Goal: Transaction & Acquisition: Purchase product/service

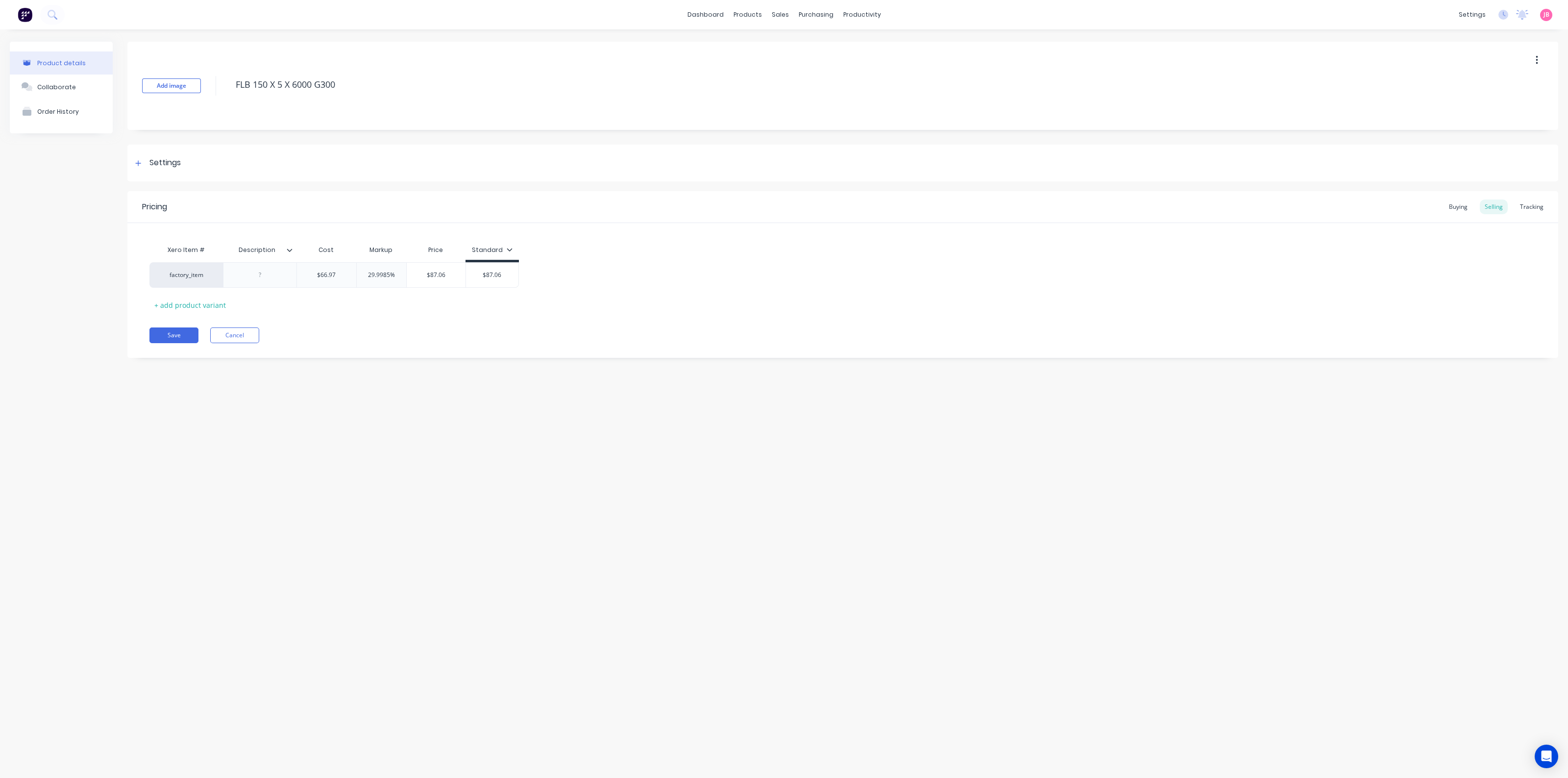
type textarea "x"
click at [935, 505] on div "Product details Collaborate Order History Add image FLB 150 X 5 X 6000 G300 Set…" at bounding box center [784, 394] width 1568 height 730
click at [765, 455] on div "Product details Collaborate Order History Add image FLB 150 X 5 X 6000 G300 Set…" at bounding box center [784, 394] width 1568 height 730
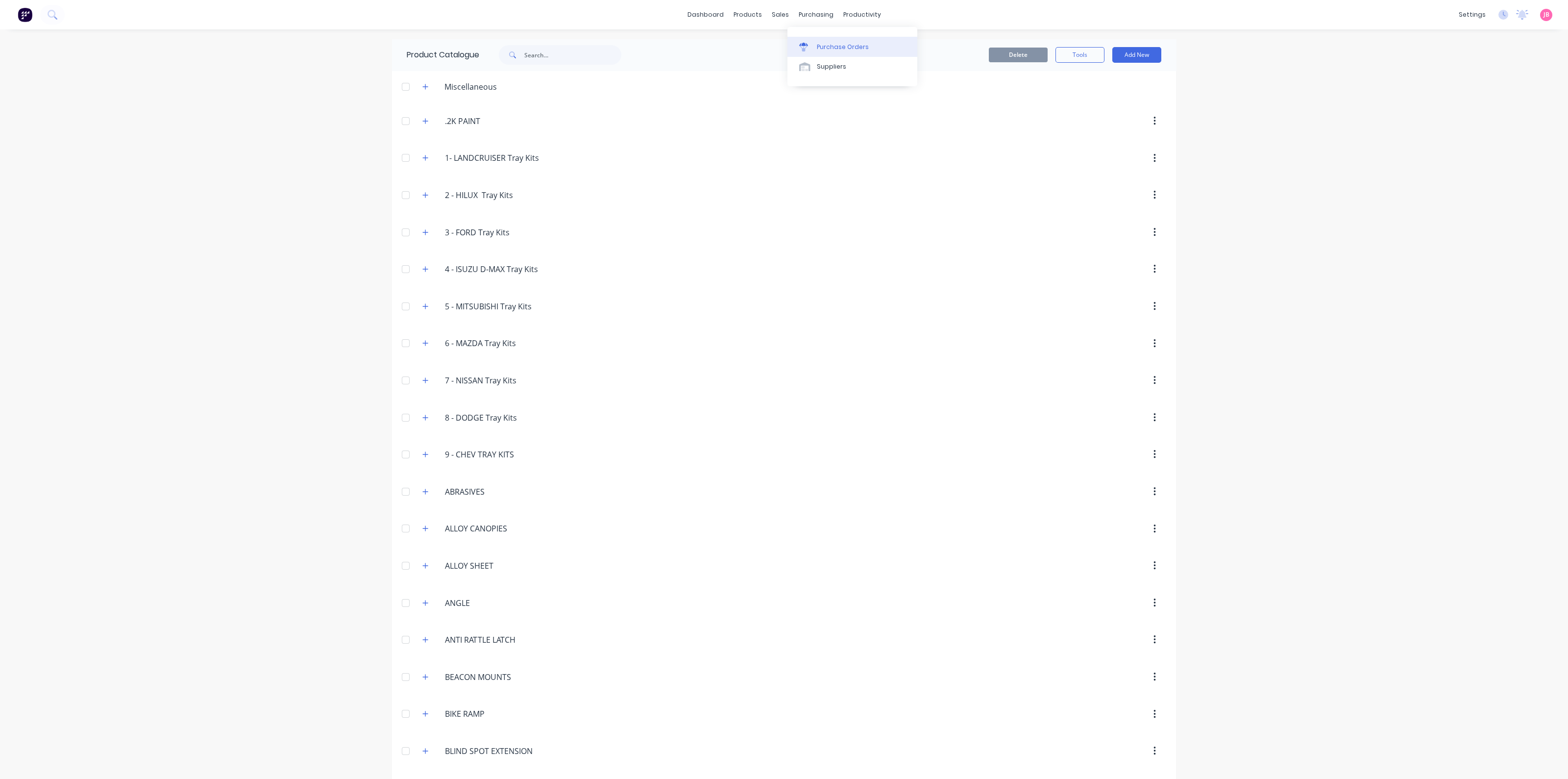
click at [821, 41] on link "Purchase Orders" at bounding box center [852, 46] width 130 height 19
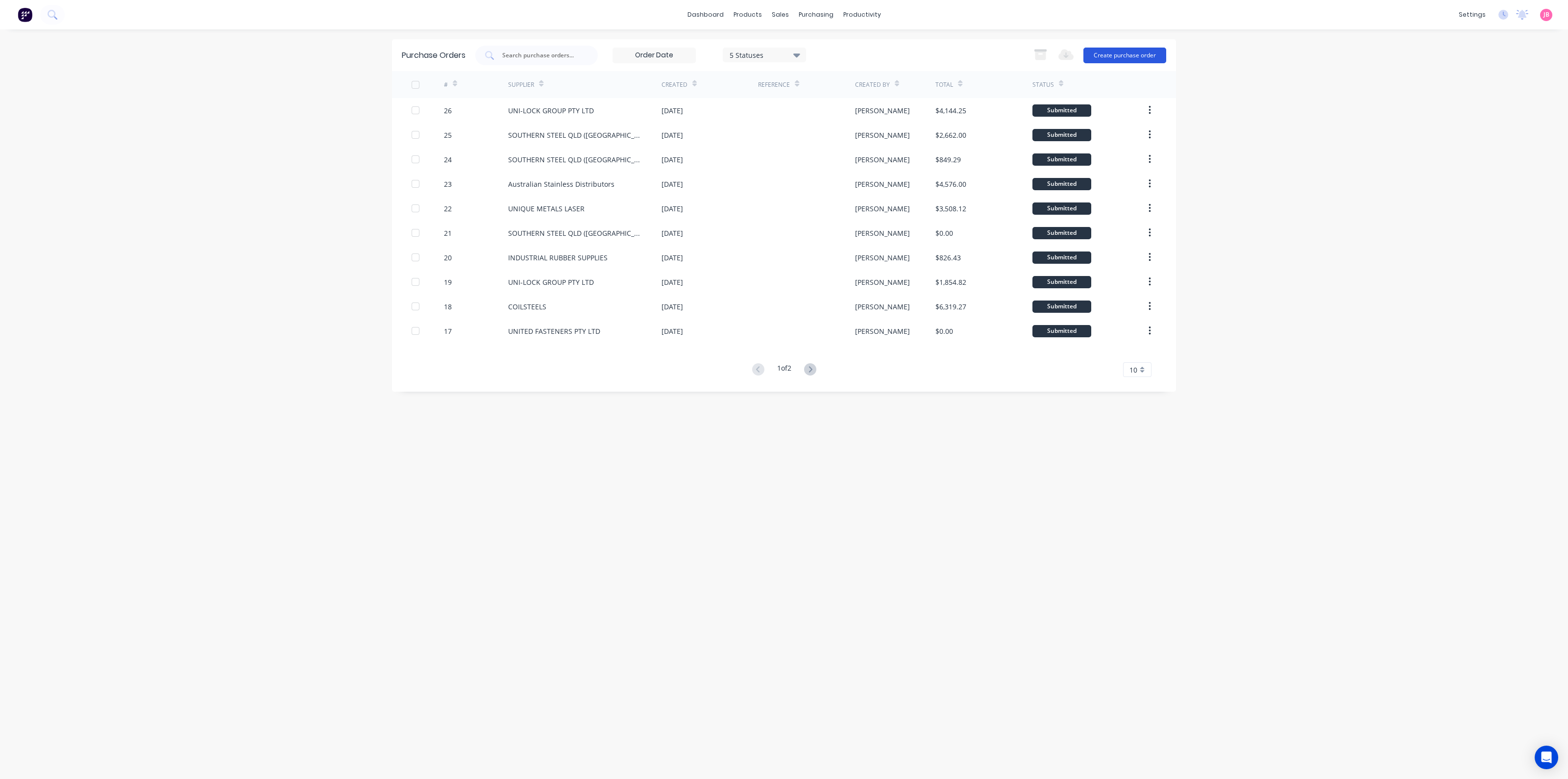
click at [1138, 60] on button "Create purchase order" at bounding box center [1125, 55] width 83 height 16
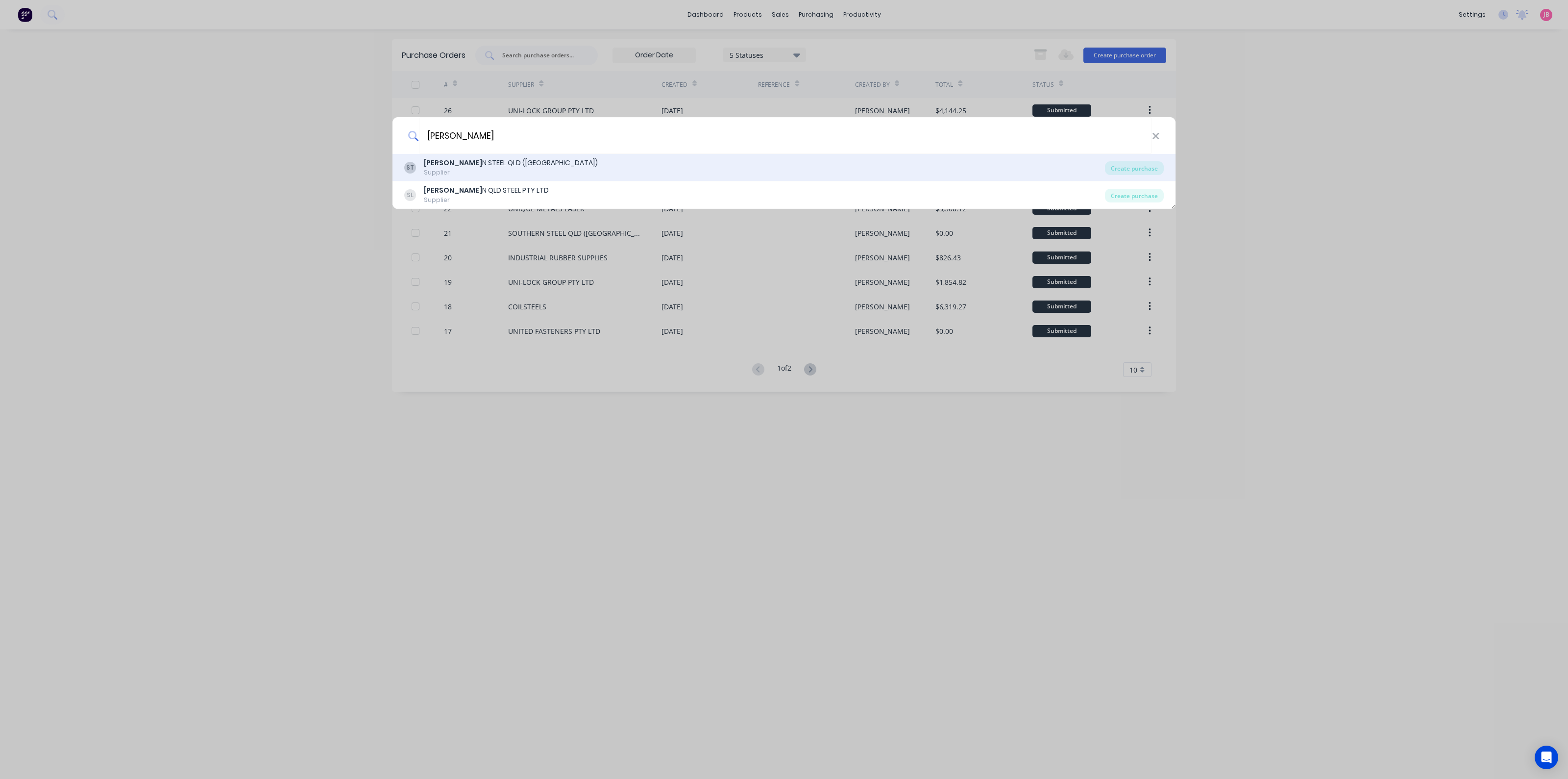
type input "SOUTHER"
click at [595, 167] on div "ST SOUTHER N STEEL QLD (TOOWOOMBA) Supplier" at bounding box center [754, 167] width 701 height 19
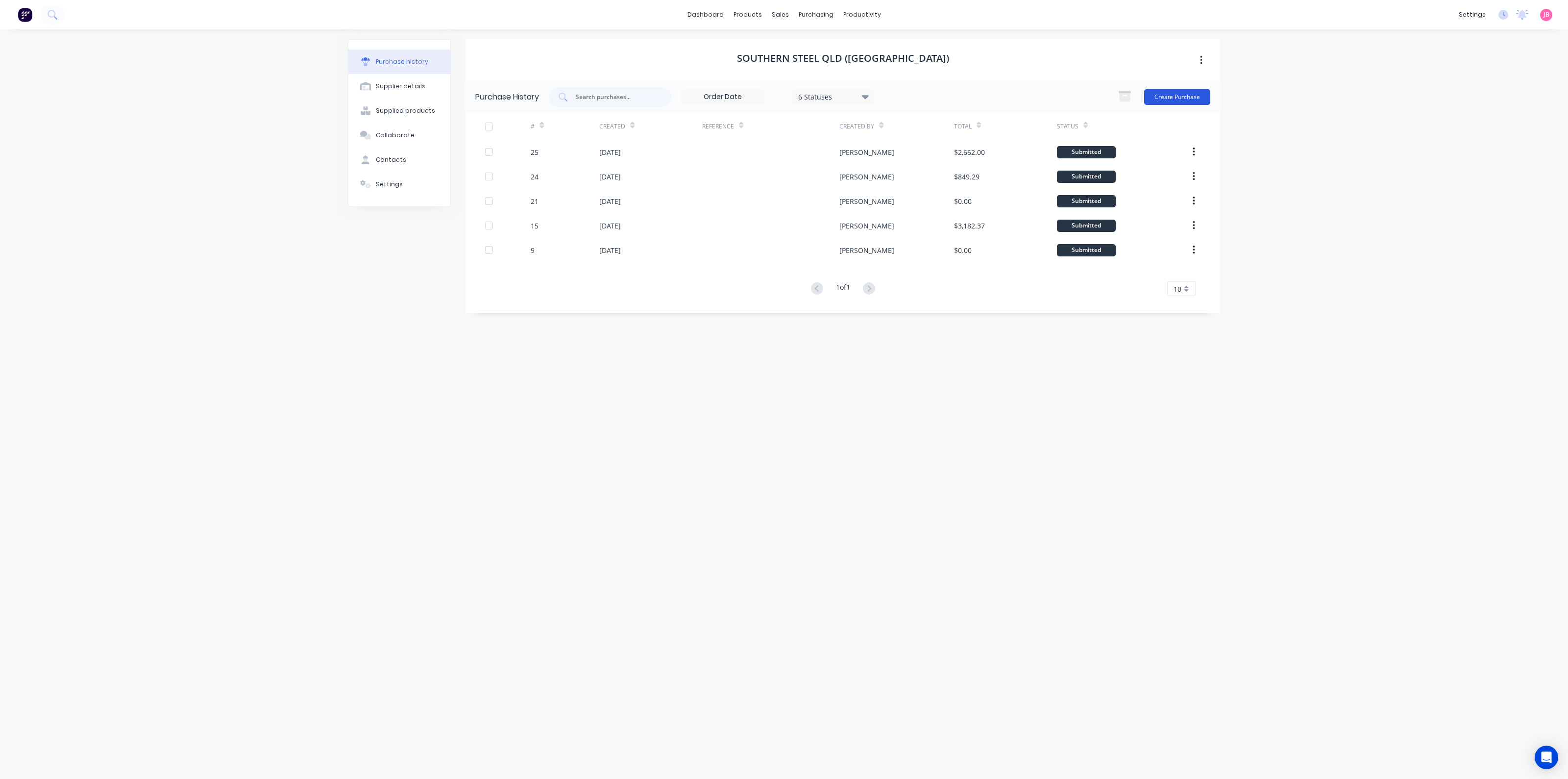
click at [1172, 99] on button "Create Purchase" at bounding box center [1177, 97] width 66 height 16
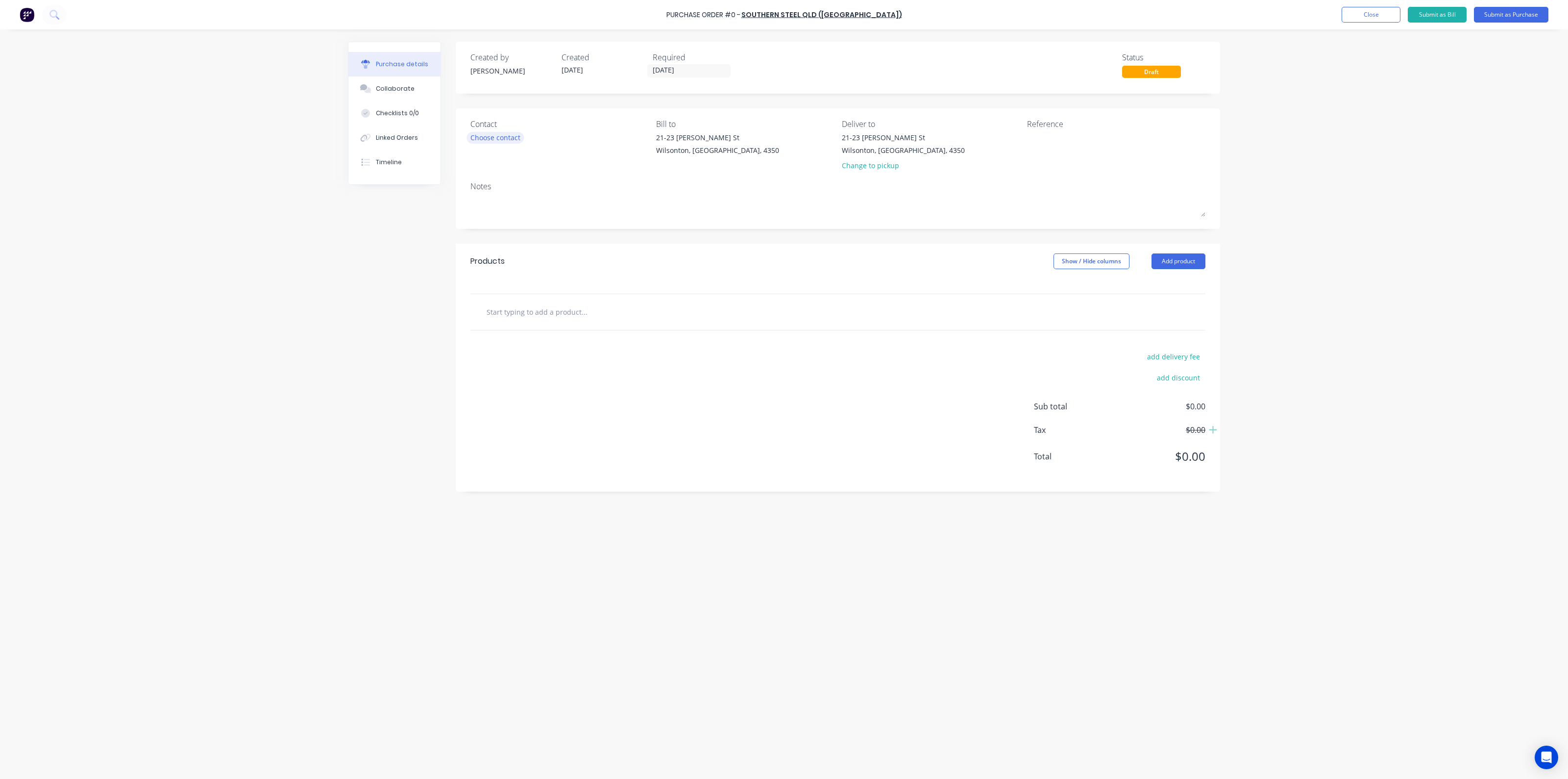
click at [516, 136] on div "Choose contact" at bounding box center [495, 137] width 50 height 10
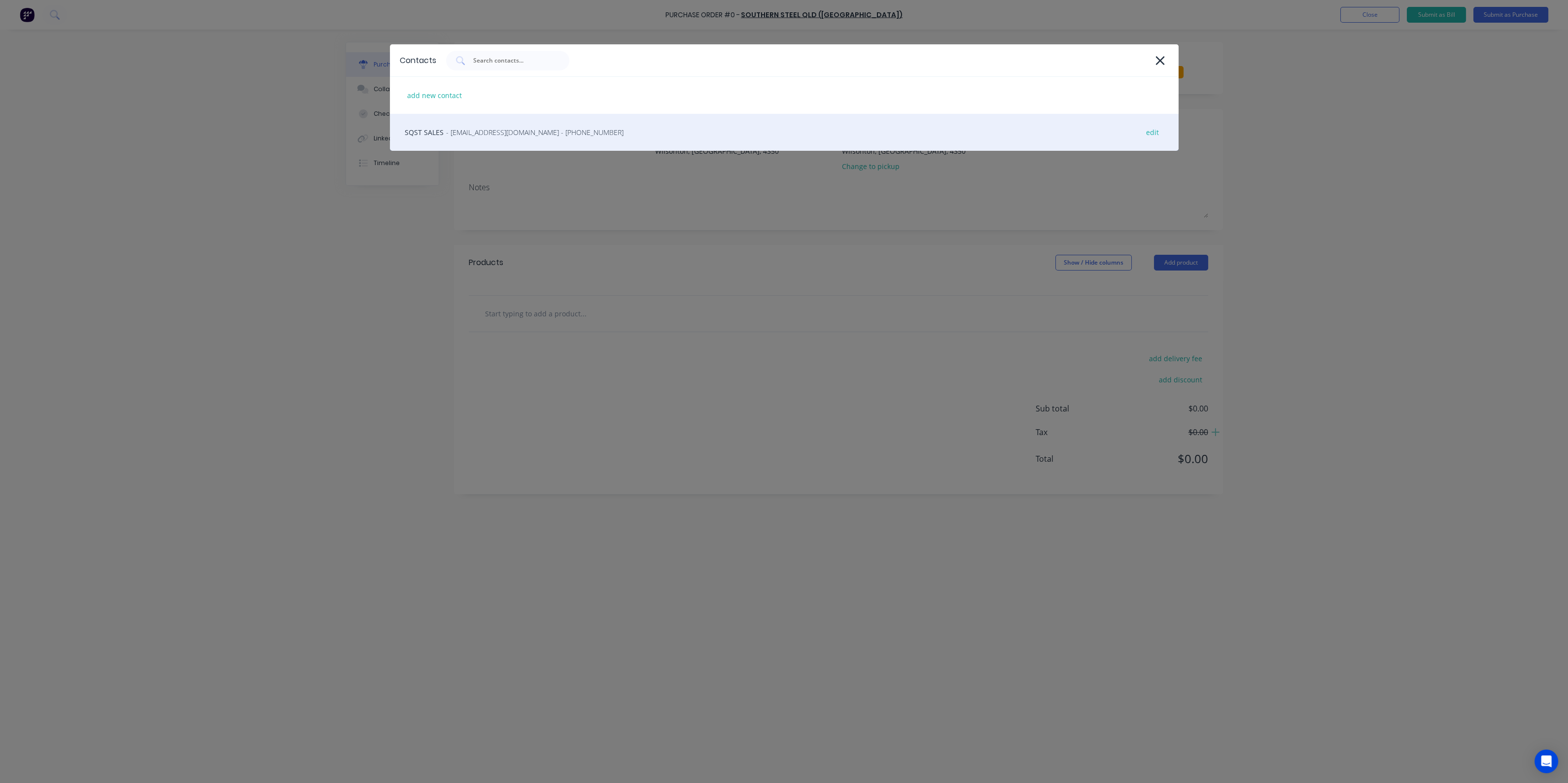
click at [424, 125] on div "SQST SALES - toowoombasales@southernsteelqld.com.au - (07) 4529 9292 edit" at bounding box center [784, 132] width 789 height 37
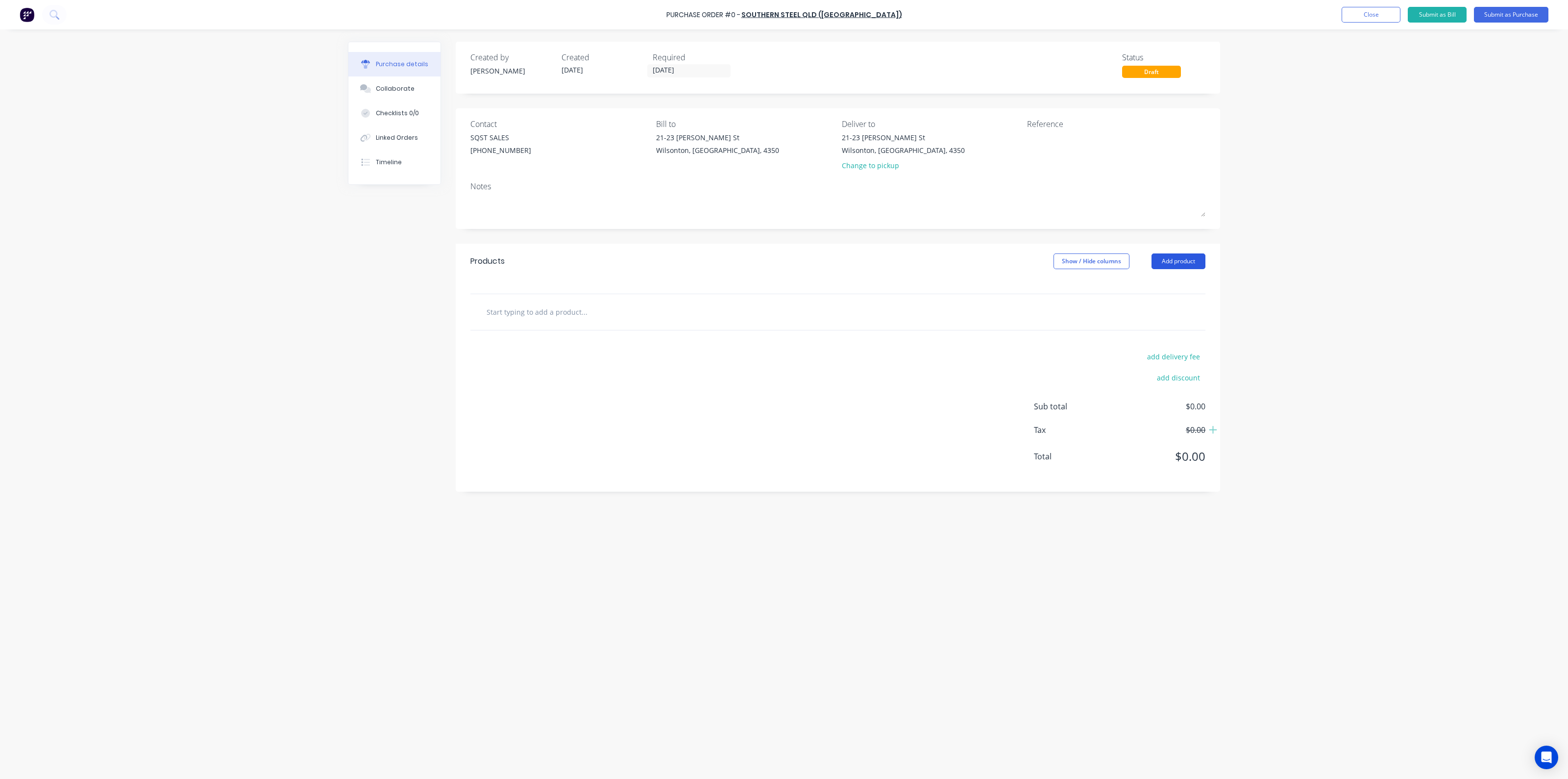
click at [1178, 261] on button "Add product" at bounding box center [1178, 261] width 54 height 16
click at [1144, 289] on div "Product catalogue" at bounding box center [1159, 286] width 75 height 14
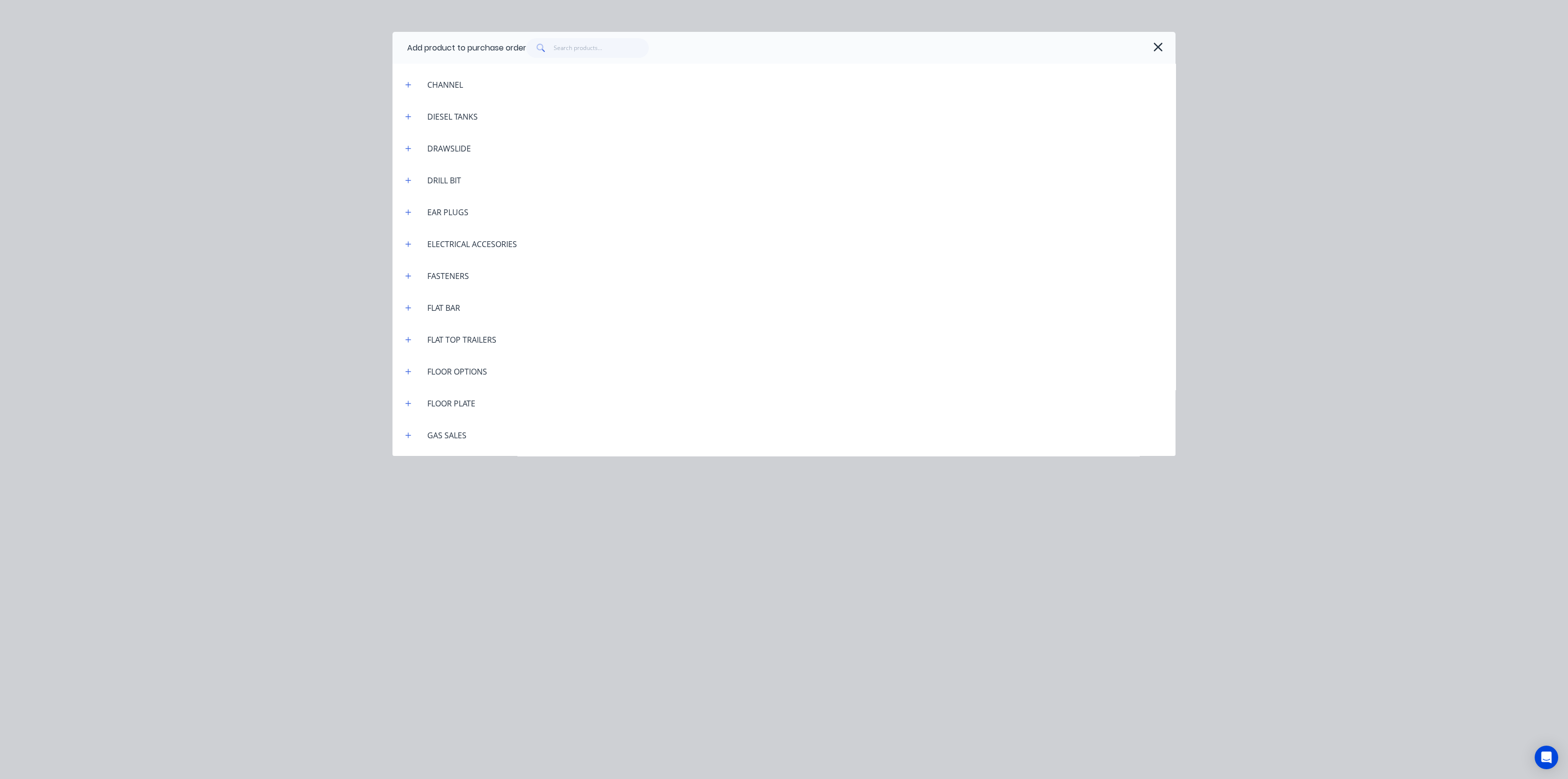
scroll to position [919, 0]
click at [407, 308] on icon "button" at bounding box center [408, 308] width 5 height 5
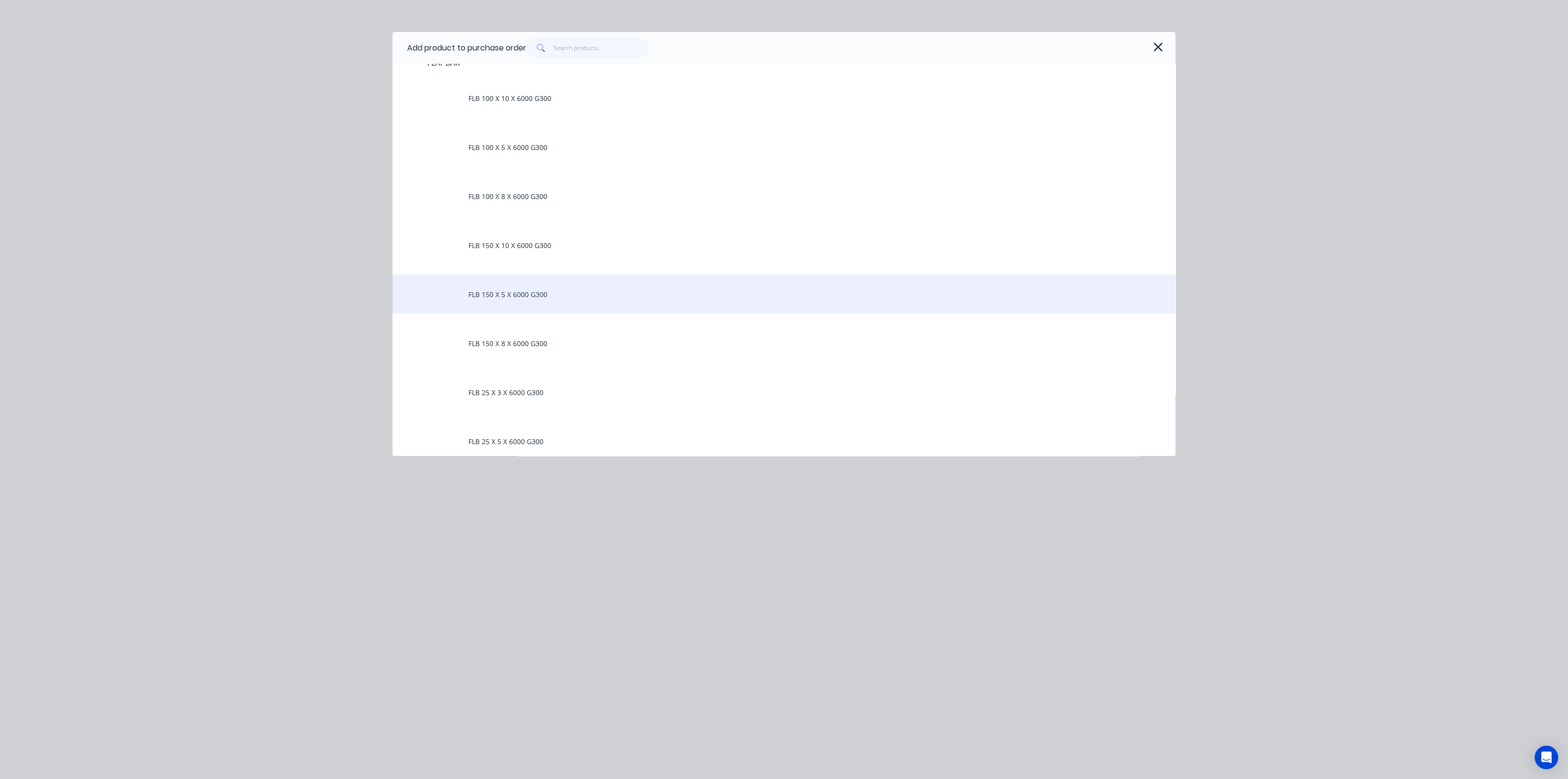
click at [505, 288] on div "FLB 150 X 5 X 6000 G300" at bounding box center [784, 294] width 783 height 39
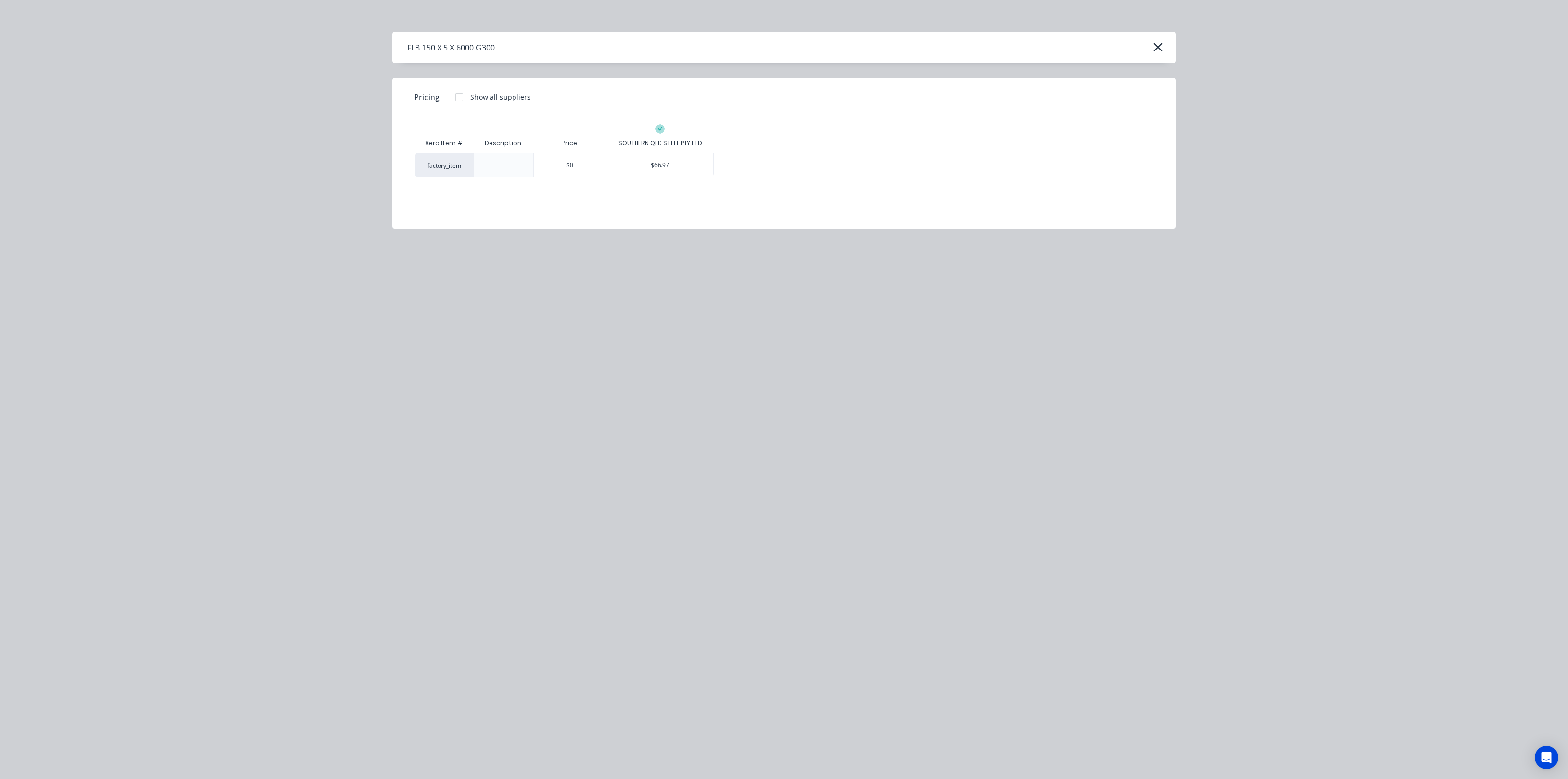
click at [509, 166] on div at bounding box center [503, 165] width 16 height 16
click at [654, 173] on div "$66.97" at bounding box center [660, 165] width 107 height 24
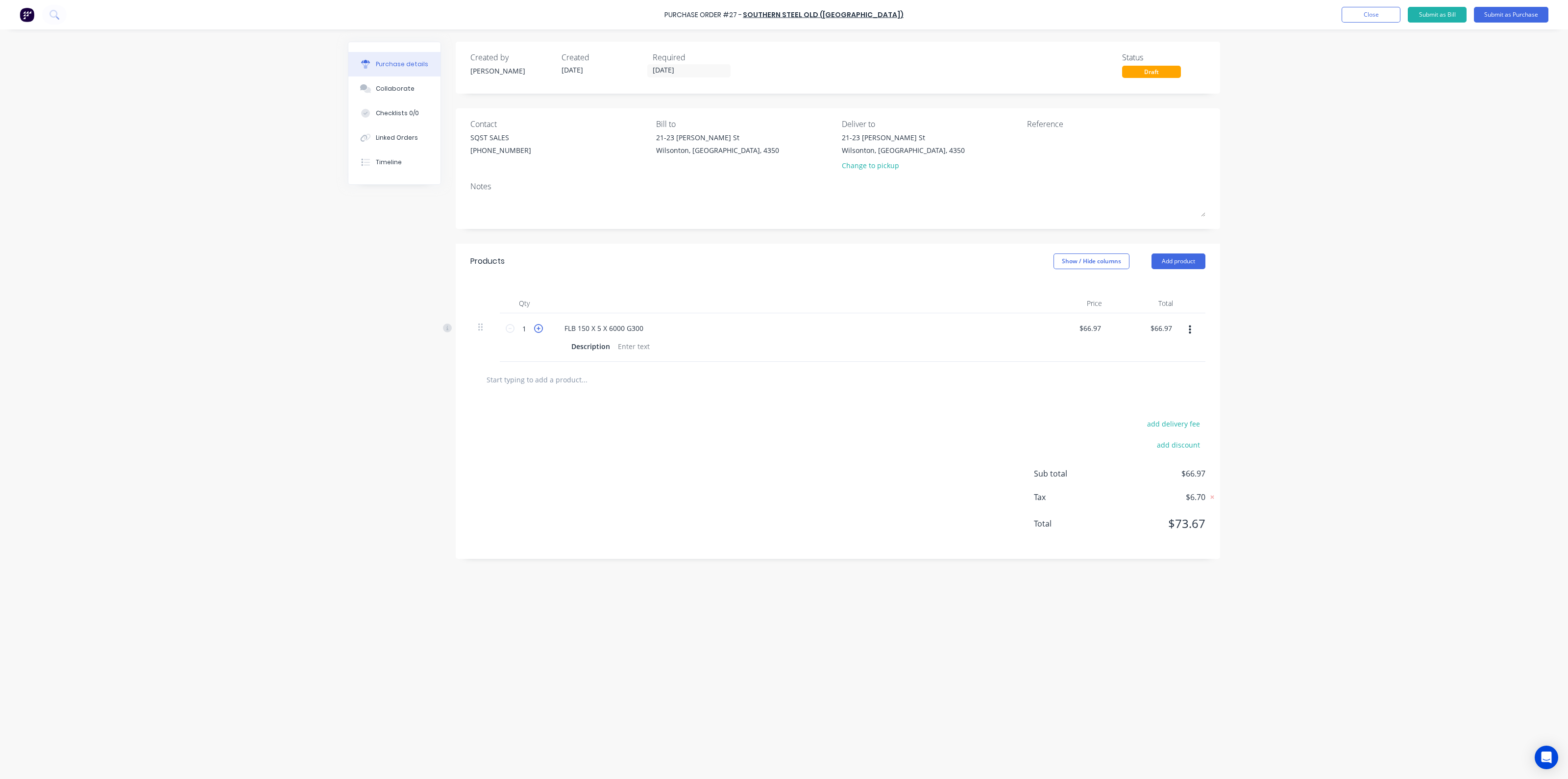
click at [542, 328] on icon at bounding box center [538, 328] width 9 height 9
type input "2"
type input "$133.94"
click at [542, 328] on icon at bounding box center [538, 328] width 9 height 9
type input "3"
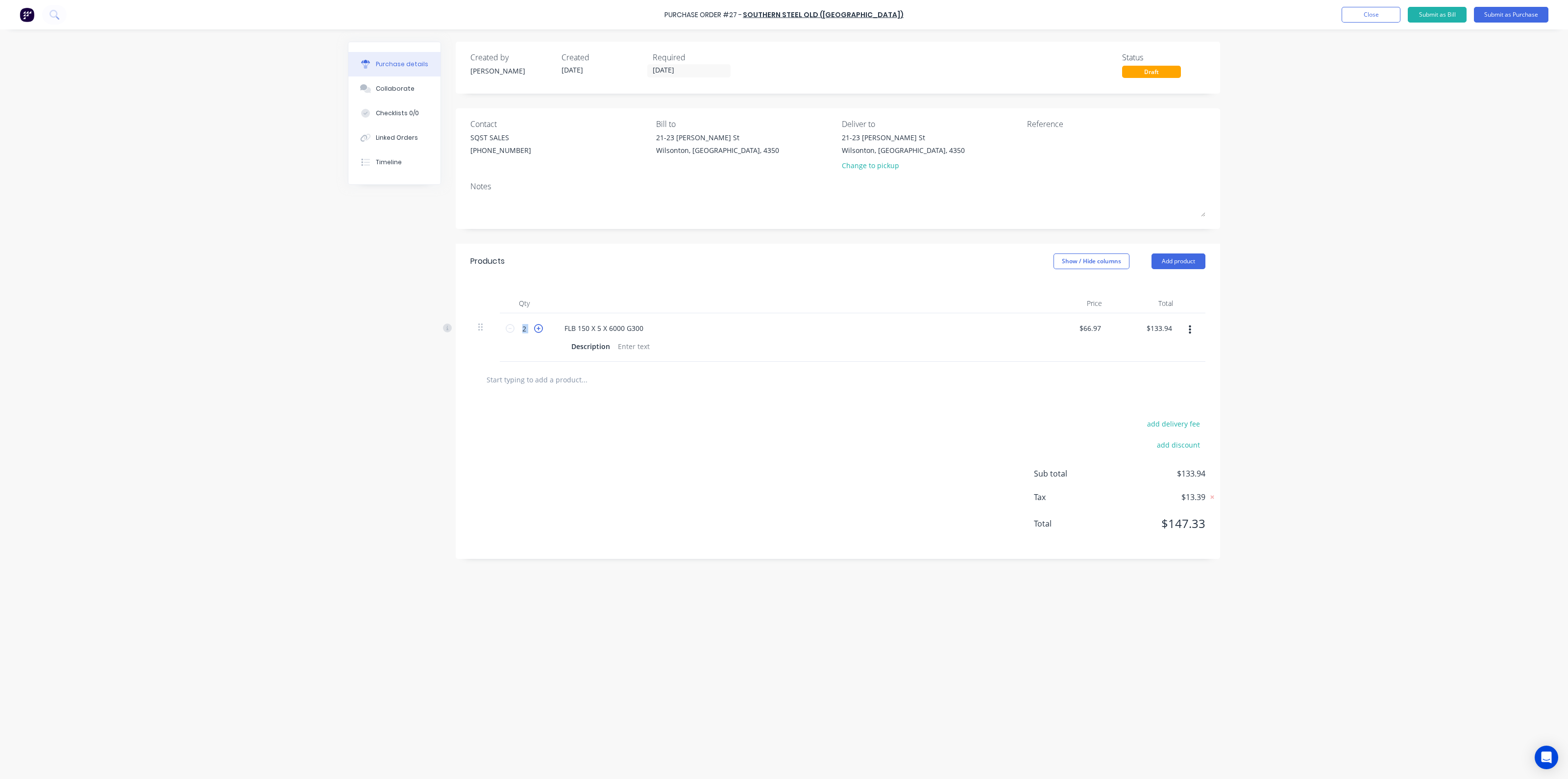
type input "$200.91"
click at [852, 435] on div "add delivery fee add discount Sub total $200.91 Tax $20.09 Total $221.00" at bounding box center [838, 478] width 765 height 161
click at [1177, 263] on button "Add product" at bounding box center [1178, 261] width 54 height 16
click at [1121, 289] on div "Product catalogue" at bounding box center [1159, 286] width 75 height 14
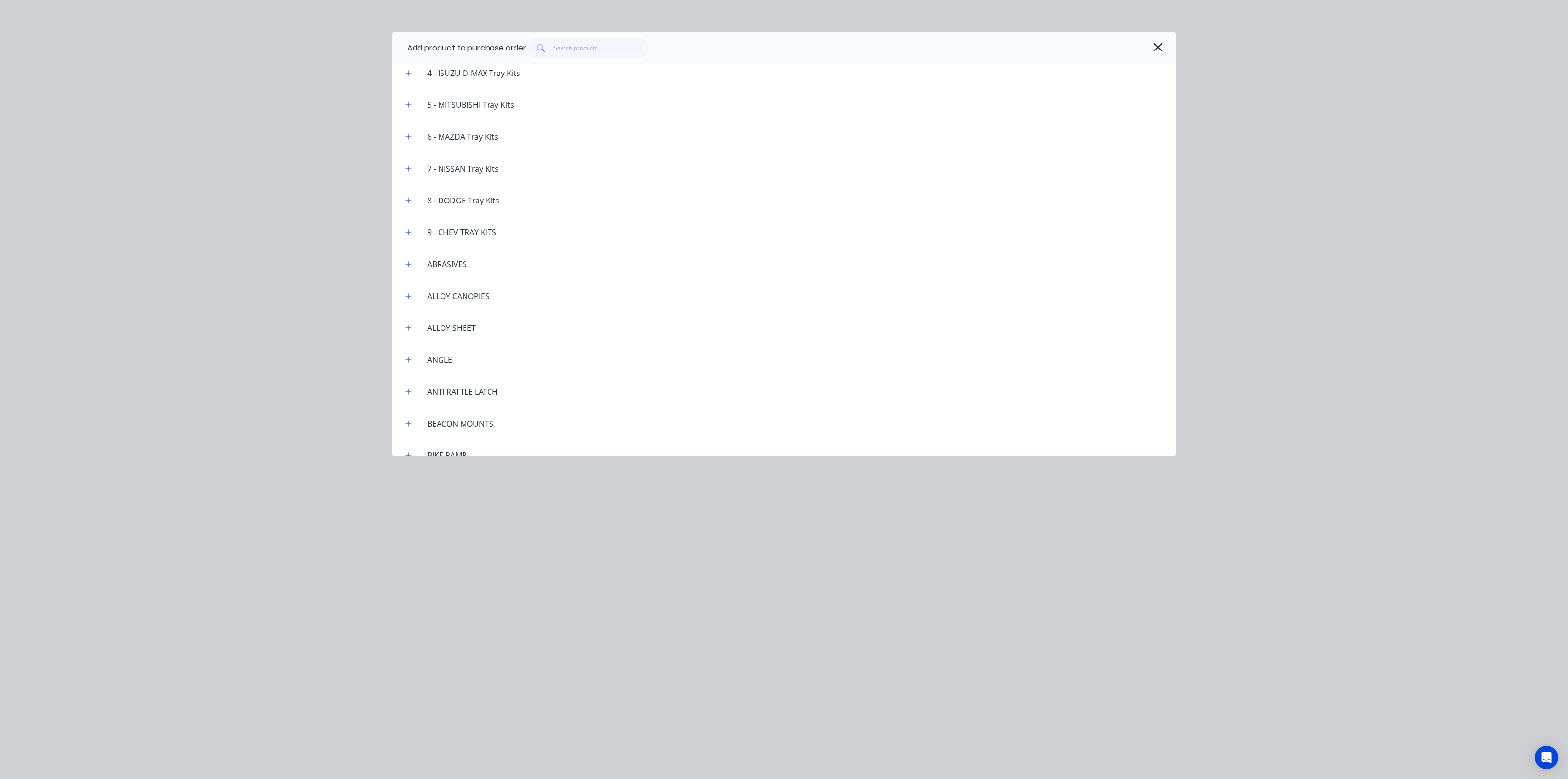
scroll to position [429, 0]
click at [485, 286] on div "BOLT ON HINGE" at bounding box center [457, 288] width 74 height 12
click at [502, 315] on div at bounding box center [817, 320] width 717 height 12
click at [729, 488] on div "Add product to purchase order Supplied Products Miscellaneous .2K PAINT 1- LAND…" at bounding box center [784, 389] width 1568 height 779
click at [251, 473] on div "Add product to purchase order Supplied Products Miscellaneous .2K PAINT 1- LAND…" at bounding box center [784, 389] width 1568 height 779
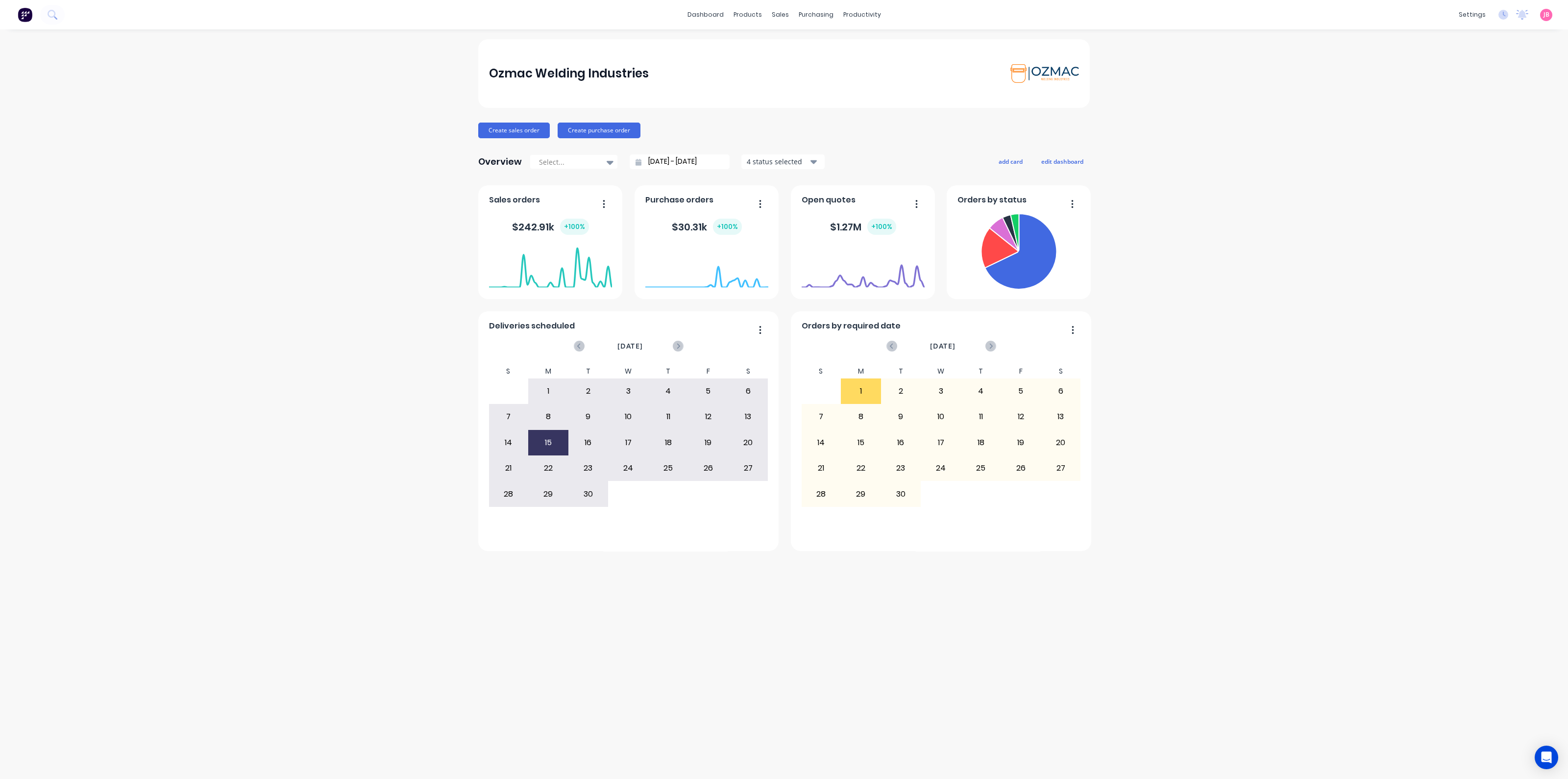
click at [192, 334] on div "Ozmac Welding Industries Create sales order Create purchase order Overview Sele…" at bounding box center [784, 404] width 1568 height 730
click at [822, 48] on div "Purchase Orders" at bounding box center [847, 47] width 52 height 9
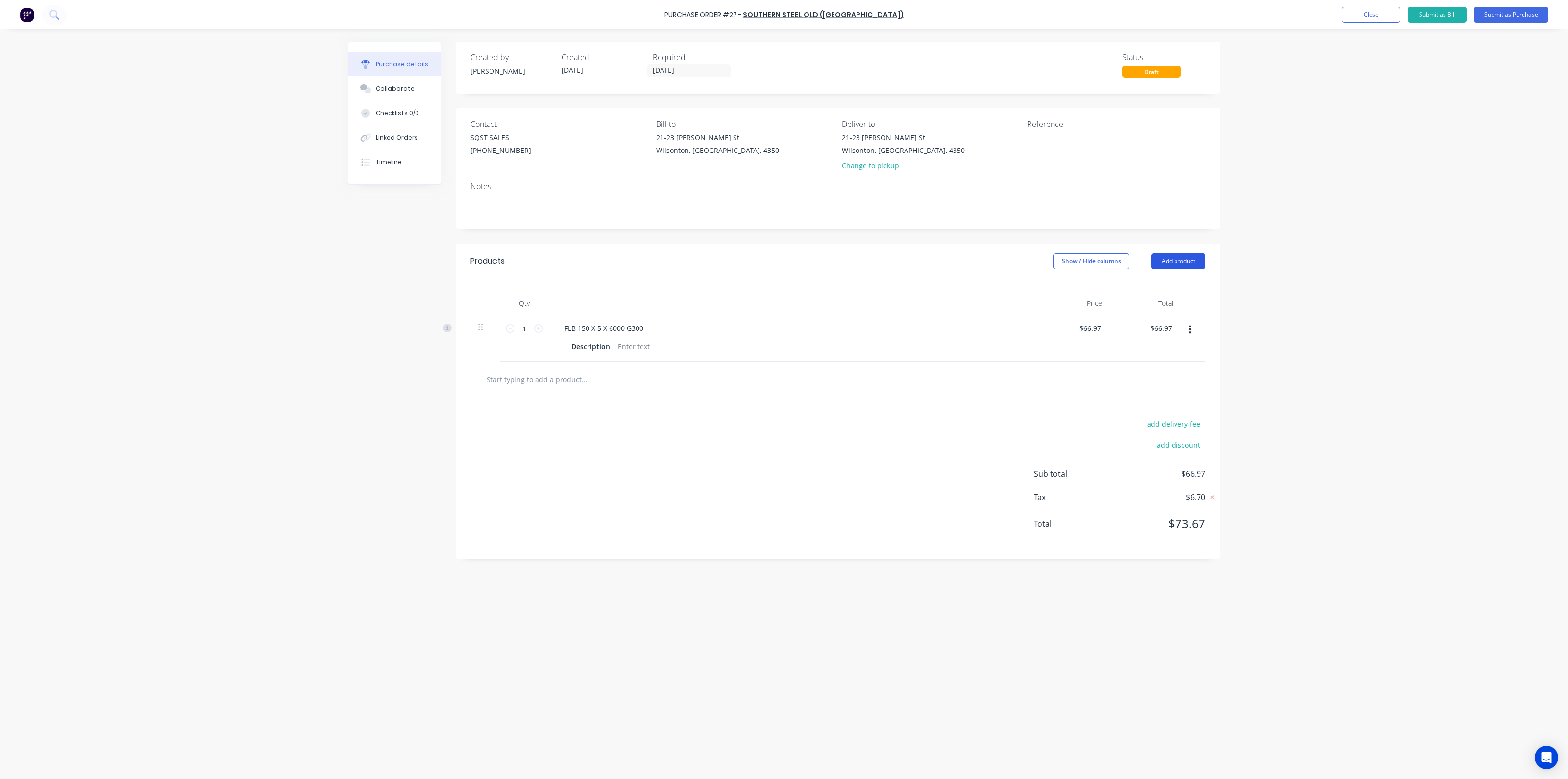
click at [1166, 261] on button "Add product" at bounding box center [1178, 261] width 54 height 16
click at [1146, 291] on div "Product catalogue" at bounding box center [1159, 286] width 75 height 14
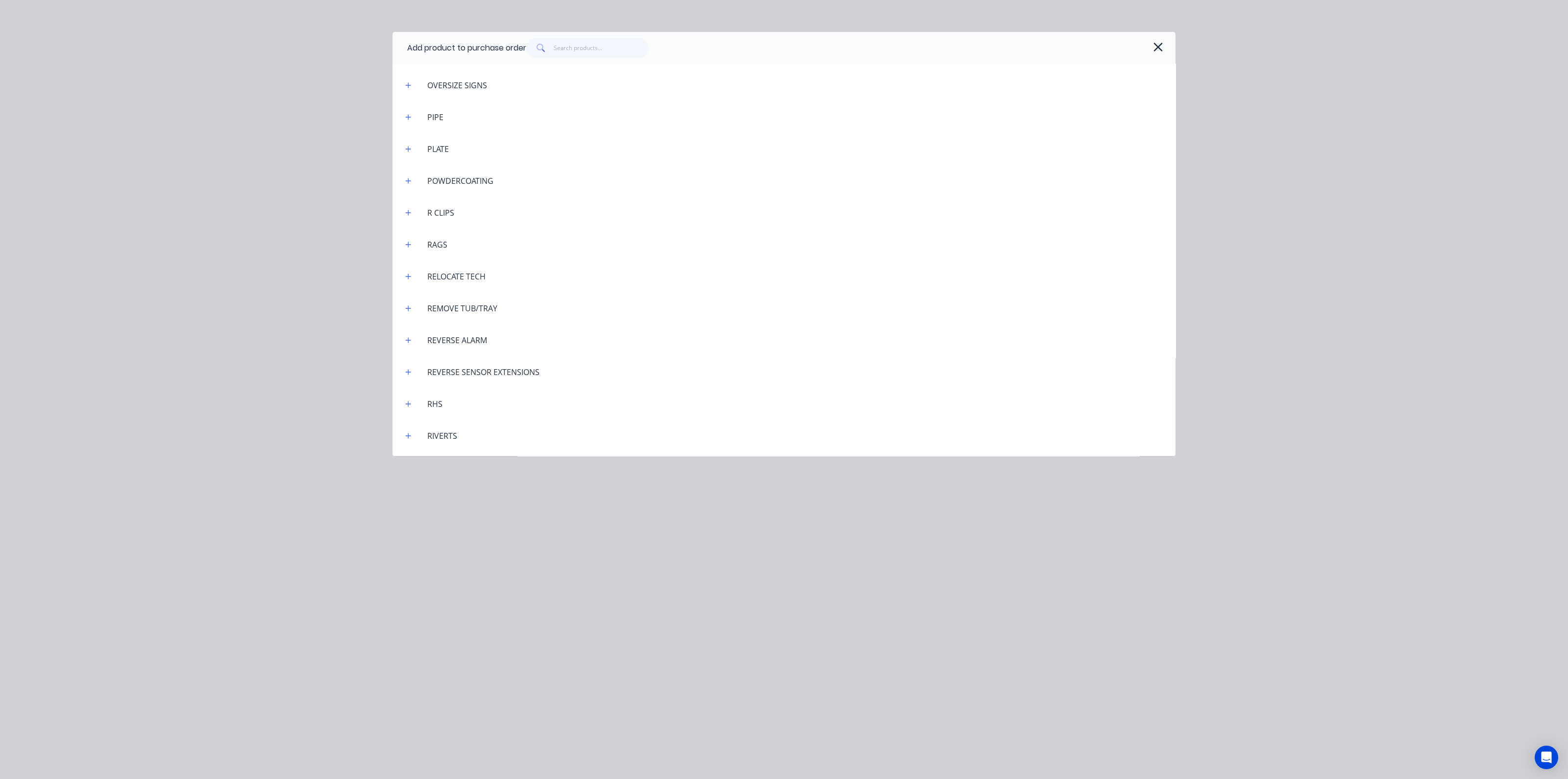
scroll to position [2390, 0]
click at [411, 333] on icon "button" at bounding box center [408, 334] width 6 height 7
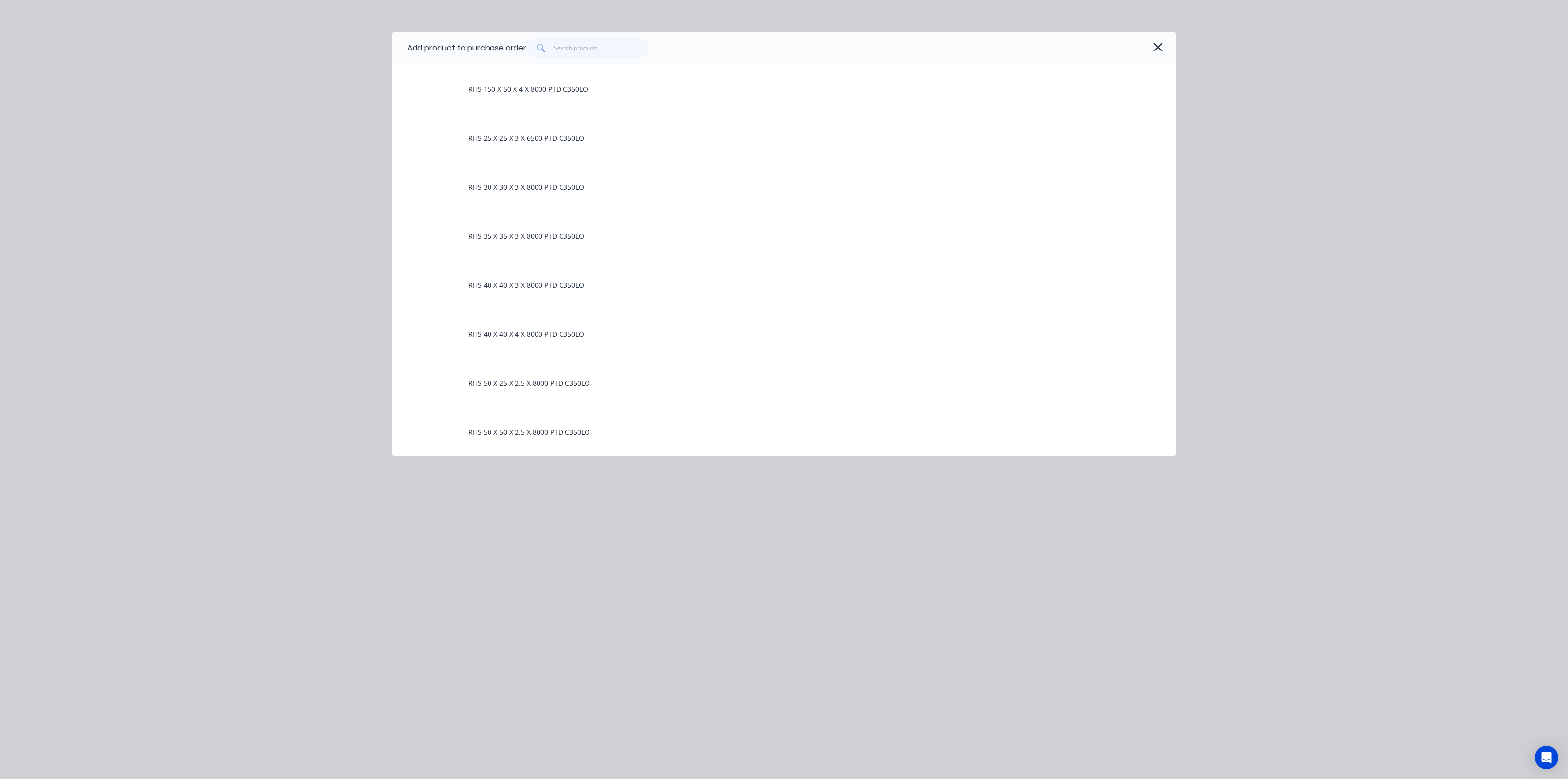
scroll to position [2819, 0]
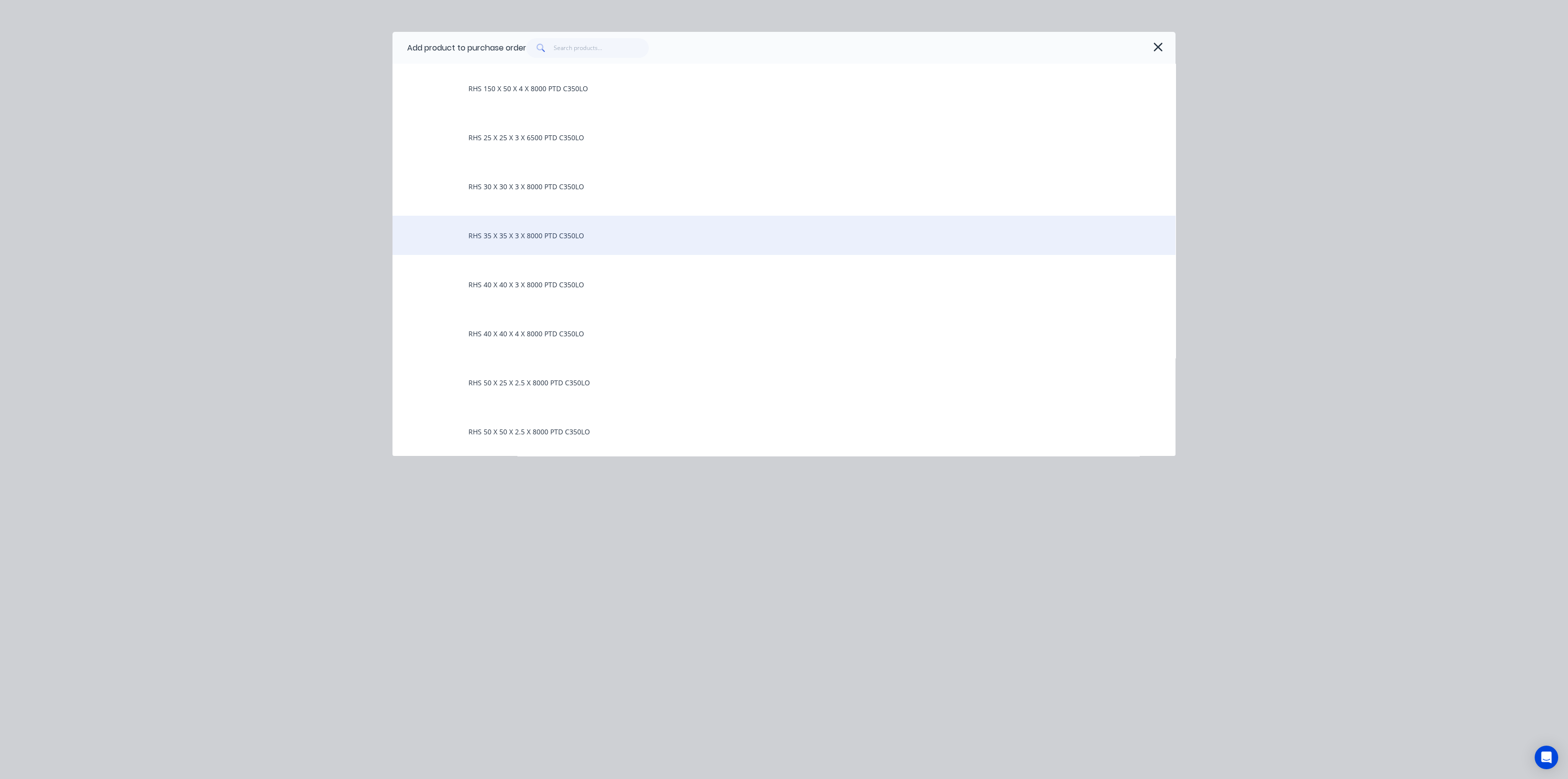
click at [534, 235] on div "RHS 35 X 35 X 3 X 8000 PTD C350LO" at bounding box center [784, 235] width 783 height 39
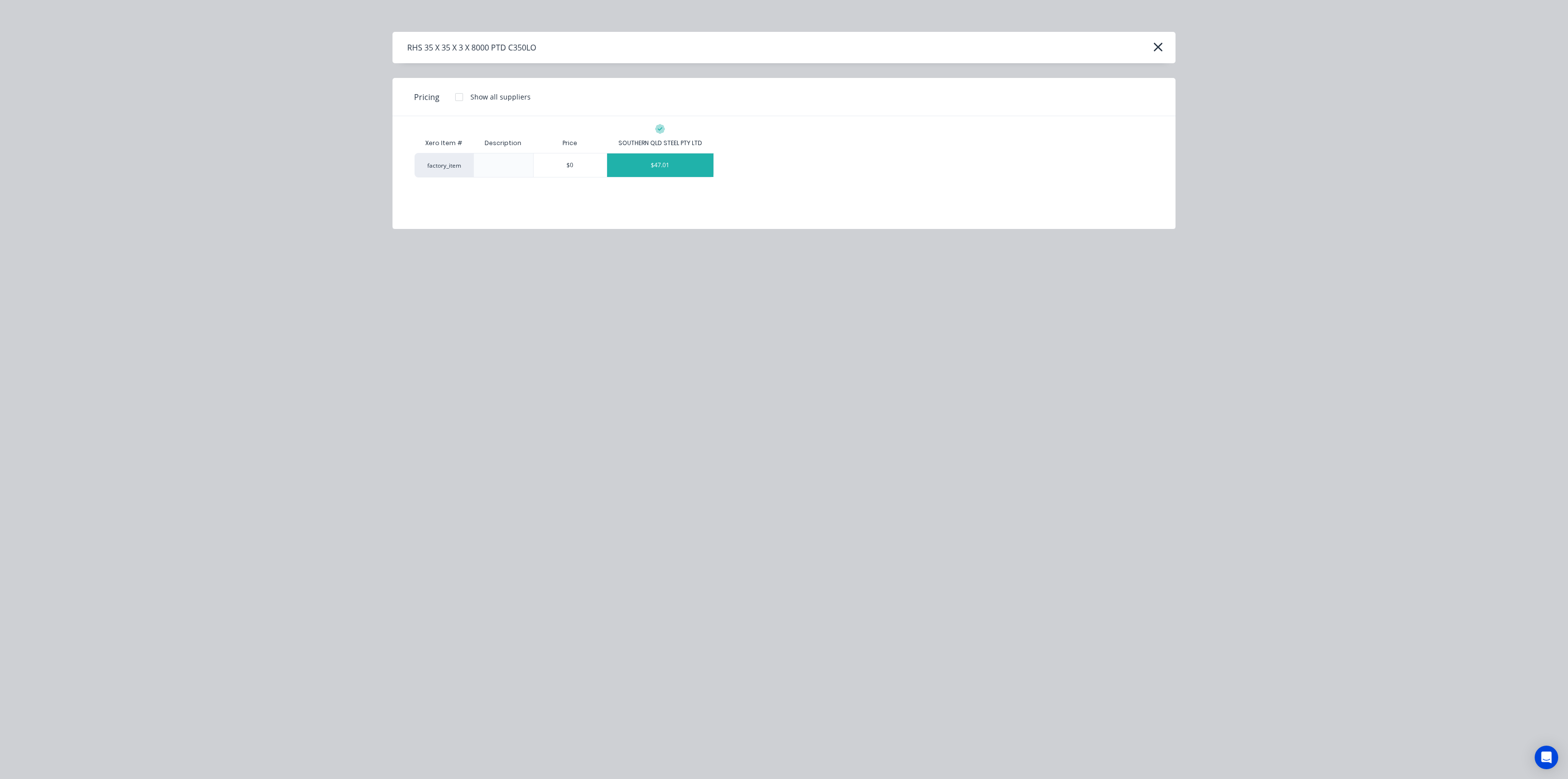
click at [642, 167] on div "$47.01" at bounding box center [660, 165] width 107 height 24
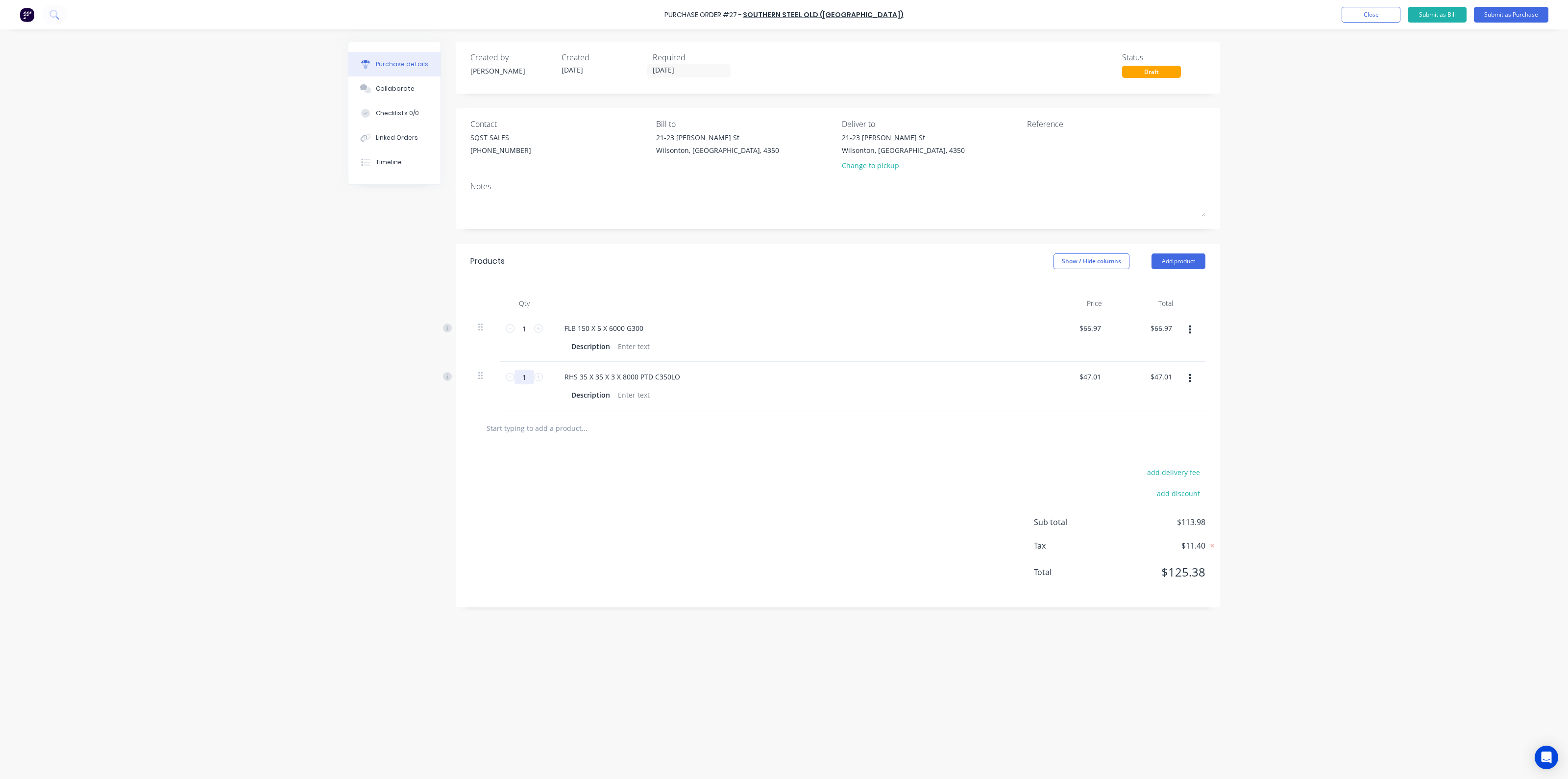
click at [523, 376] on input "1" at bounding box center [524, 377] width 19 height 15
type input "10"
type input "$470.10"
type input "10"
click at [1197, 263] on button "Add product" at bounding box center [1178, 261] width 54 height 16
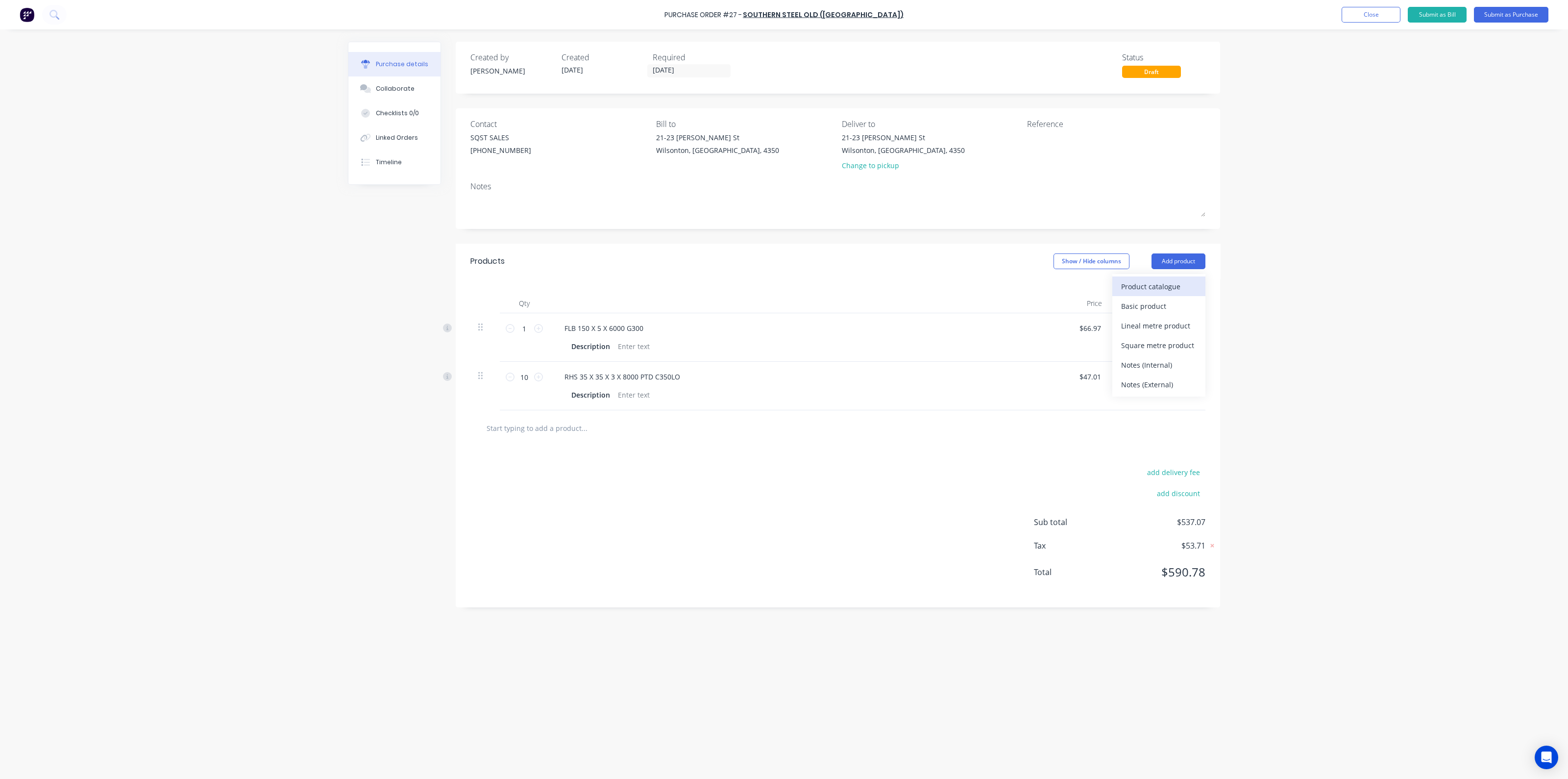
click at [1180, 286] on div "Product catalogue" at bounding box center [1159, 286] width 75 height 14
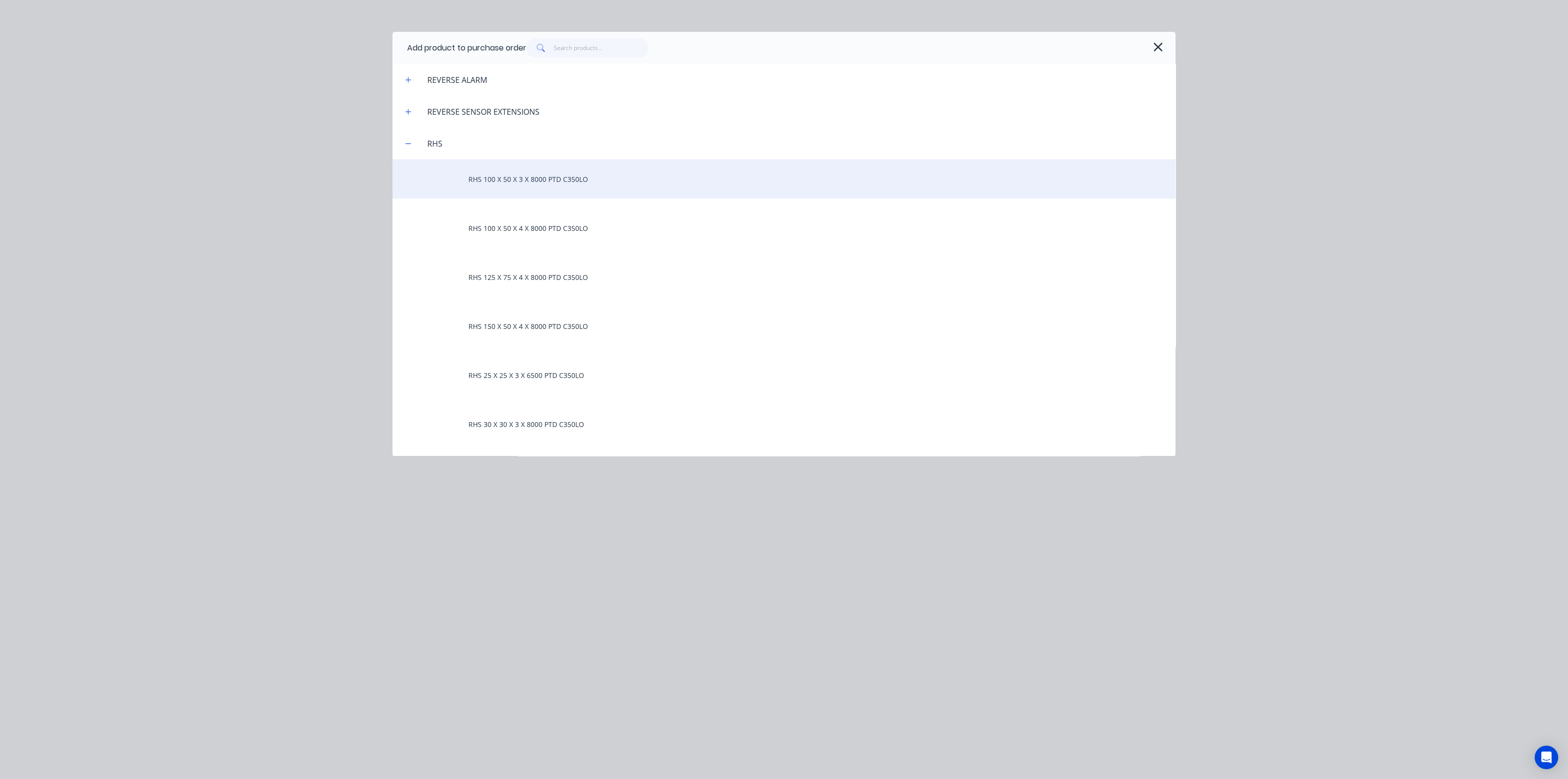
scroll to position [2635, 0]
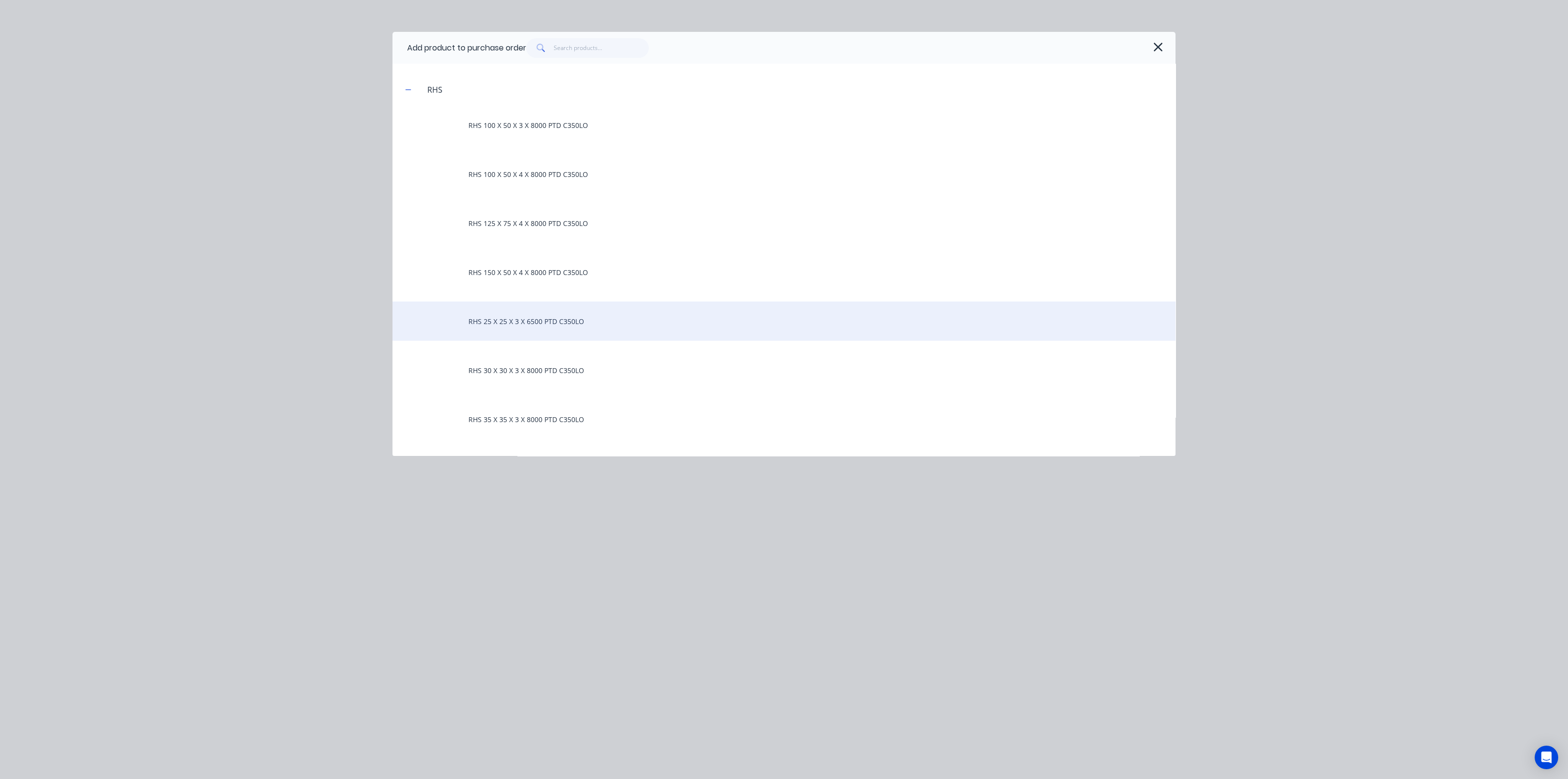
click at [496, 323] on div "RHS 25 X 25 X 3 X 6500 PTD C350LO" at bounding box center [784, 321] width 783 height 39
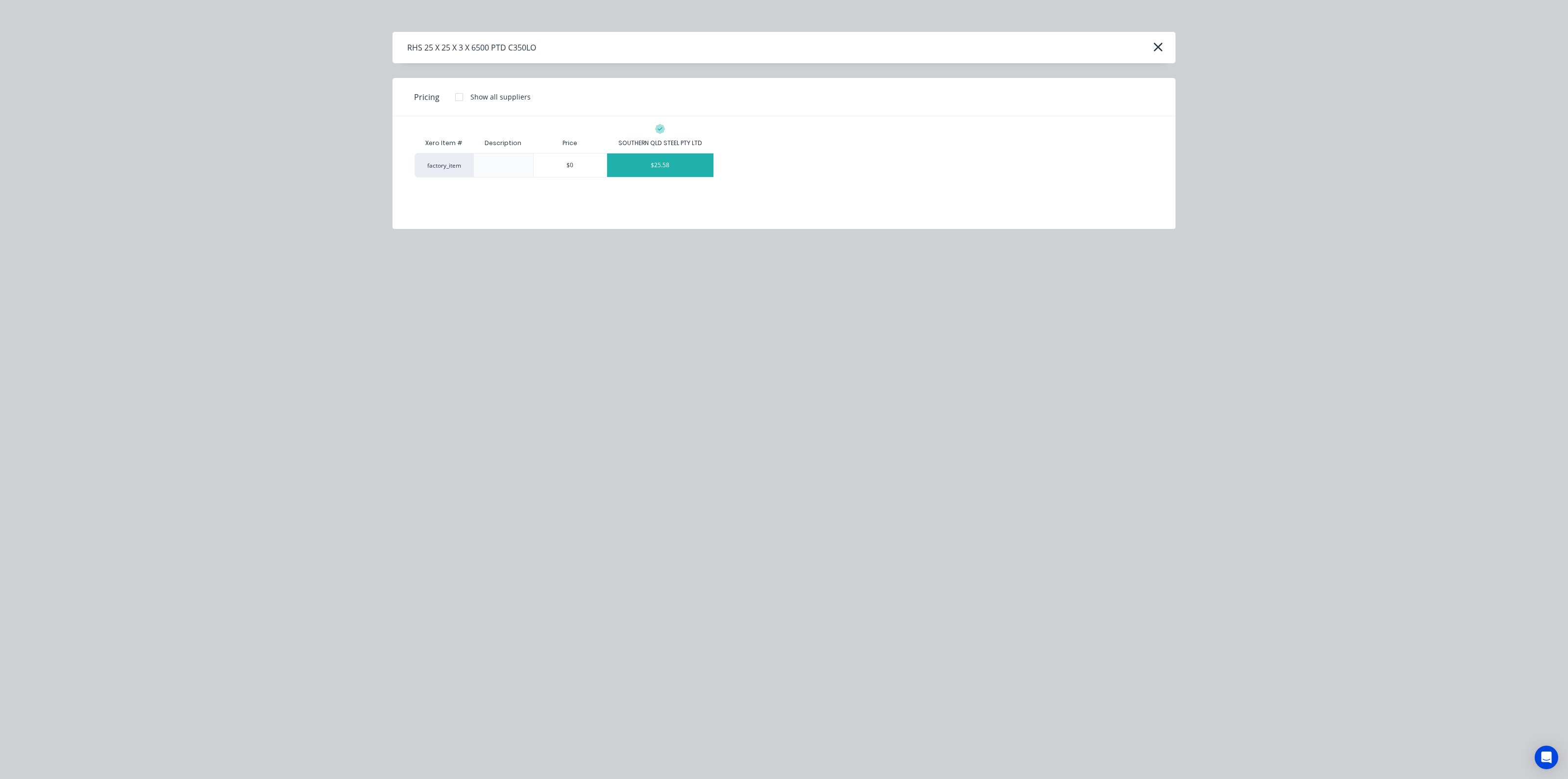
click at [671, 163] on div "$25.58" at bounding box center [660, 165] width 107 height 24
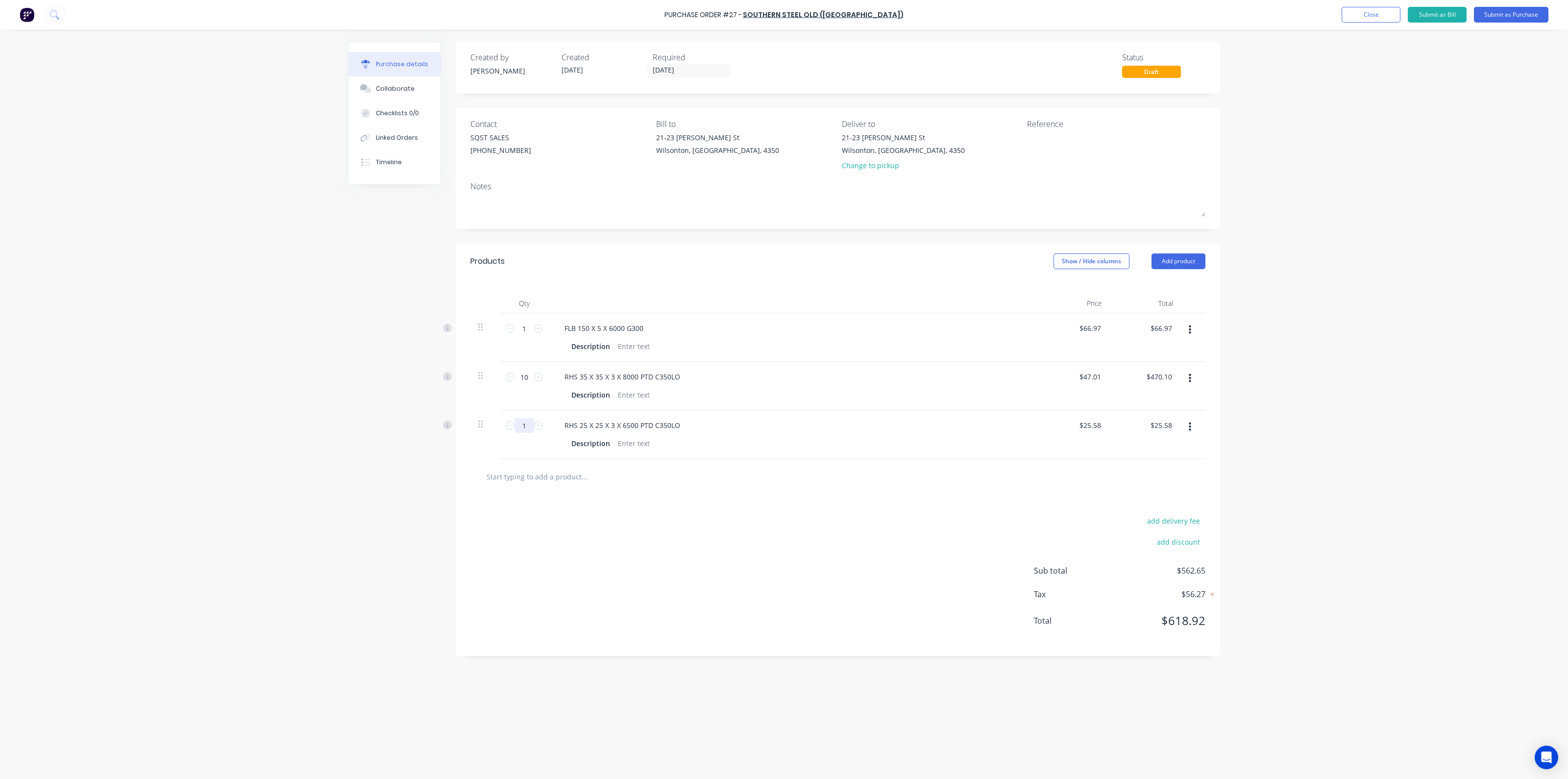
click at [527, 428] on input "1" at bounding box center [524, 426] width 19 height 15
type input "10"
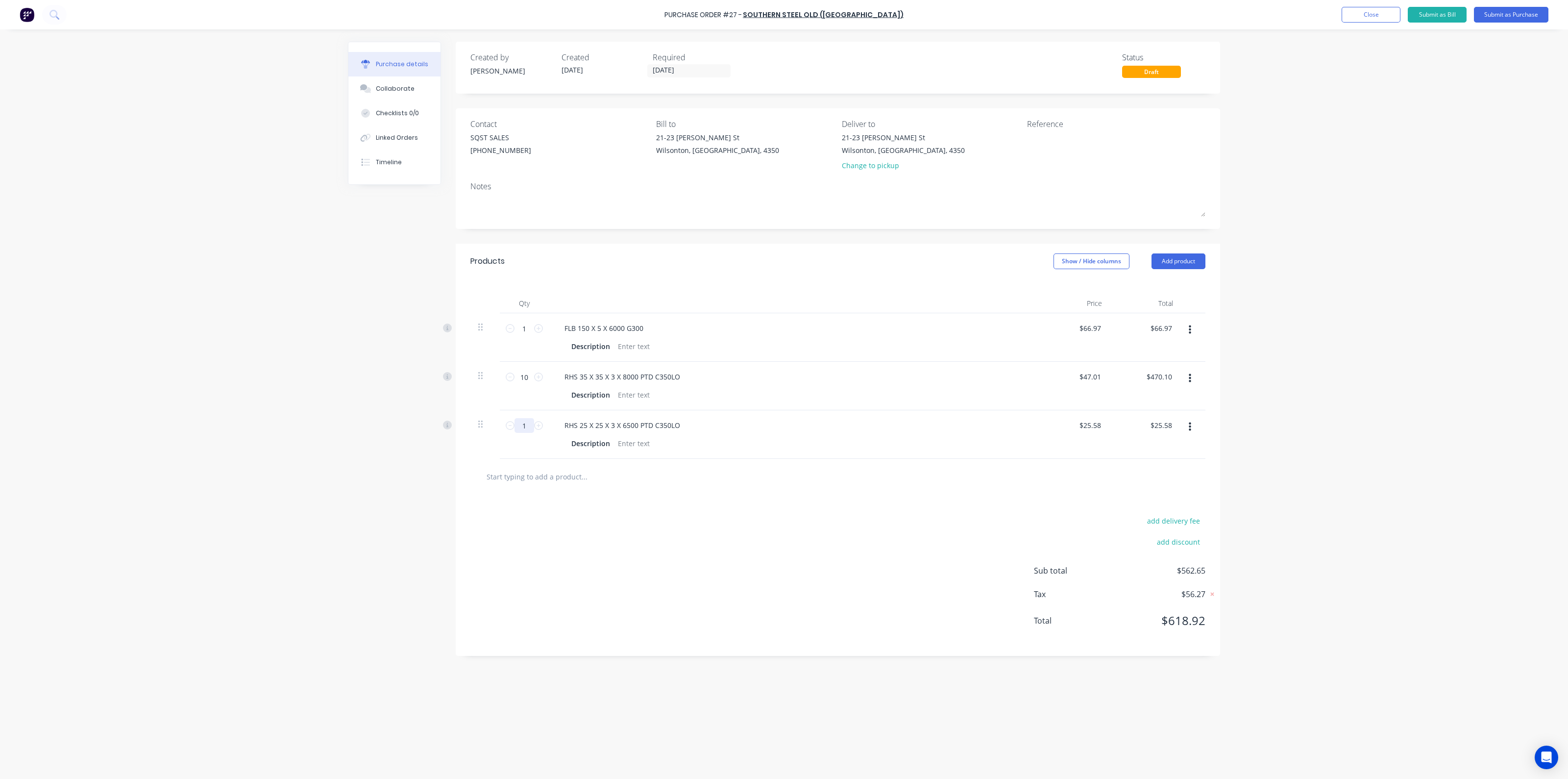
type input "$255.80"
type input "10"
click at [1179, 258] on button "Add product" at bounding box center [1178, 261] width 54 height 16
click at [1176, 280] on div "Product catalogue" at bounding box center [1159, 286] width 75 height 14
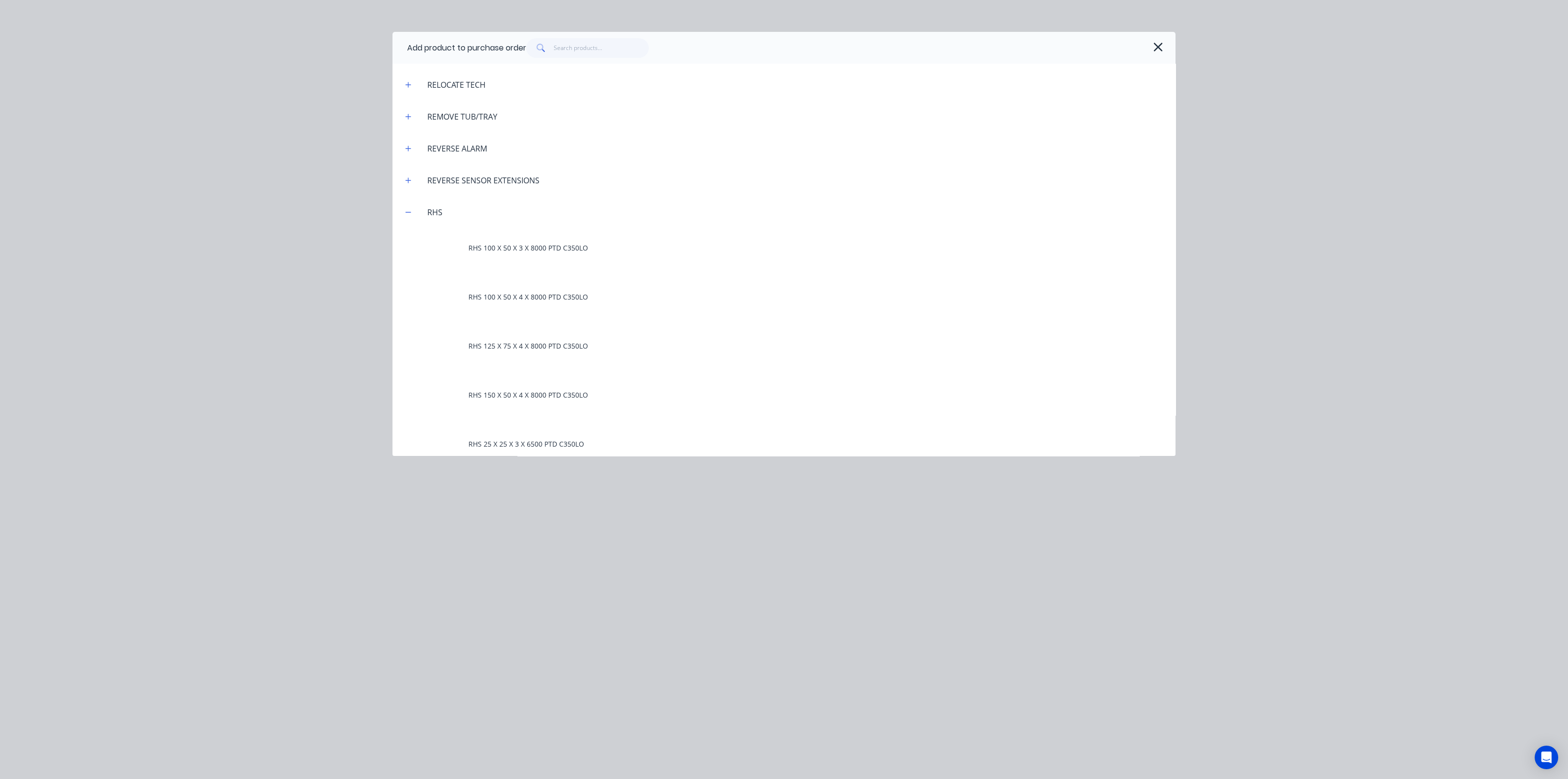
scroll to position [2697, 0]
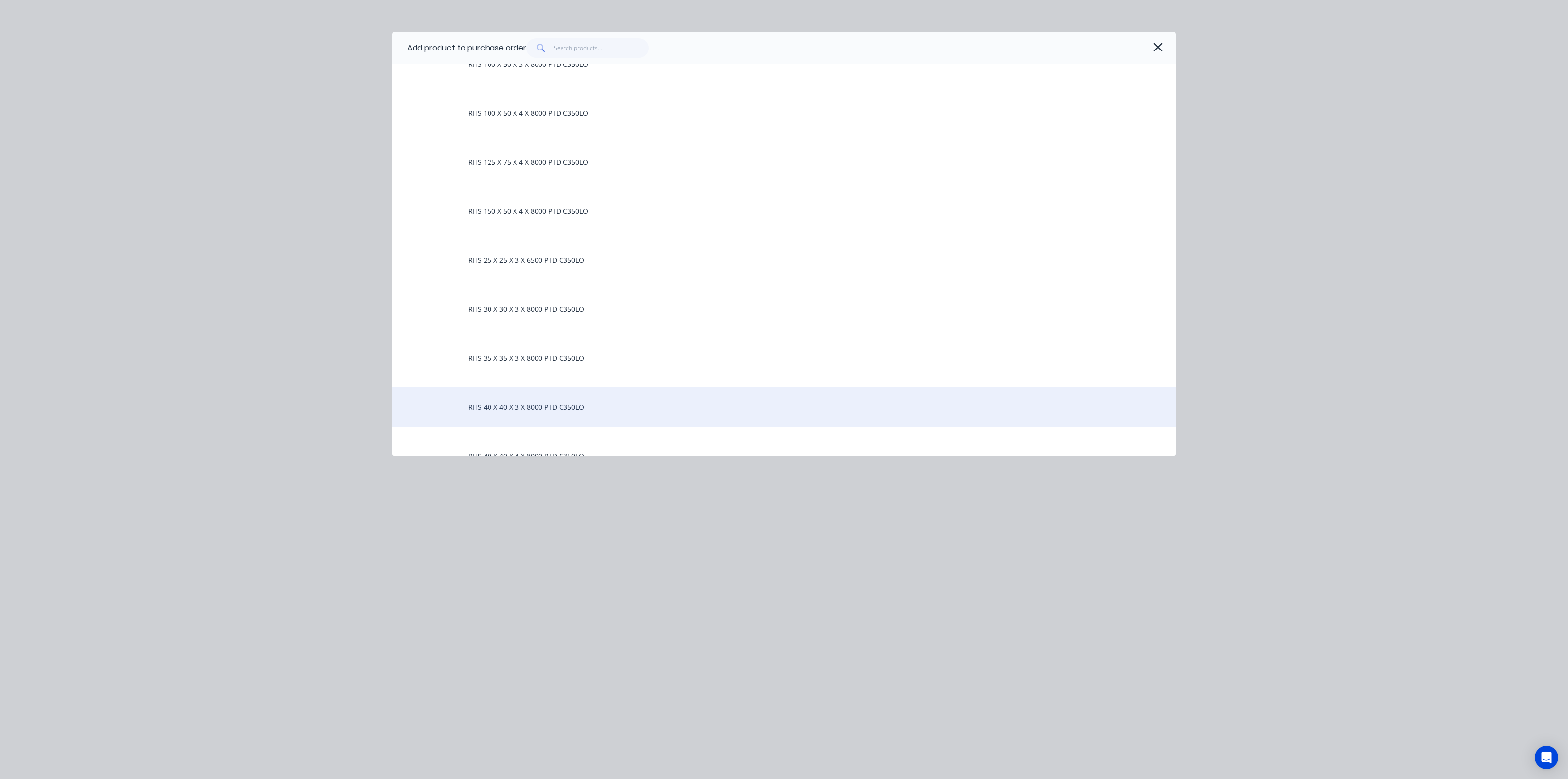
click at [504, 404] on div "RHS 40 X 40 X 3 X 8000 PTD C350LO" at bounding box center [784, 407] width 783 height 39
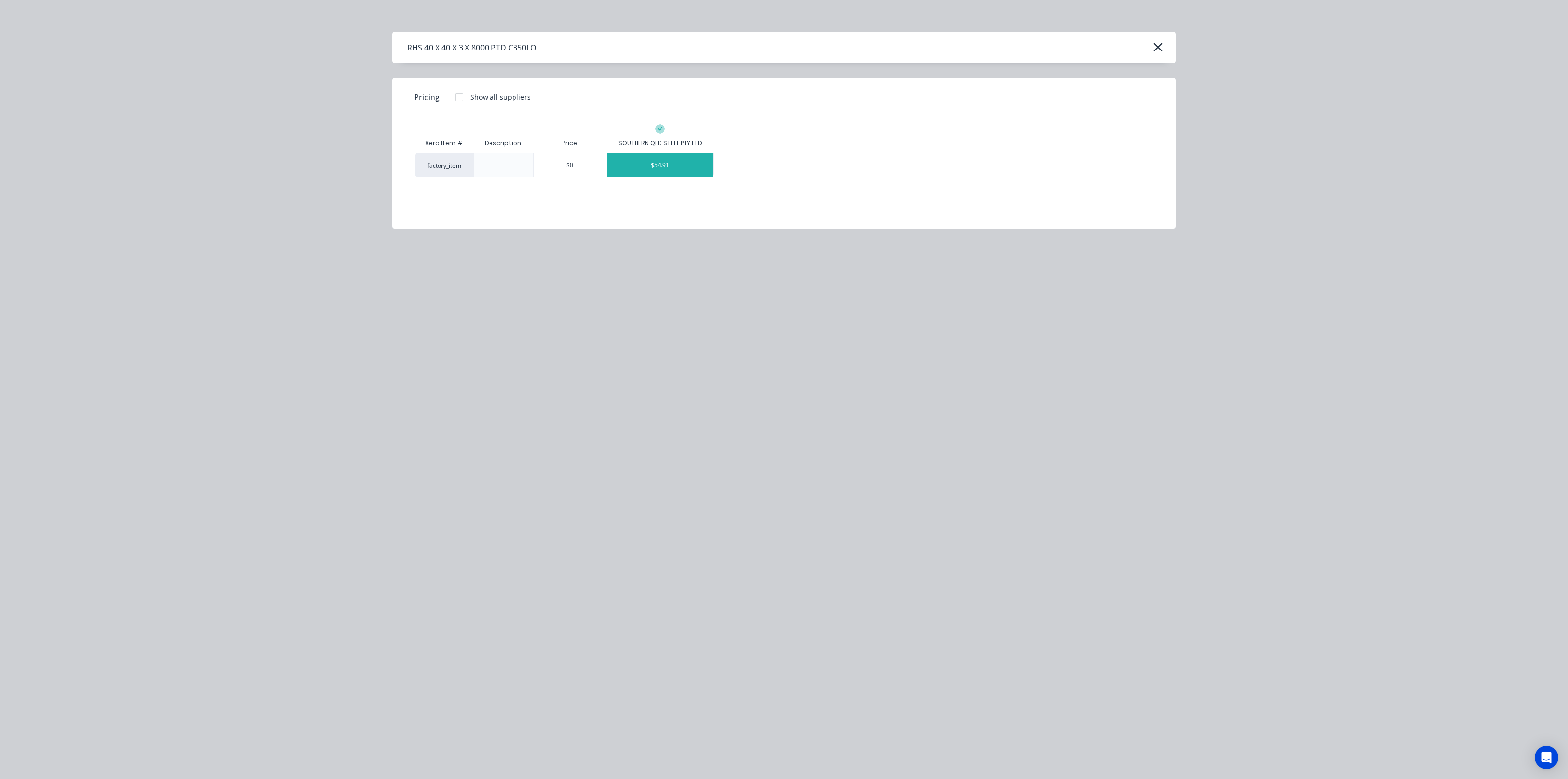
click at [672, 167] on div "$54.91" at bounding box center [660, 165] width 107 height 24
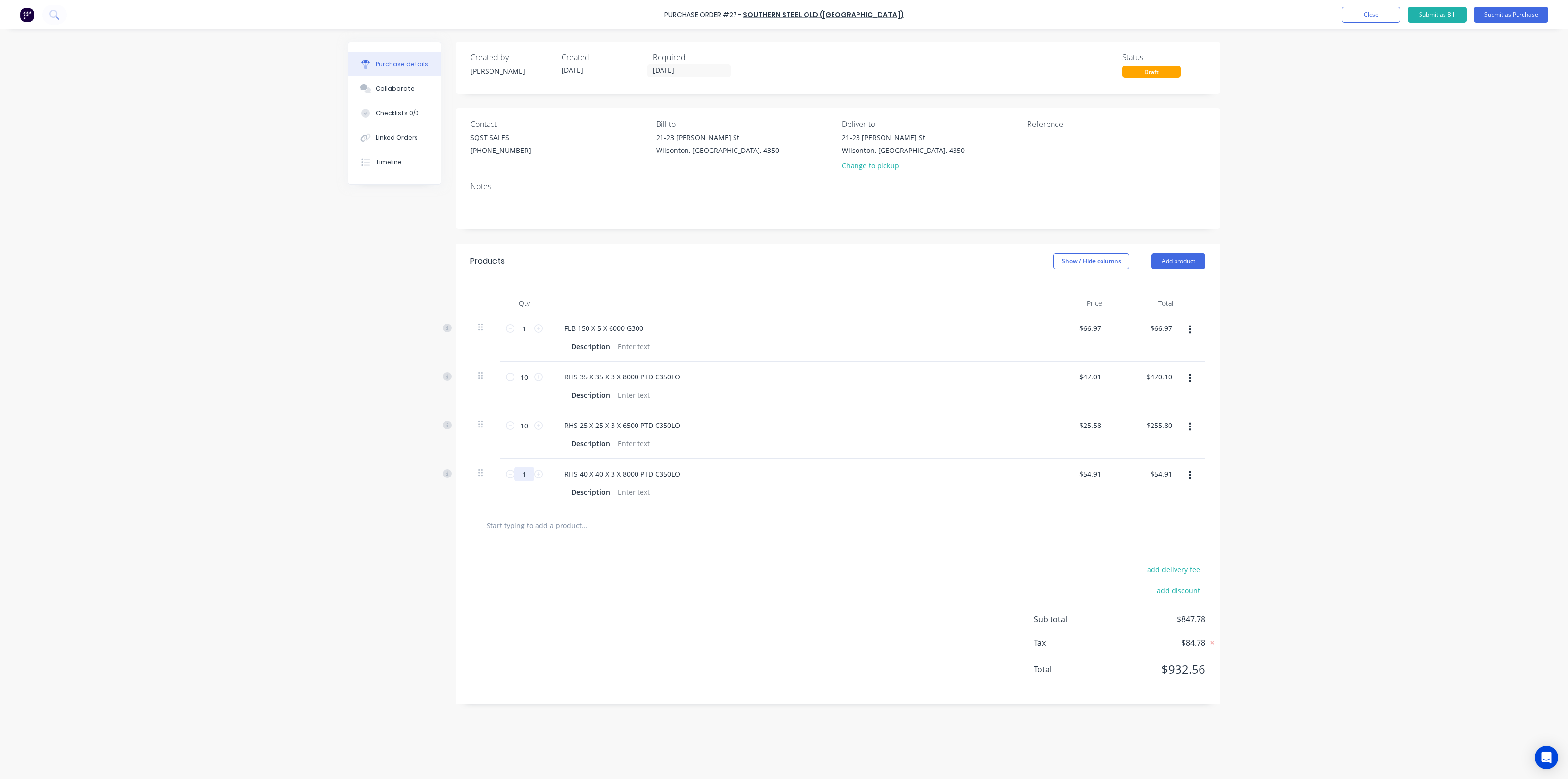
click at [528, 474] on input "1" at bounding box center [524, 474] width 19 height 15
type input "6"
type input "$329.46"
type input "64"
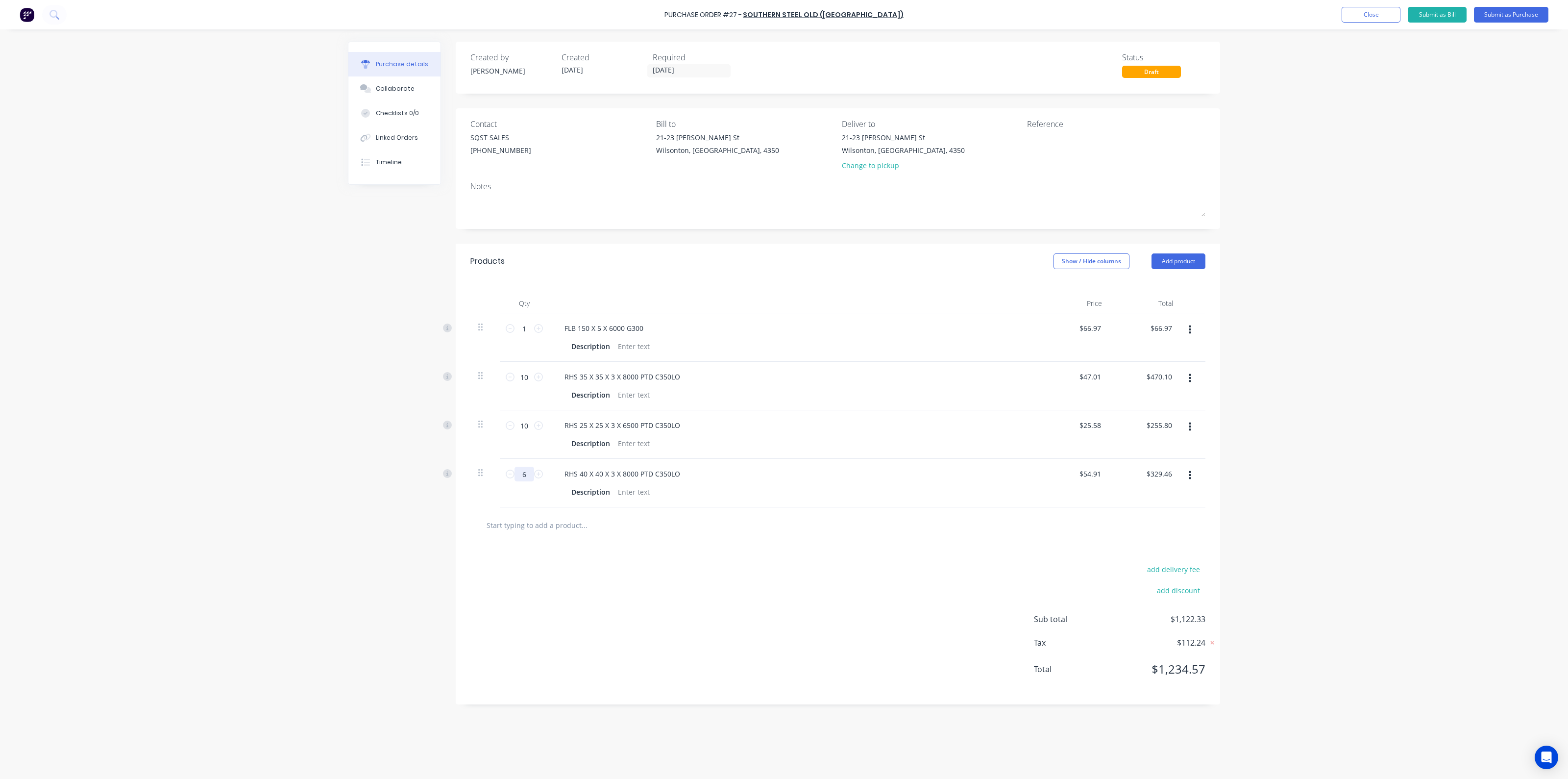
type input "$3,514.24"
type input "64"
click at [1161, 266] on button "Add product" at bounding box center [1178, 261] width 54 height 16
click at [1177, 288] on div "Product catalogue" at bounding box center [1159, 286] width 75 height 14
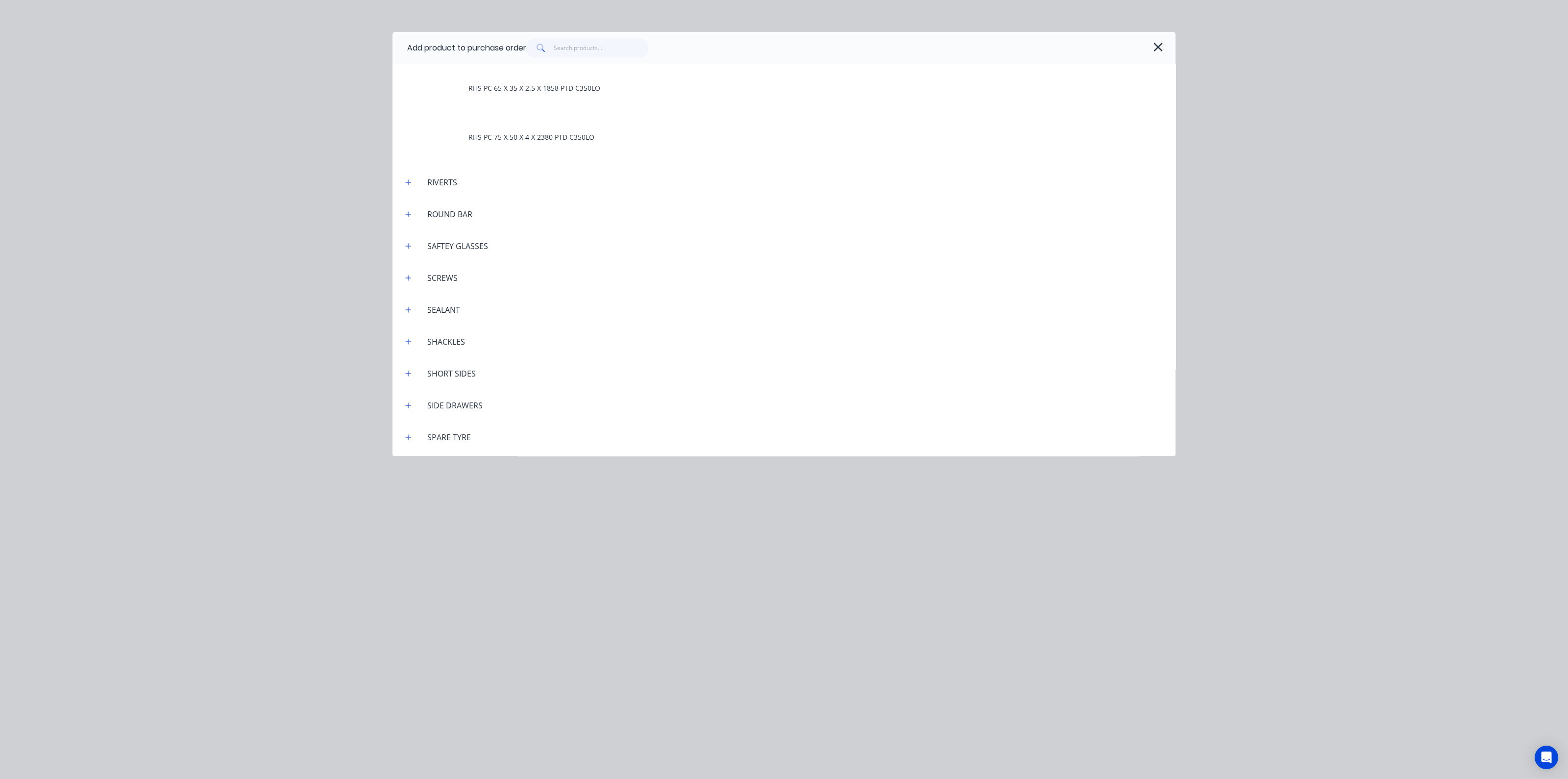
scroll to position [3799, 0]
click at [405, 286] on icon "button" at bounding box center [408, 289] width 6 height 7
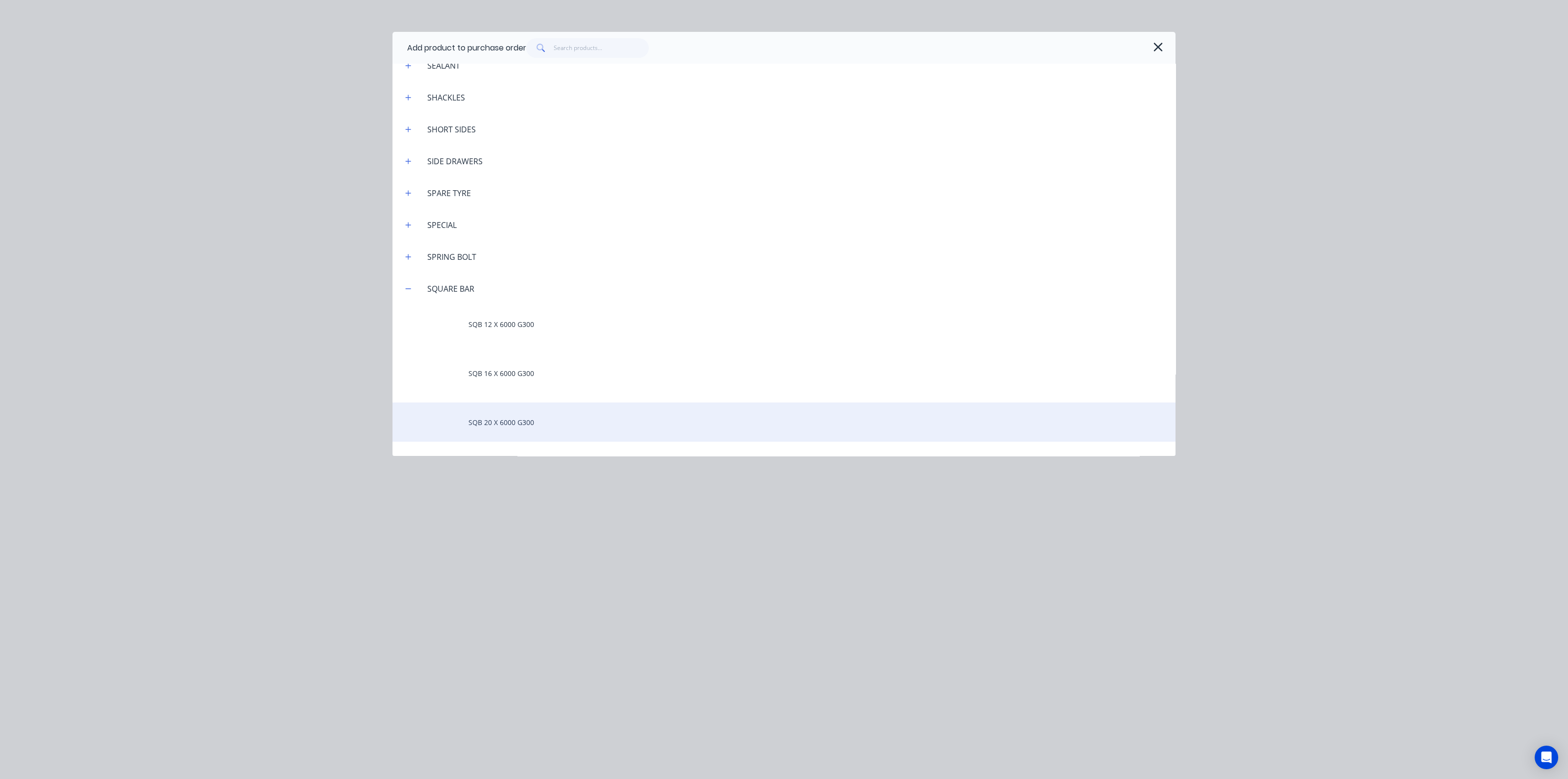
click at [500, 421] on div "SQB 20 X 6000 G300" at bounding box center [784, 422] width 783 height 39
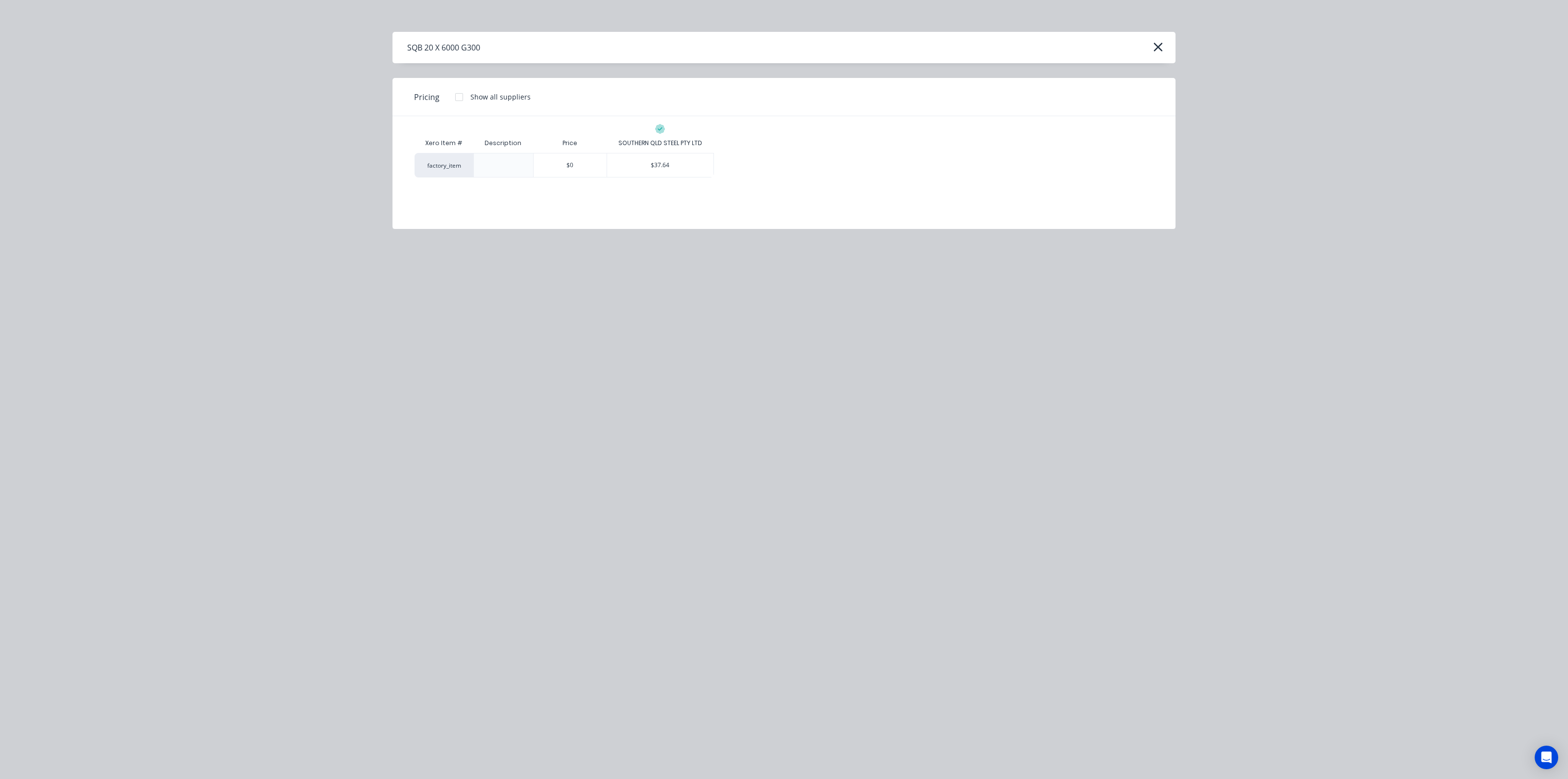
drag, startPoint x: 668, startPoint y: 162, endPoint x: 664, endPoint y: 195, distance: 33.2
click at [668, 162] on div "$37.64" at bounding box center [660, 165] width 107 height 24
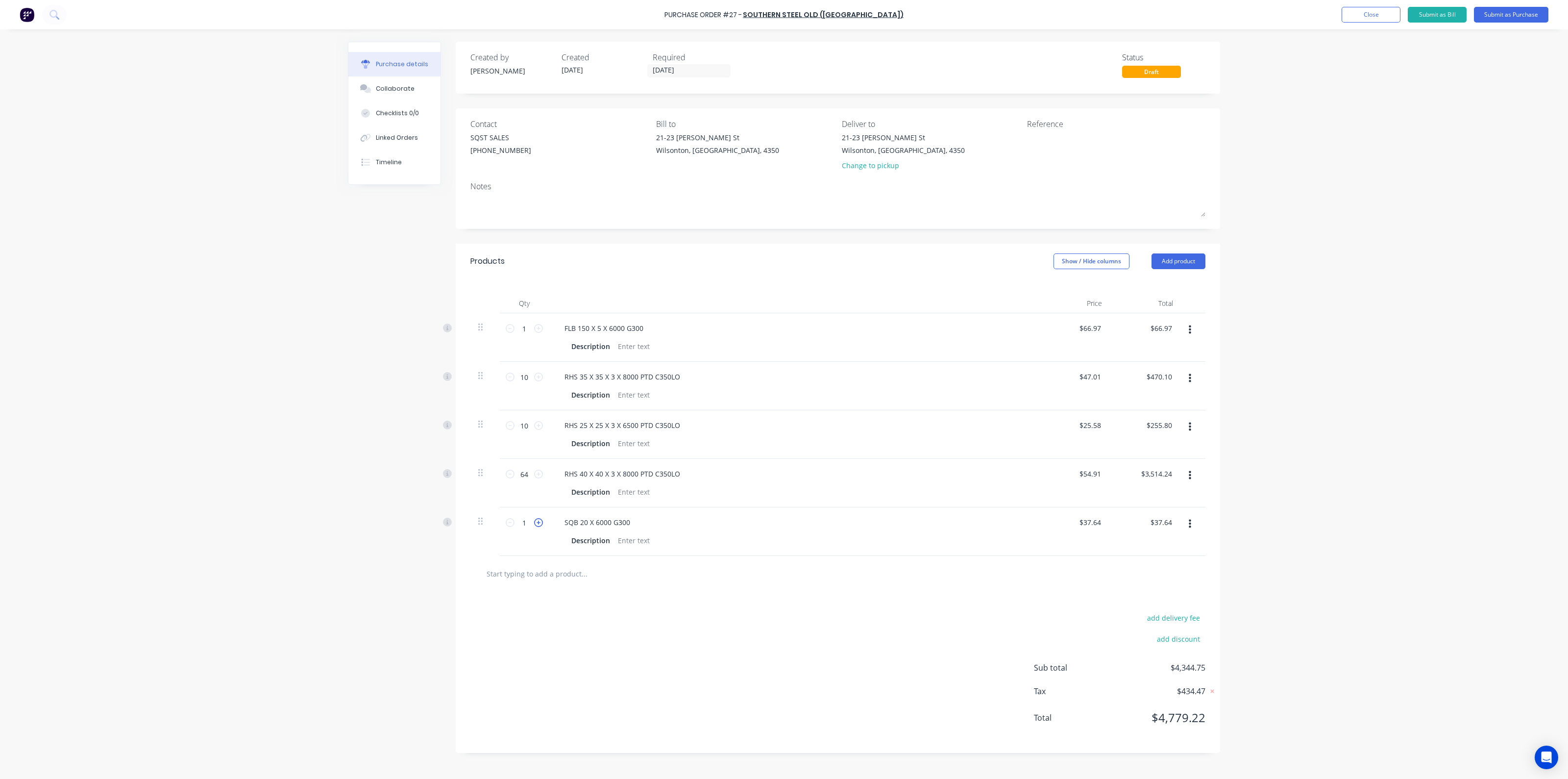
click at [536, 526] on icon at bounding box center [538, 523] width 9 height 9
type input "2"
type input "$75.28"
click at [536, 526] on icon at bounding box center [538, 523] width 9 height 9
type input "3"
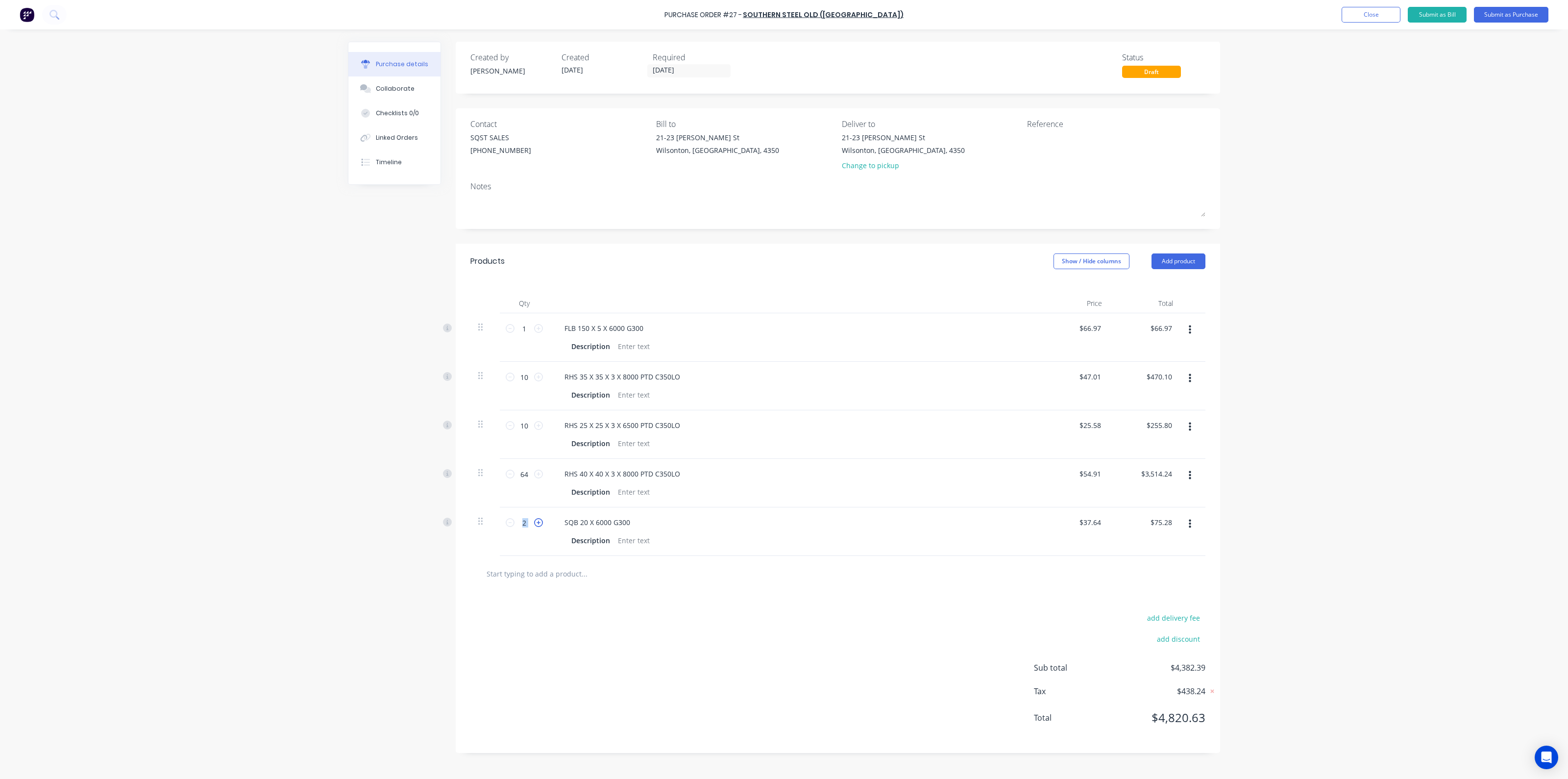
type input "$112.92"
click at [1198, 263] on button "Add product" at bounding box center [1178, 261] width 54 height 16
click at [1126, 294] on button "Product catalogue" at bounding box center [1158, 286] width 93 height 19
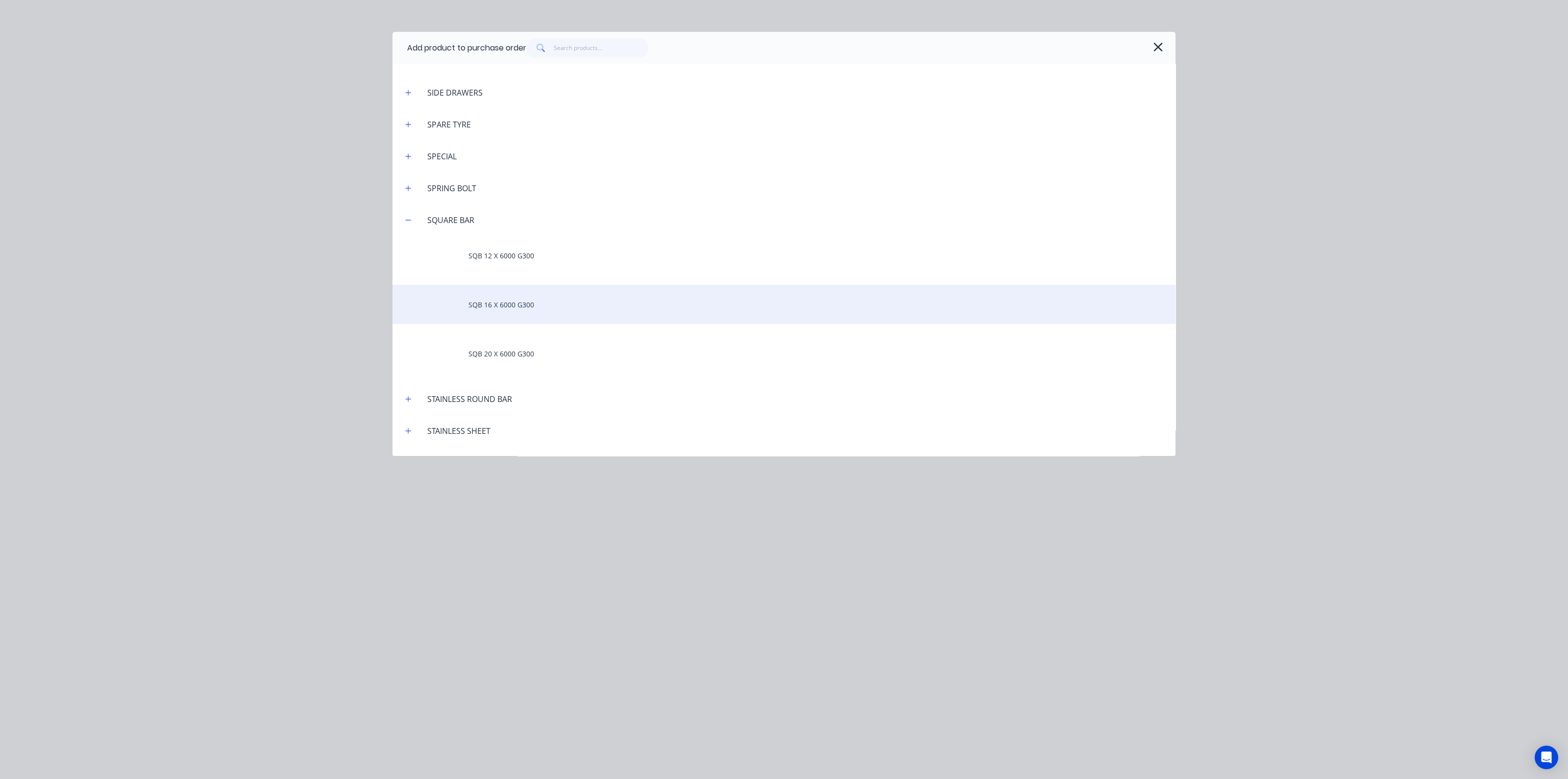
scroll to position [3922, 0]
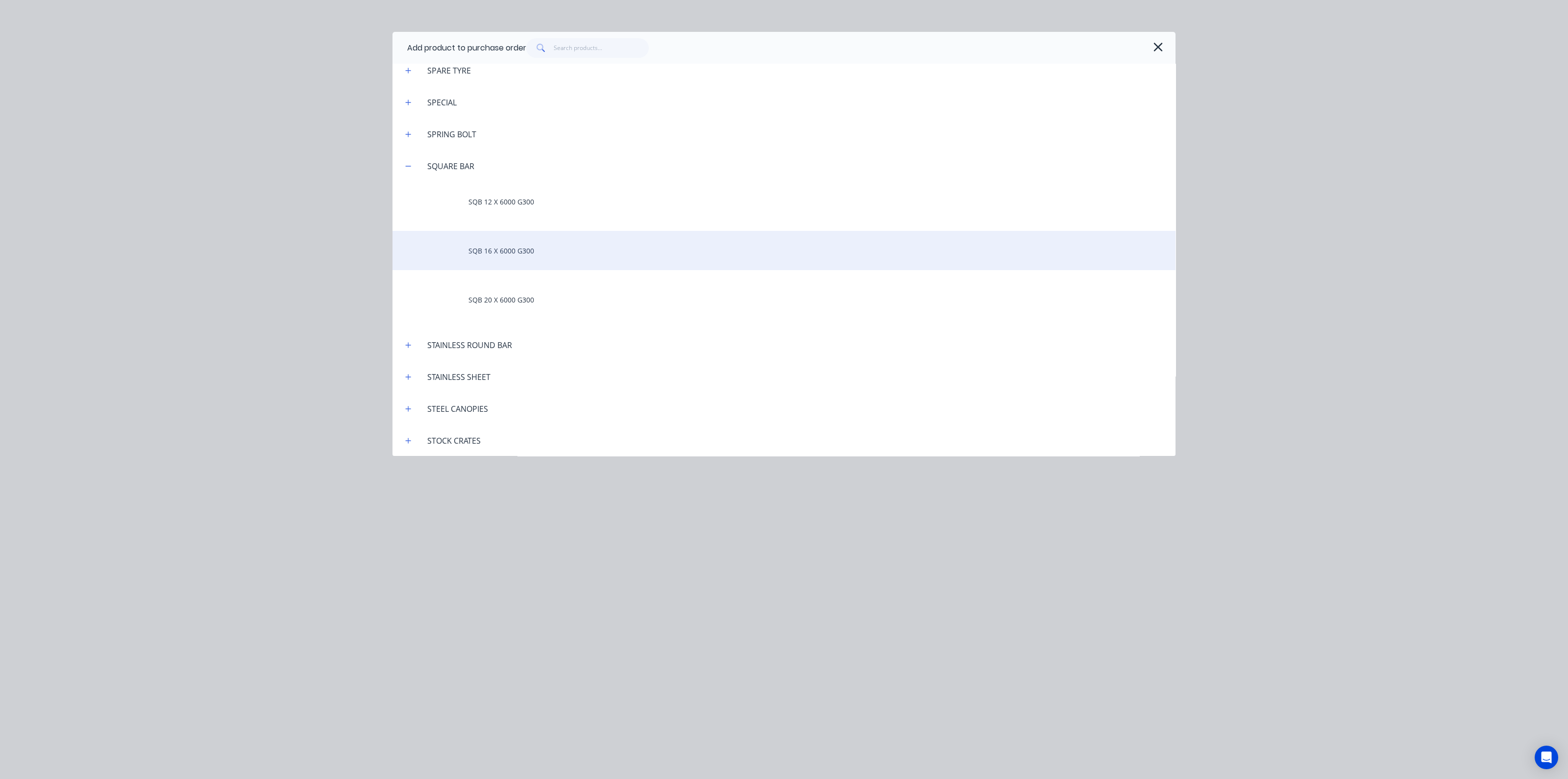
click at [517, 248] on div "SQB 16 X 6000 G300" at bounding box center [784, 250] width 783 height 39
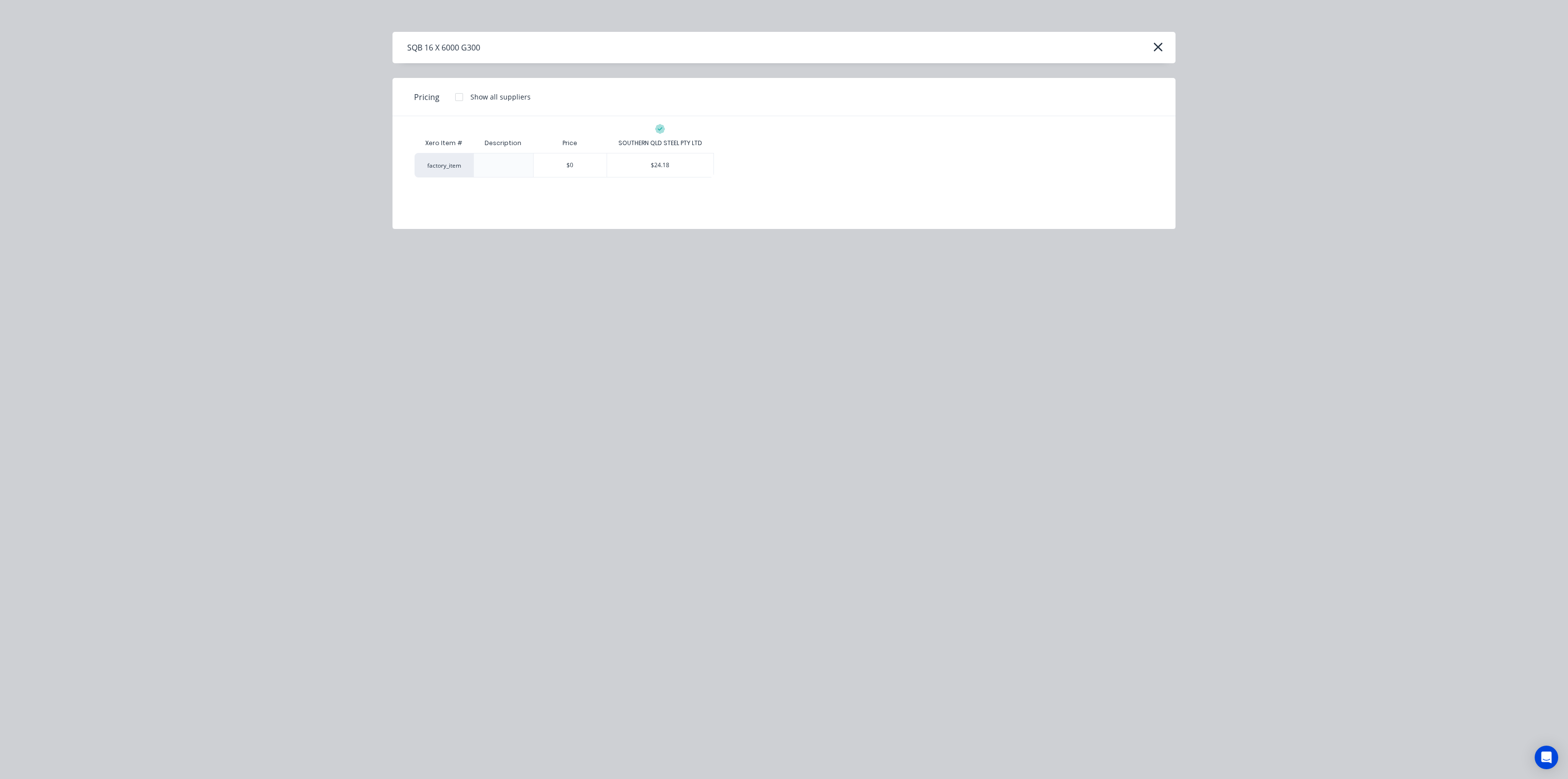
click at [662, 153] on div "$24.18" at bounding box center [660, 165] width 107 height 24
click at [665, 163] on div "$24.18" at bounding box center [660, 165] width 107 height 24
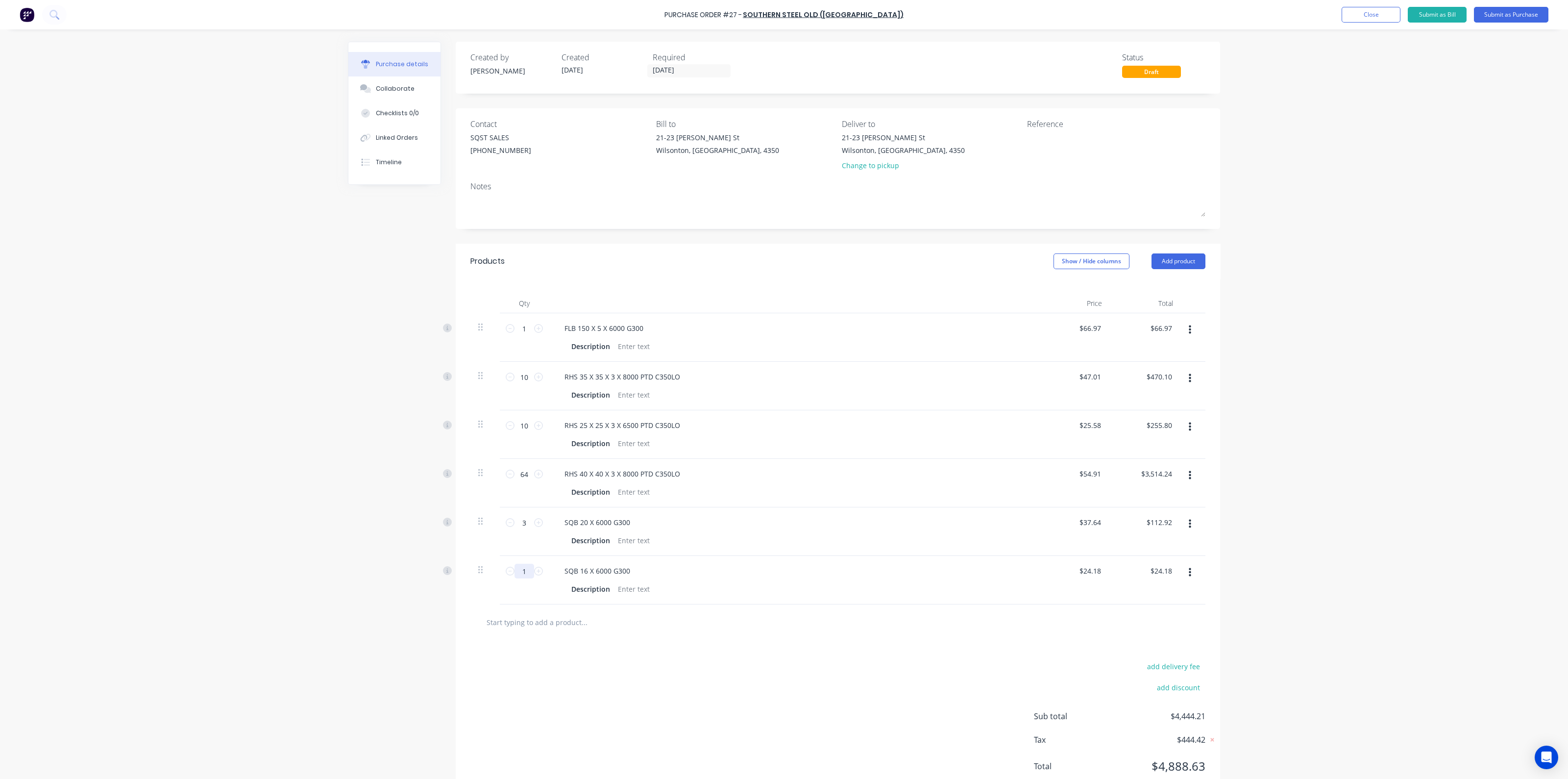
click at [523, 574] on input "1" at bounding box center [524, 571] width 19 height 15
type input "3"
type input "$72.54"
type input "30"
type input "$725.40"
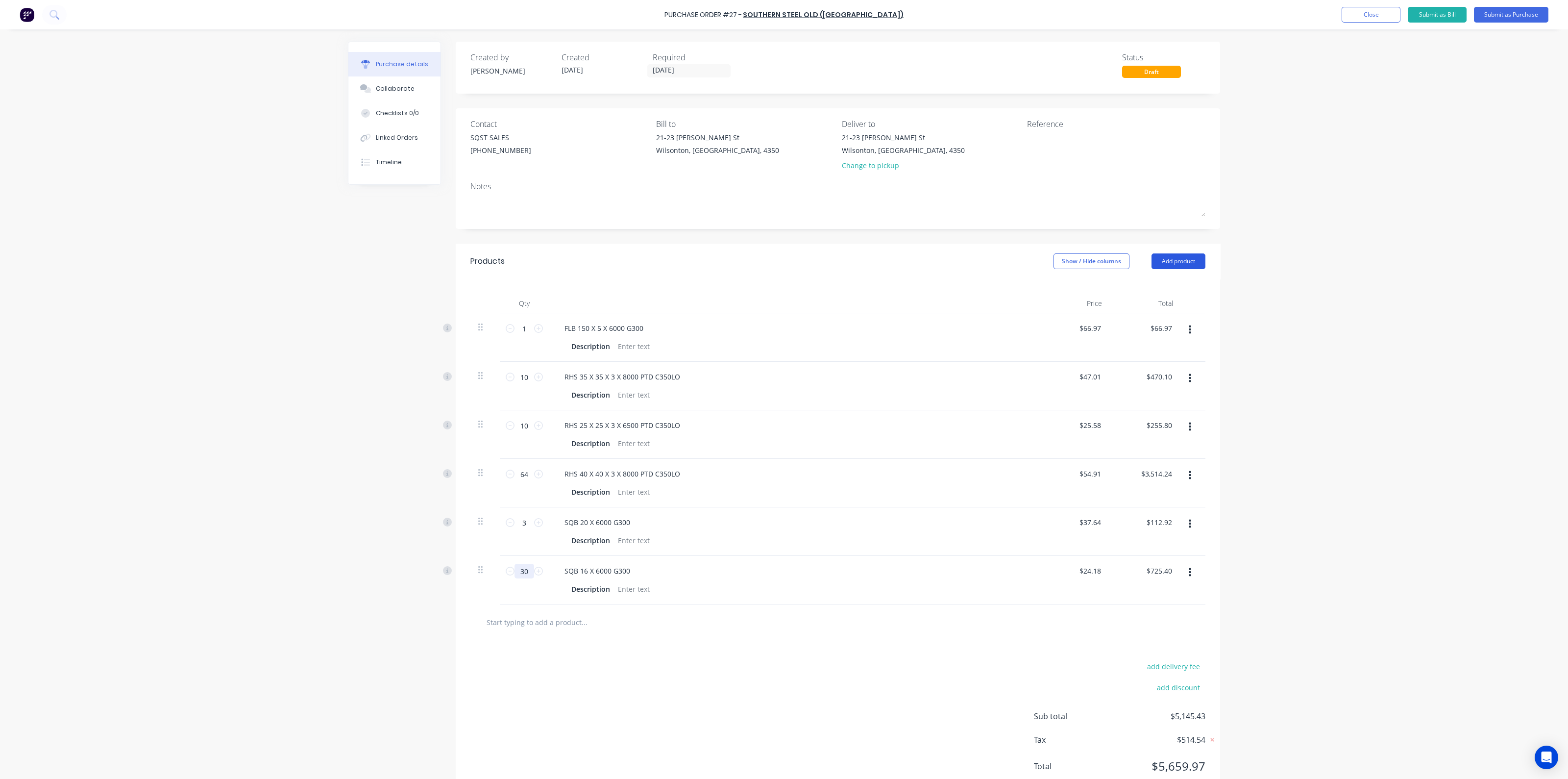
type input "30"
click at [1166, 266] on button "Add product" at bounding box center [1178, 261] width 54 height 16
click at [1157, 286] on div "Product catalogue" at bounding box center [1159, 286] width 75 height 14
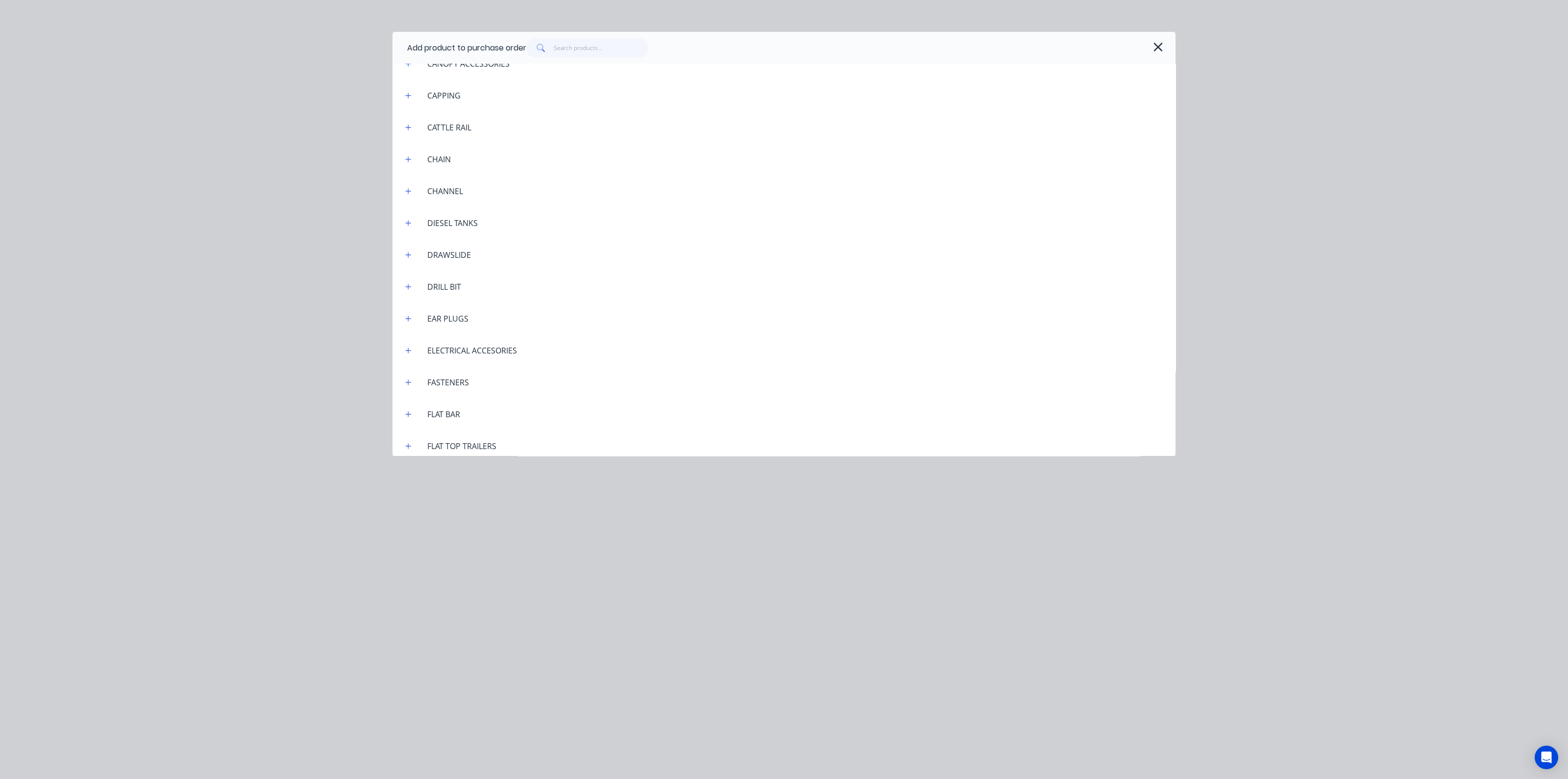
scroll to position [1042, 0]
click at [407, 185] on icon "button" at bounding box center [408, 185] width 6 height 7
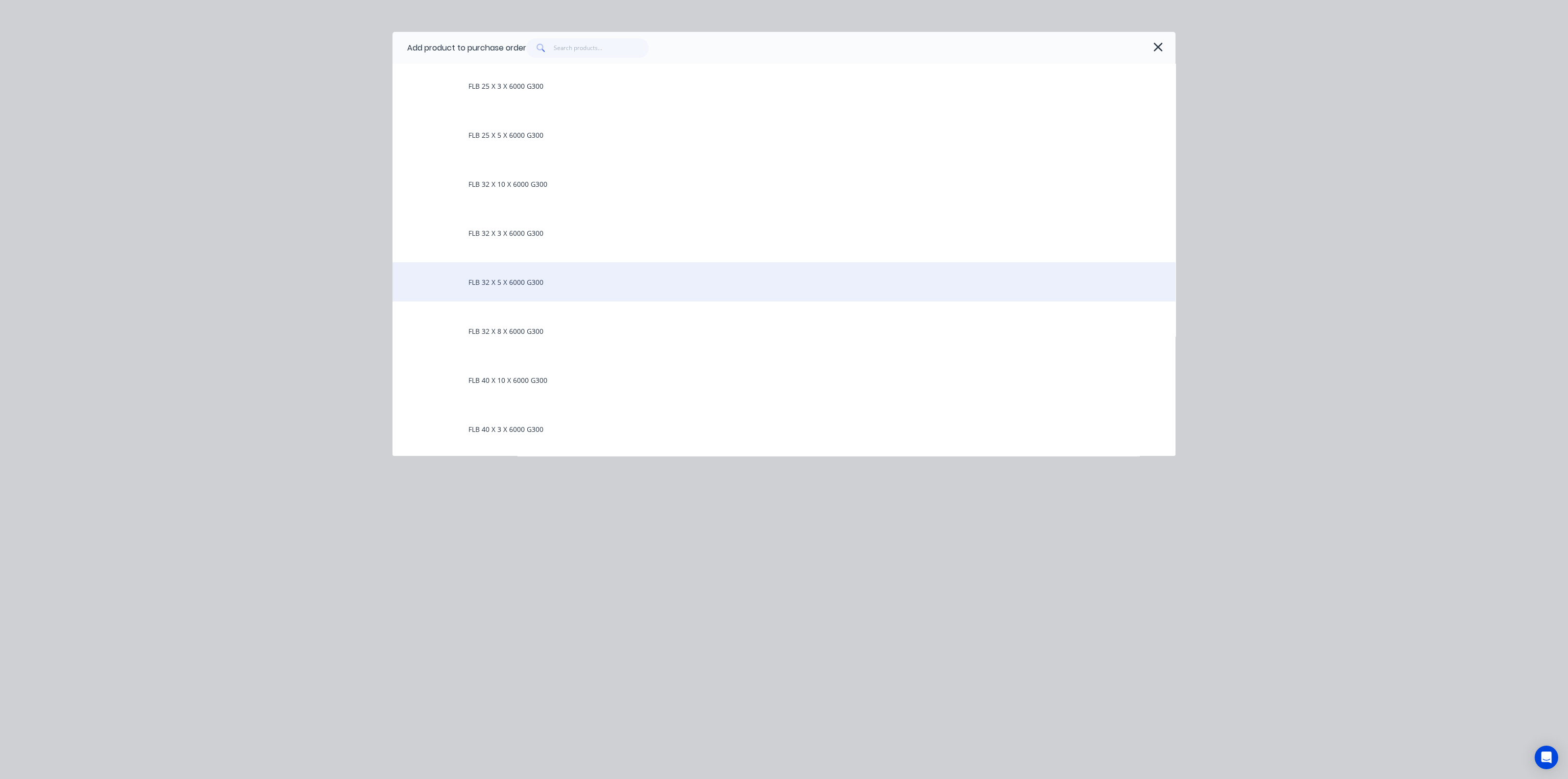
scroll to position [1348, 0]
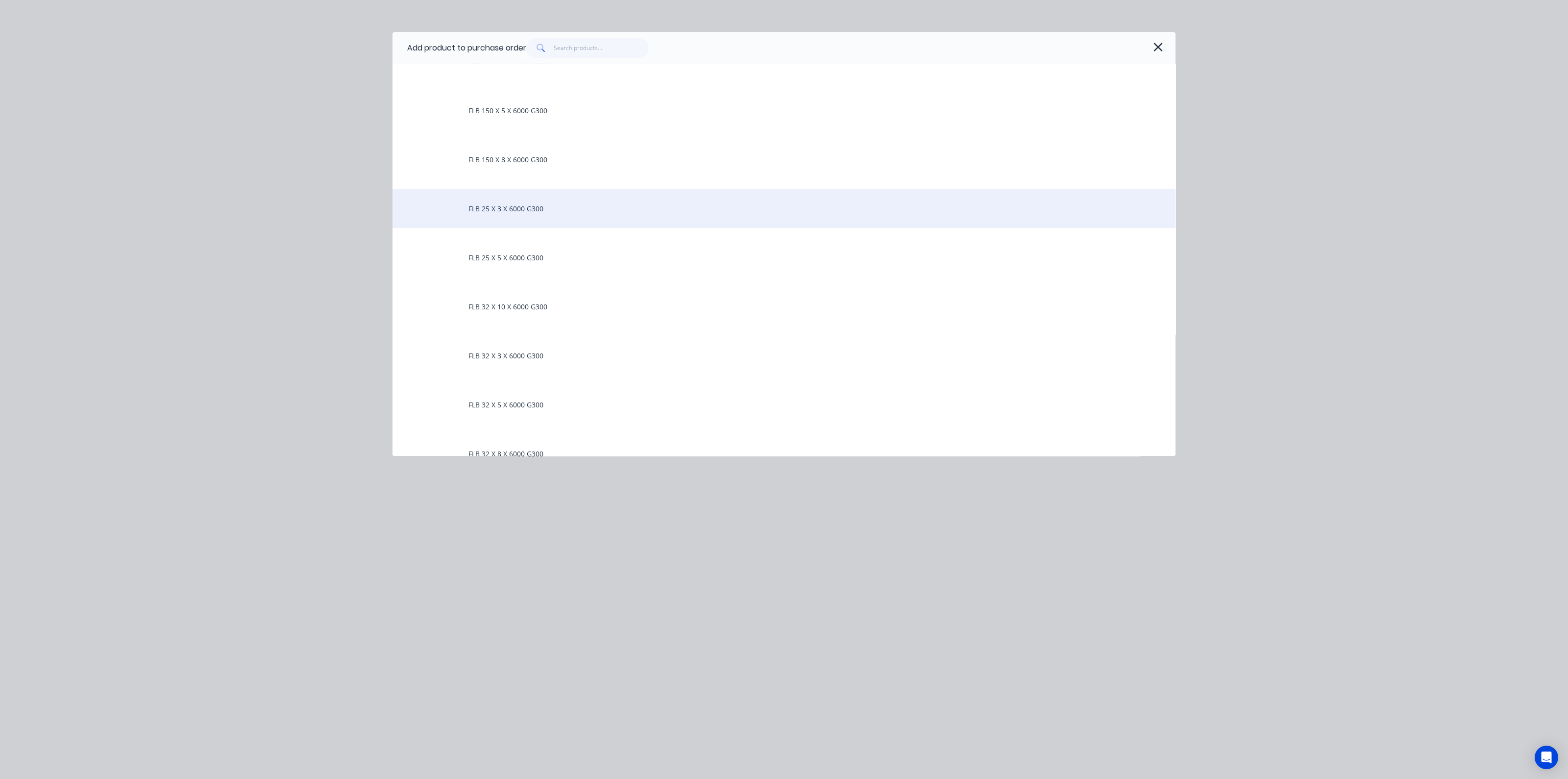
click at [503, 211] on div "FLB 25 X 3 X 6000 G300" at bounding box center [784, 208] width 783 height 39
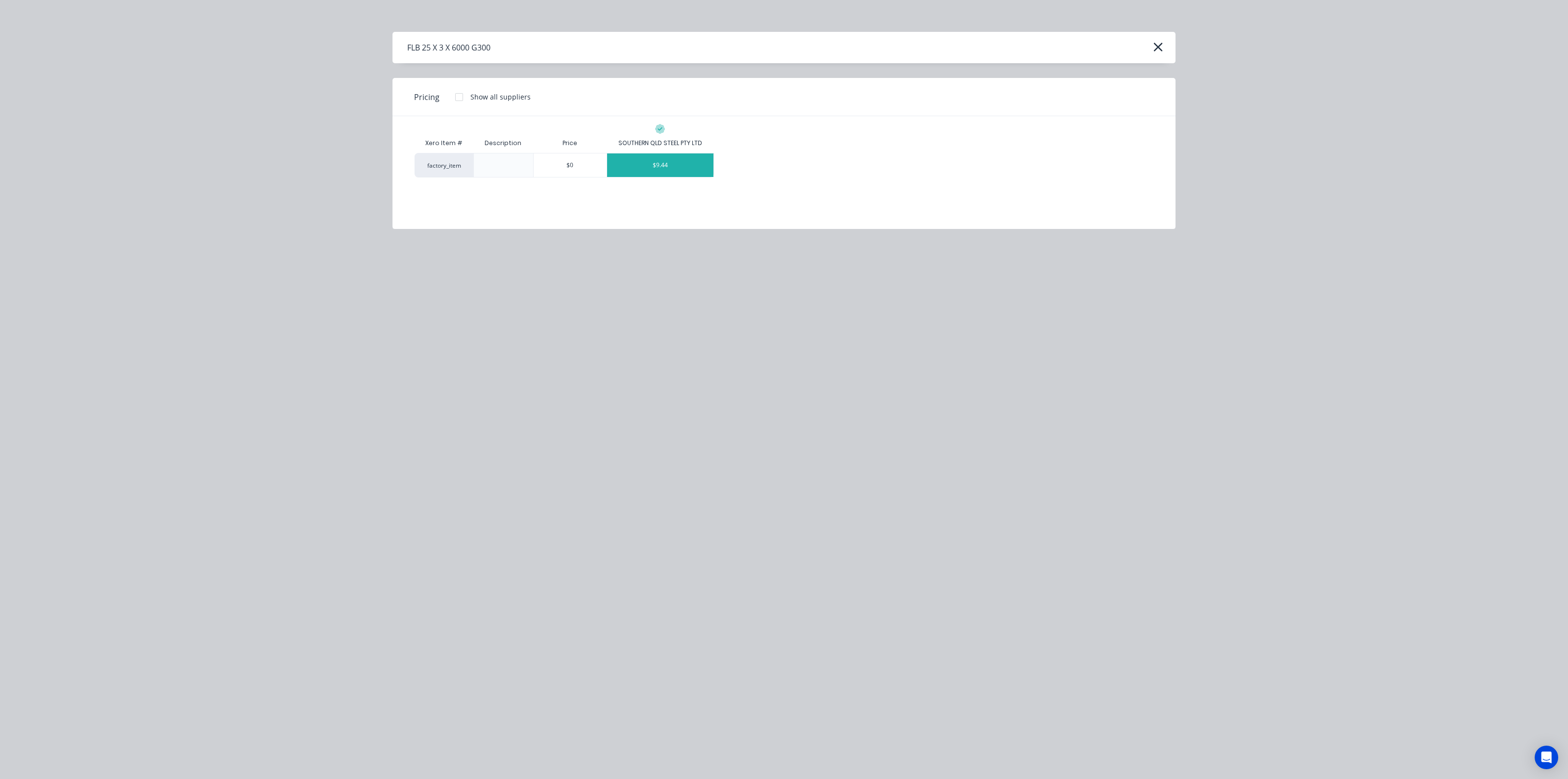
click at [657, 167] on div "$9.44" at bounding box center [660, 165] width 107 height 24
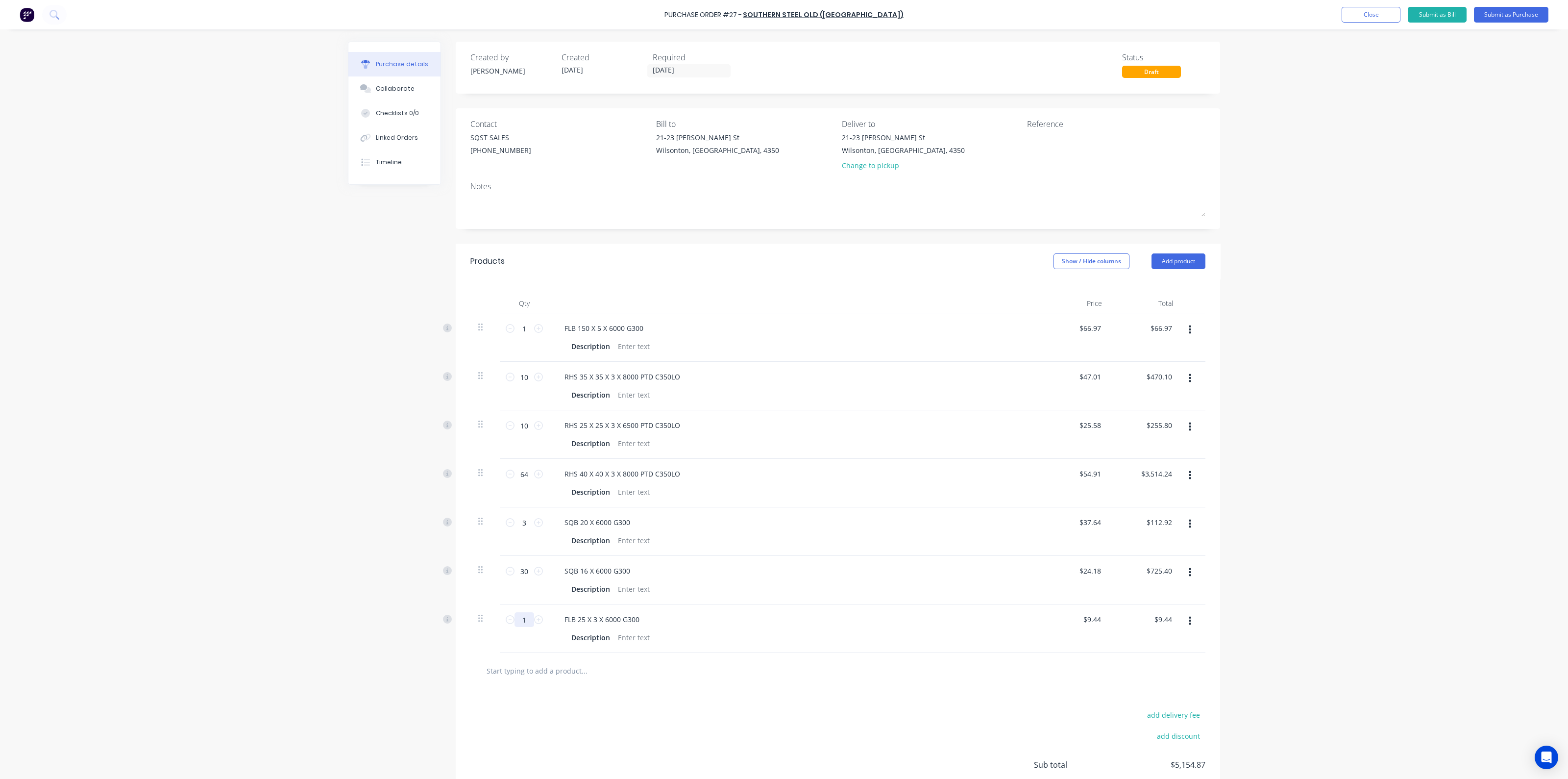
click at [528, 616] on input "1" at bounding box center [524, 619] width 19 height 15
click at [528, 616] on input "1" at bounding box center [524, 619] width 19 height 15
type input "10"
type input "$94.40"
type input "10"
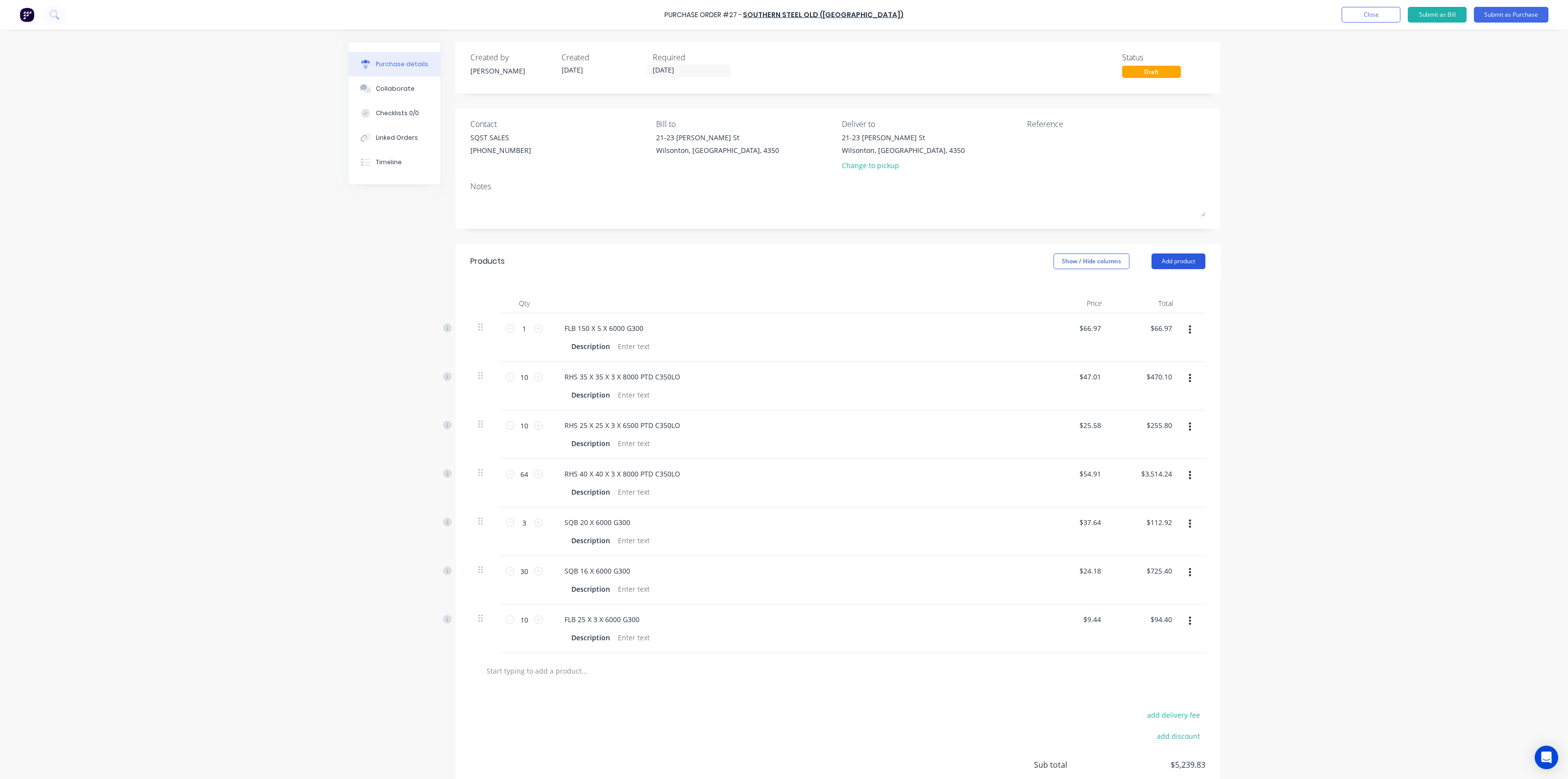
click at [1168, 258] on button "Add product" at bounding box center [1178, 261] width 54 height 16
click at [1144, 280] on div "Product catalogue" at bounding box center [1159, 286] width 75 height 14
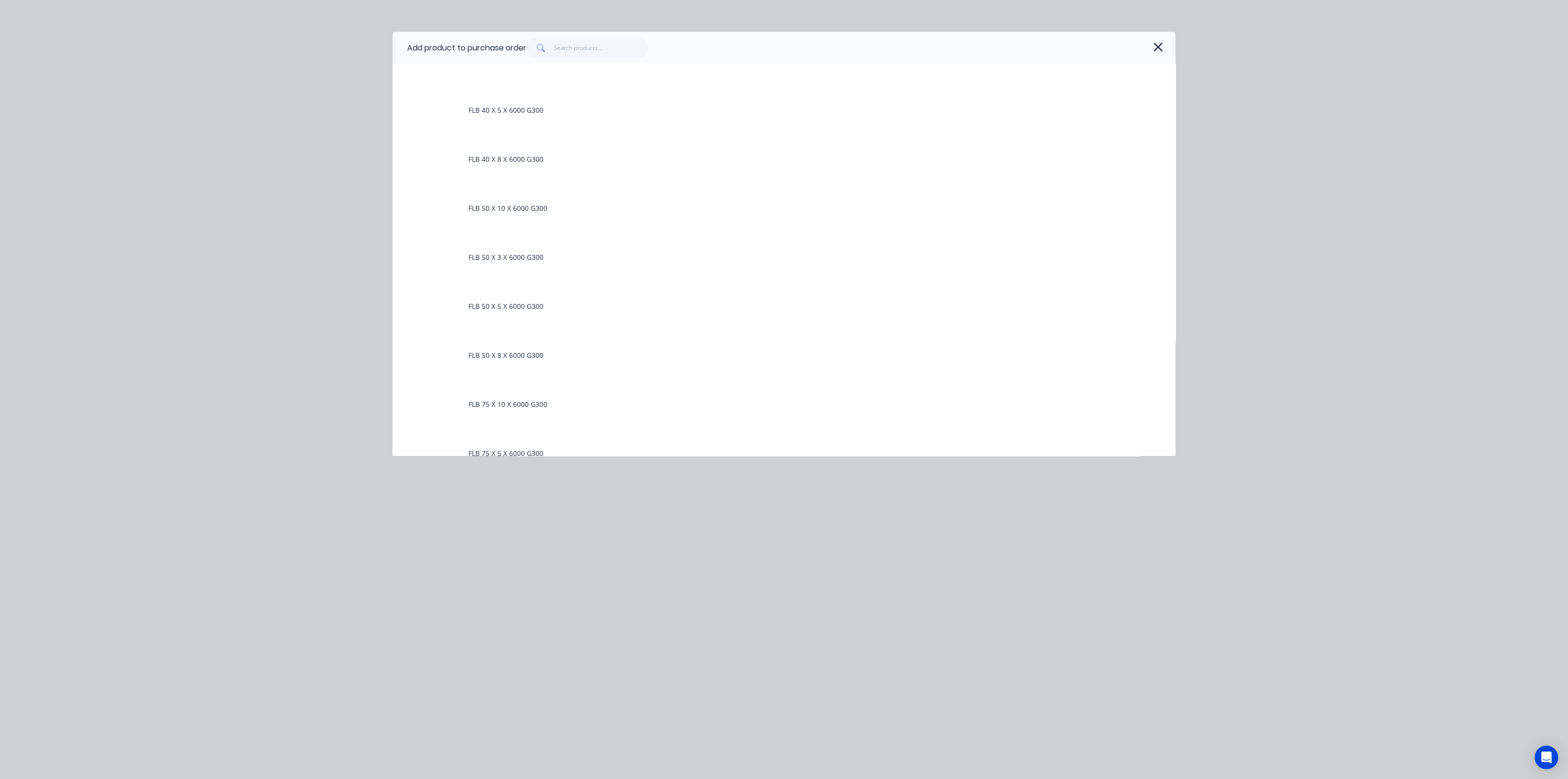
scroll to position [1838, 0]
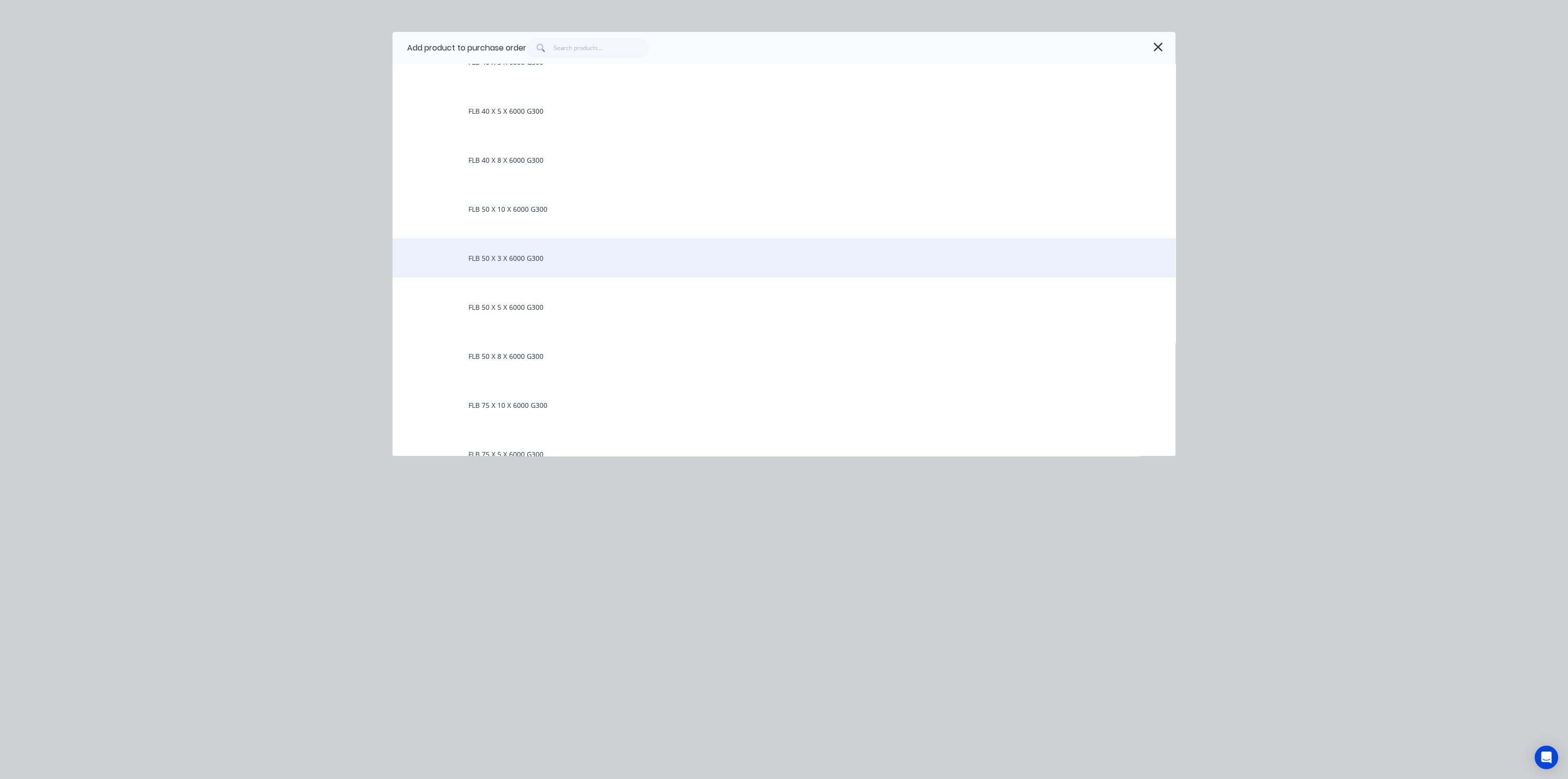
click at [522, 260] on div "FLB 50 X 3 X 6000 G300" at bounding box center [784, 258] width 783 height 39
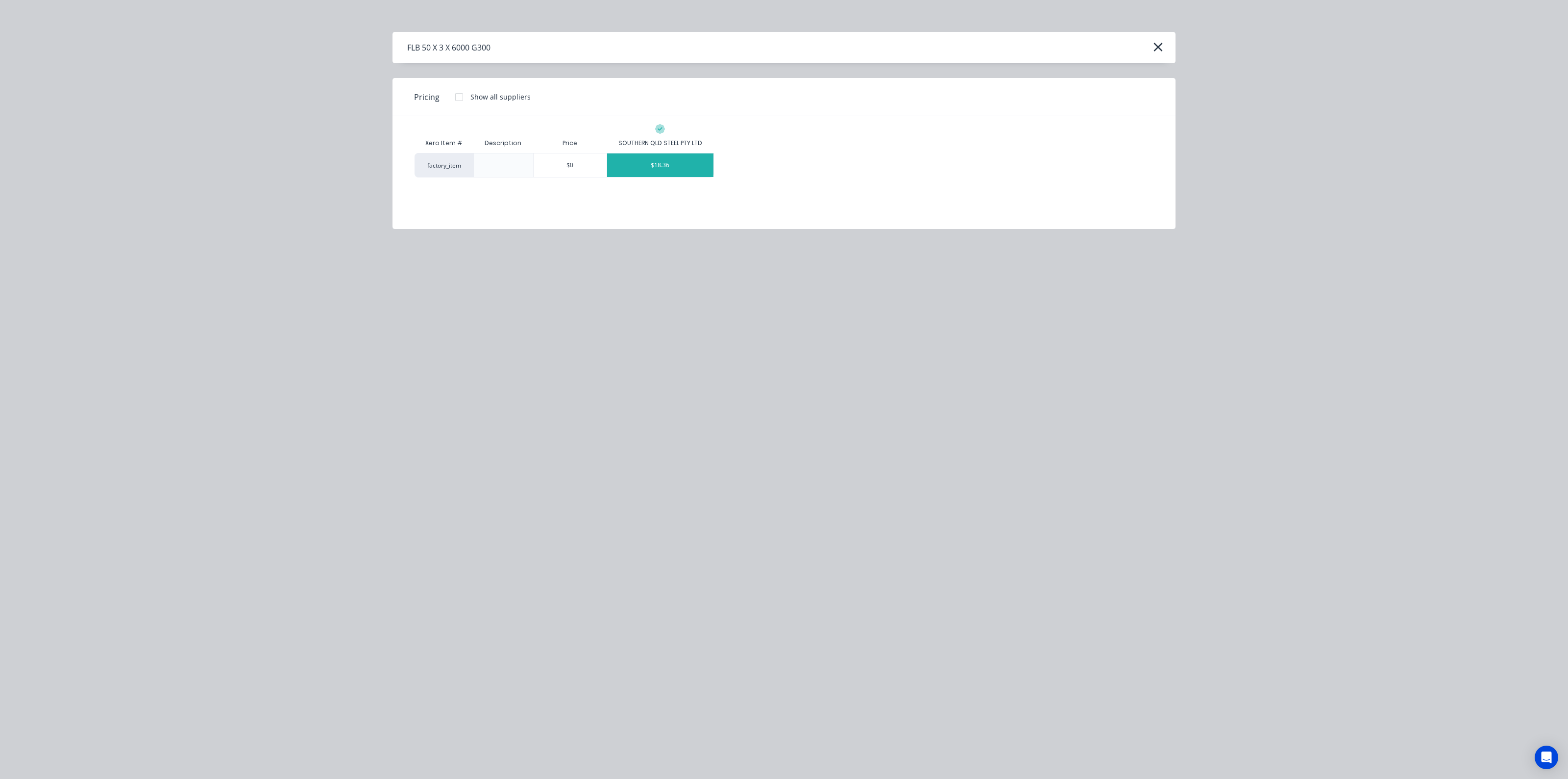
click at [684, 160] on div "$18.36" at bounding box center [660, 165] width 107 height 24
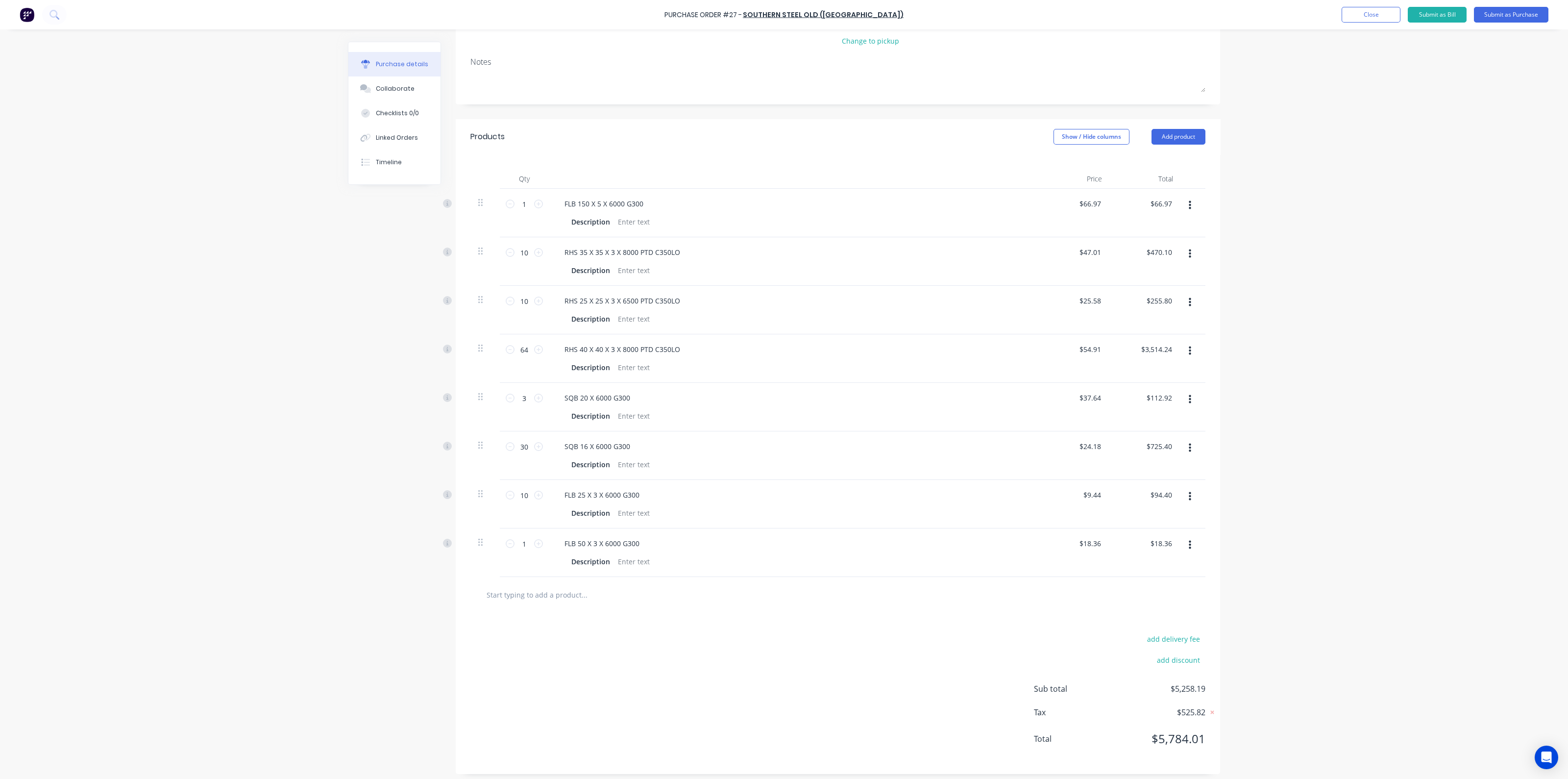
scroll to position [128, 0]
click at [527, 535] on input "1" at bounding box center [524, 540] width 19 height 15
type input "4"
type input "$73.44"
type input "4"
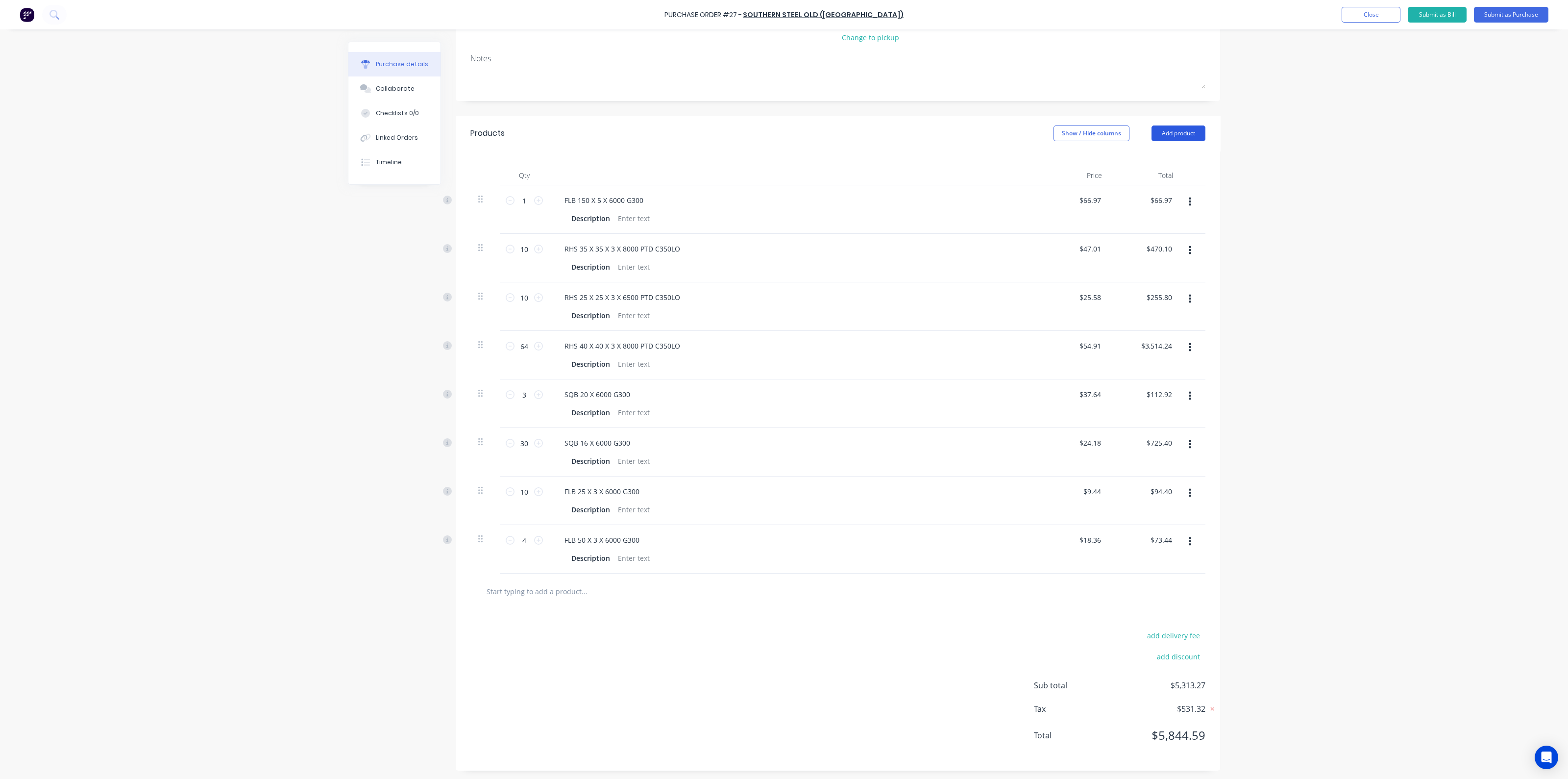
click at [1191, 136] on button "Add product" at bounding box center [1178, 133] width 54 height 16
click at [1162, 160] on div "Product catalogue" at bounding box center [1159, 158] width 75 height 14
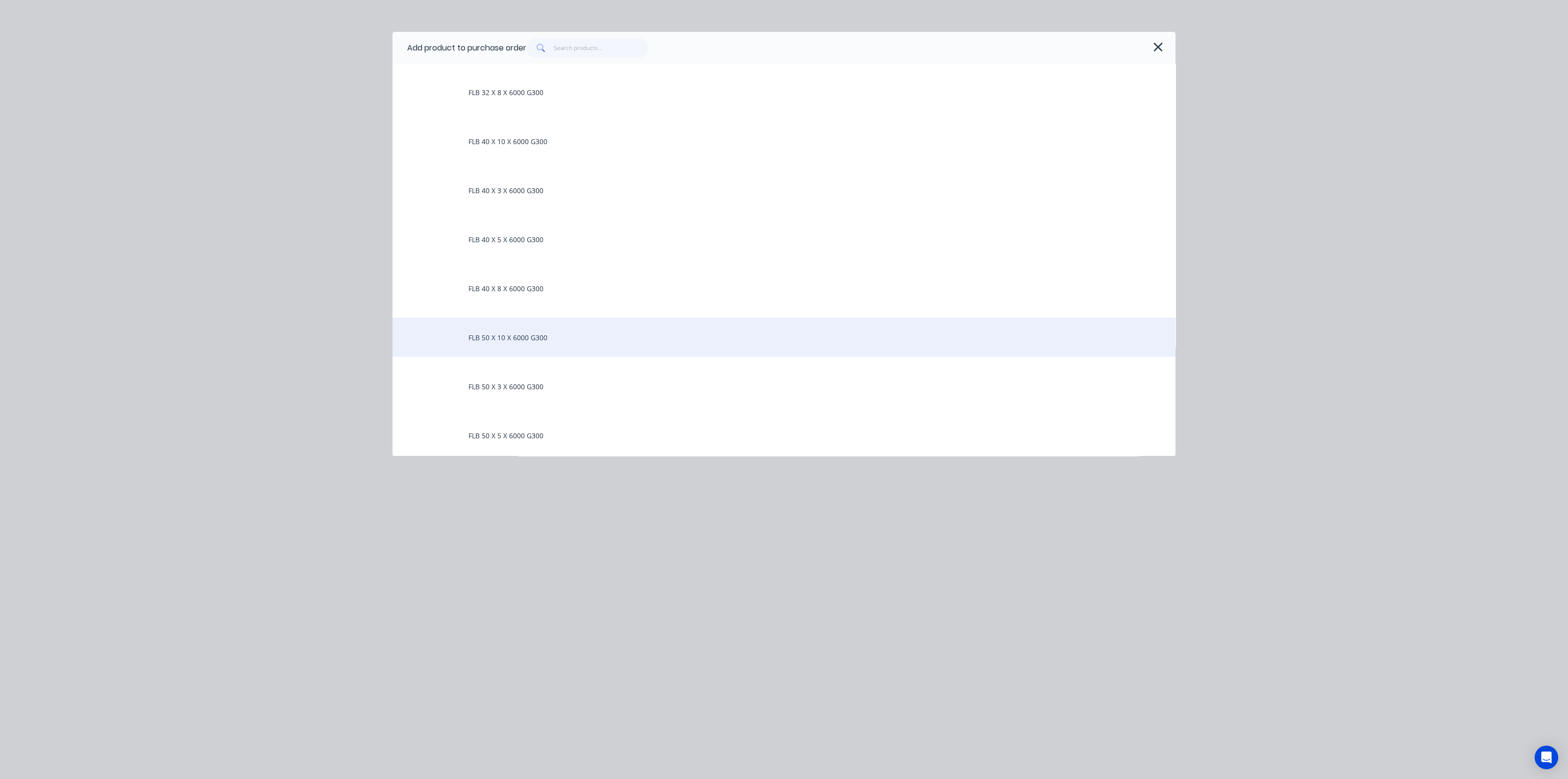
scroll to position [1777, 0]
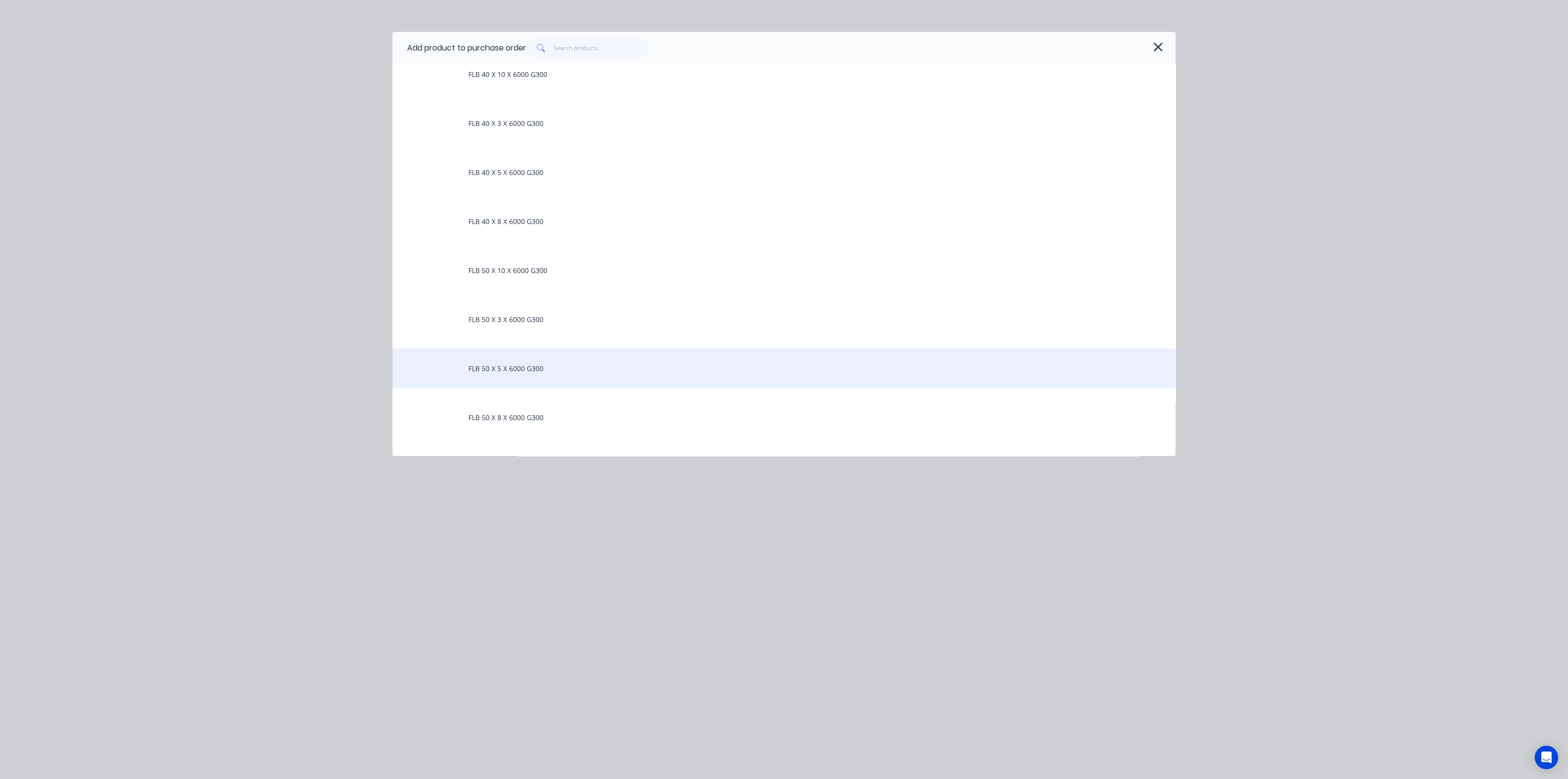
click at [504, 371] on div "FLB 50 X 5 X 6000 G300" at bounding box center [784, 368] width 783 height 39
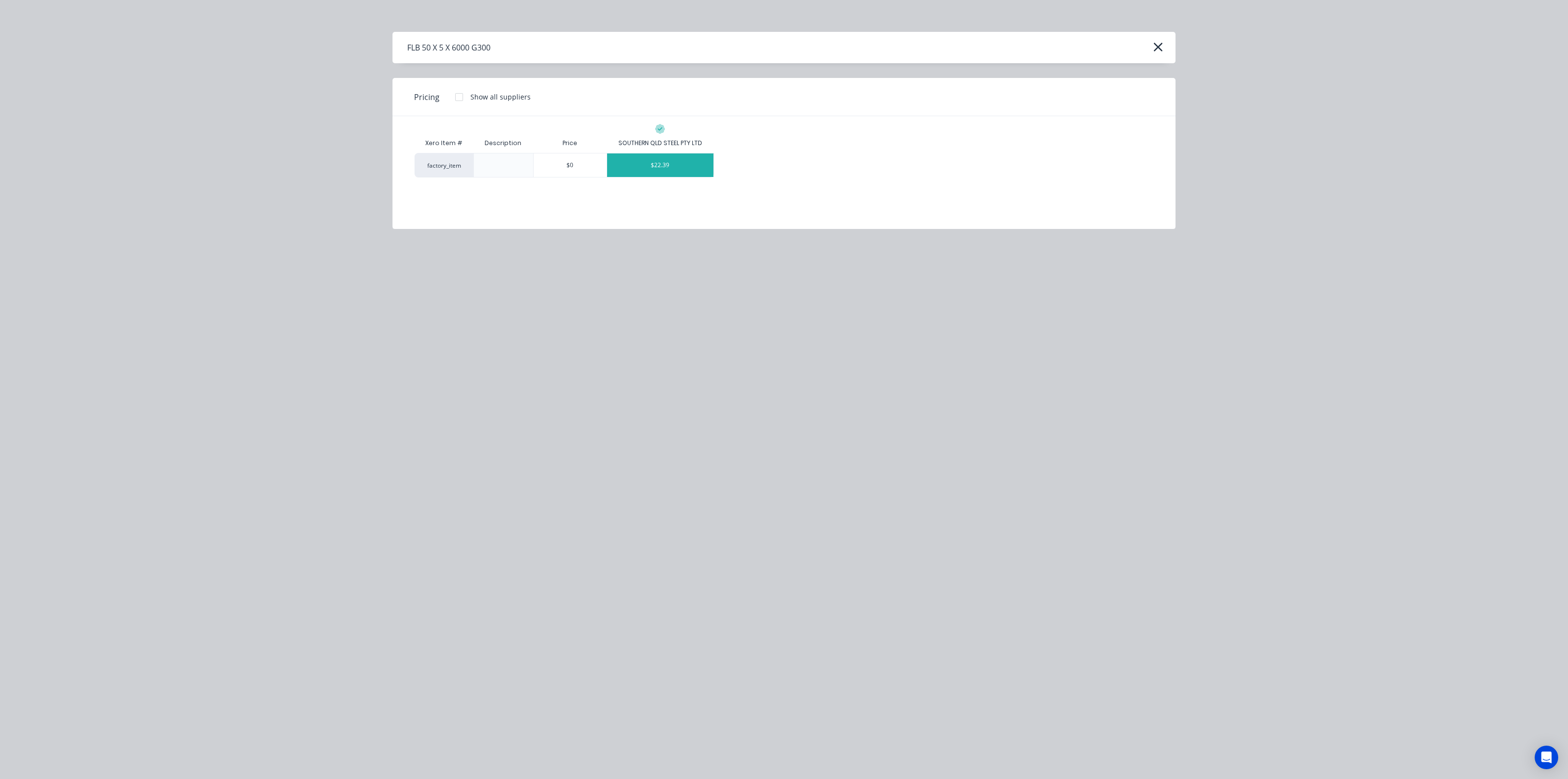
click at [687, 170] on div "$22.39" at bounding box center [660, 165] width 107 height 24
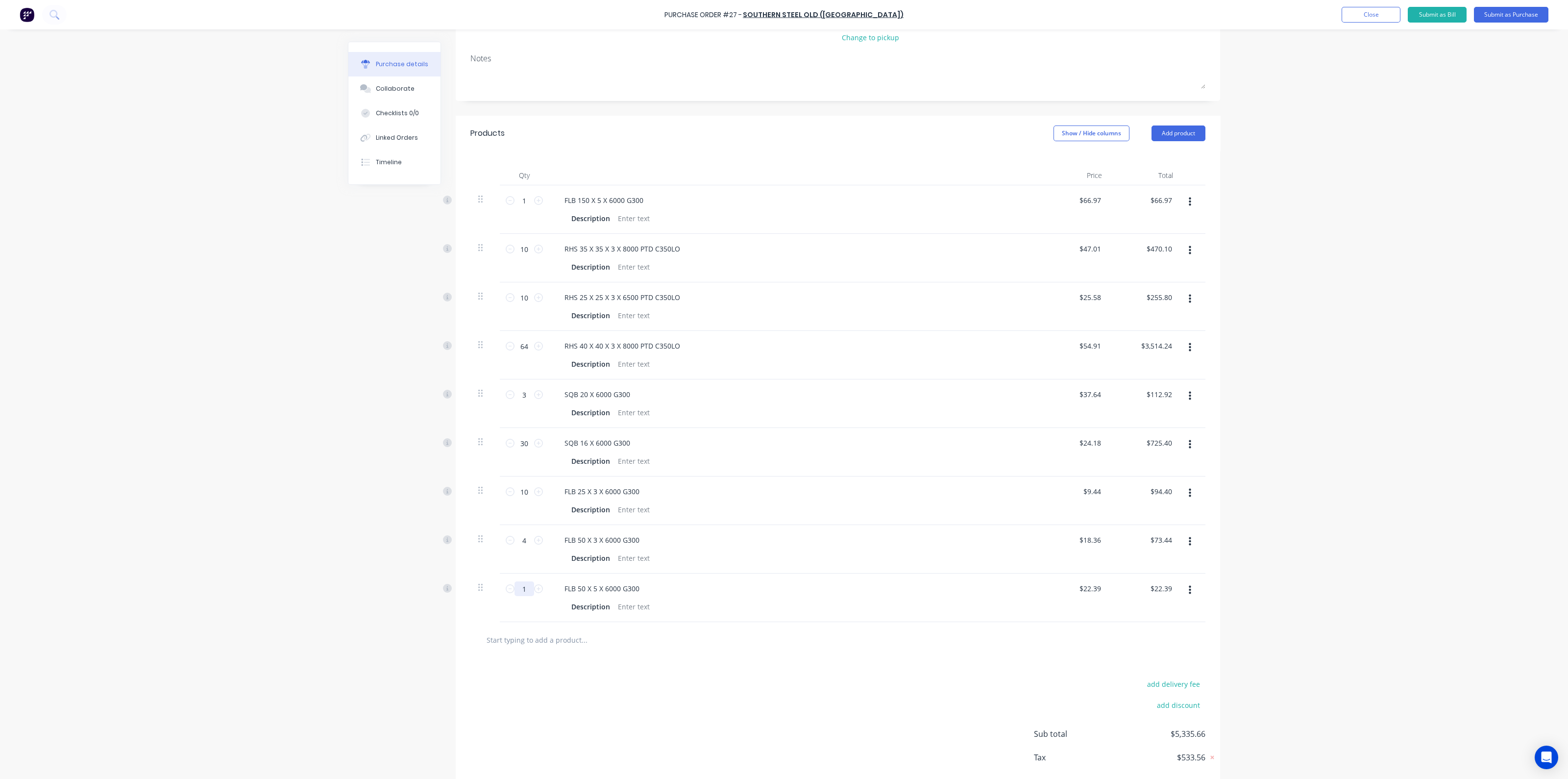
click at [522, 587] on input "1" at bounding box center [524, 589] width 19 height 15
type input "6"
type input "$134.34"
type input "6"
click at [1168, 136] on button "Add product" at bounding box center [1178, 133] width 54 height 16
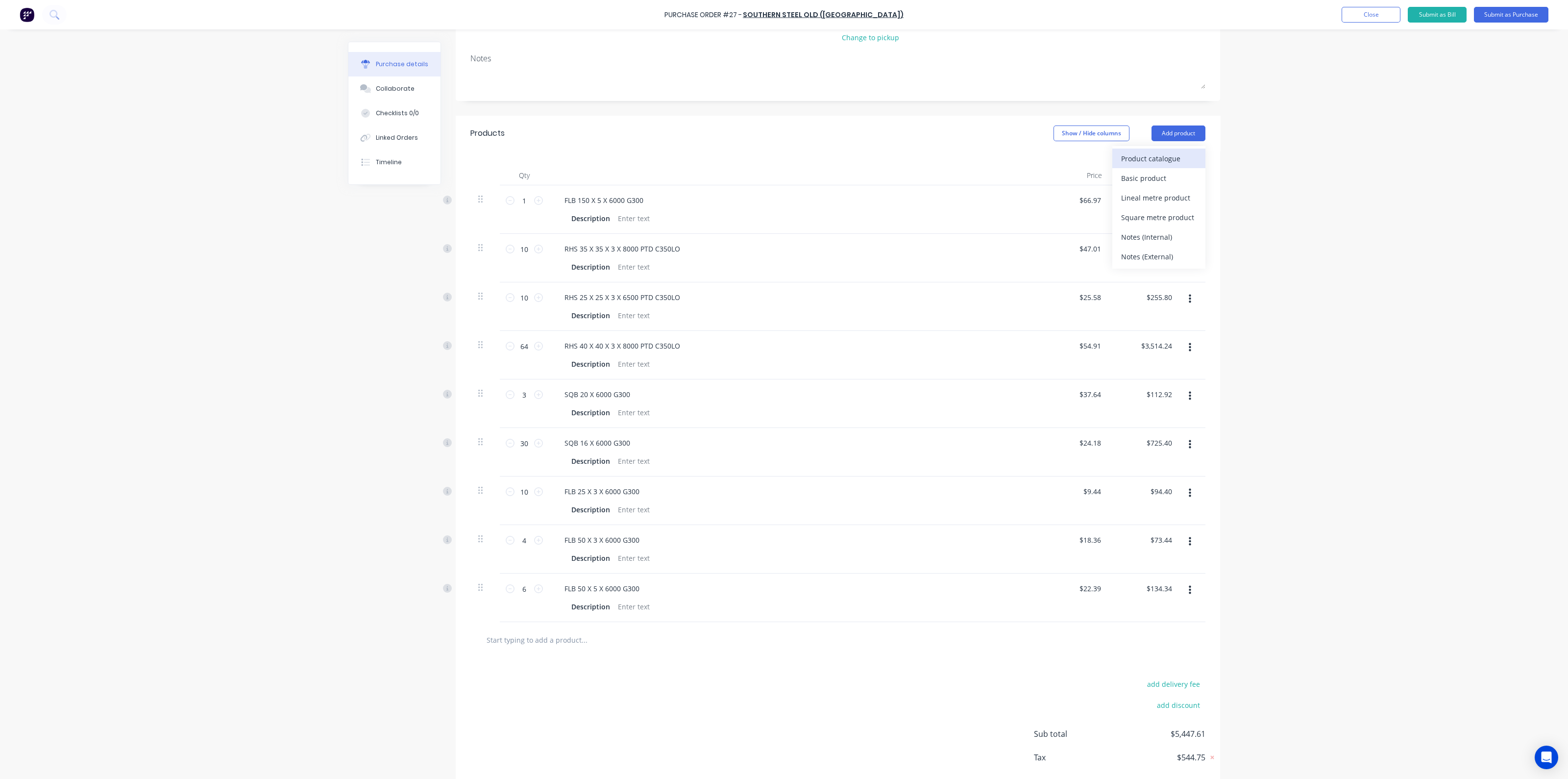
click at [1133, 157] on div "Product catalogue" at bounding box center [1159, 158] width 75 height 14
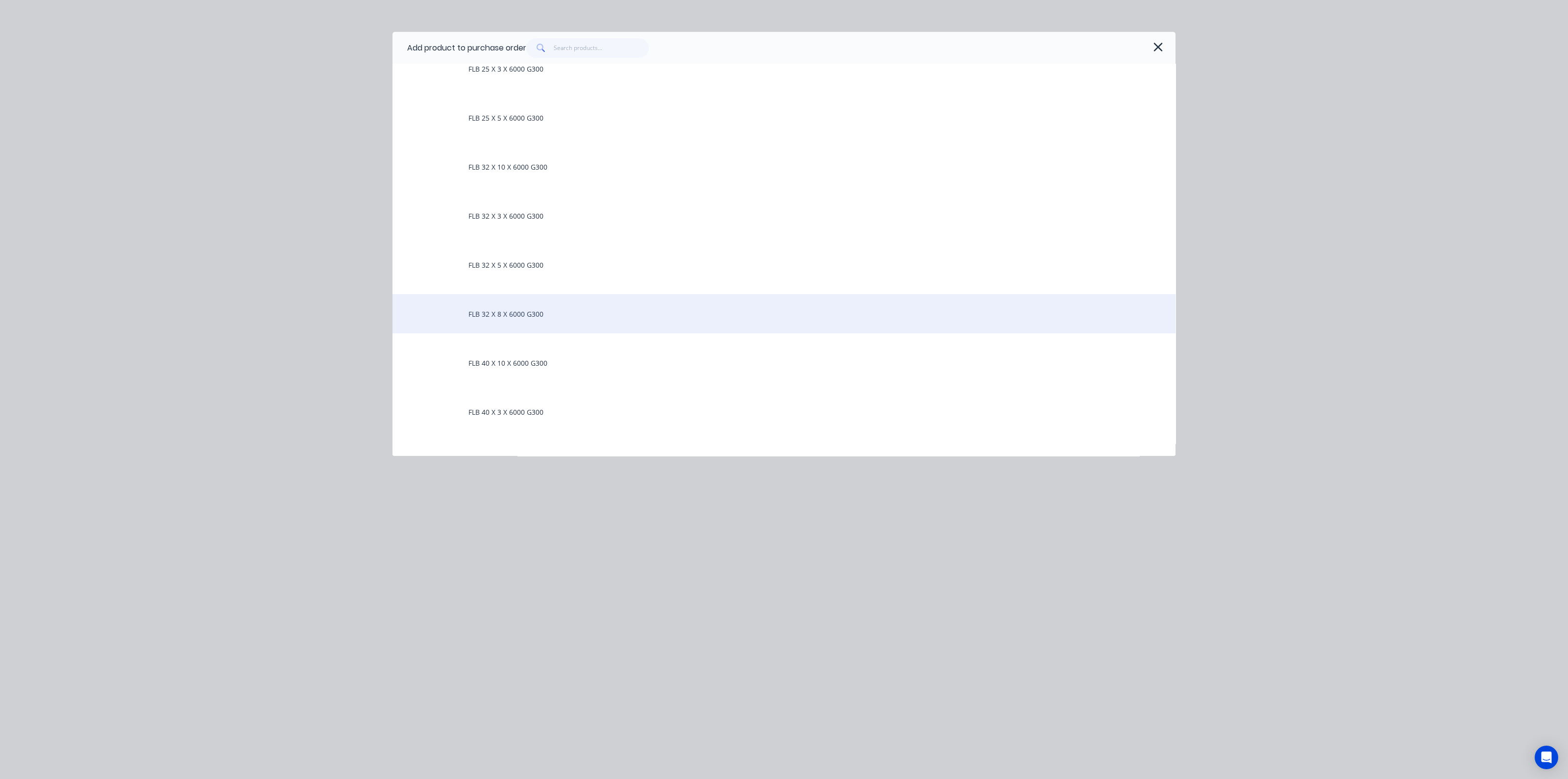
scroll to position [1532, 0]
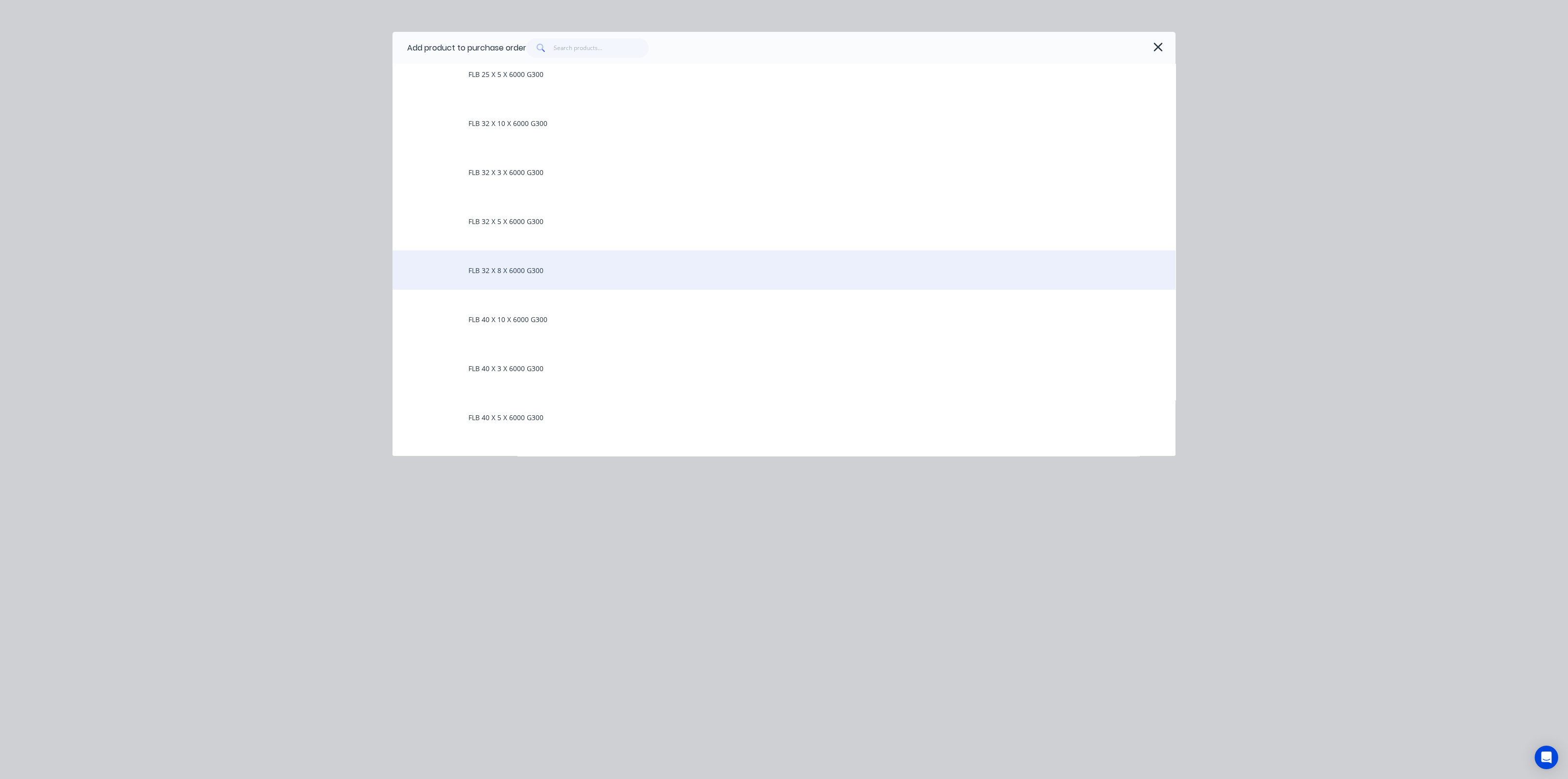
click at [524, 270] on div "FLB 32 X 8 X 6000 G300" at bounding box center [784, 270] width 783 height 39
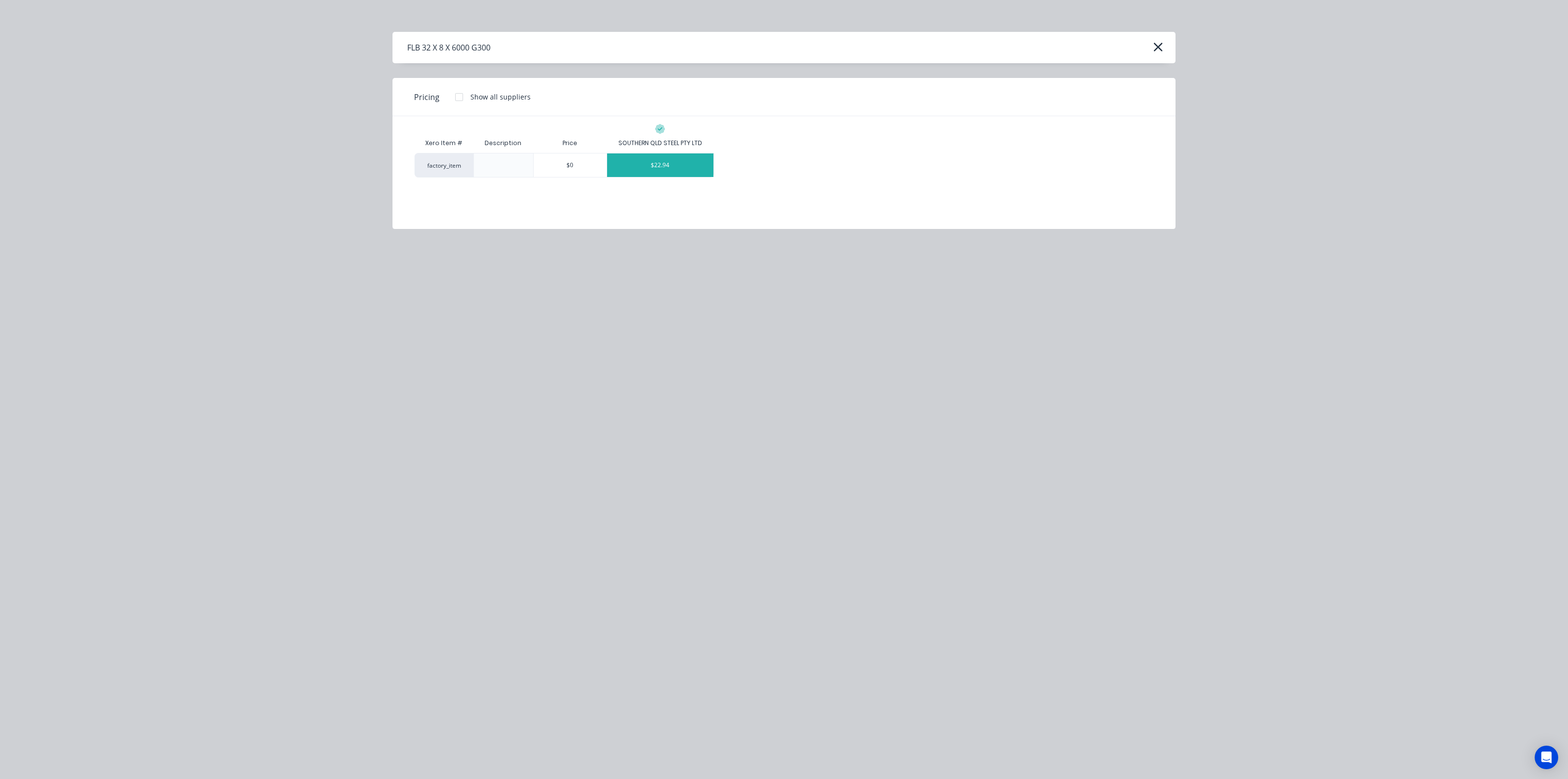
click at [685, 161] on div "$22.94" at bounding box center [660, 165] width 107 height 24
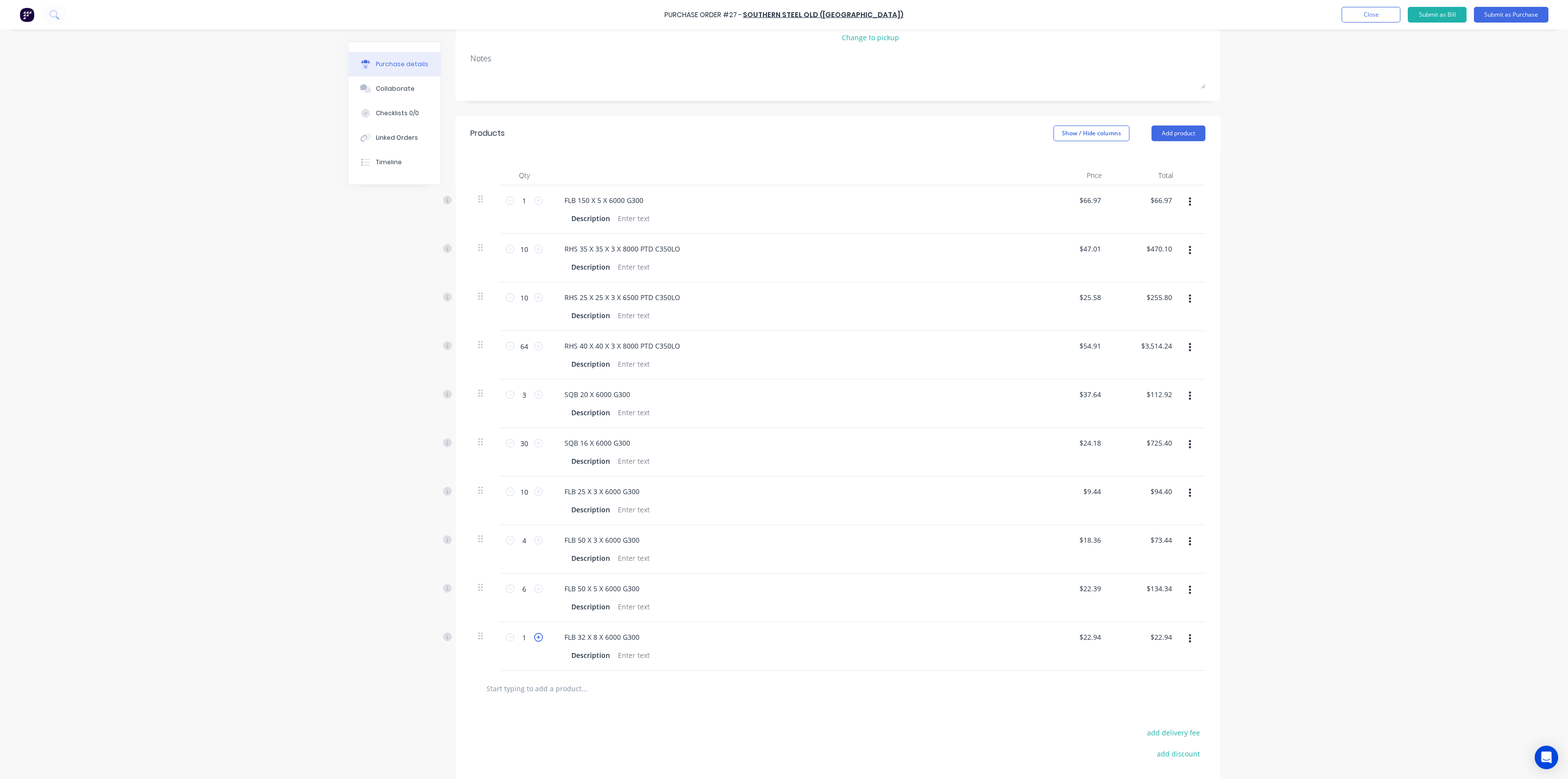
click at [536, 633] on icon at bounding box center [538, 637] width 9 height 9
type input "2"
type input "$45.88"
click at [536, 633] on icon at bounding box center [538, 637] width 9 height 9
type input "3"
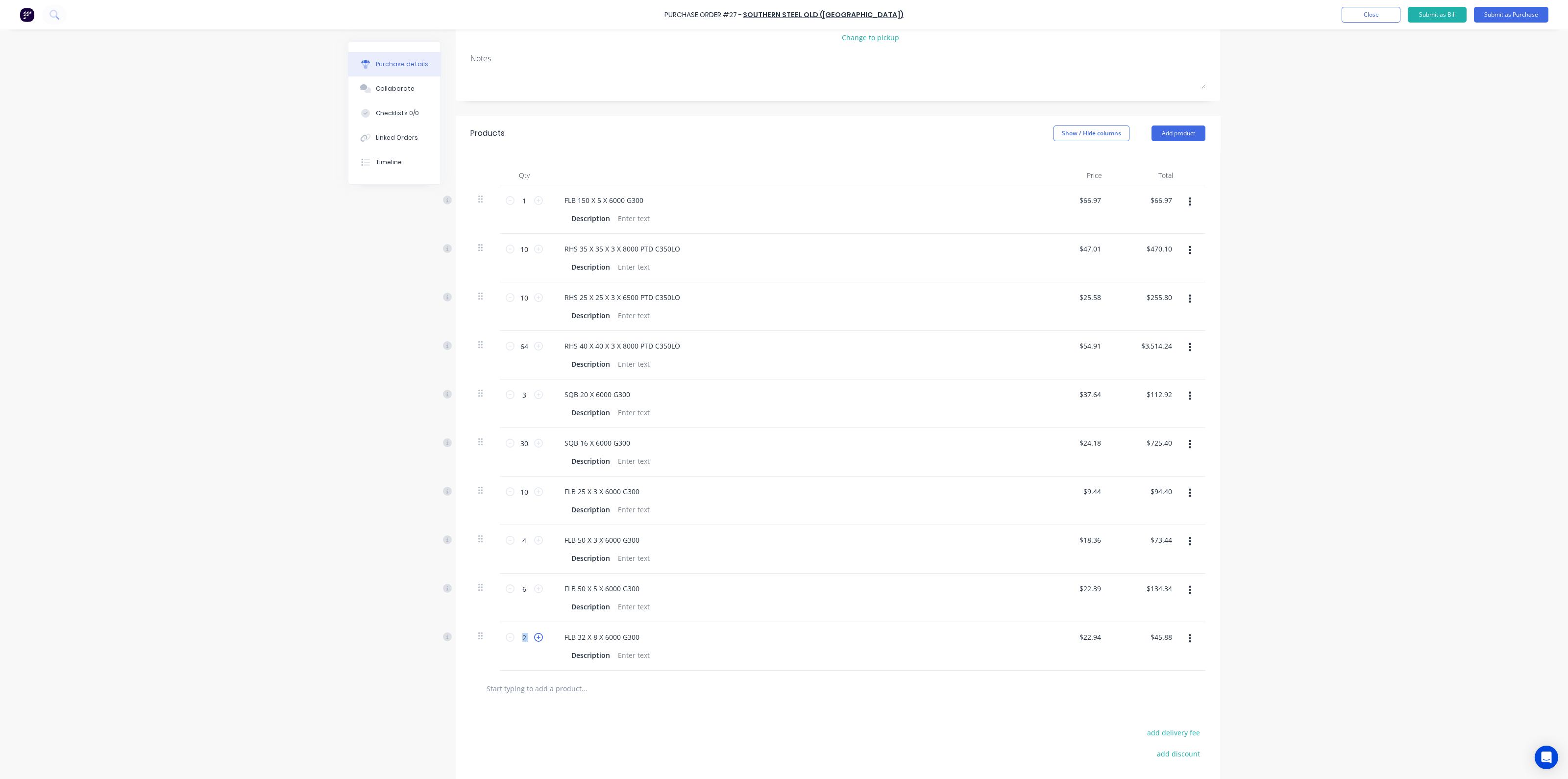
type input "$68.82"
click at [536, 633] on icon at bounding box center [538, 637] width 9 height 9
type input "4"
type input "$91.76"
click at [536, 633] on icon at bounding box center [538, 637] width 9 height 9
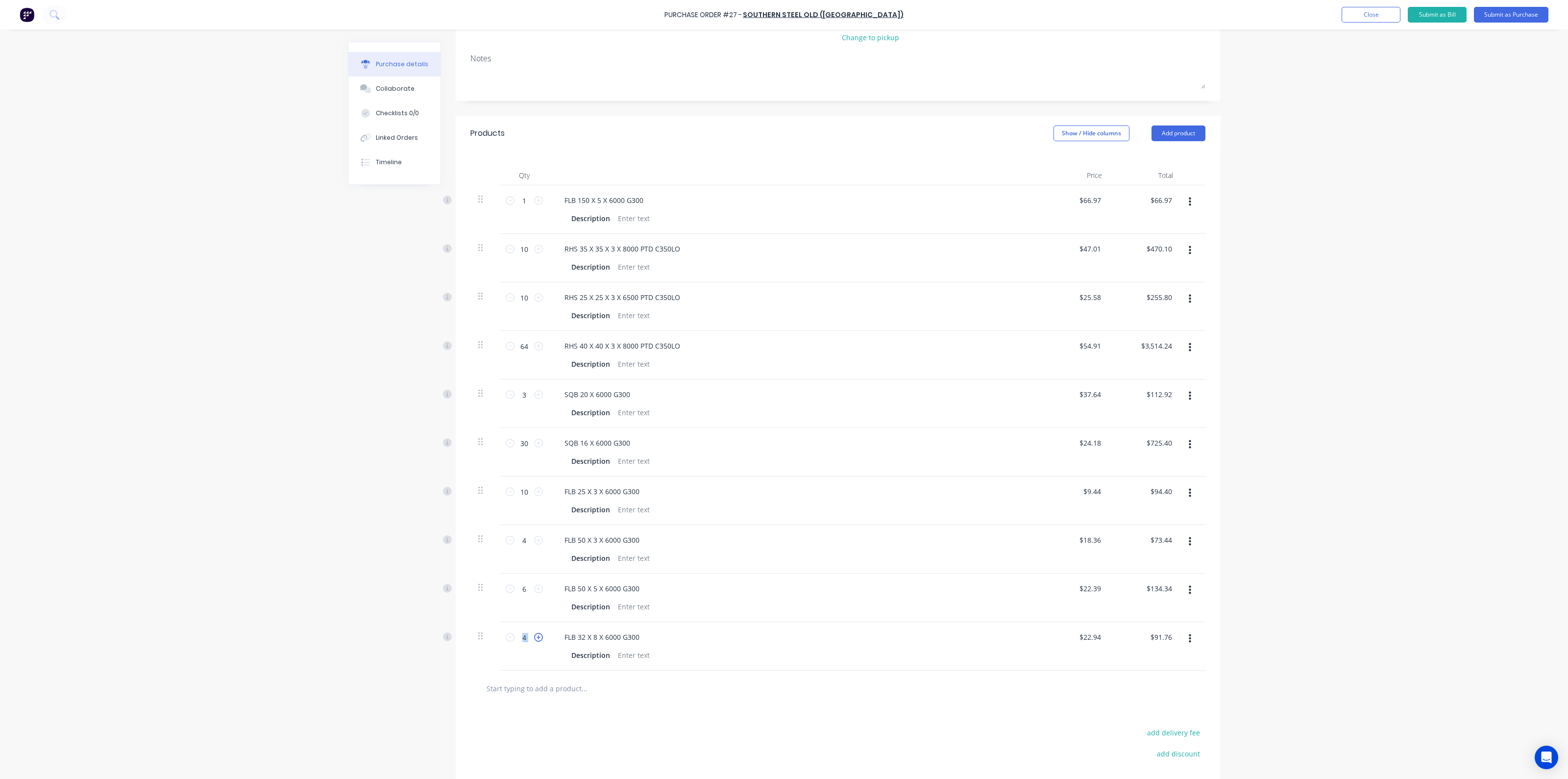
type input "5"
type input "$114.70"
click at [536, 633] on icon at bounding box center [538, 637] width 9 height 9
type input "6"
type input "$137.64"
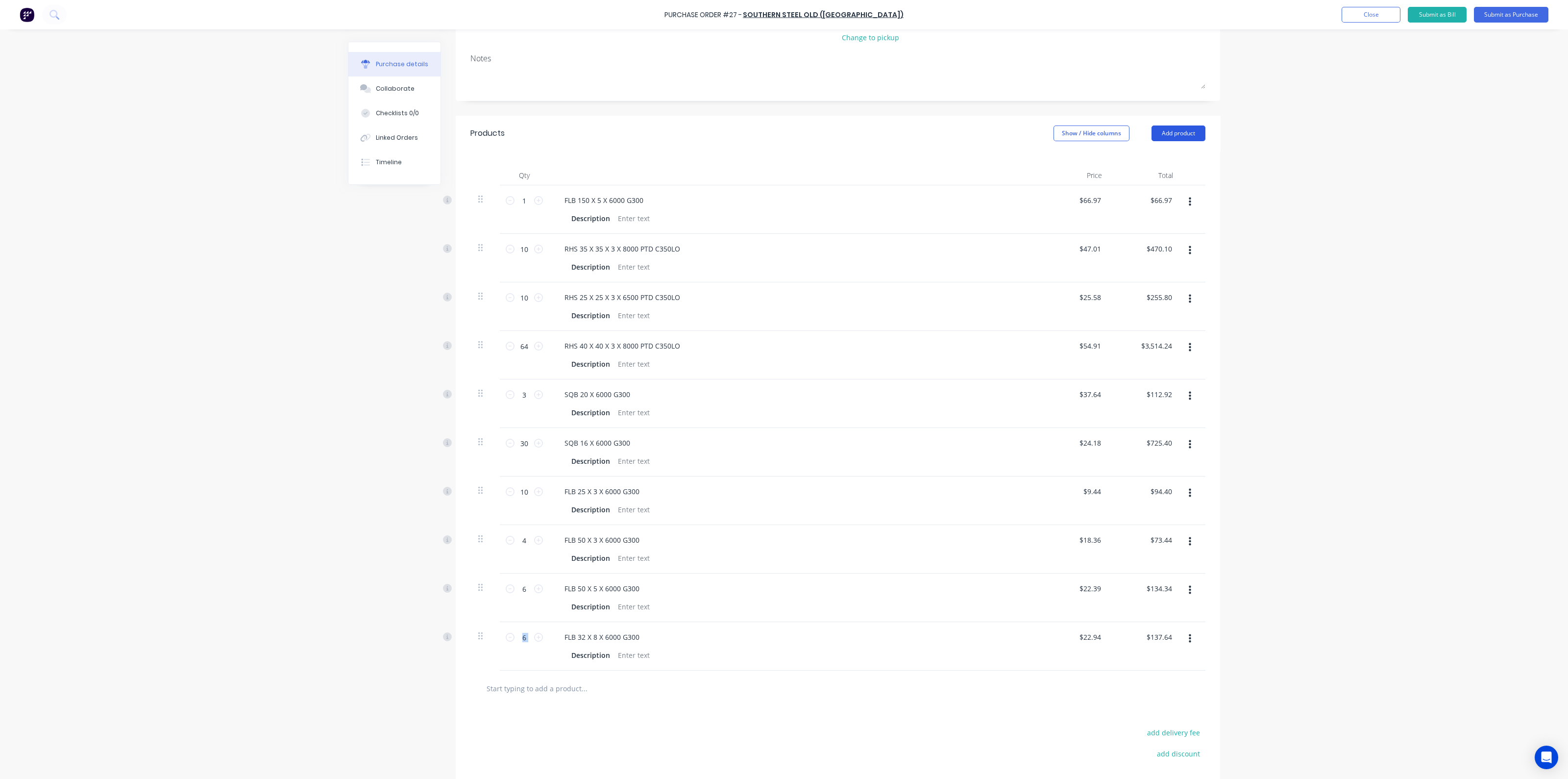
click at [1161, 131] on button "Add product" at bounding box center [1178, 133] width 54 height 16
click at [1167, 157] on div "Product catalogue" at bounding box center [1159, 158] width 75 height 14
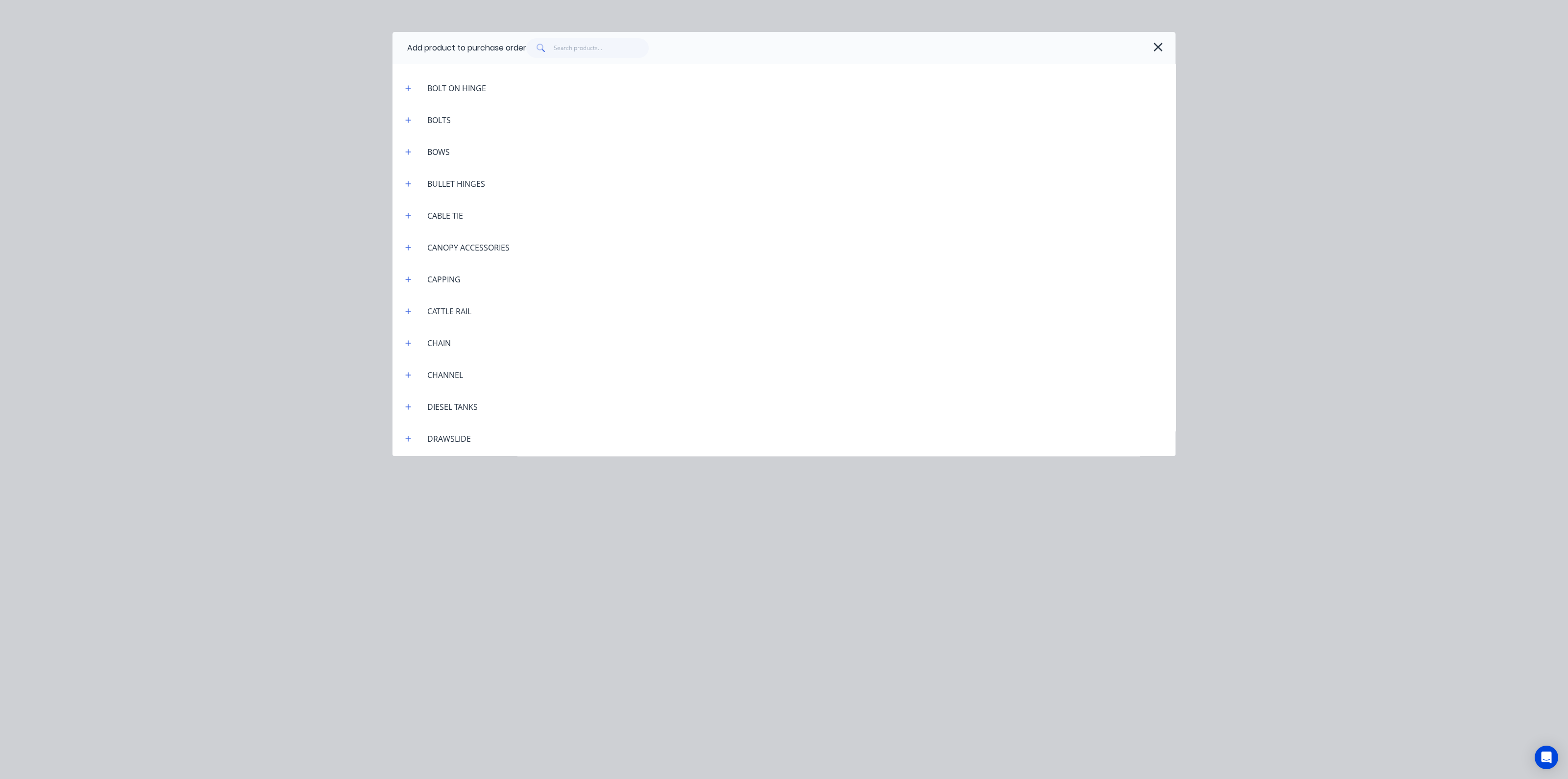
scroll to position [796, 0]
click at [409, 423] on header "FLAT BAR" at bounding box center [784, 431] width 783 height 32
click at [408, 431] on icon "button" at bounding box center [408, 431] width 5 height 1
click at [408, 247] on button "button" at bounding box center [408, 251] width 12 height 12
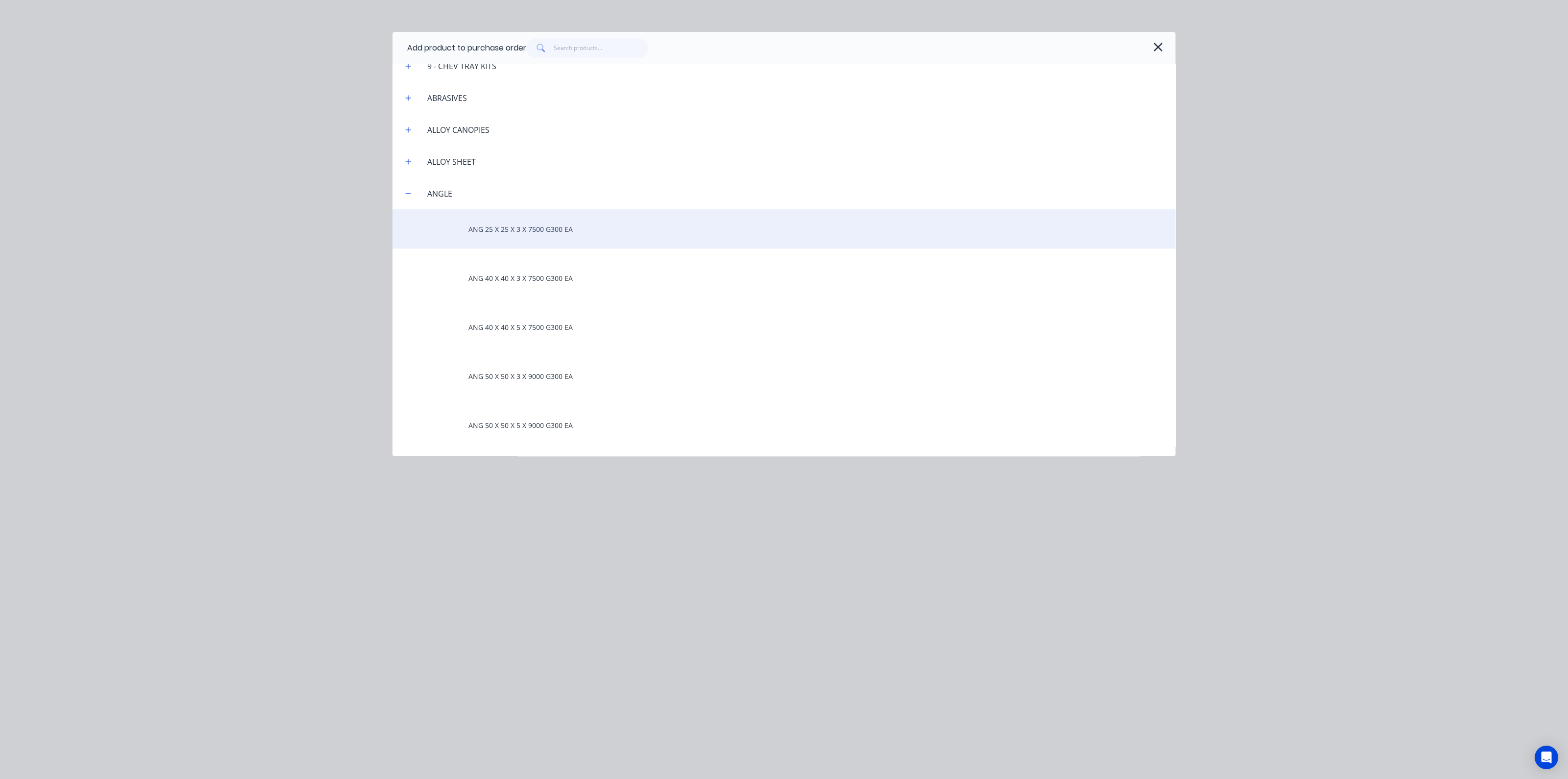
scroll to position [429, 0]
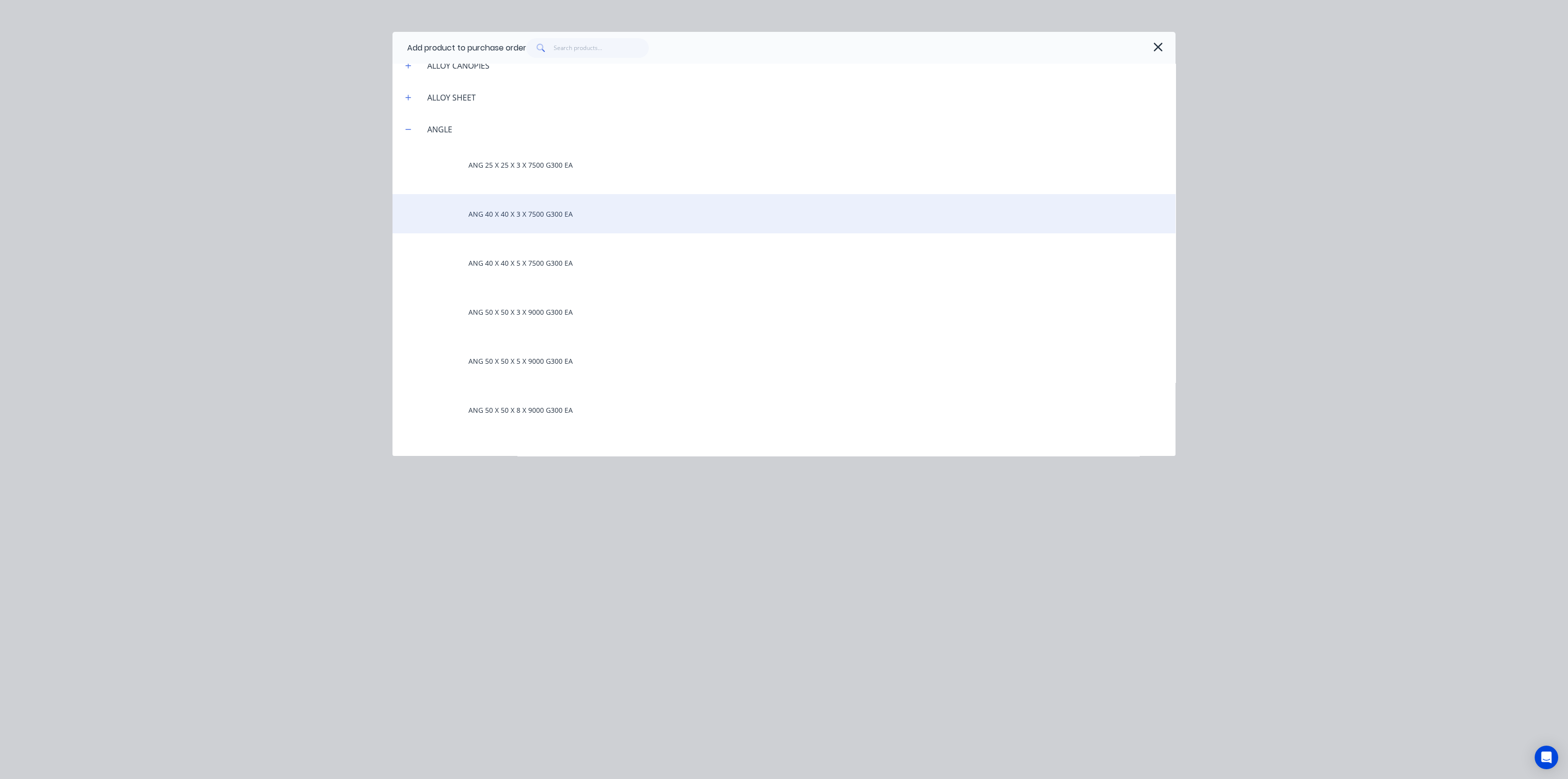
click at [511, 225] on div "ANG 40 X 40 X 3 X 7500 G300 EA" at bounding box center [784, 214] width 783 height 39
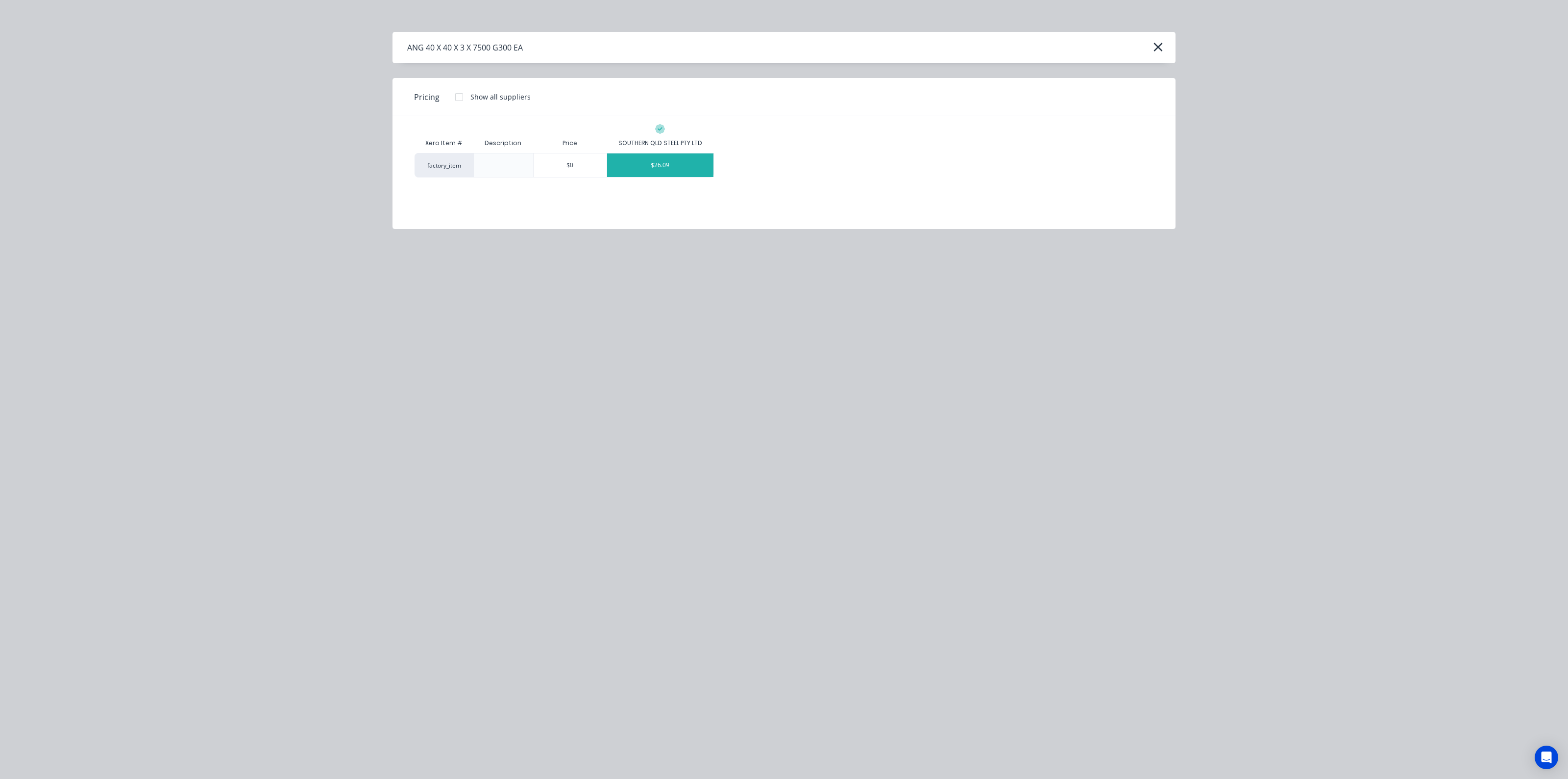
click at [651, 165] on div "$26.09" at bounding box center [660, 165] width 107 height 24
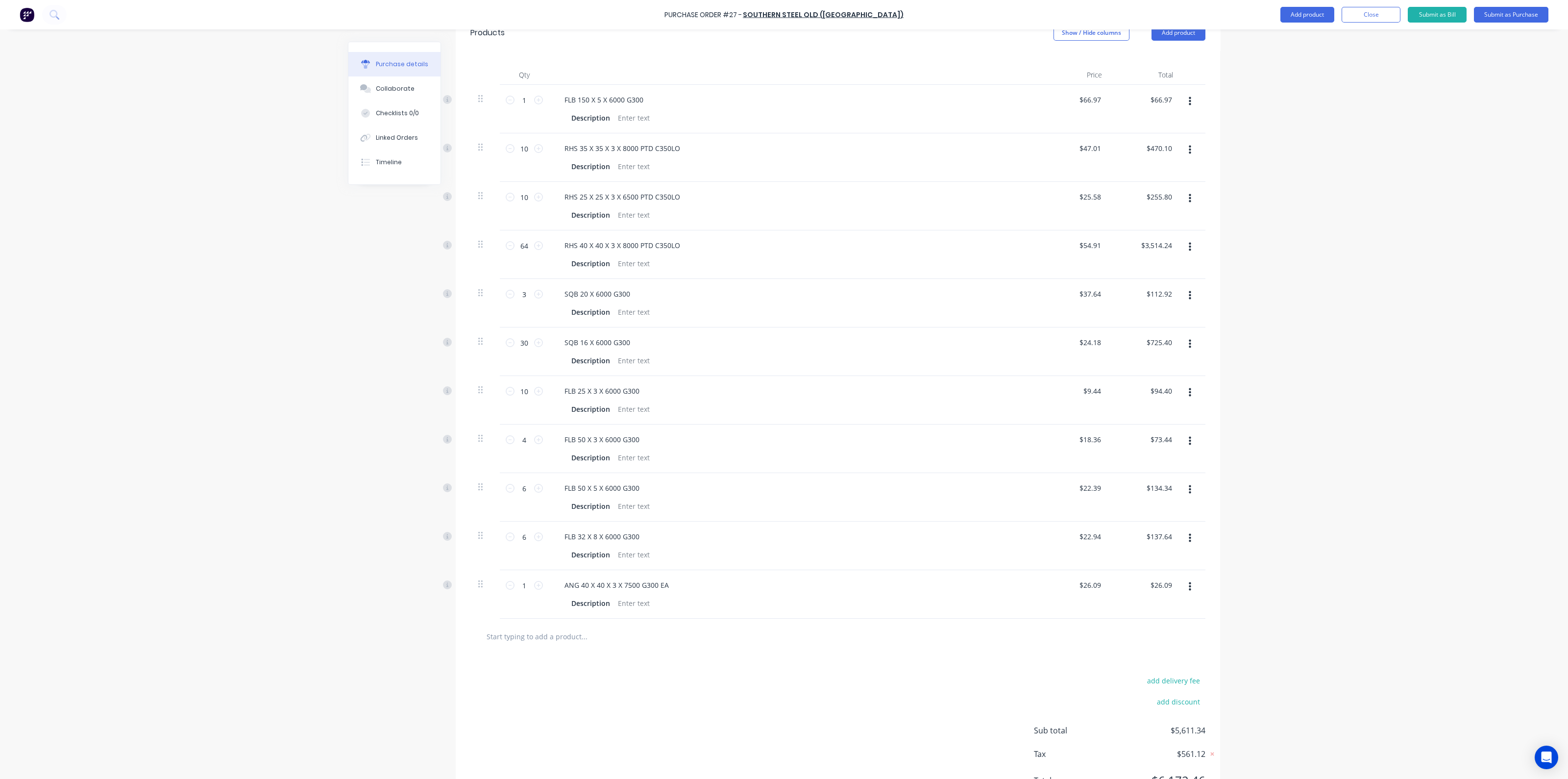
scroll to position [273, 0]
click at [536, 540] on icon at bounding box center [538, 540] width 9 height 9
type input "2"
type input "$52.18"
click at [536, 540] on icon at bounding box center [538, 540] width 9 height 9
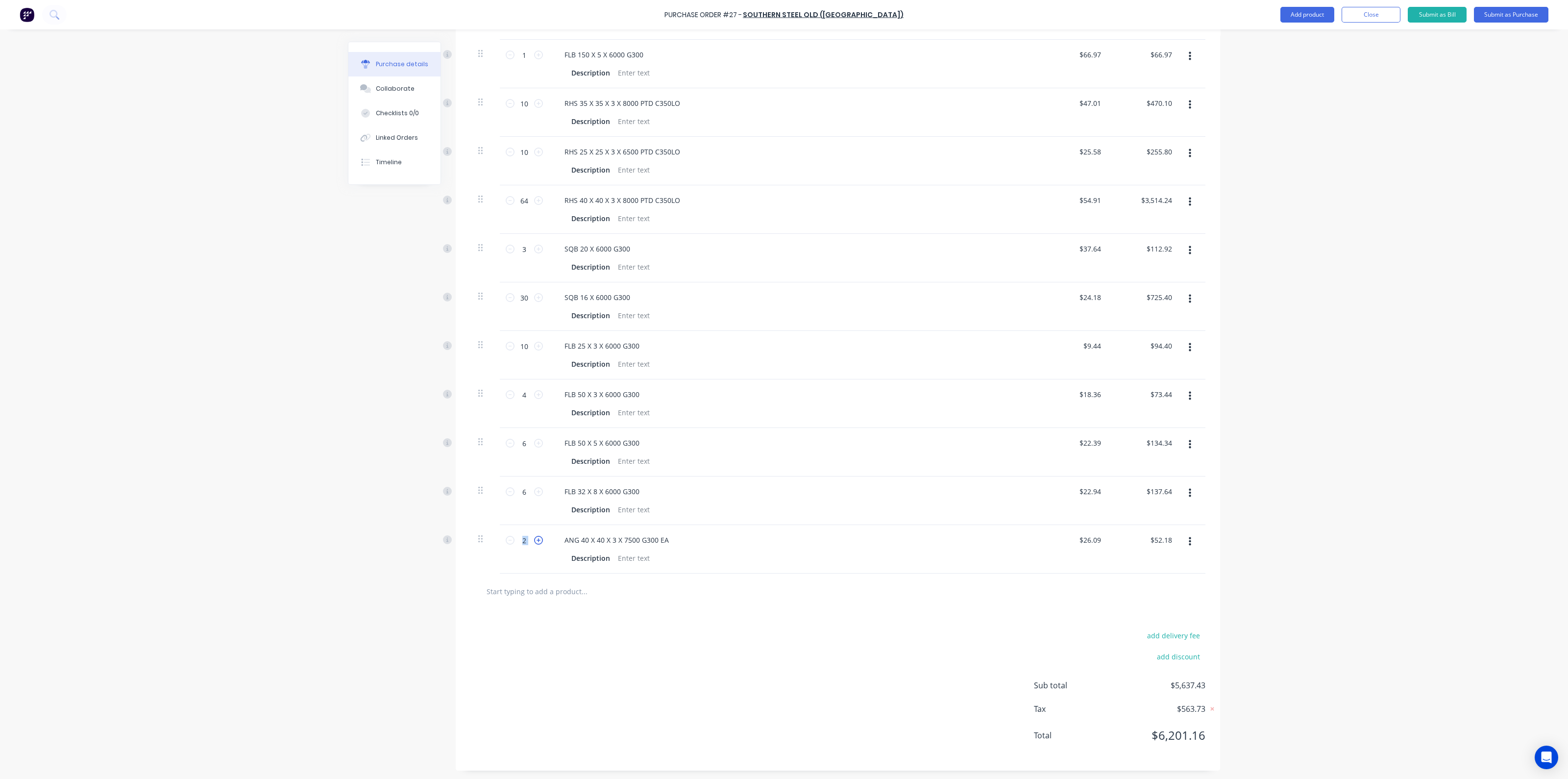
type input "3"
type input "$78.27"
click at [536, 540] on icon at bounding box center [538, 540] width 9 height 9
type input "4"
type input "$104.36"
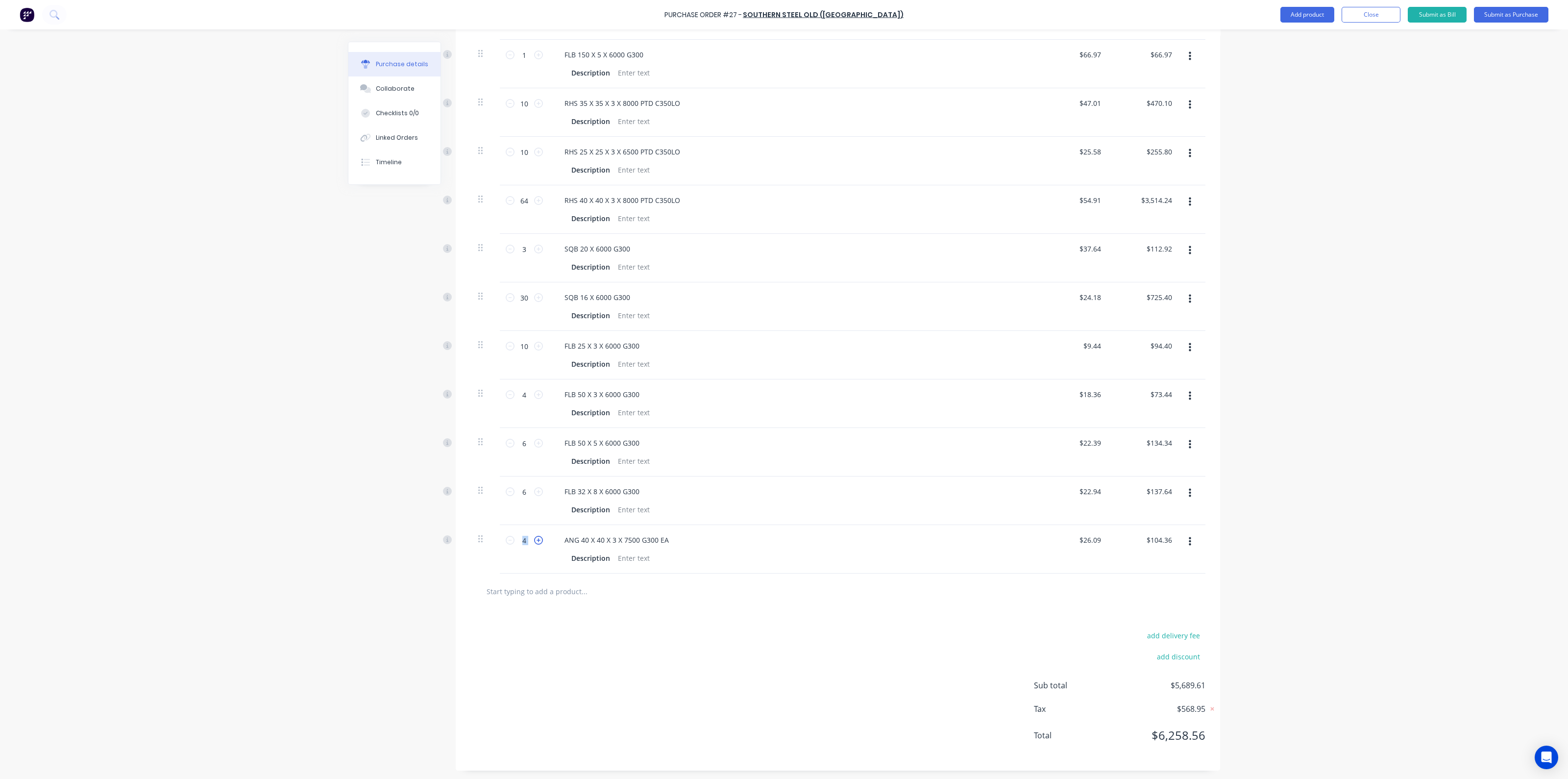
click at [536, 540] on icon at bounding box center [538, 540] width 9 height 9
type input "5"
type input "$130.45"
click at [536, 540] on icon at bounding box center [538, 540] width 9 height 9
type input "6"
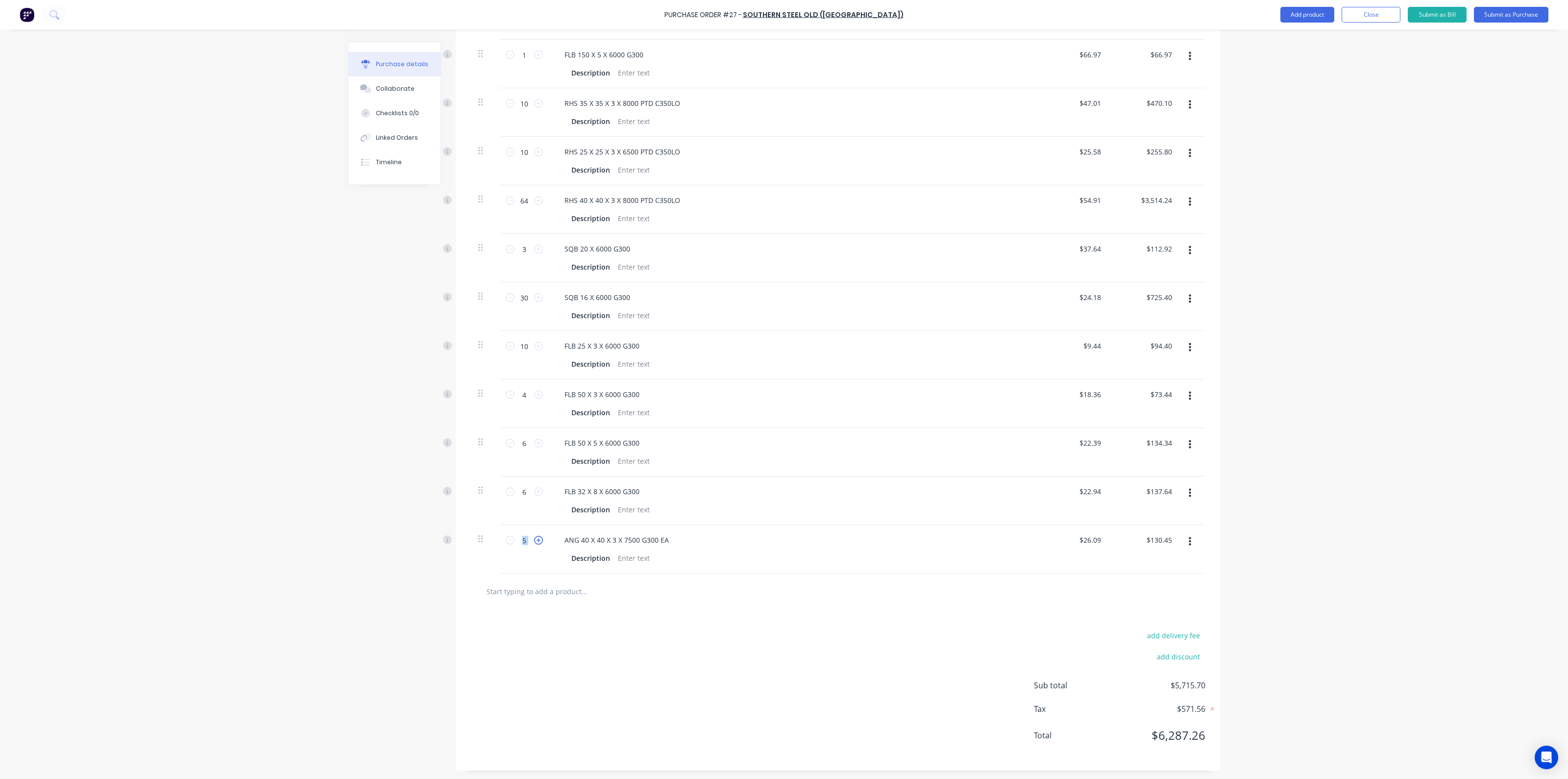
type input "$156.54"
click at [536, 540] on icon at bounding box center [538, 540] width 9 height 9
type input "7"
type input "$182.63"
click at [536, 540] on icon at bounding box center [538, 540] width 9 height 9
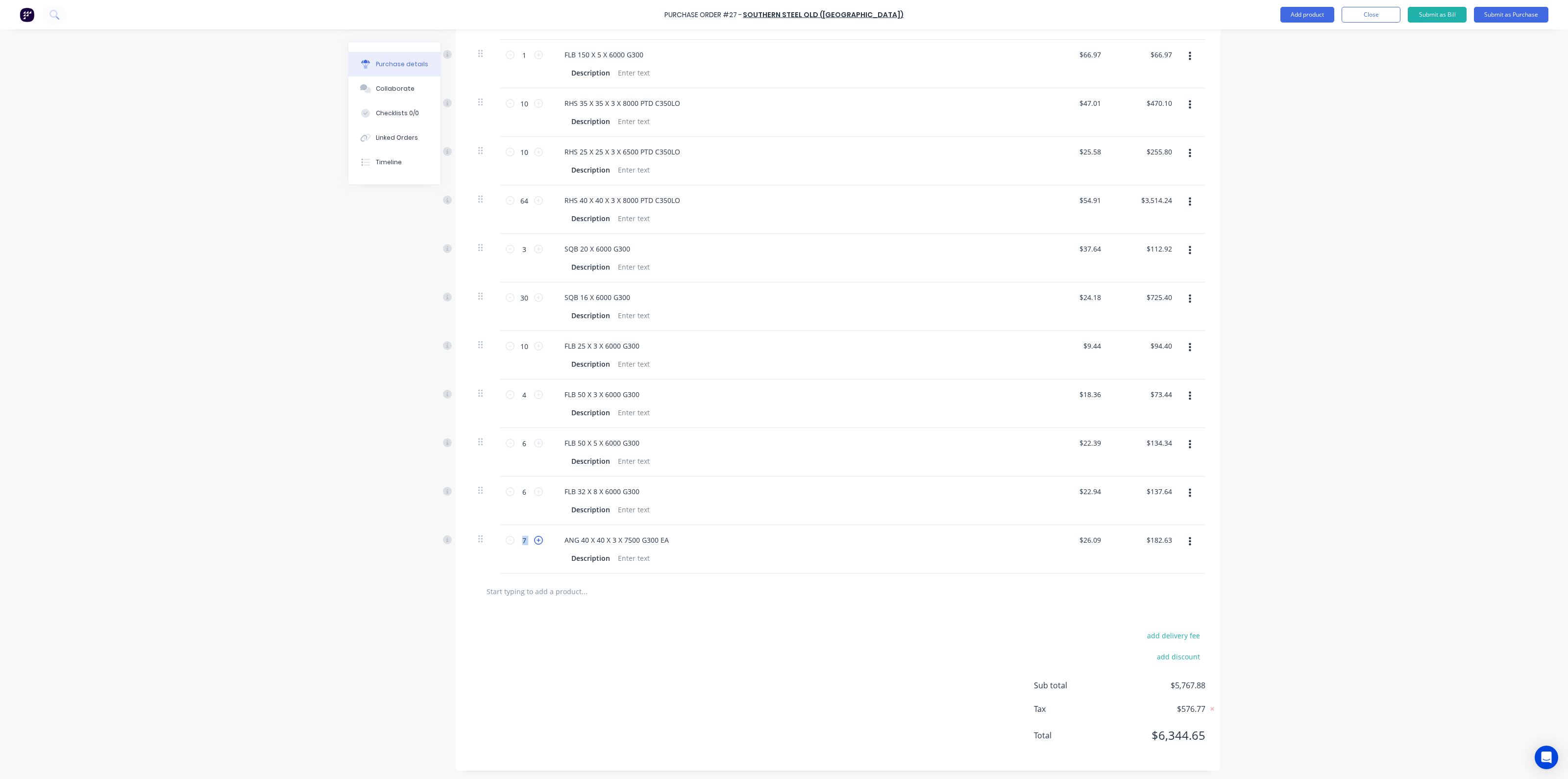
type input "8"
type input "$208.72"
click at [536, 540] on icon at bounding box center [538, 540] width 9 height 9
type input "9"
type input "$234.81"
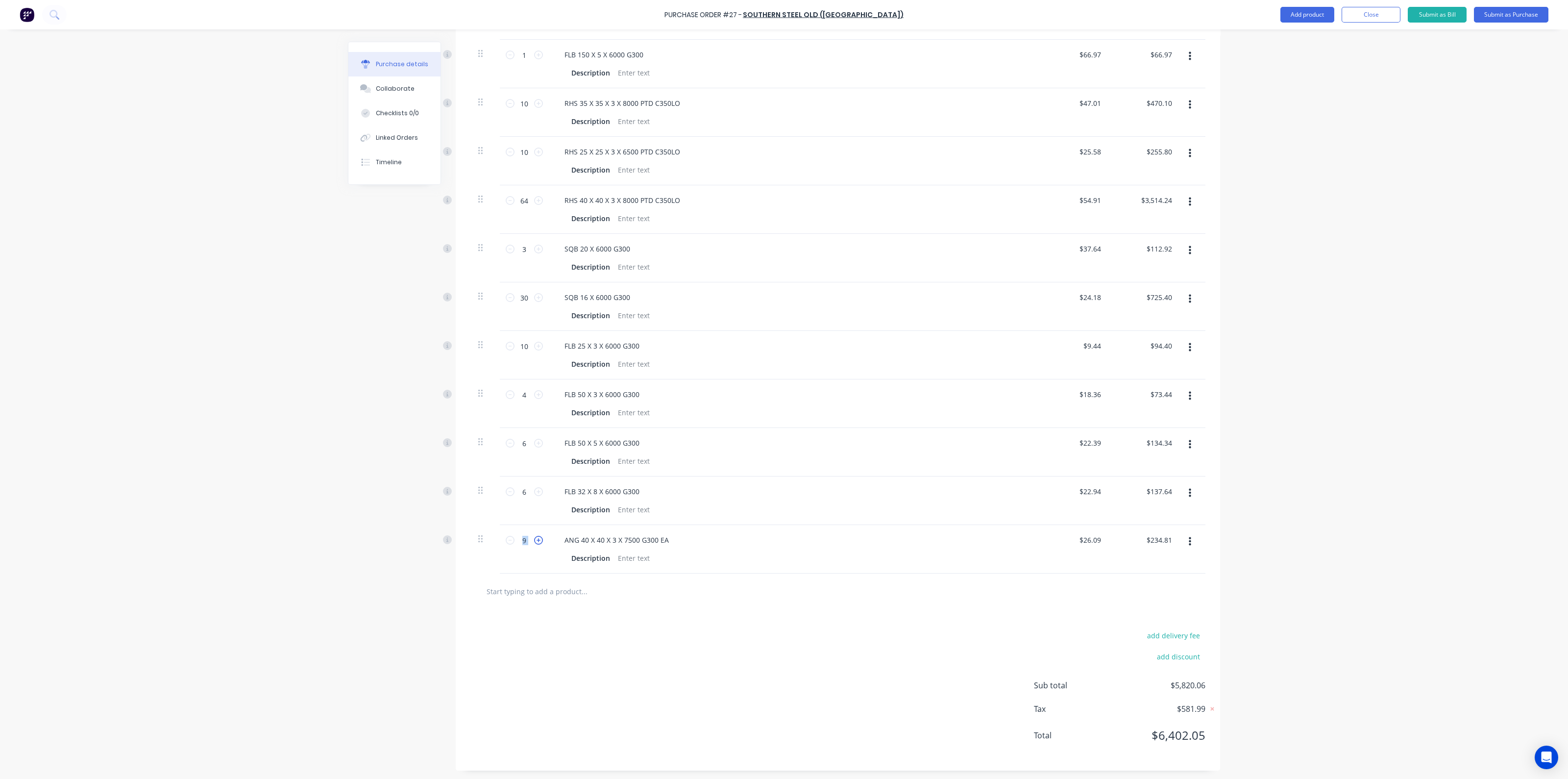
click at [536, 540] on icon at bounding box center [538, 540] width 9 height 9
type input "10"
type input "$260.90"
click at [1316, 16] on button "Add product" at bounding box center [1307, 15] width 54 height 16
click at [1272, 40] on div "Product catalogue" at bounding box center [1288, 40] width 75 height 14
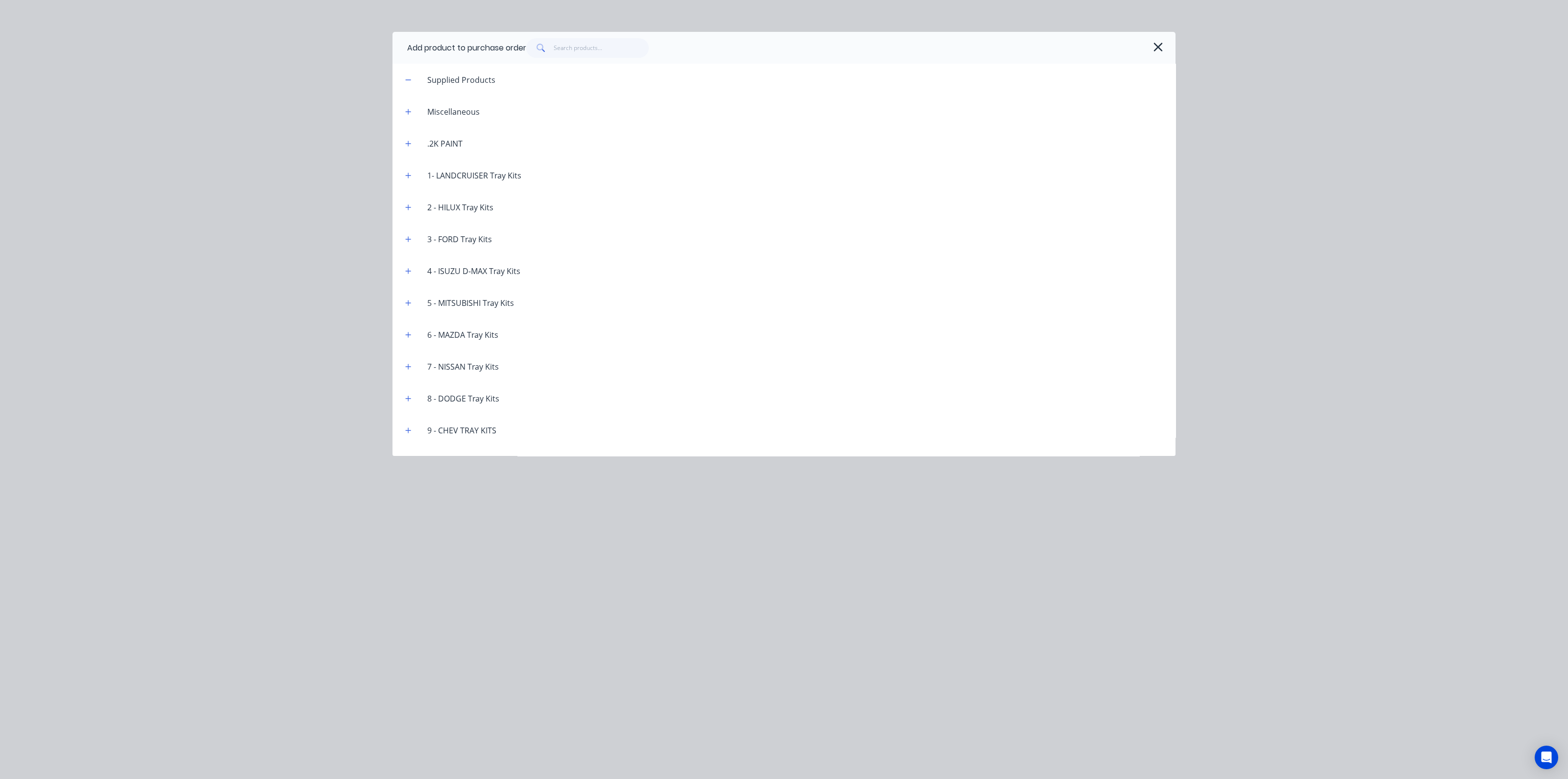
scroll to position [552, 0]
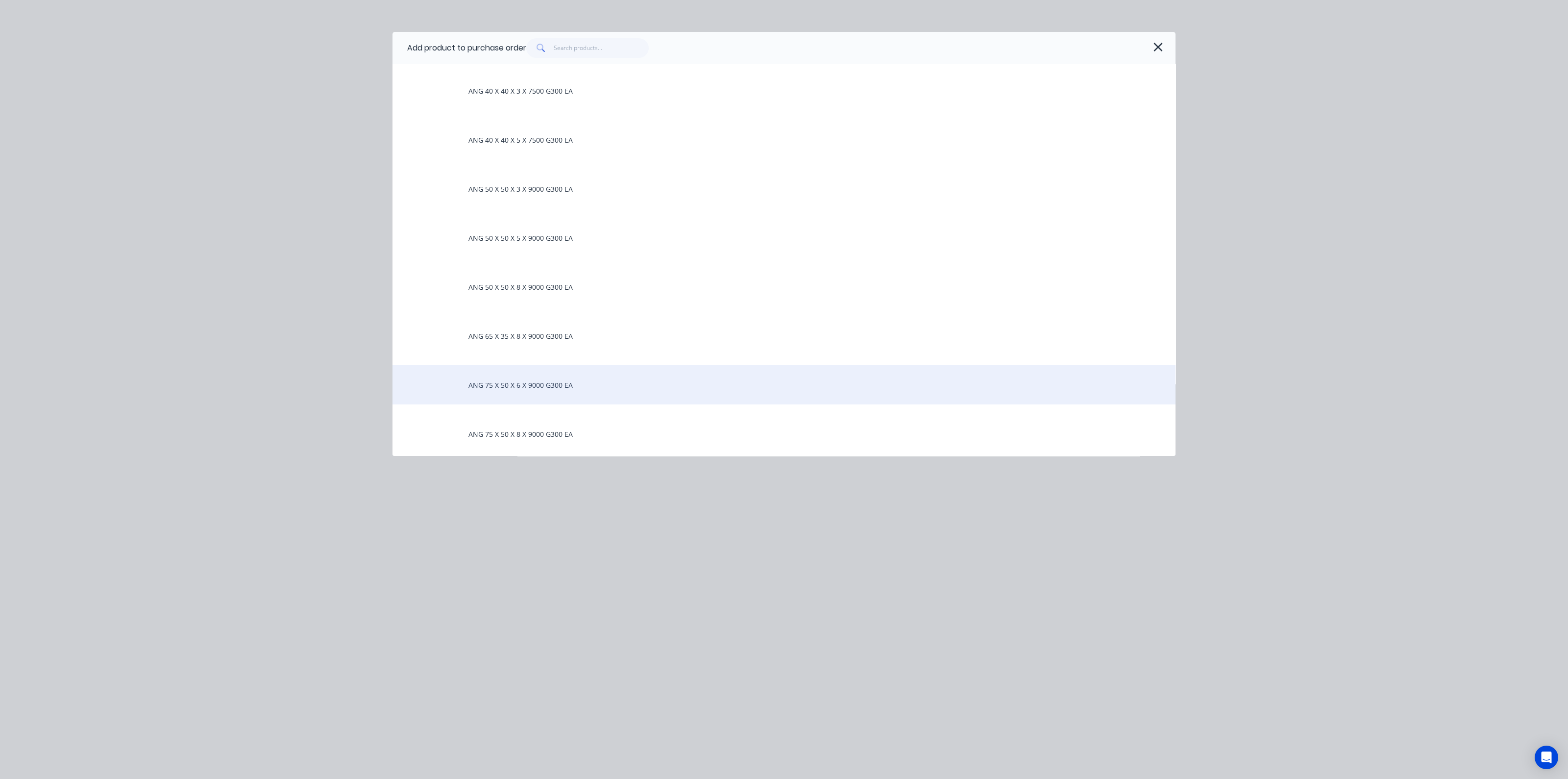
click at [519, 384] on div "ANG 75 X 50 X 6 X 9000 G300 EA" at bounding box center [784, 385] width 783 height 39
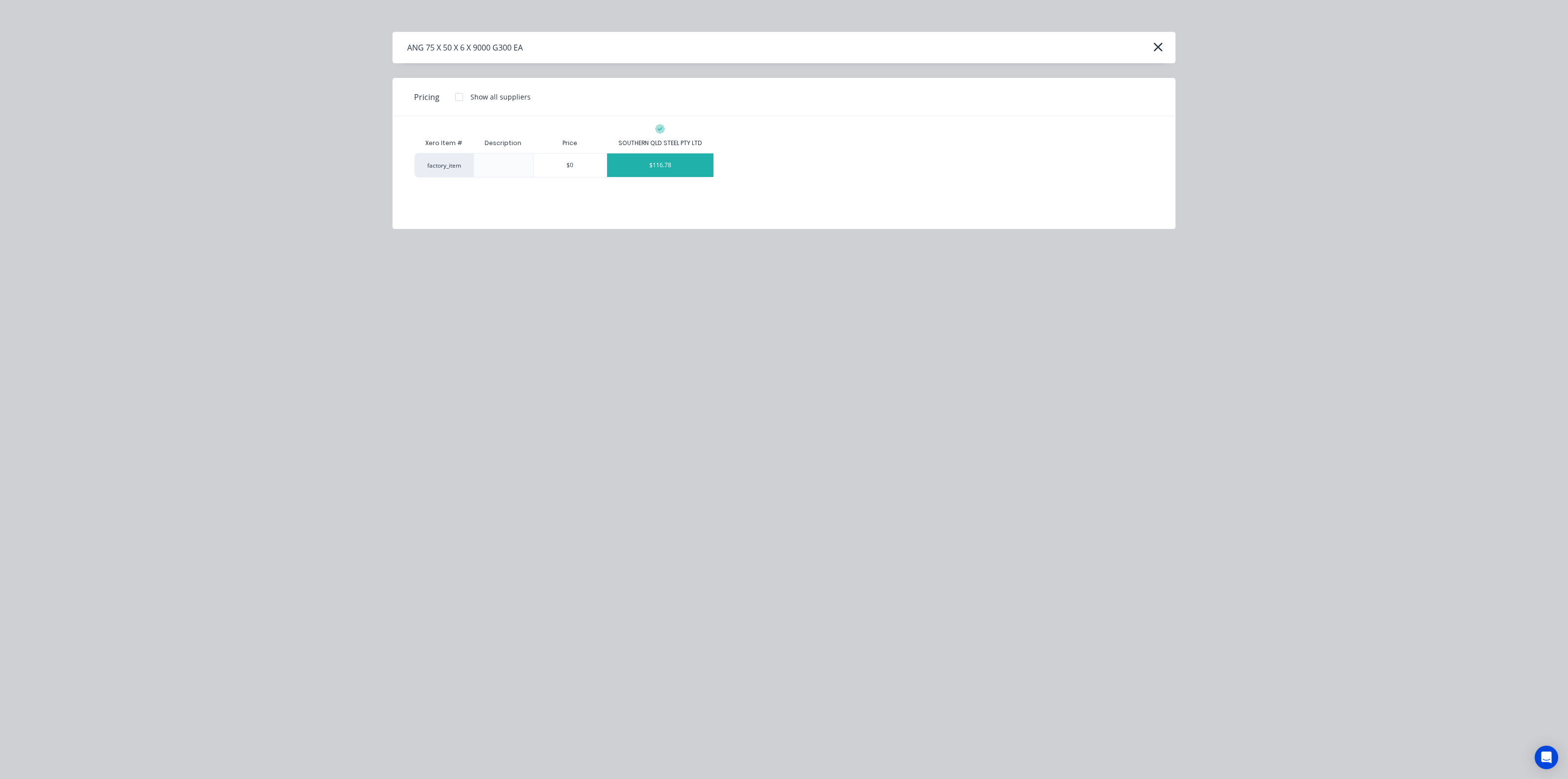
click at [675, 167] on div "$116.78" at bounding box center [660, 165] width 107 height 24
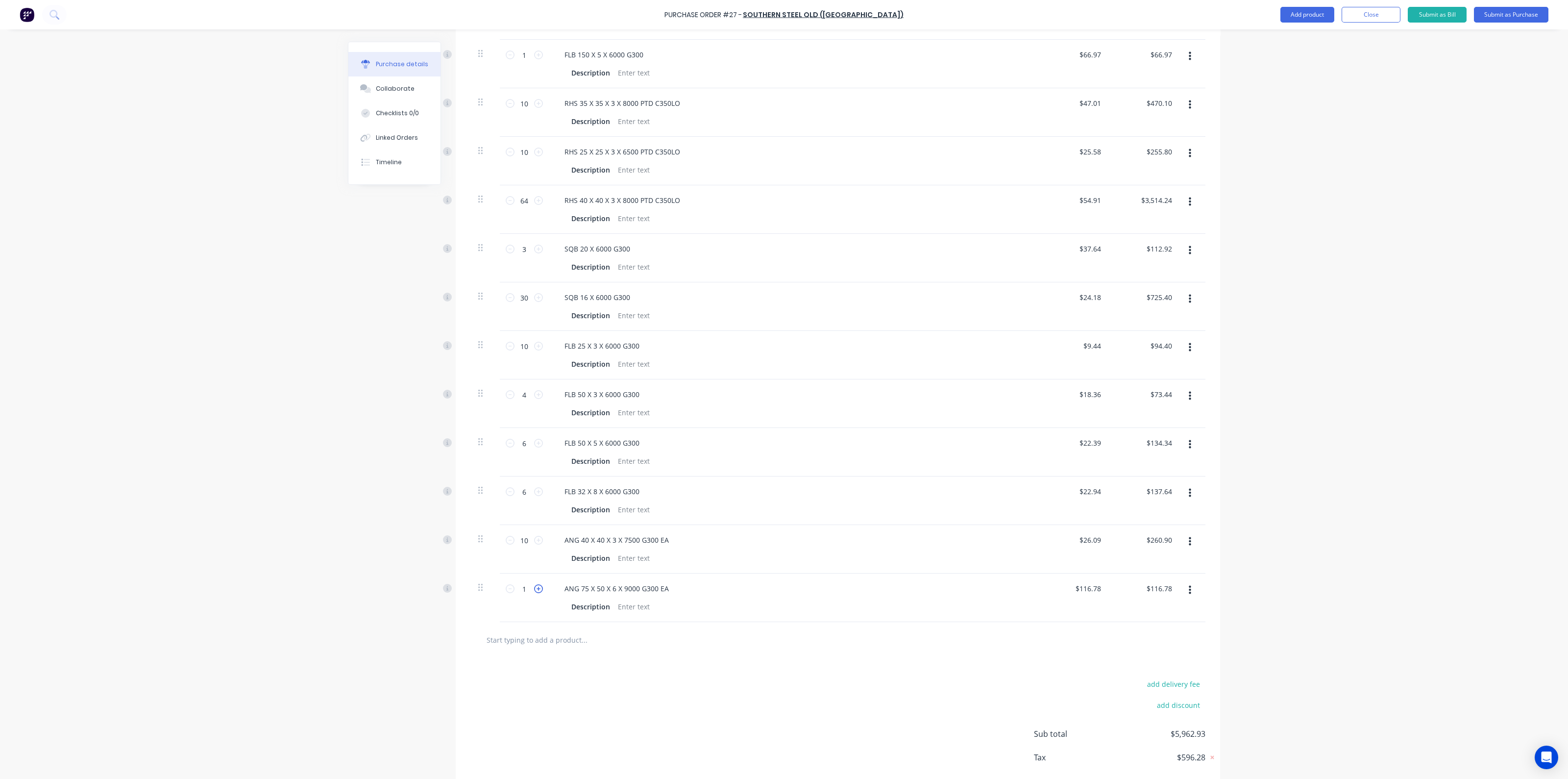
click at [536, 588] on icon at bounding box center [538, 589] width 9 height 9
type input "2"
type input "$233.56"
click at [536, 588] on icon at bounding box center [538, 589] width 9 height 9
type input "3"
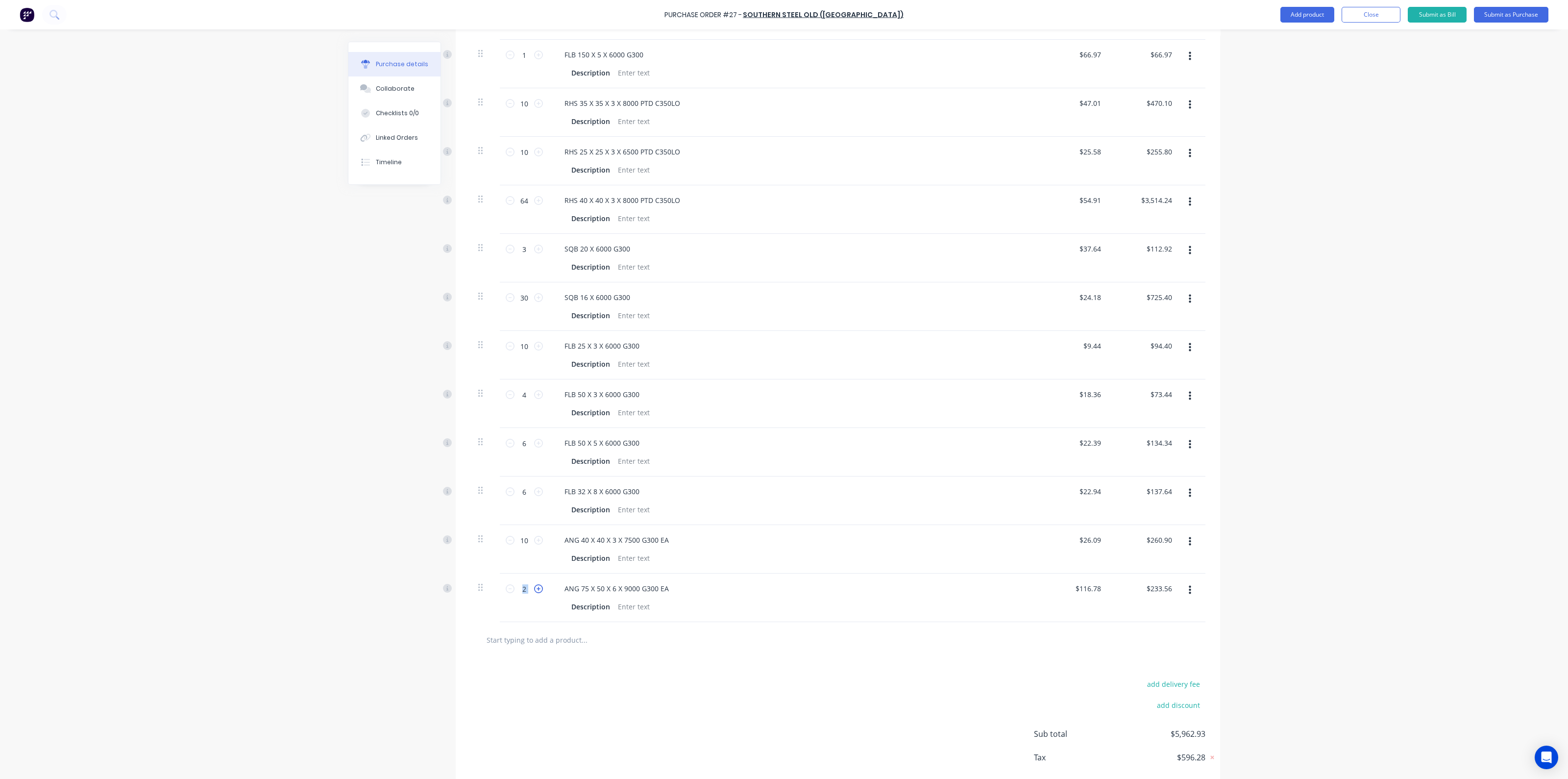
type input "$350.34"
click at [536, 588] on icon at bounding box center [538, 589] width 9 height 9
type input "4"
type input "$467.12"
click at [536, 588] on icon at bounding box center [538, 589] width 9 height 9
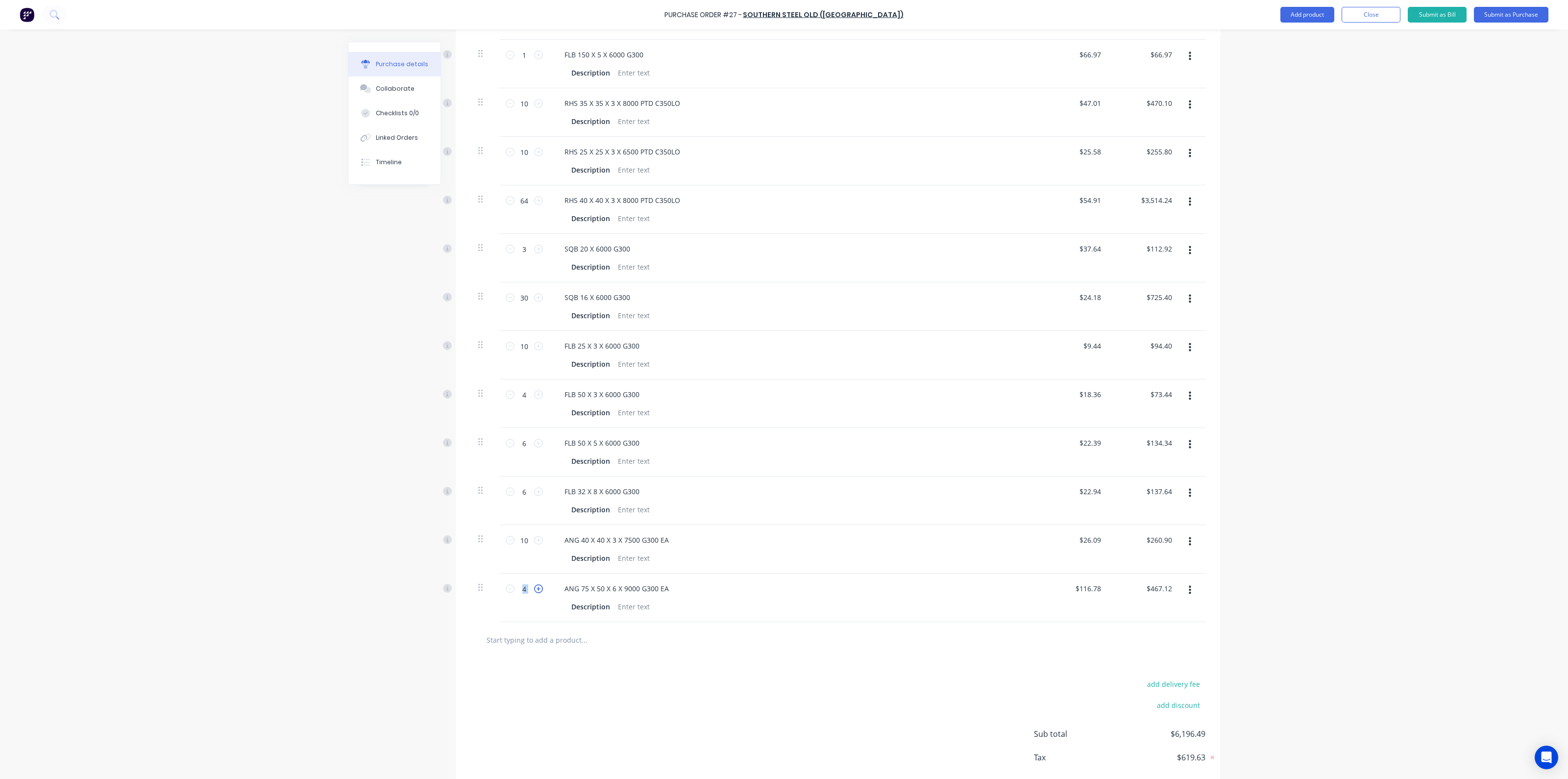
type input "5"
type input "$583.90"
click at [536, 588] on icon at bounding box center [538, 589] width 9 height 9
type input "6"
type input "$700.68"
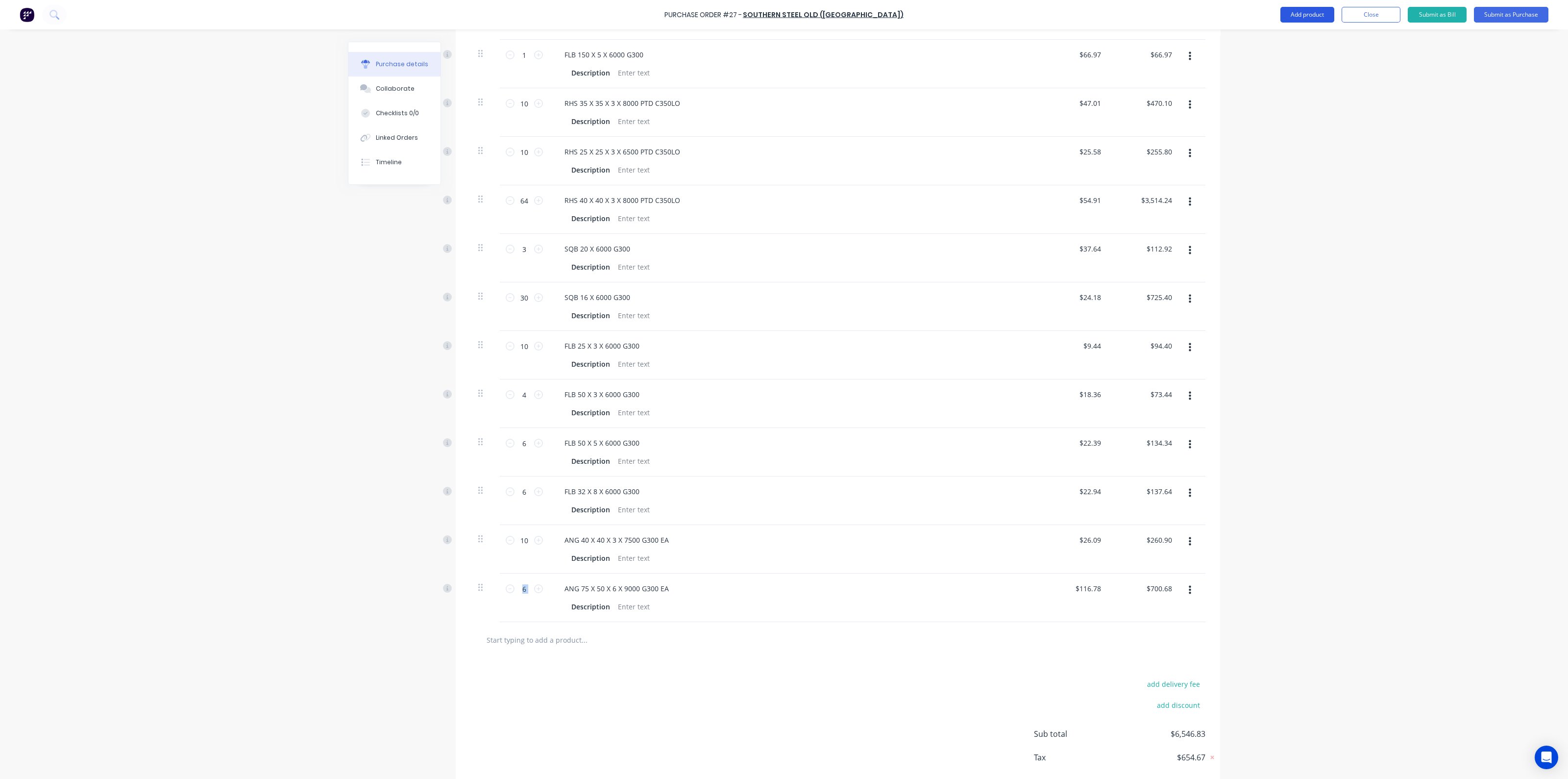
click at [1309, 16] on button "Add product" at bounding box center [1307, 15] width 54 height 16
click at [1315, 39] on div "Product catalogue" at bounding box center [1288, 40] width 75 height 14
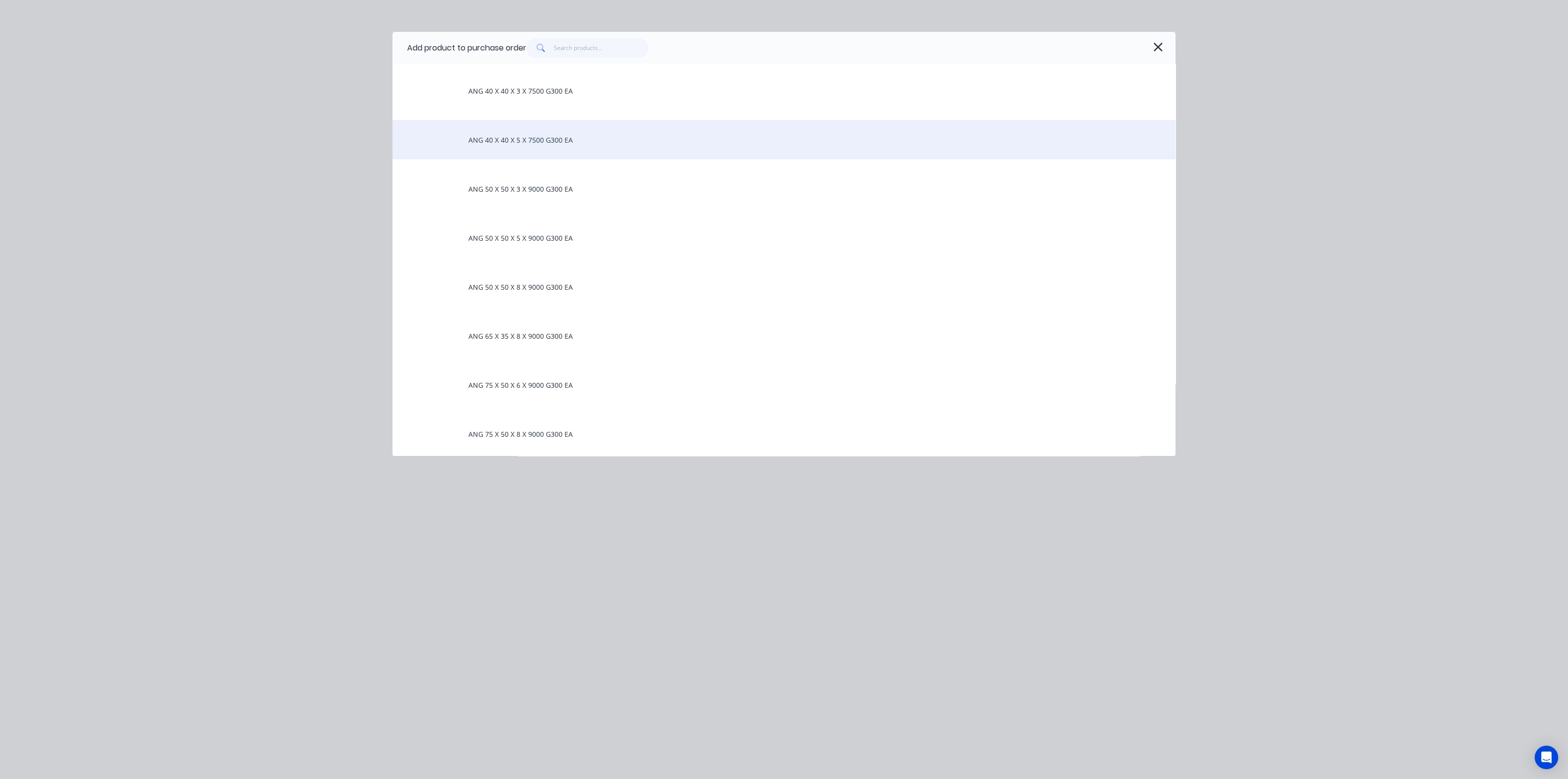
click at [520, 144] on div "ANG 40 X 40 X 5 X 7500 G300 EA" at bounding box center [784, 139] width 783 height 39
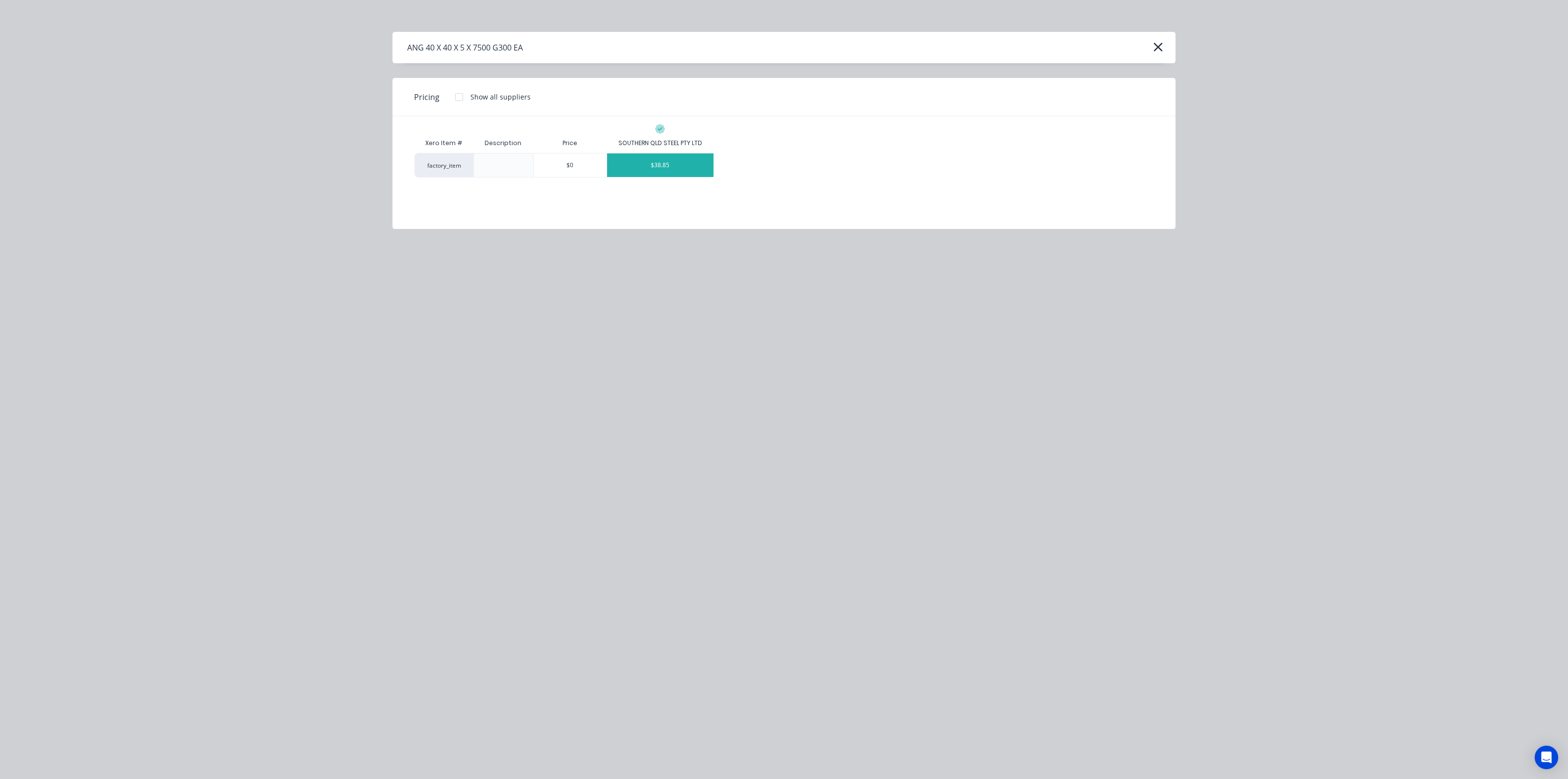
click at [649, 160] on div "$38.85" at bounding box center [660, 165] width 107 height 24
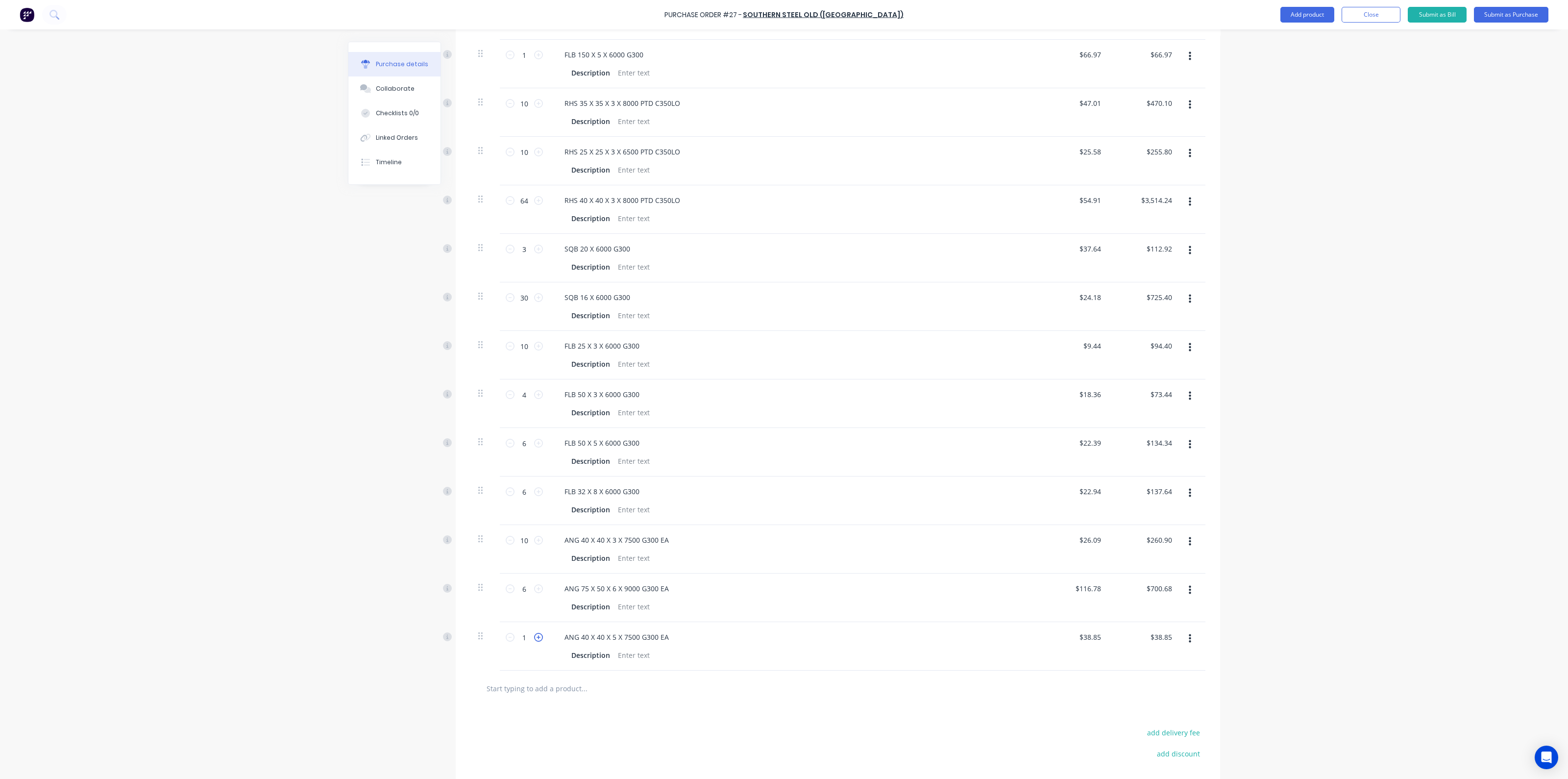
click at [534, 636] on icon at bounding box center [538, 637] width 9 height 9
type input "2"
type input "$77.70"
click at [534, 636] on icon at bounding box center [538, 637] width 9 height 9
type input "3"
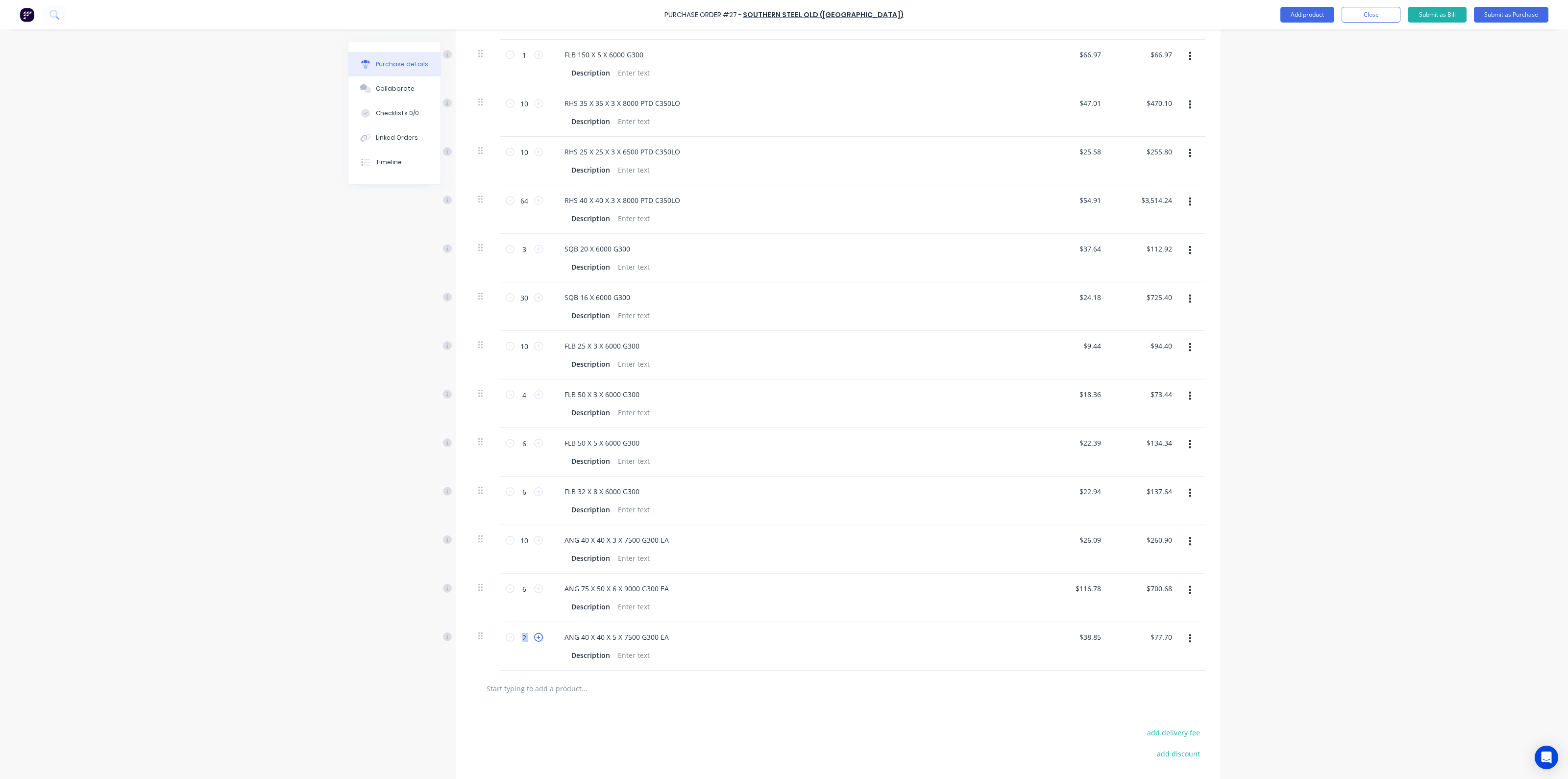
type input "$116.55"
click at [534, 636] on icon at bounding box center [538, 637] width 9 height 9
type input "4"
type input "$155.40"
click at [534, 636] on icon at bounding box center [538, 637] width 9 height 9
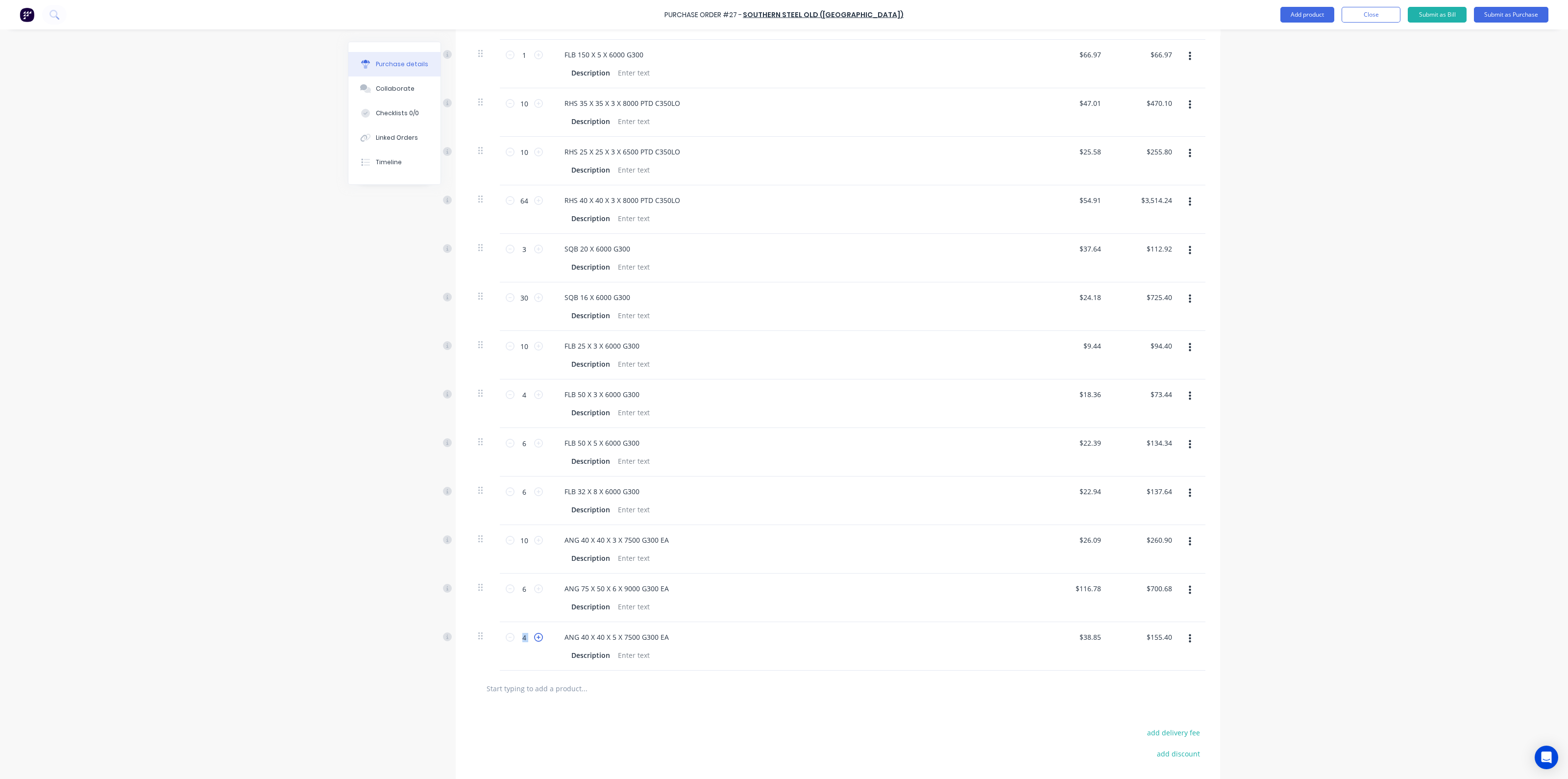
type input "5"
type input "$194.25"
click at [534, 636] on icon at bounding box center [538, 637] width 9 height 9
type input "6"
type input "$233.10"
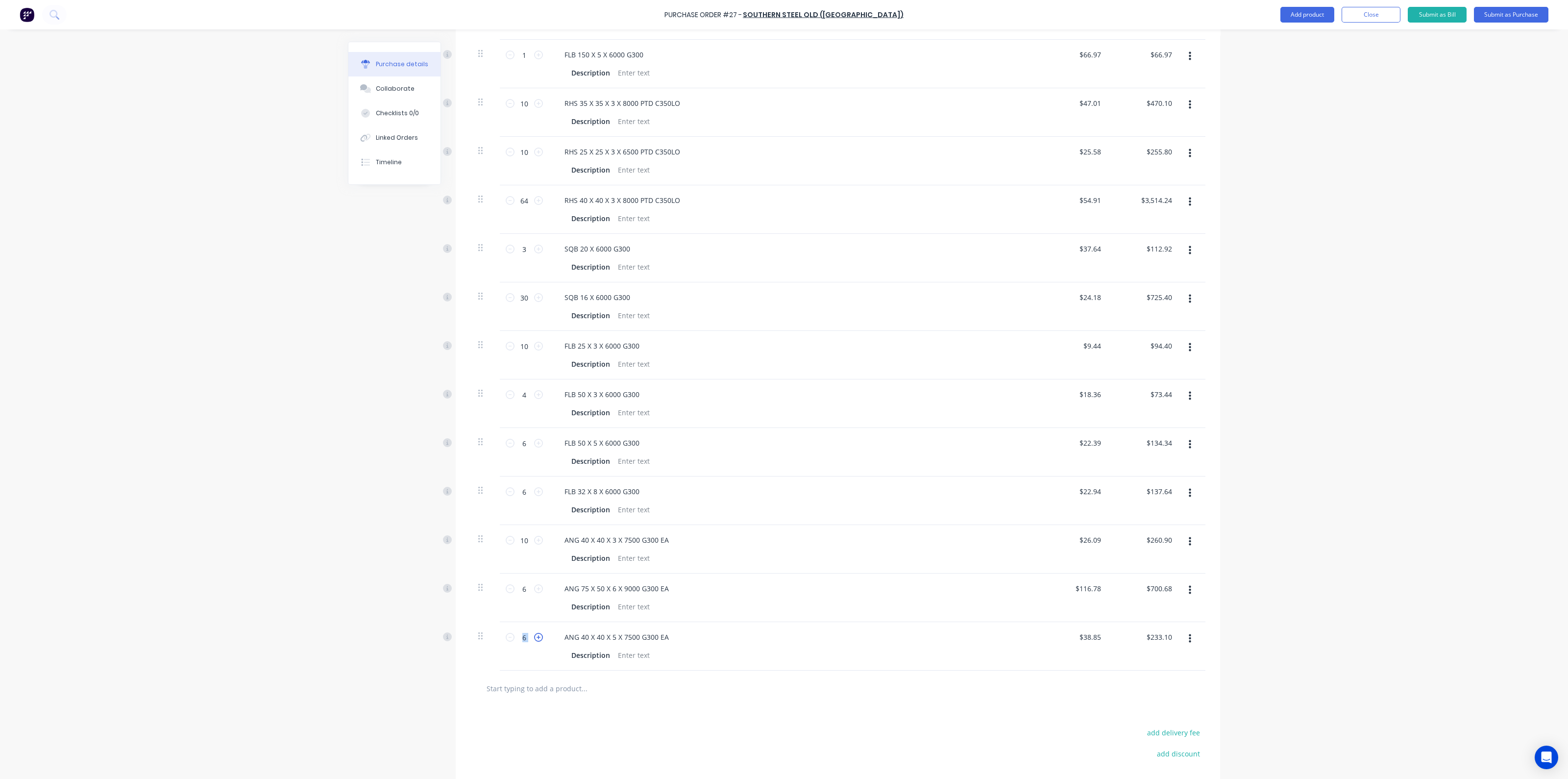
click at [534, 636] on icon at bounding box center [538, 637] width 9 height 9
type input "7"
type input "$271.95"
click at [534, 636] on icon at bounding box center [538, 637] width 9 height 9
type input "8"
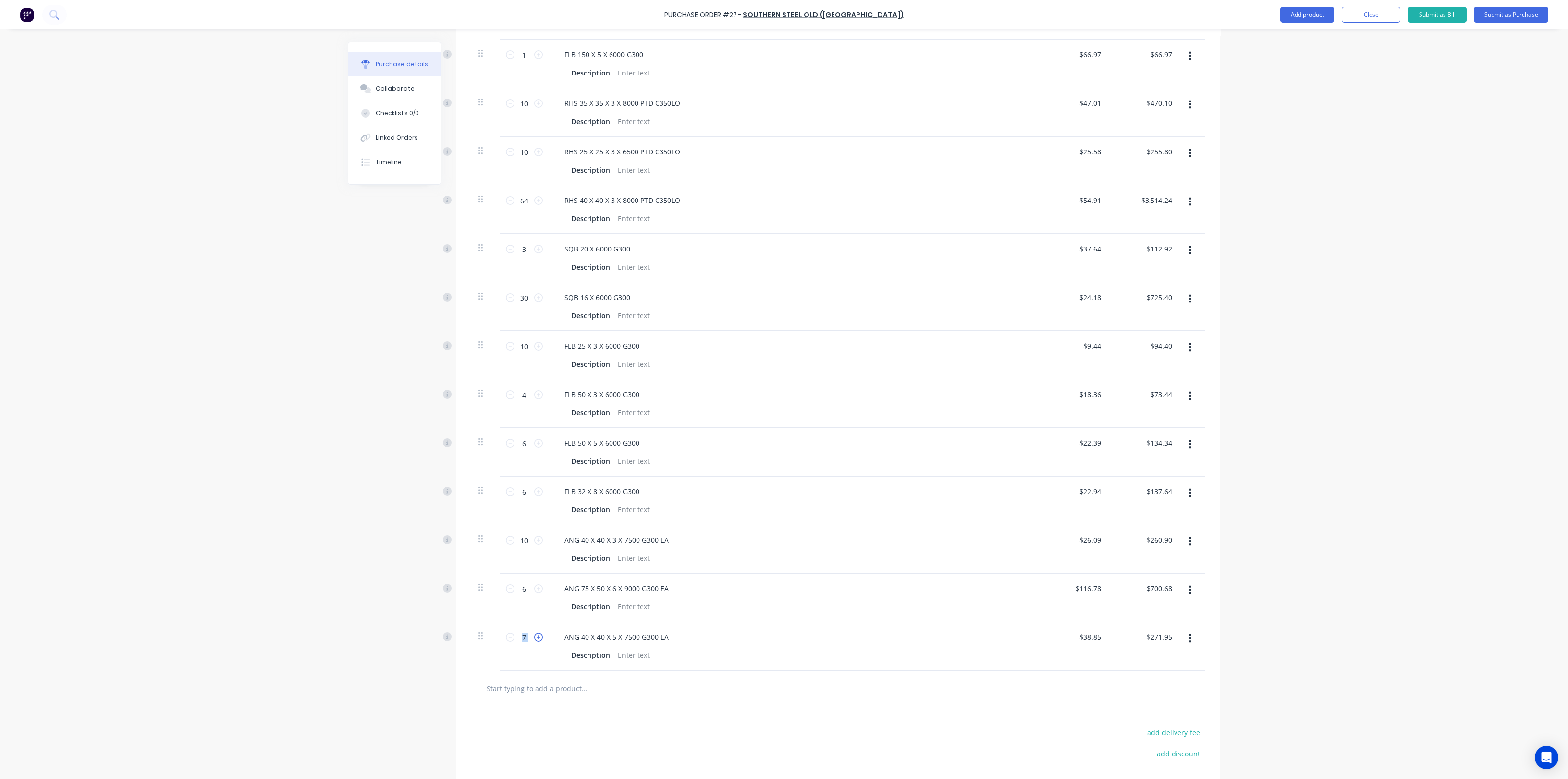
type input "$310.80"
click at [534, 636] on icon at bounding box center [538, 637] width 9 height 9
type input "9"
type input "$349.65"
click at [534, 636] on icon at bounding box center [538, 637] width 9 height 9
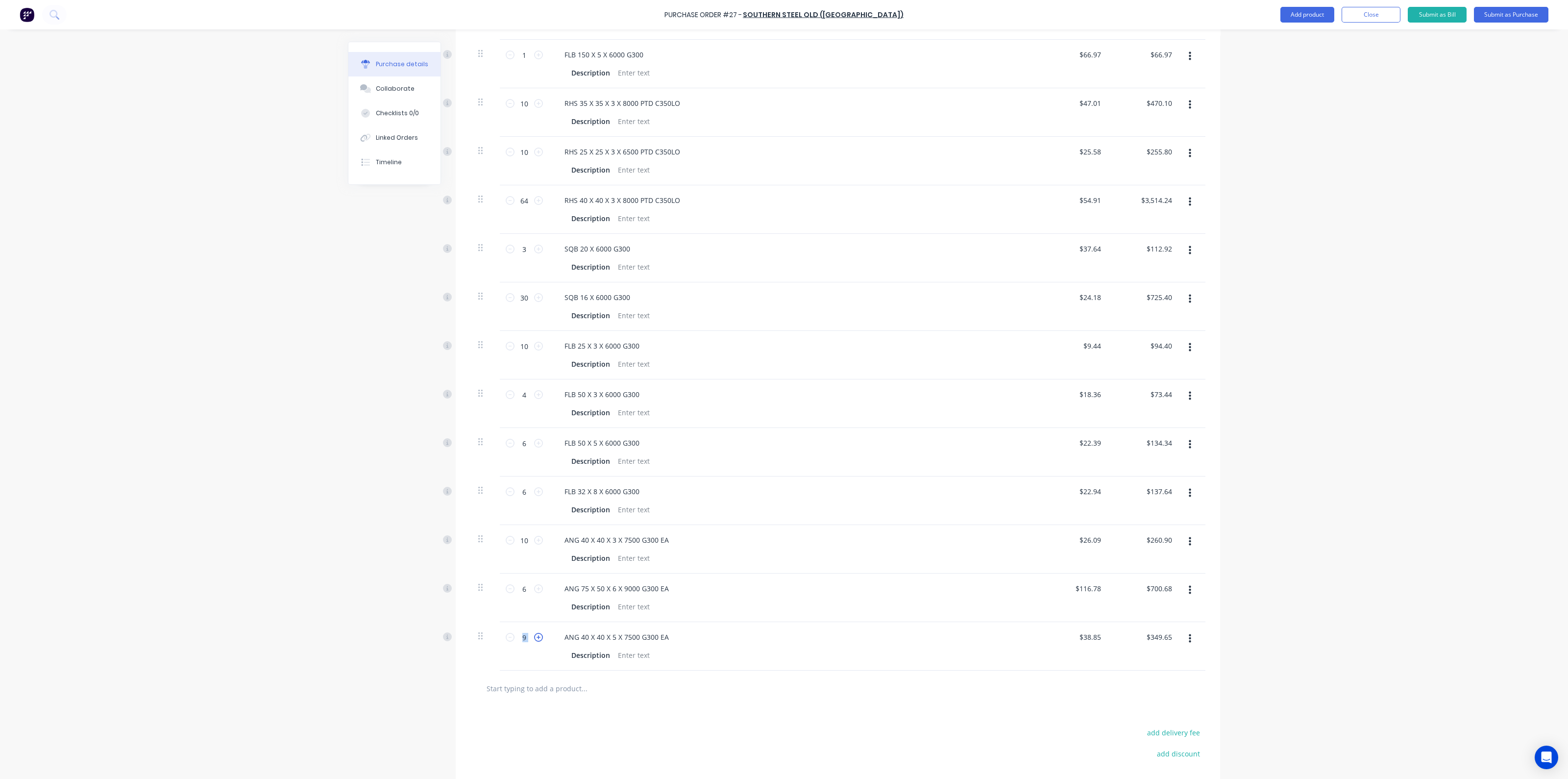
type input "10"
type input "$388.50"
click at [534, 536] on icon at bounding box center [538, 540] width 9 height 9
type input "11"
type input "$286.99"
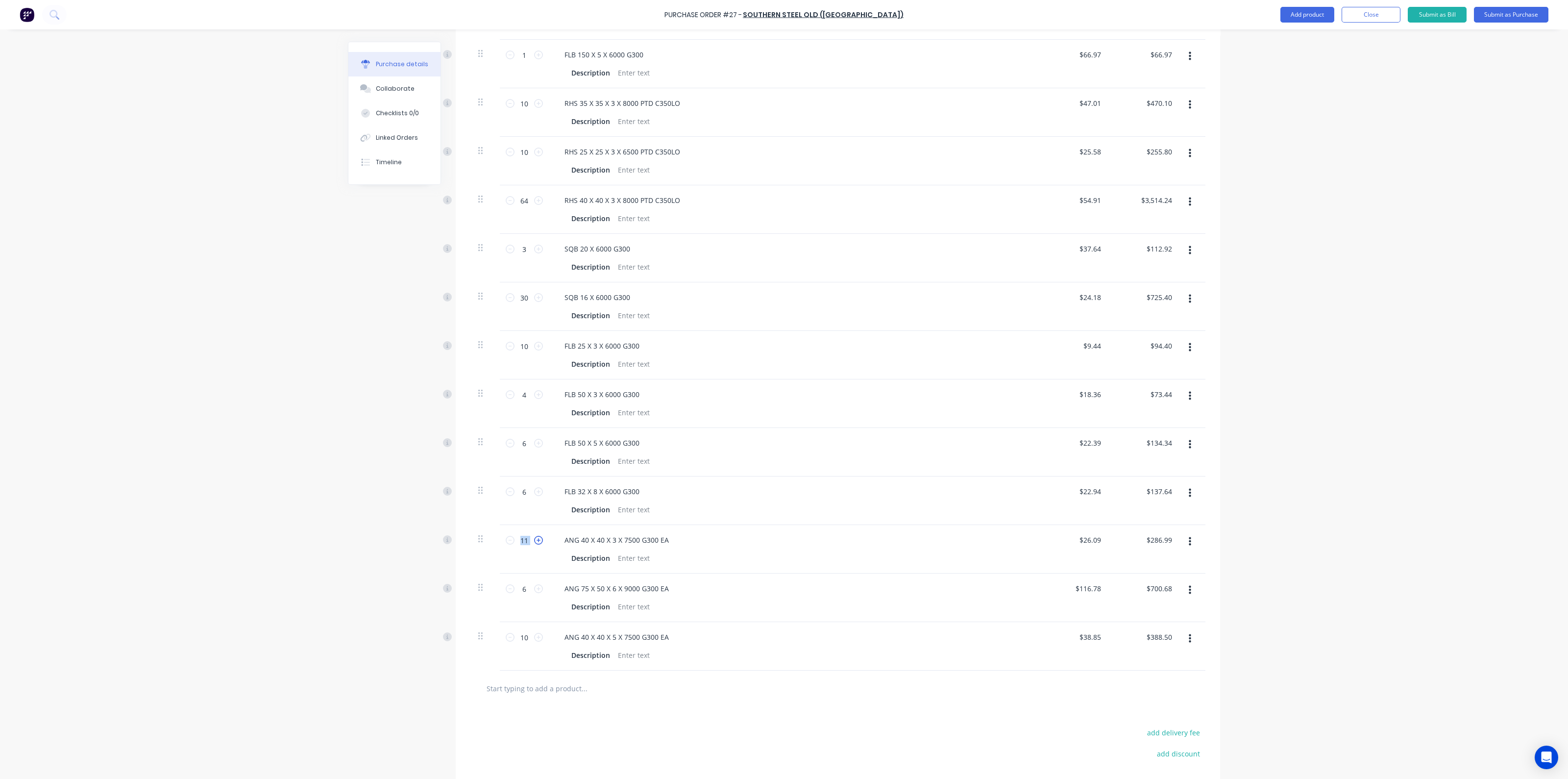
click at [534, 536] on icon at bounding box center [538, 540] width 9 height 9
type input "12"
type input "$313.08"
click at [534, 536] on icon at bounding box center [538, 540] width 9 height 9
type input "13"
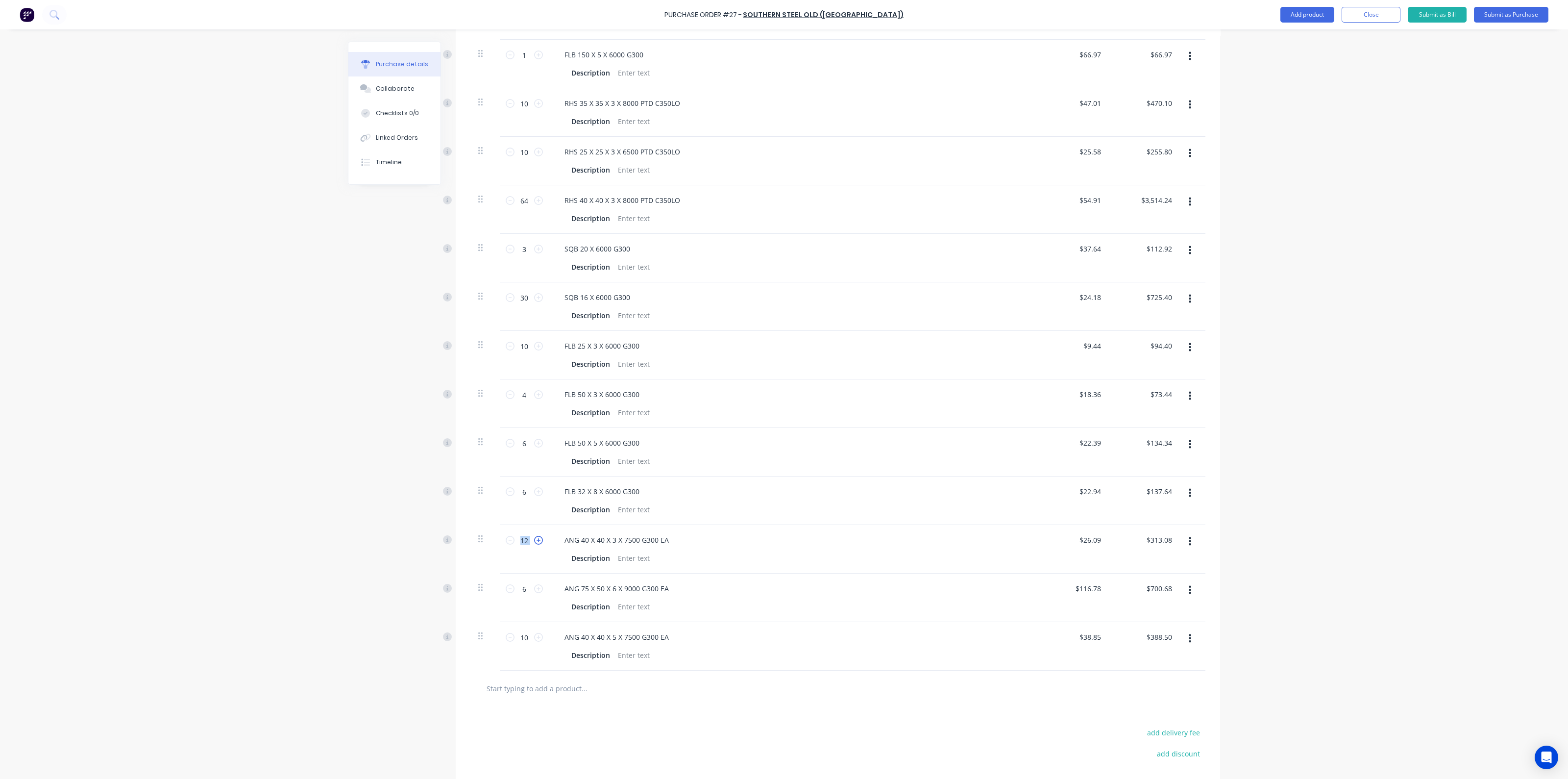
type input "$339.17"
click at [534, 536] on icon at bounding box center [538, 540] width 9 height 9
type input "14"
type input "$365.26"
click at [534, 537] on icon at bounding box center [538, 540] width 9 height 9
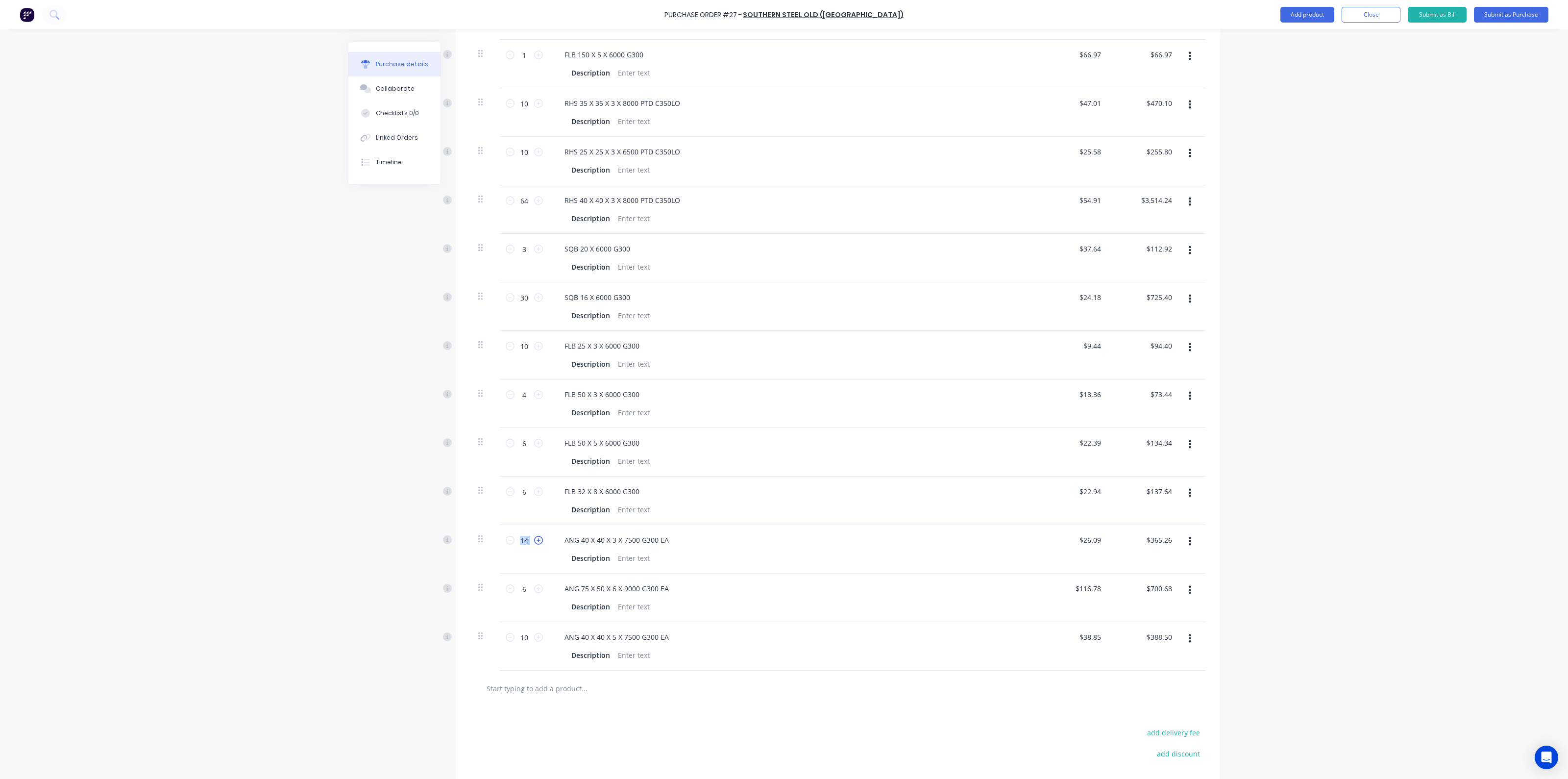
type input "15"
type input "$391.35"
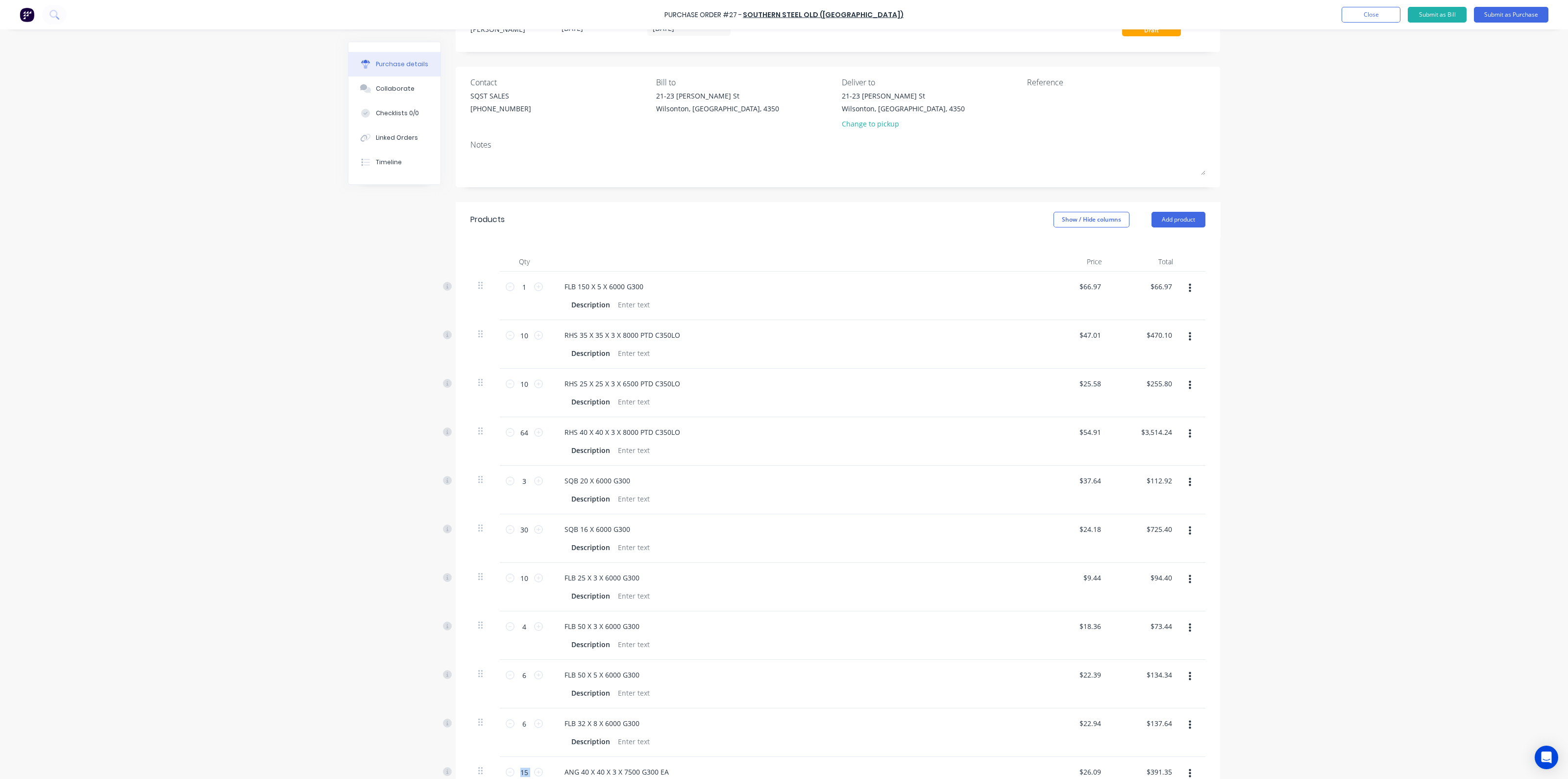
scroll to position [370, 0]
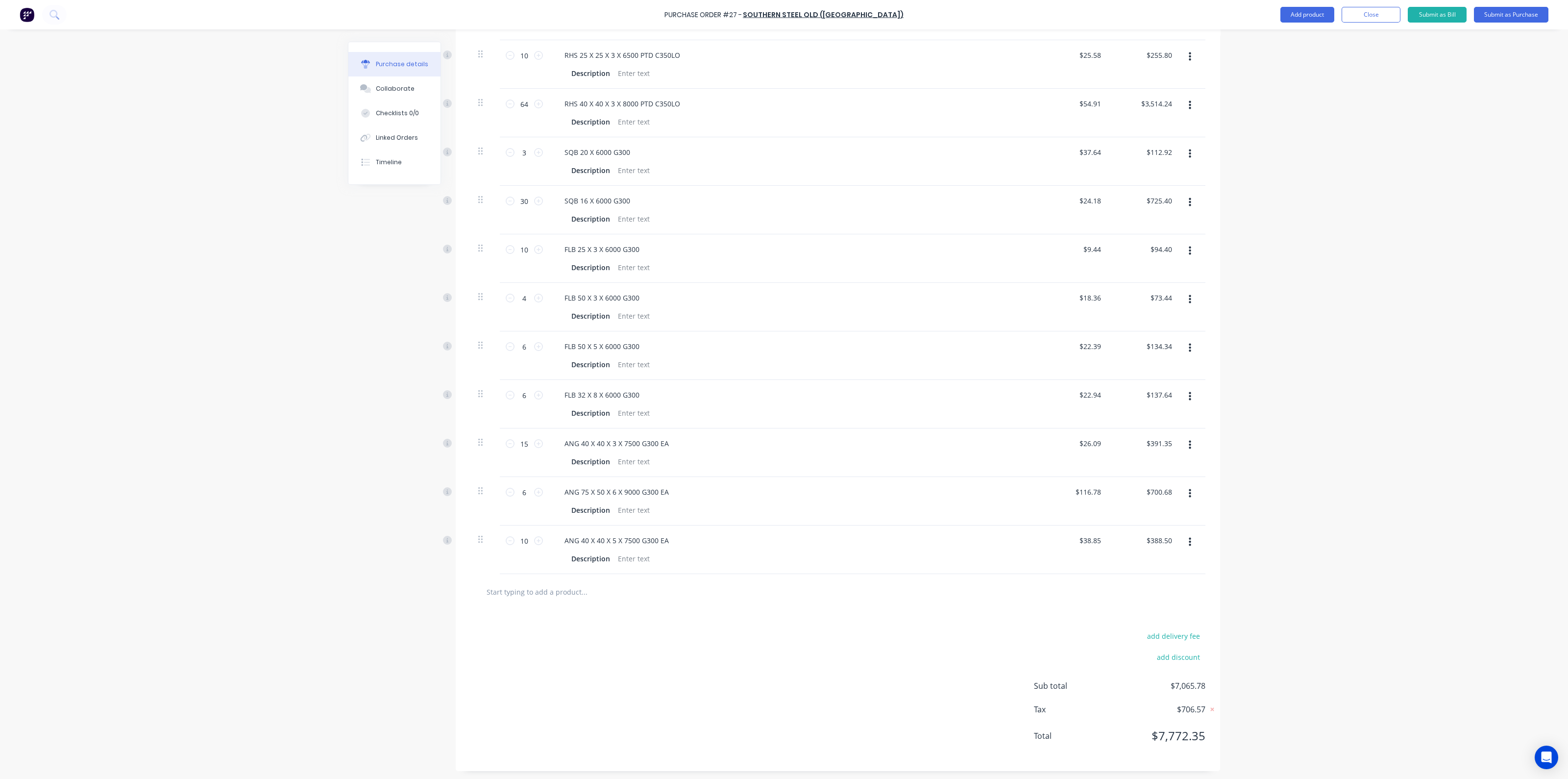
click at [1407, 346] on div "Purchase Order #27 - SOUTHERN STEEL QLD (TOOWOOMBA) Add product Close Submit as…" at bounding box center [784, 389] width 1568 height 779
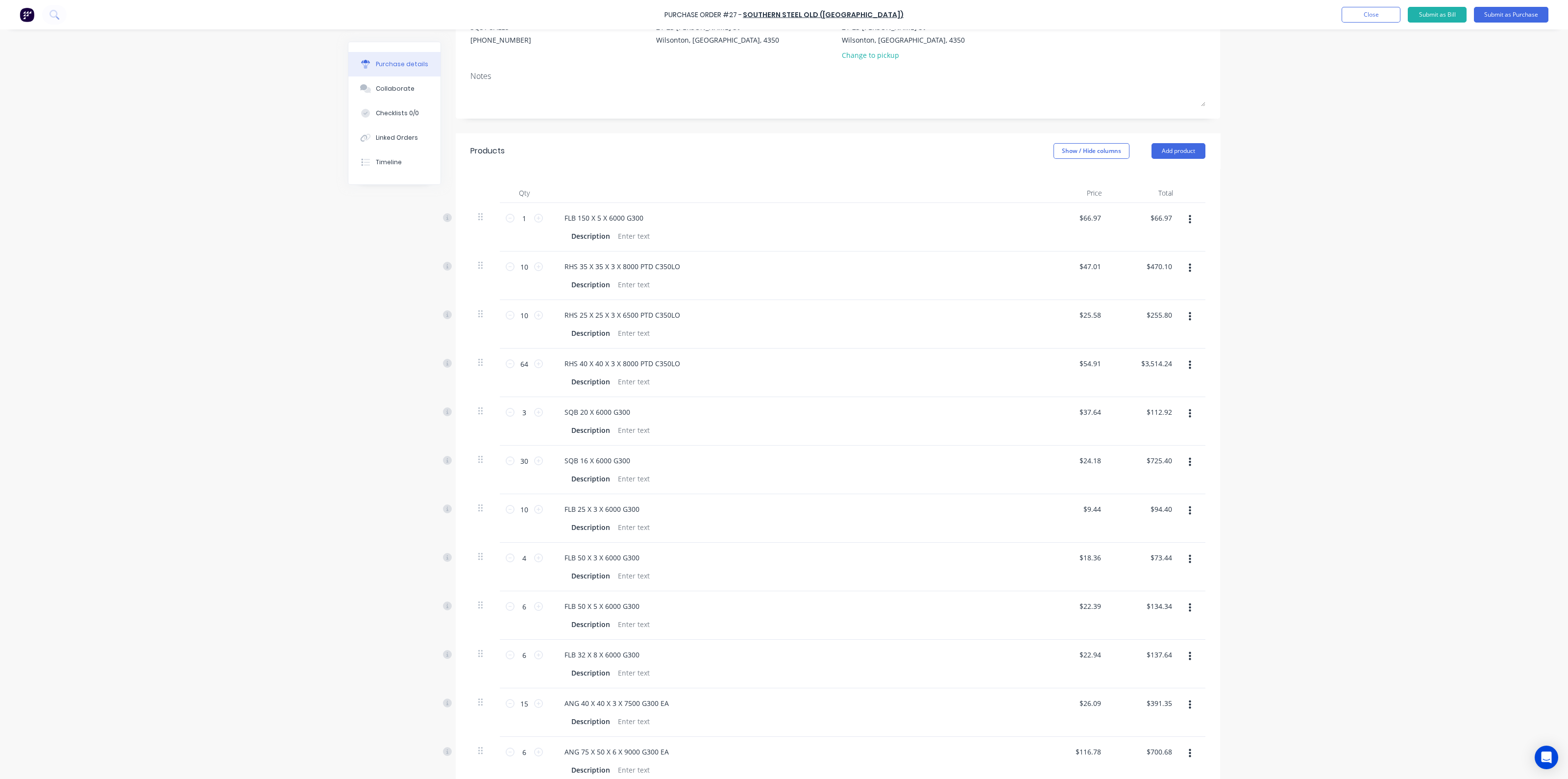
scroll to position [368, 0]
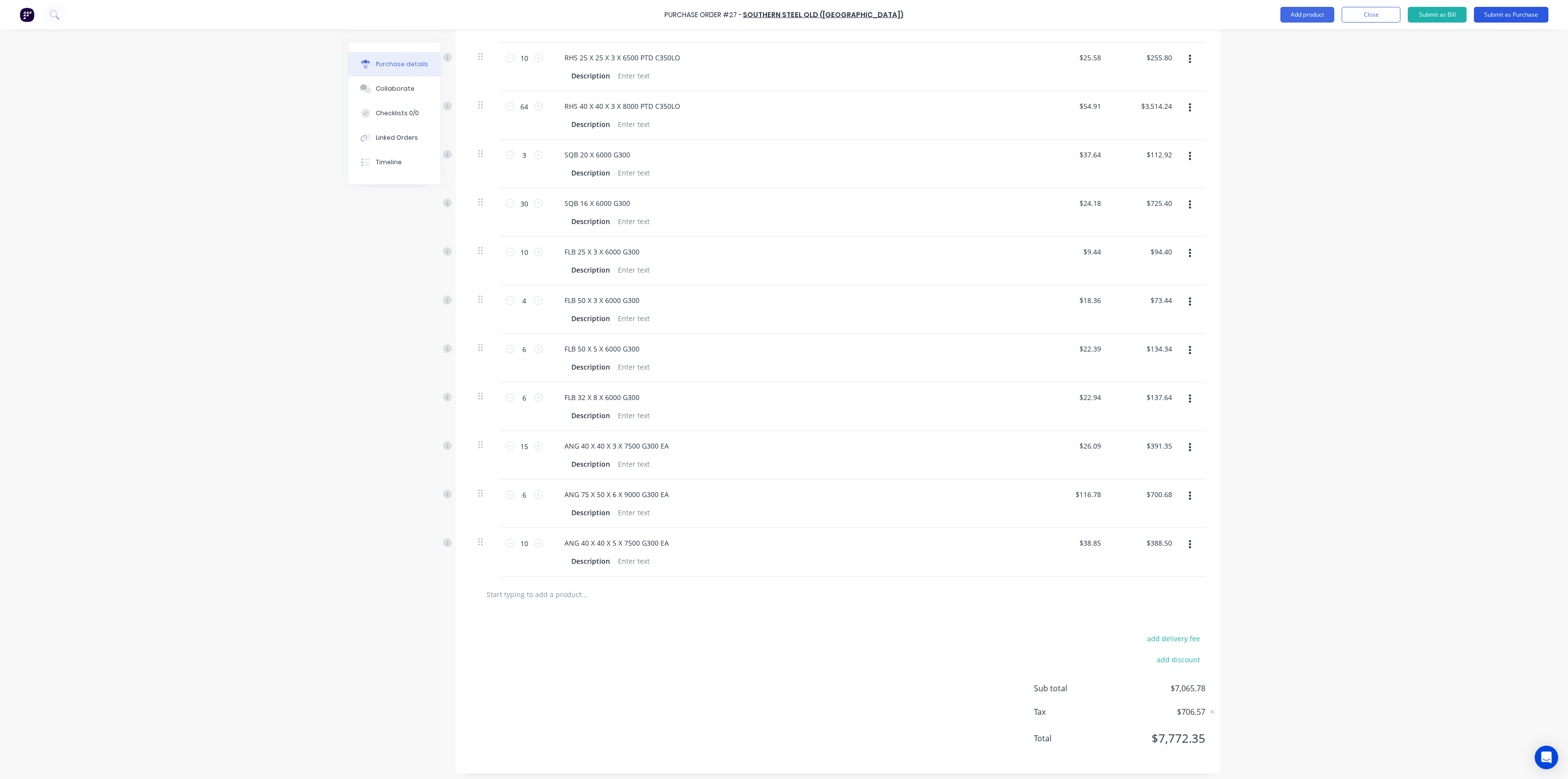
click at [1512, 13] on button "Submit as Purchase" at bounding box center [1511, 15] width 74 height 16
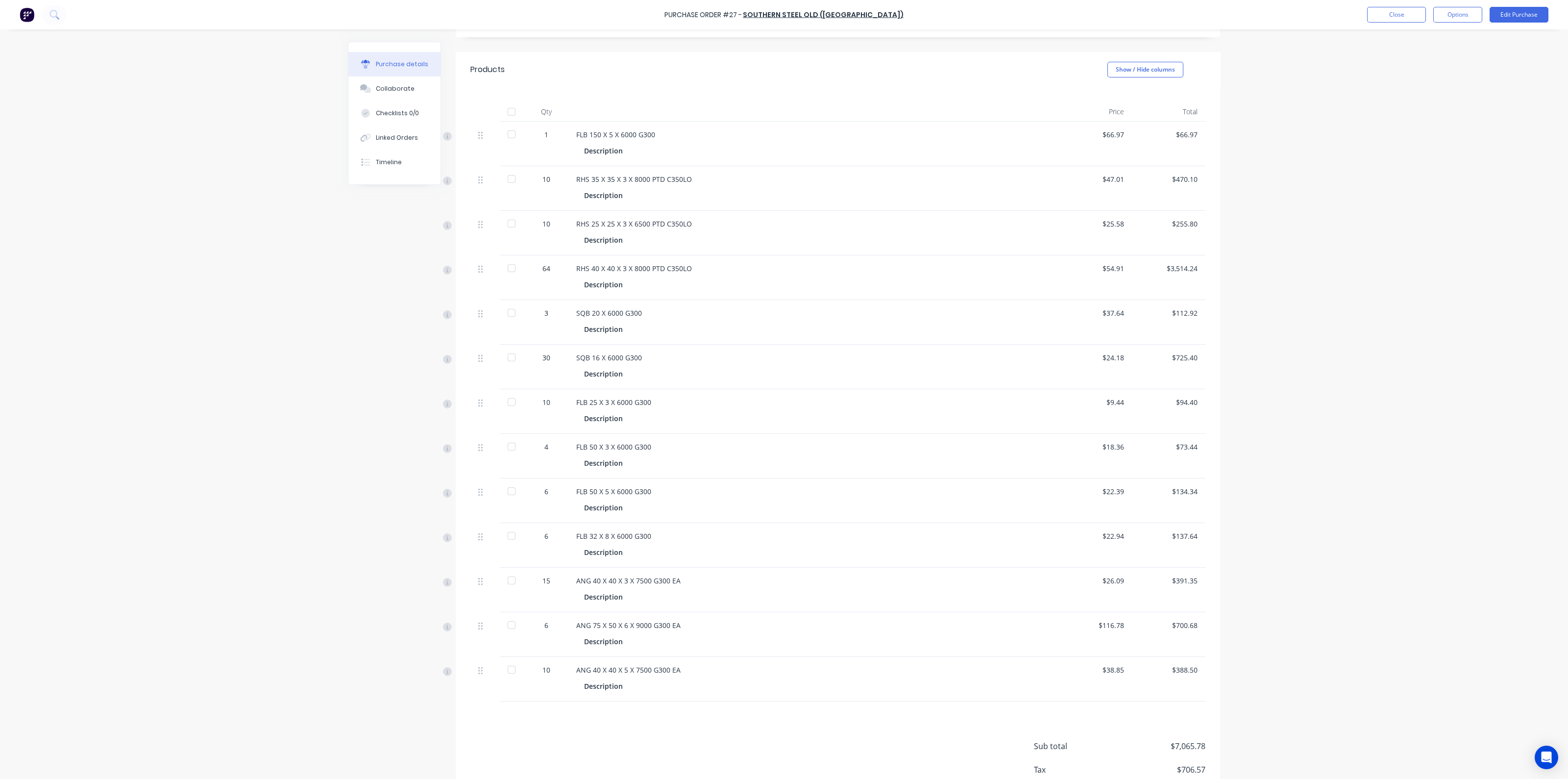
scroll to position [238, 0]
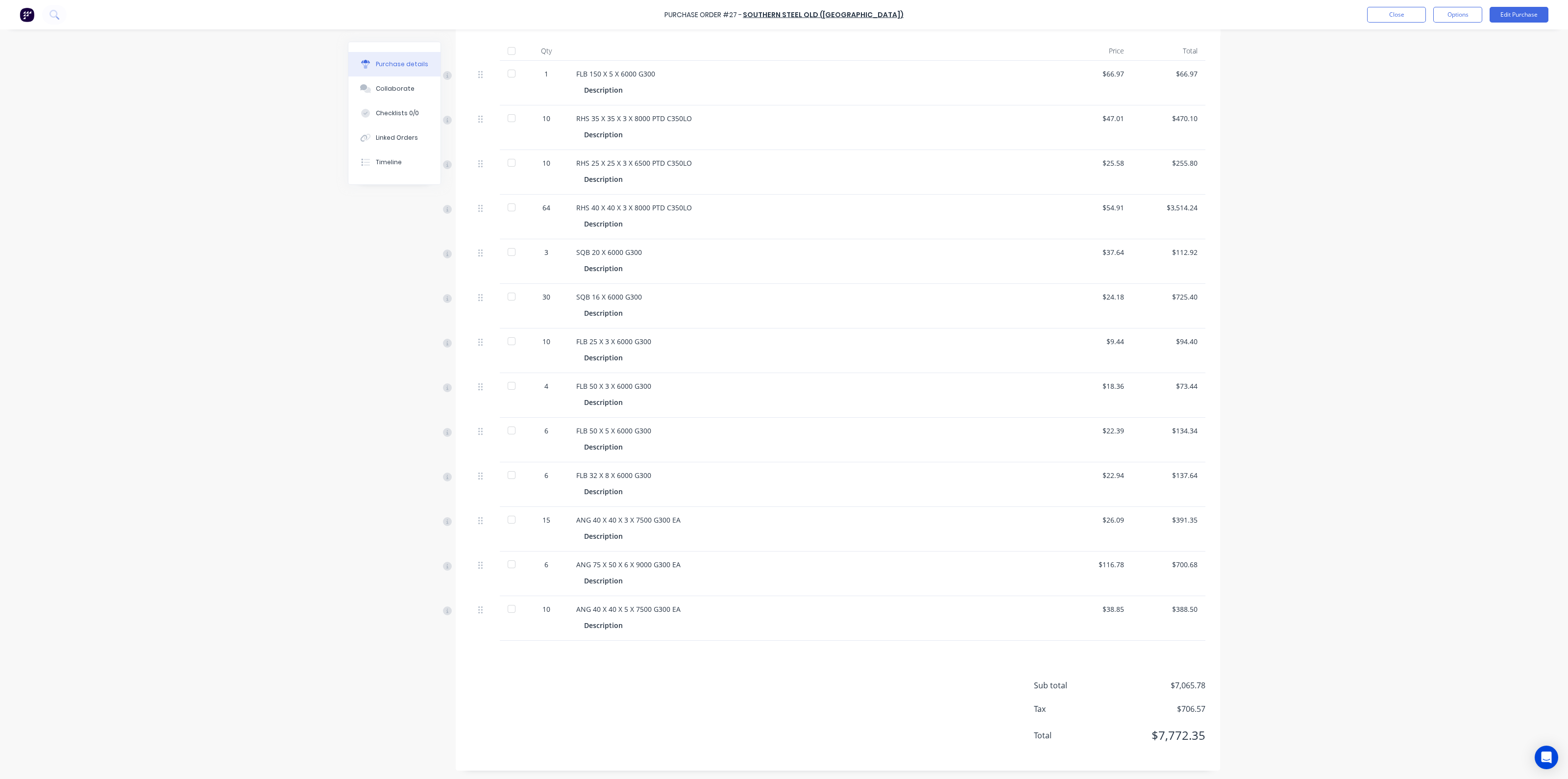
click at [1455, 5] on div "Purchase Order #27 - SOUTHERN STEEL QLD (TOOWOOMBA) Close Options Edit Purchase" at bounding box center [784, 15] width 1568 height 29
click at [1456, 13] on button "Options" at bounding box center [1458, 15] width 49 height 16
click at [1429, 35] on div "Print / Email" at bounding box center [1436, 40] width 75 height 14
click at [1411, 81] on div "Without pricing" at bounding box center [1436, 79] width 75 height 14
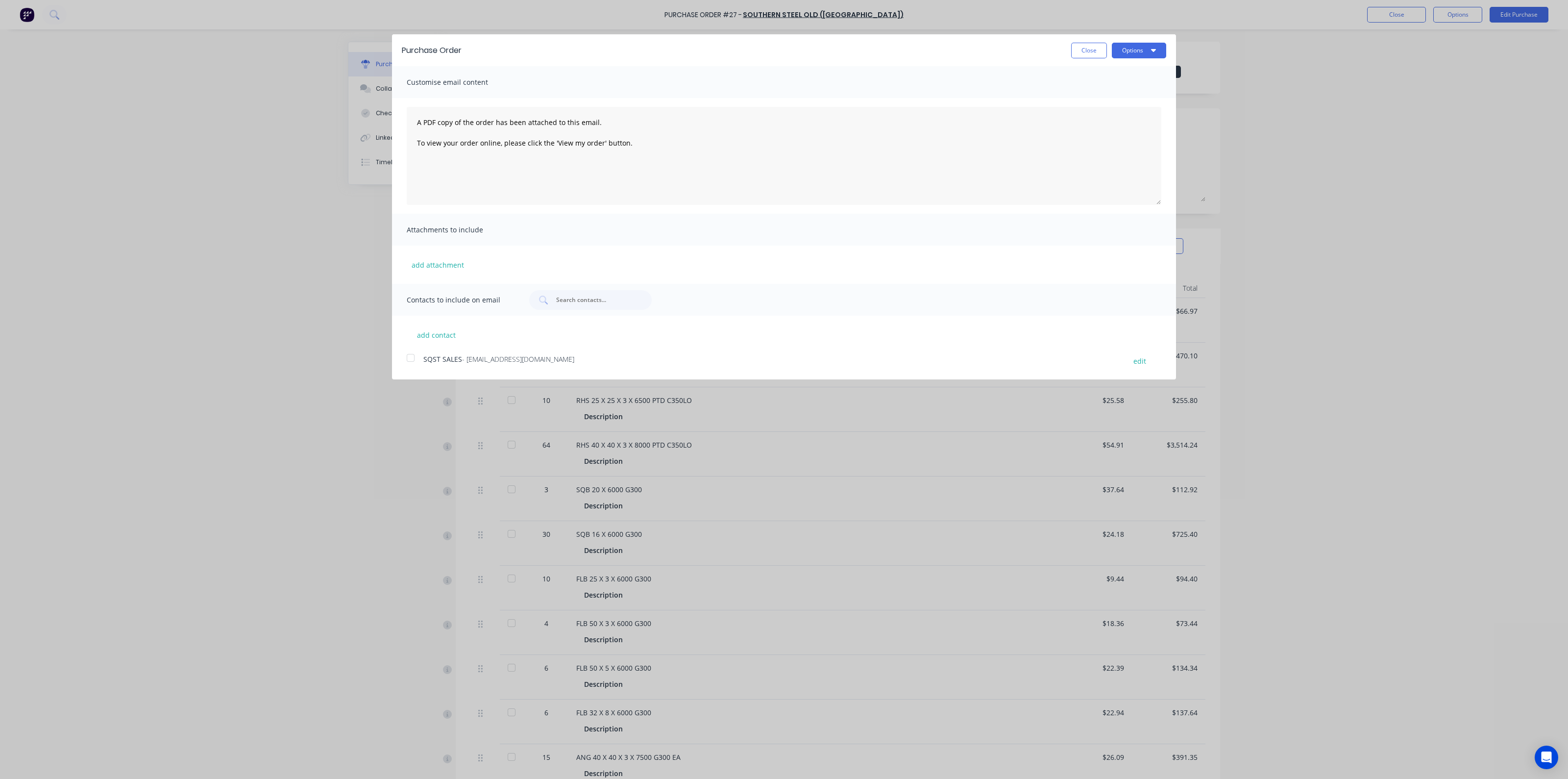
click at [408, 361] on div at bounding box center [410, 358] width 19 height 19
click at [1139, 52] on button "Options" at bounding box center [1139, 51] width 54 height 16
click at [1137, 92] on div "Email" at bounding box center [1119, 94] width 75 height 14
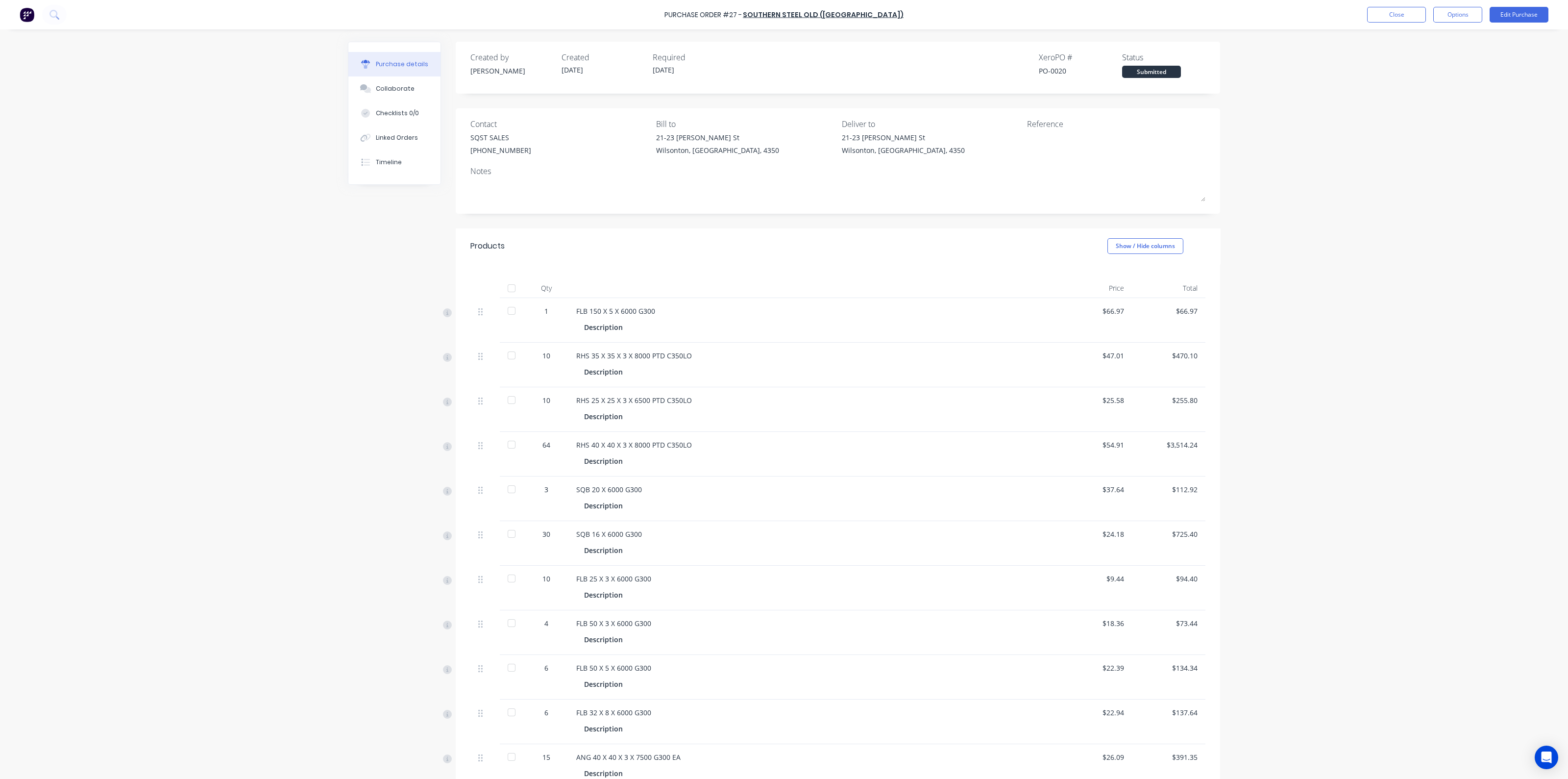
click at [1413, 82] on div "Purchase Order #27 - SOUTHERN STEEL QLD (TOOWOOMBA) Close Options Edit Purchase…" at bounding box center [784, 389] width 1568 height 779
click at [1406, 16] on button "Close" at bounding box center [1396, 15] width 59 height 16
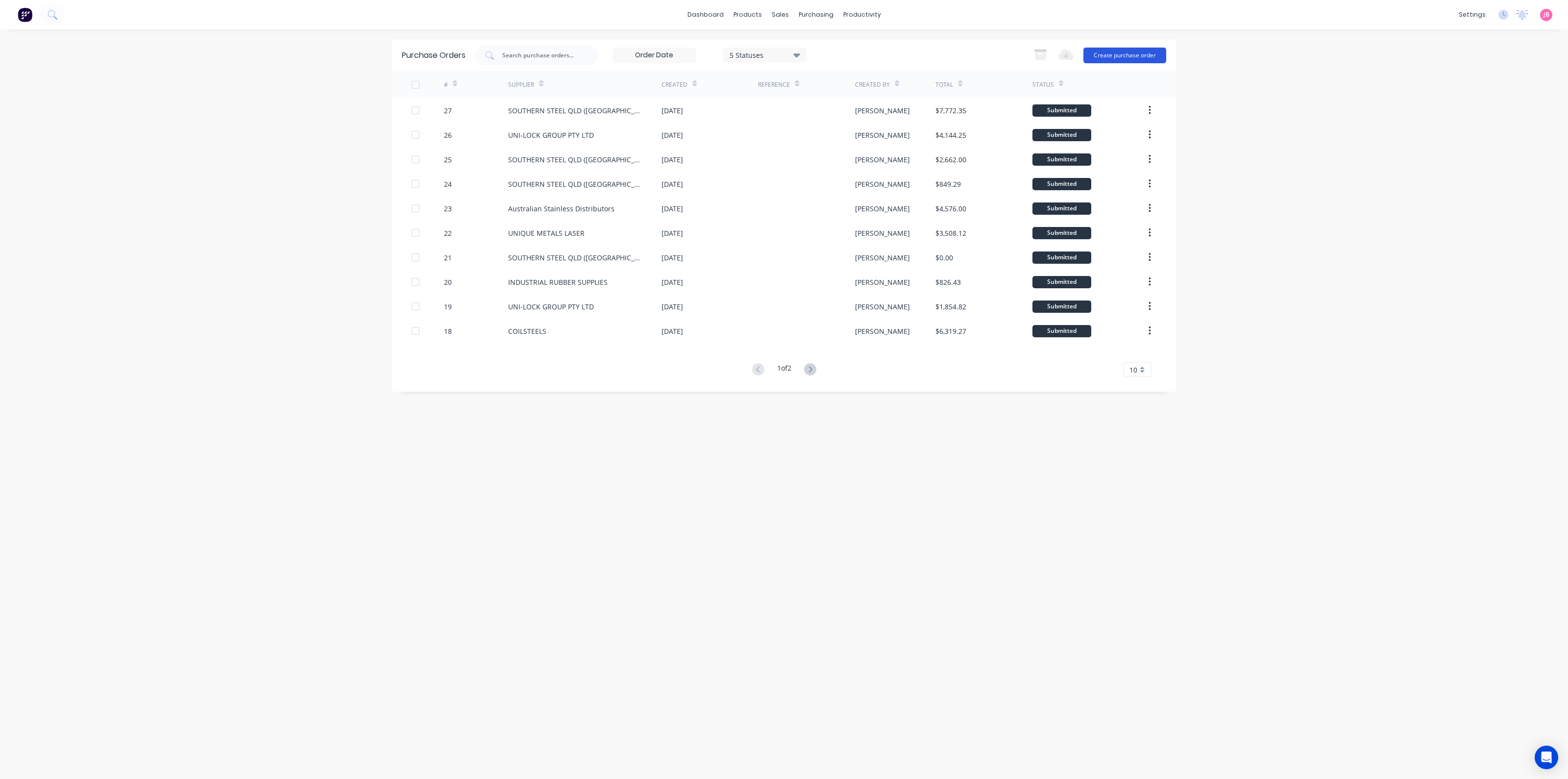
click at [1128, 56] on button "Create purchase order" at bounding box center [1125, 55] width 83 height 16
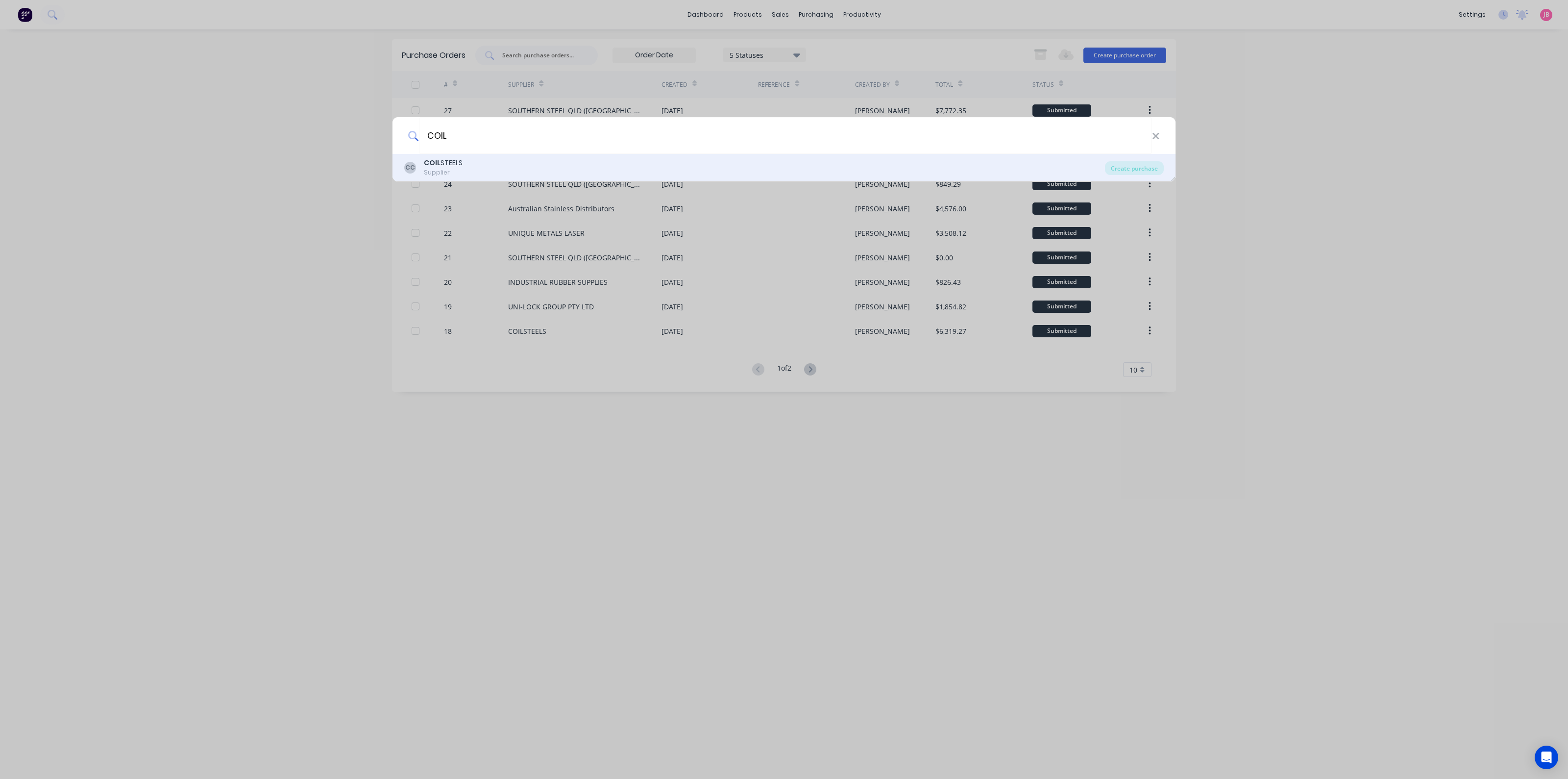
type input "COIL"
click at [491, 162] on div "CC COIL STEELS Supplier" at bounding box center [754, 167] width 701 height 19
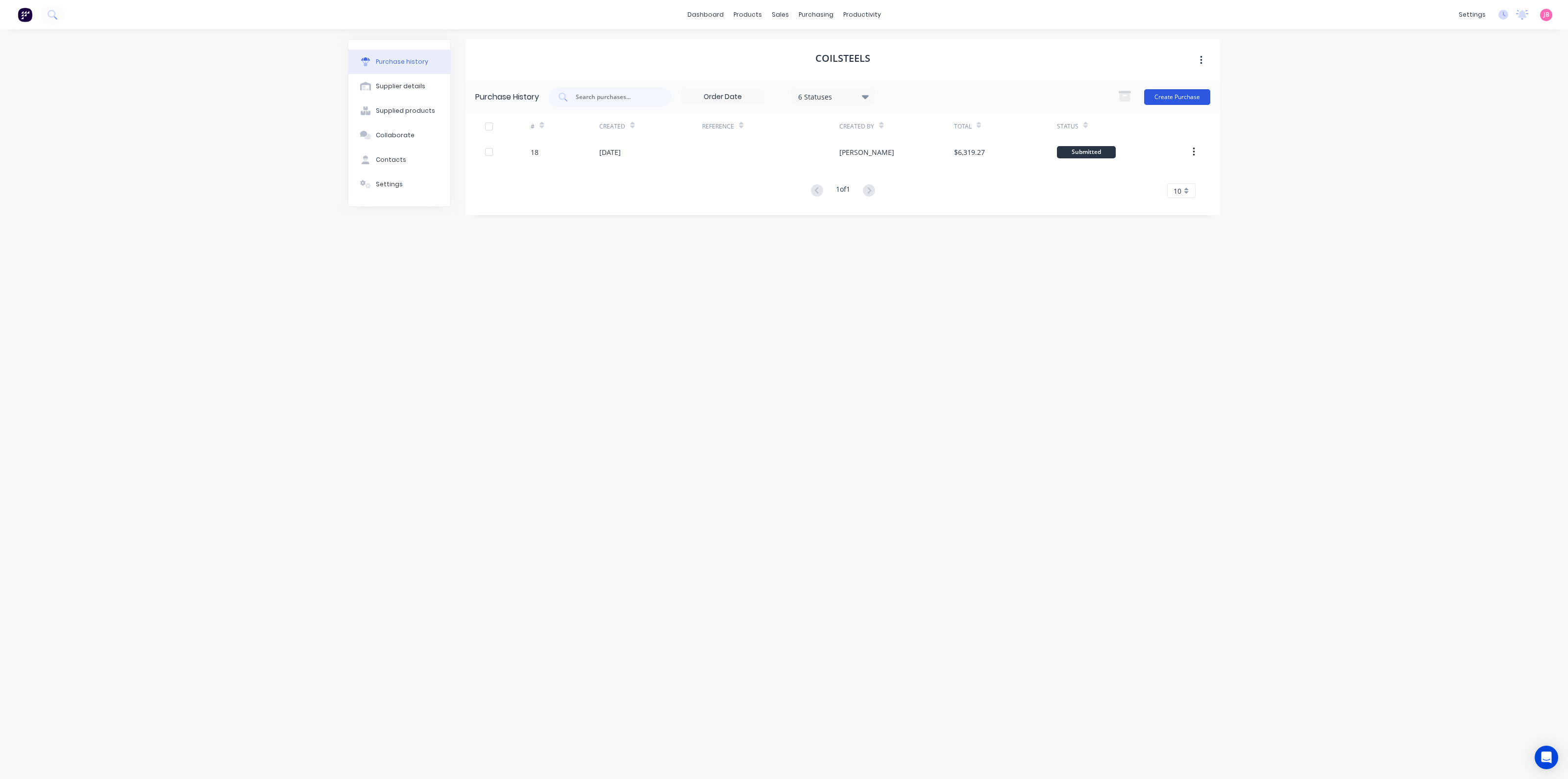
click at [1184, 97] on button "Create Purchase" at bounding box center [1177, 97] width 66 height 16
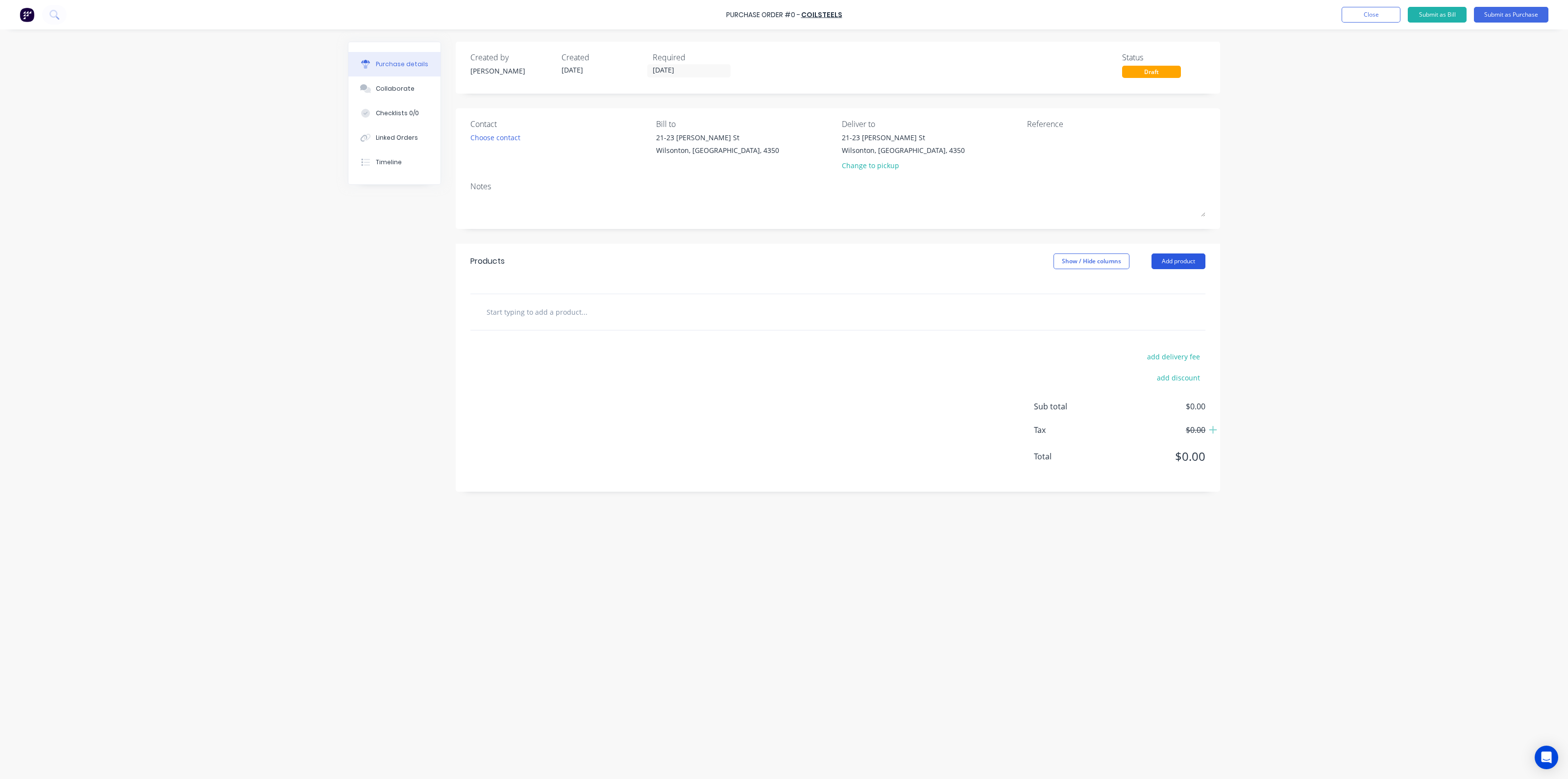
click at [1179, 263] on button "Add product" at bounding box center [1178, 261] width 54 height 16
click at [1142, 289] on div "Product catalogue" at bounding box center [1159, 286] width 75 height 14
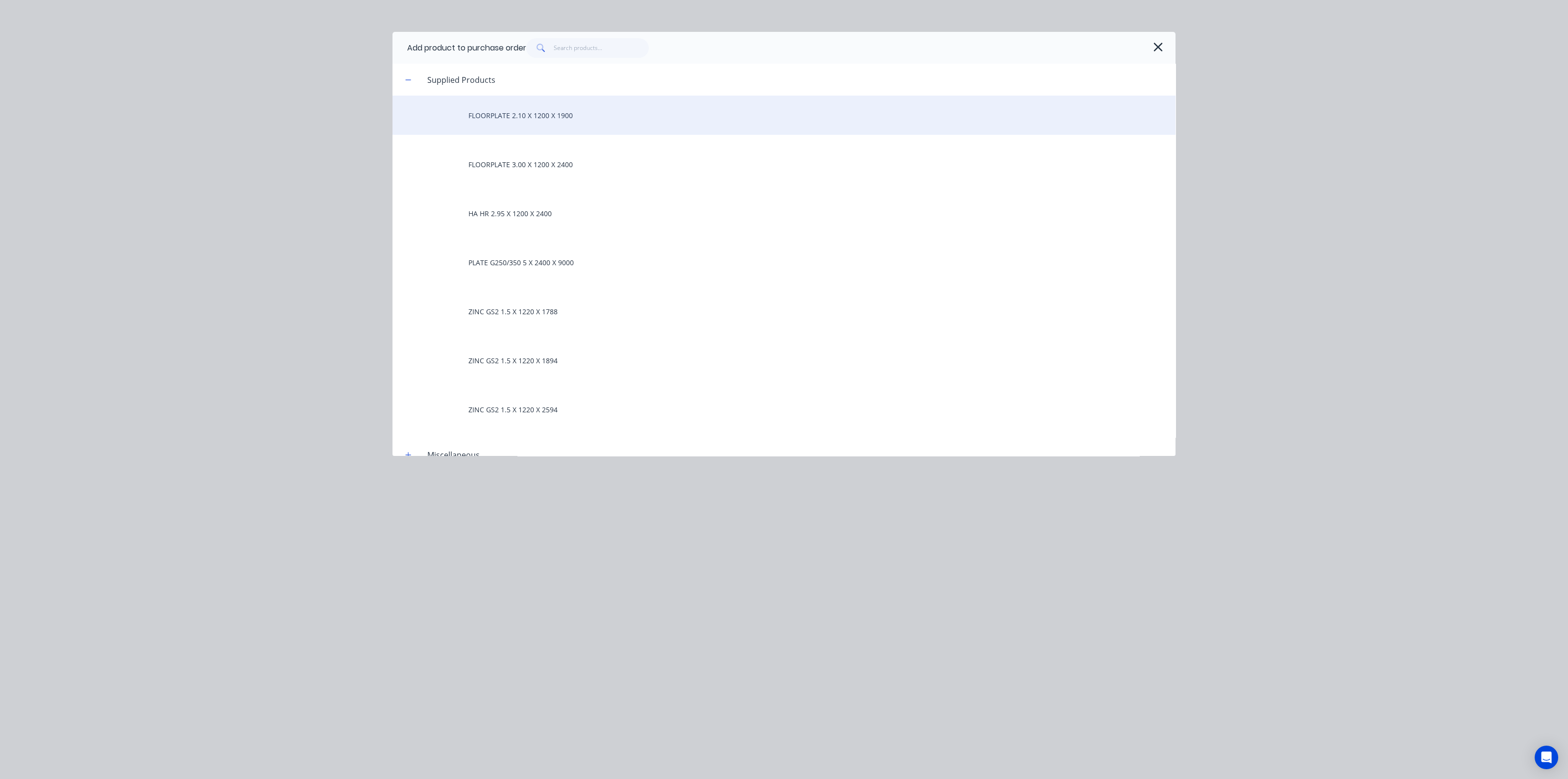
click at [552, 117] on div "FLOORPLATE 2.10 X 1200 X 1900" at bounding box center [784, 115] width 783 height 39
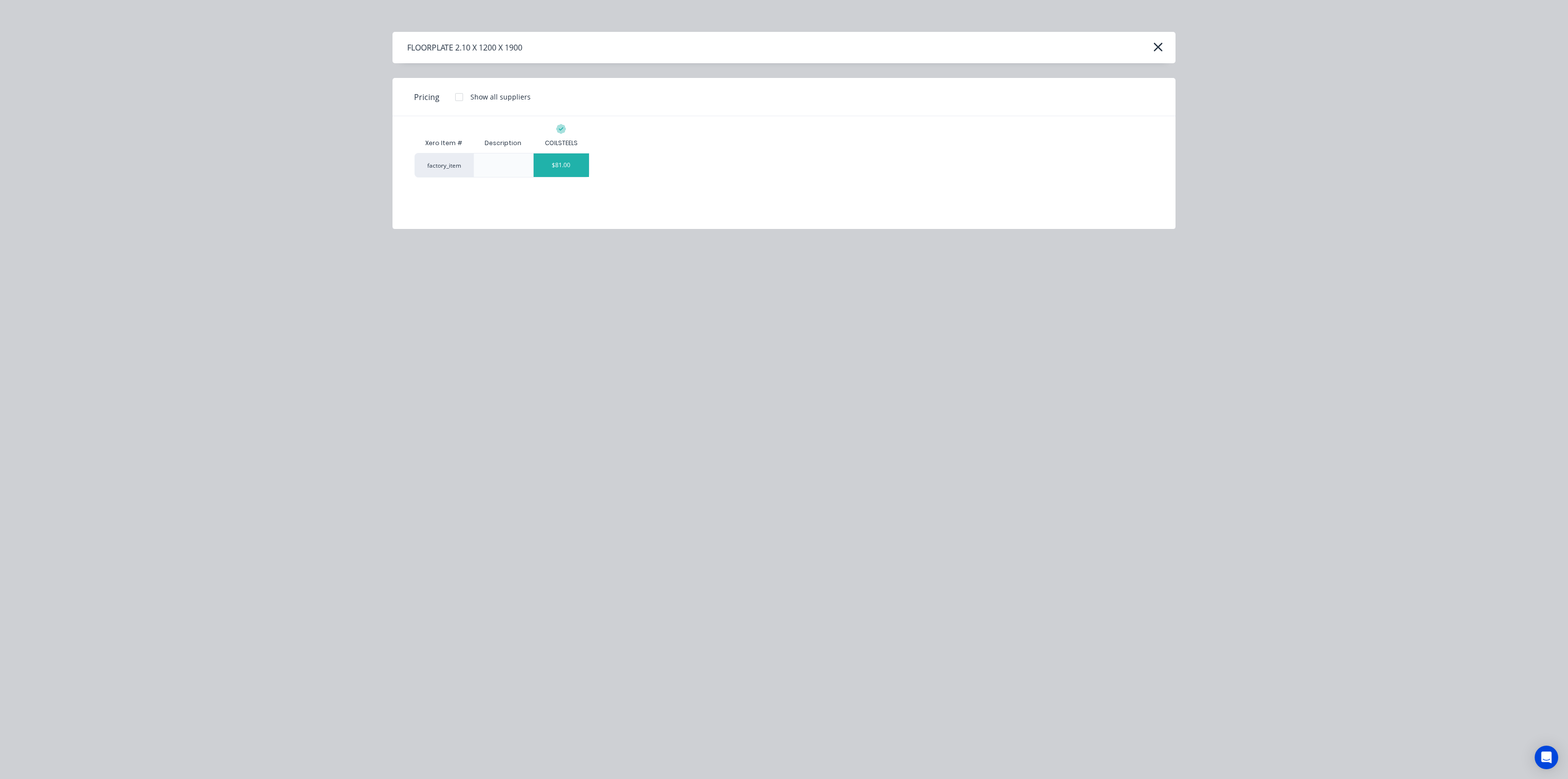
click at [566, 172] on div "$81.00" at bounding box center [561, 165] width 55 height 24
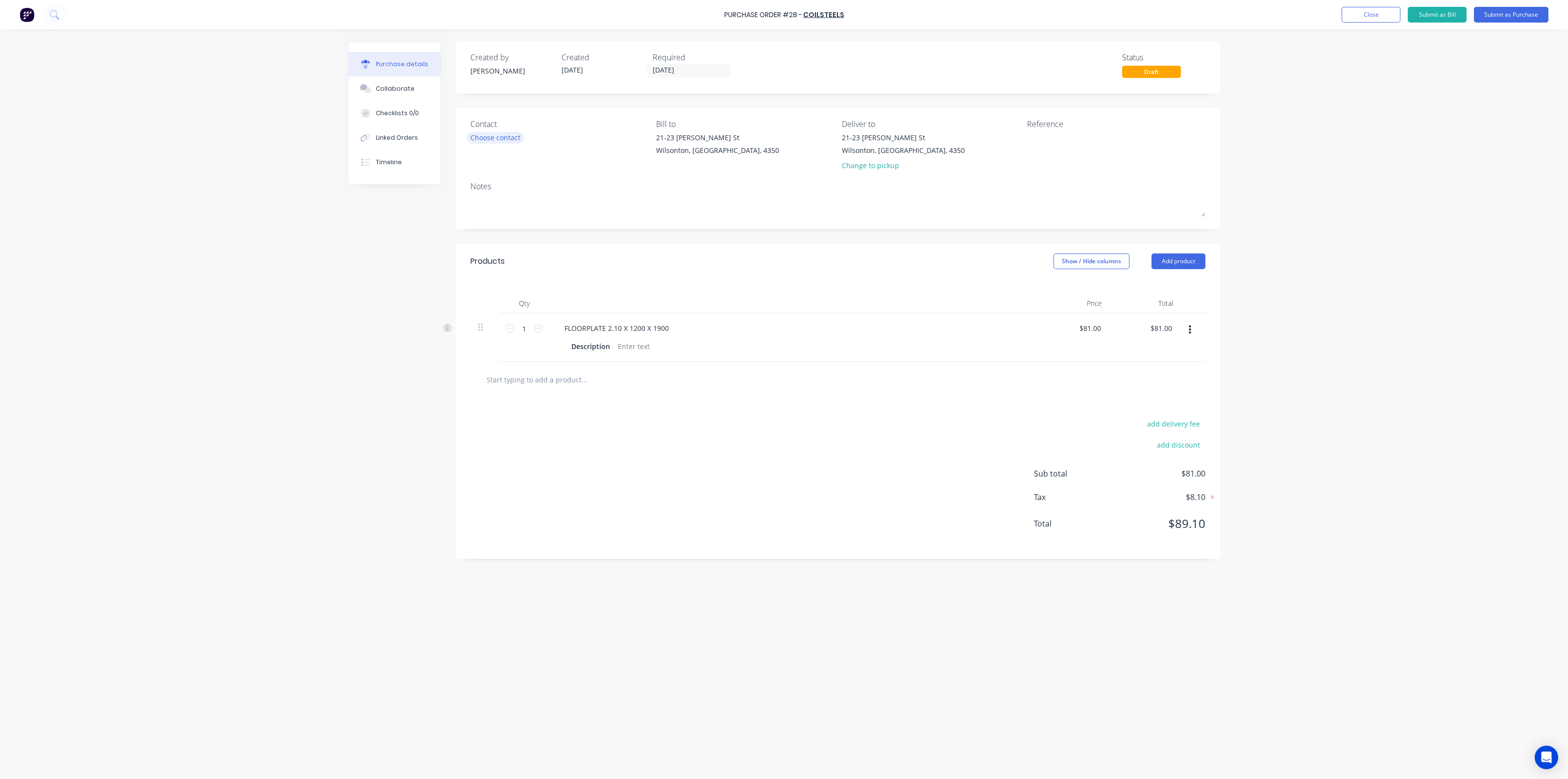
click at [499, 141] on div "Choose contact" at bounding box center [495, 137] width 50 height 10
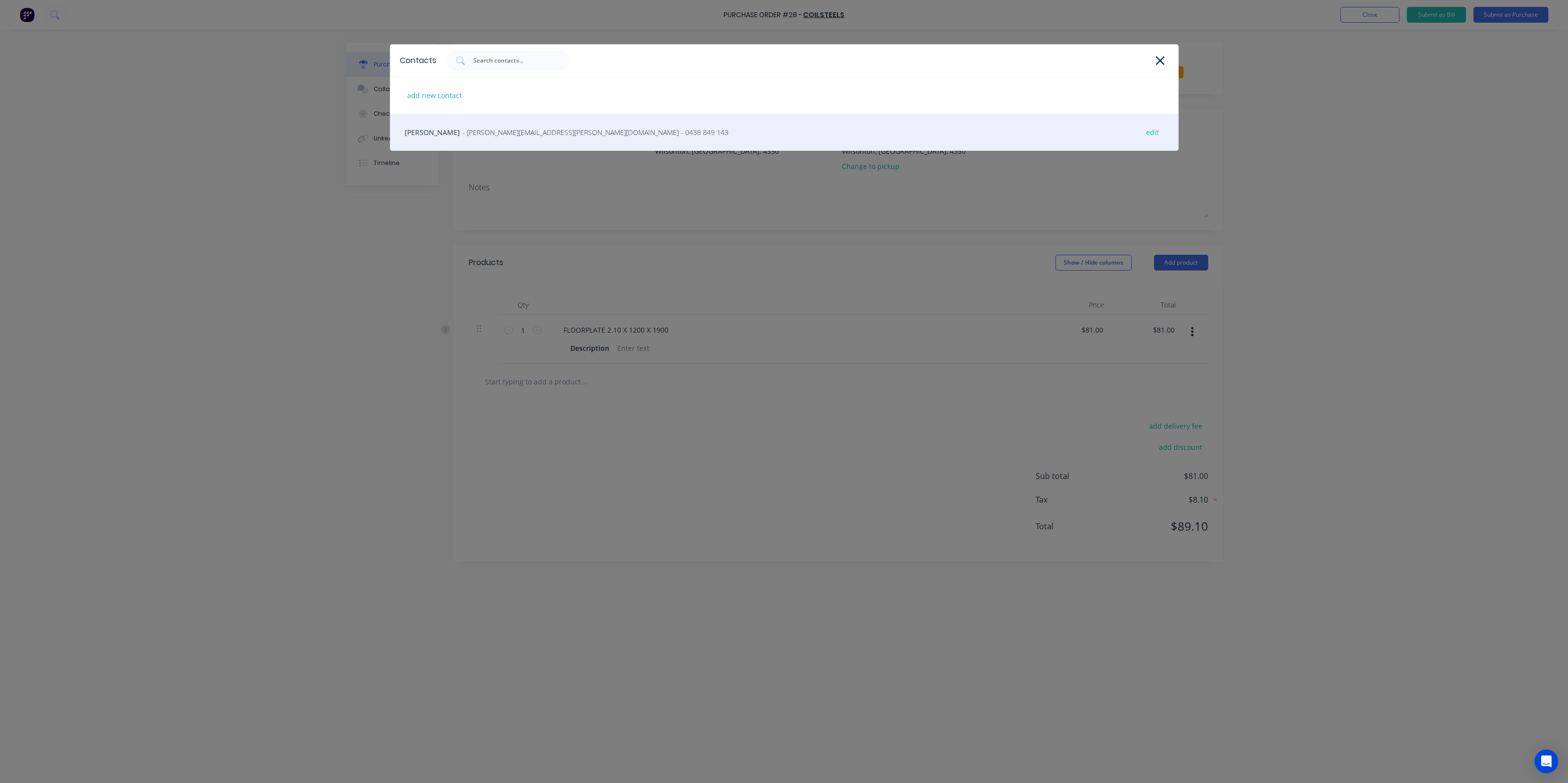
click at [495, 130] on span "- stuart.dawson@coilsteels.com.au - 0438 849 143" at bounding box center [595, 132] width 266 height 10
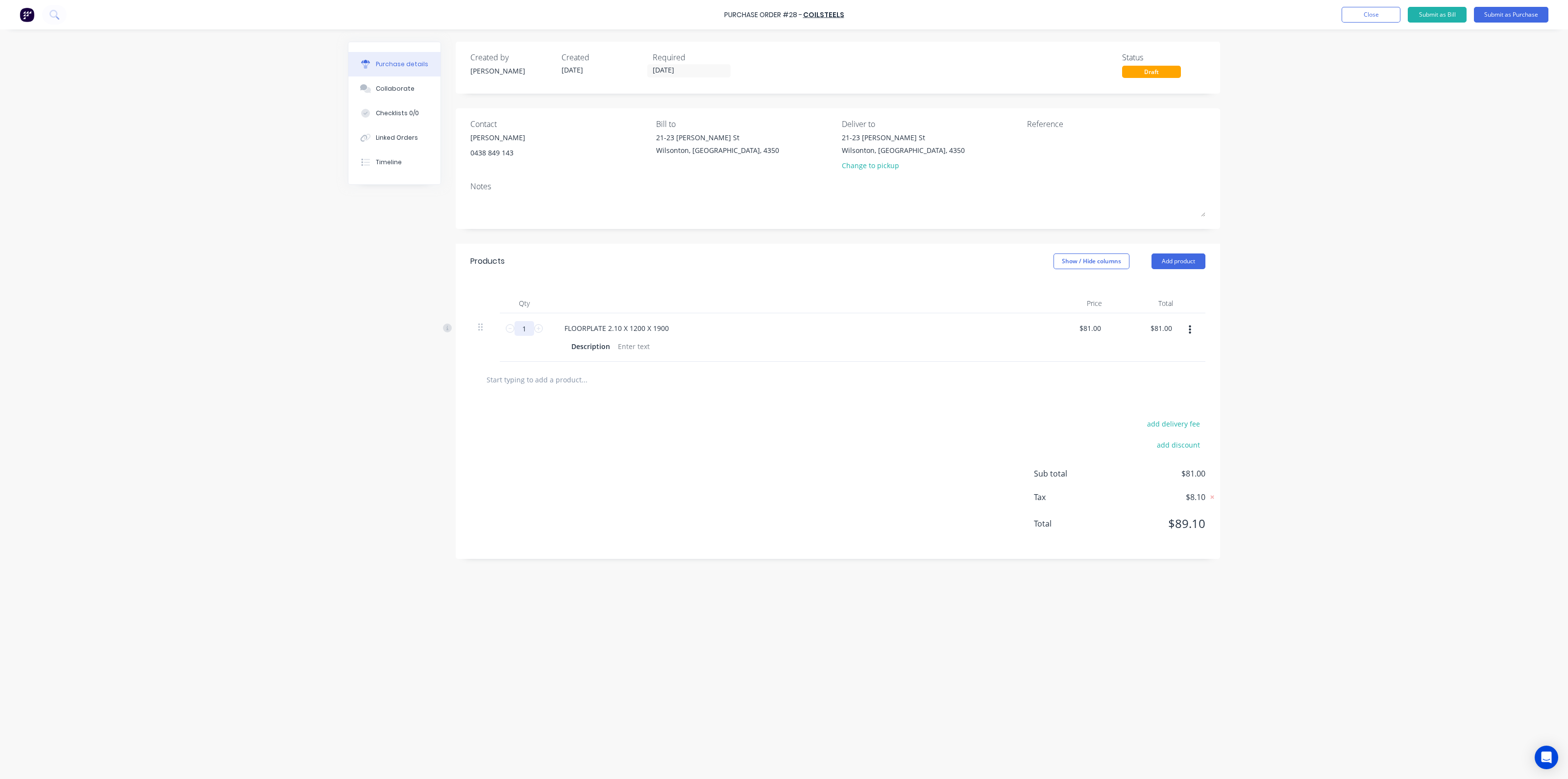
click at [529, 331] on input "1" at bounding box center [524, 328] width 19 height 15
type input "4"
type input "$324.00"
type input "47"
type input "$3,807.00"
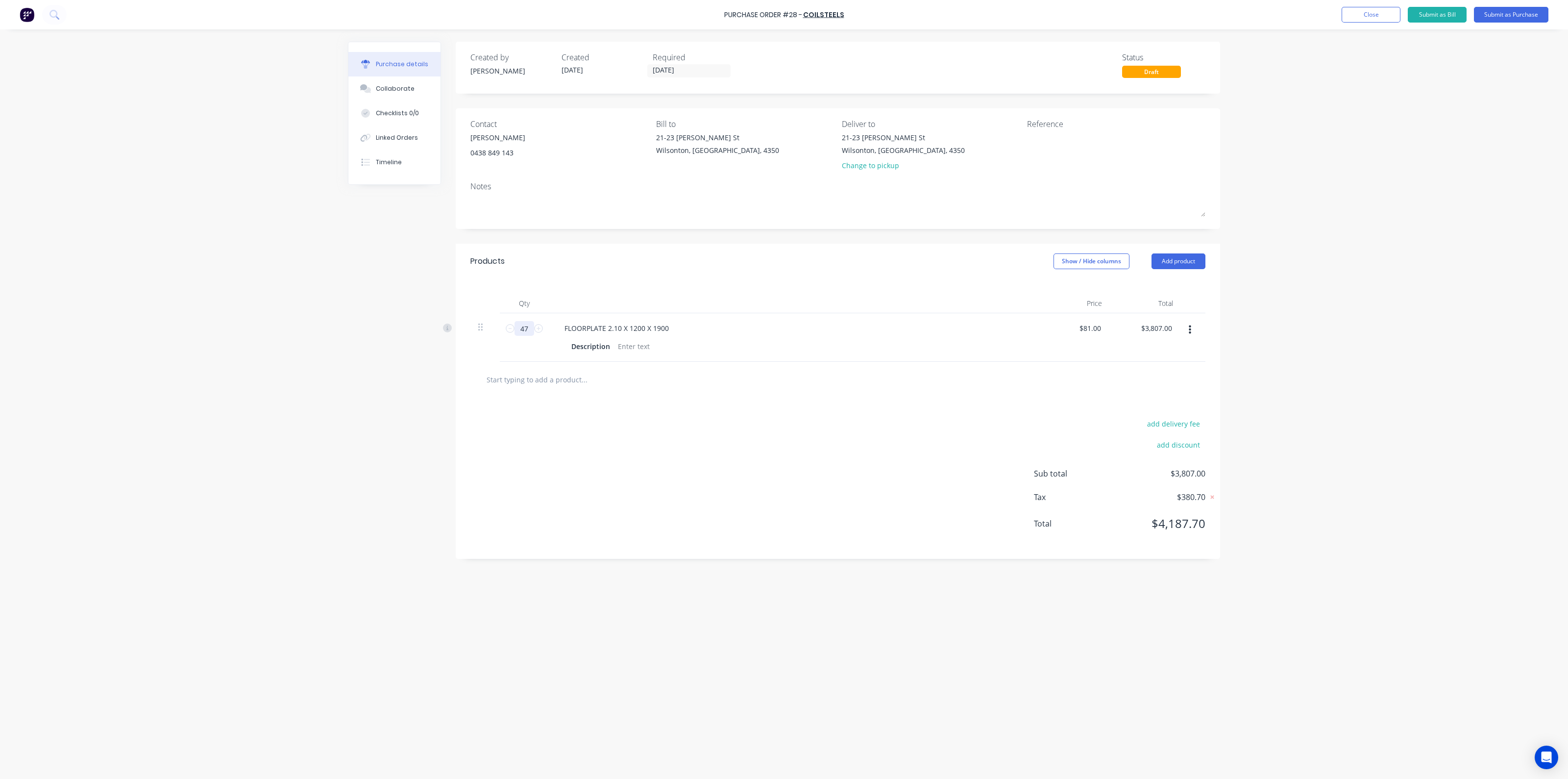
type input "47"
click at [682, 292] on div "Qty Price Total 47 47 FLOORPLATE 2.10 X 1200 X 1900 Description $81.00 $81.00 $…" at bounding box center [838, 320] width 765 height 83
click at [1192, 262] on button "Add product" at bounding box center [1178, 261] width 54 height 16
click at [774, 432] on div "add delivery fee add discount Sub total $3,807.00 Tax $380.70 Total $4,187.70" at bounding box center [838, 478] width 765 height 161
click at [1182, 286] on div "Product catalogue" at bounding box center [1159, 286] width 75 height 14
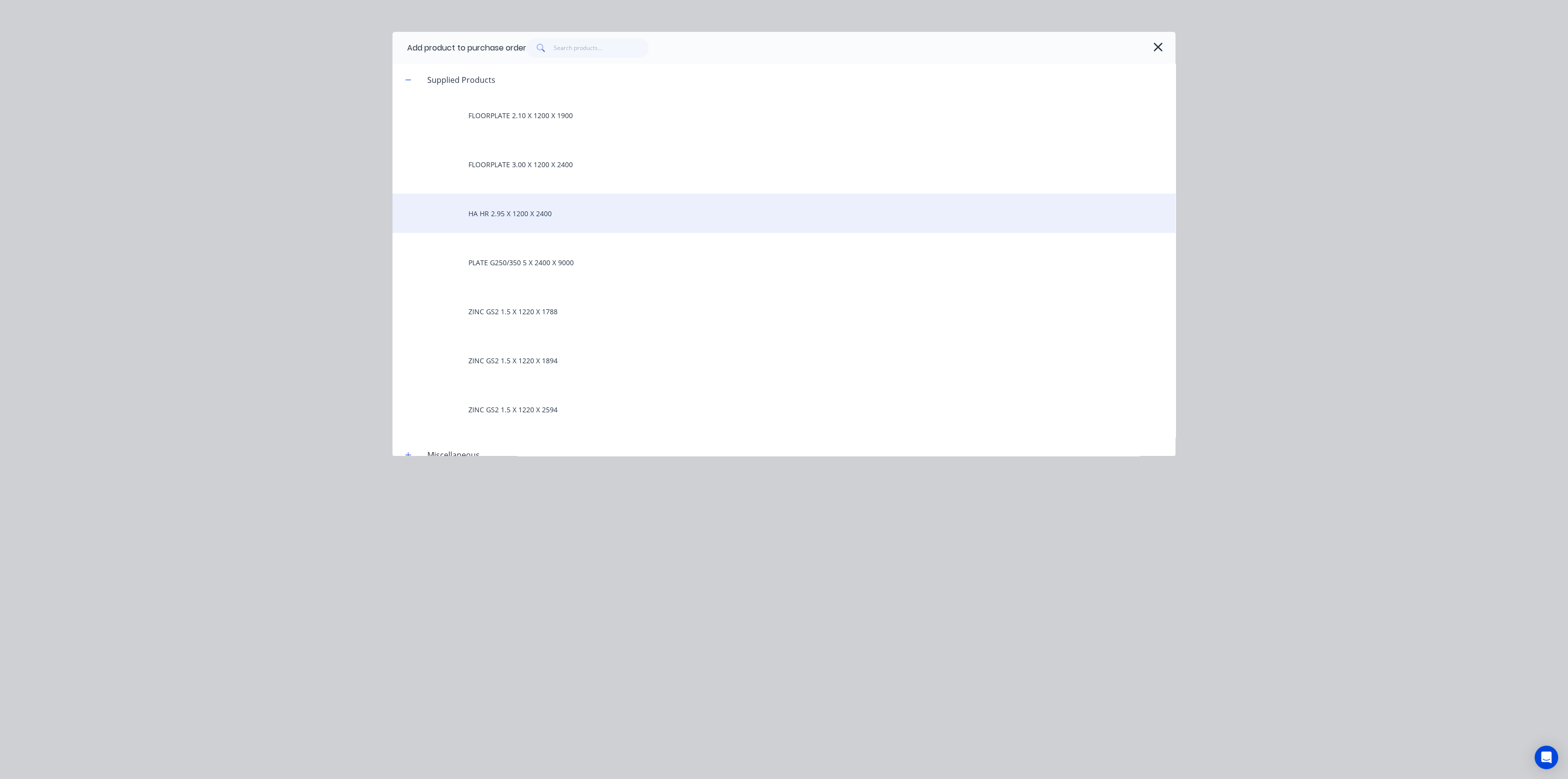
click at [521, 217] on div "HA HR 2.95 X 1200 X 2400" at bounding box center [784, 213] width 783 height 39
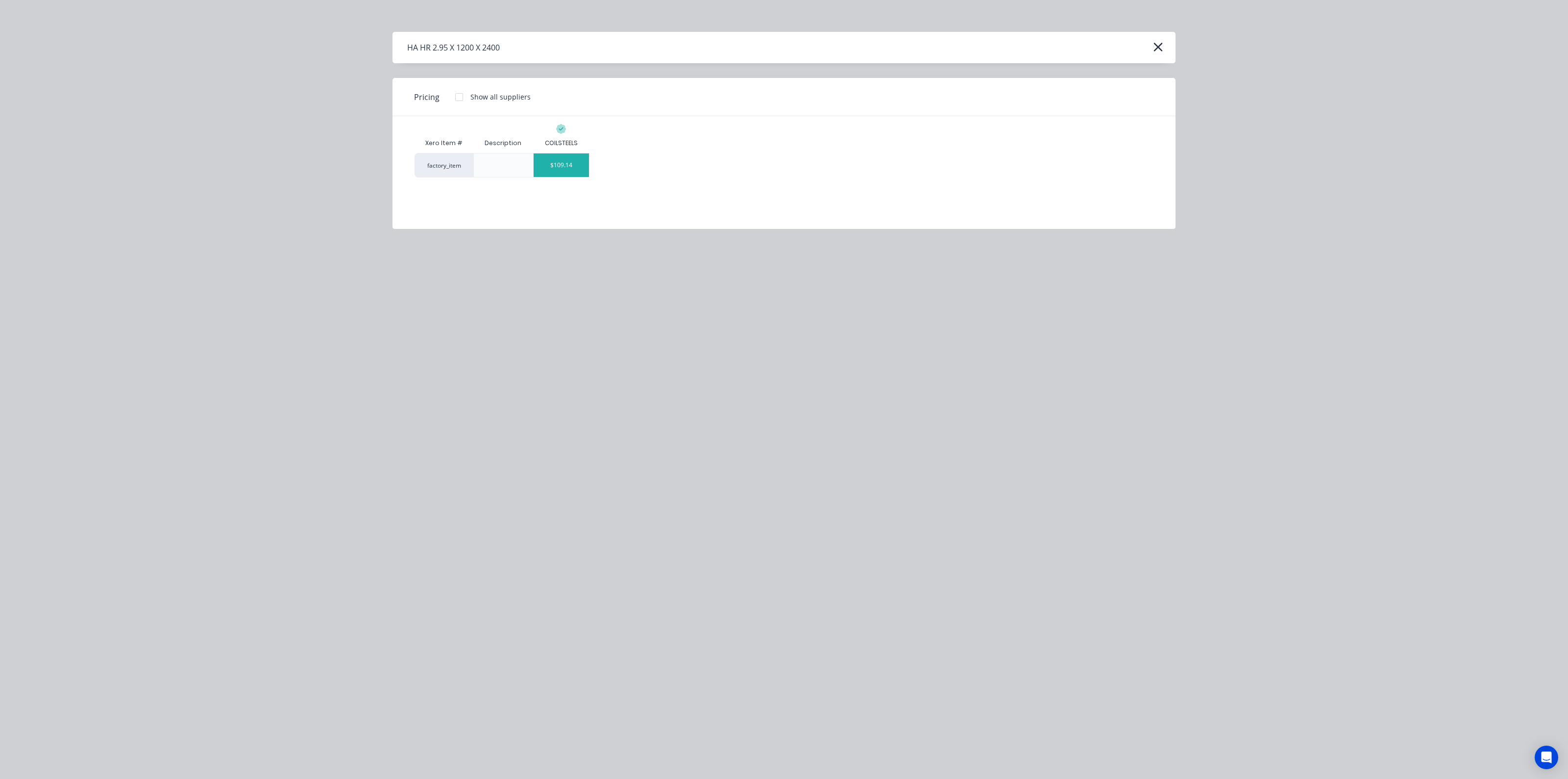
click at [564, 160] on div "$109.14" at bounding box center [561, 165] width 55 height 24
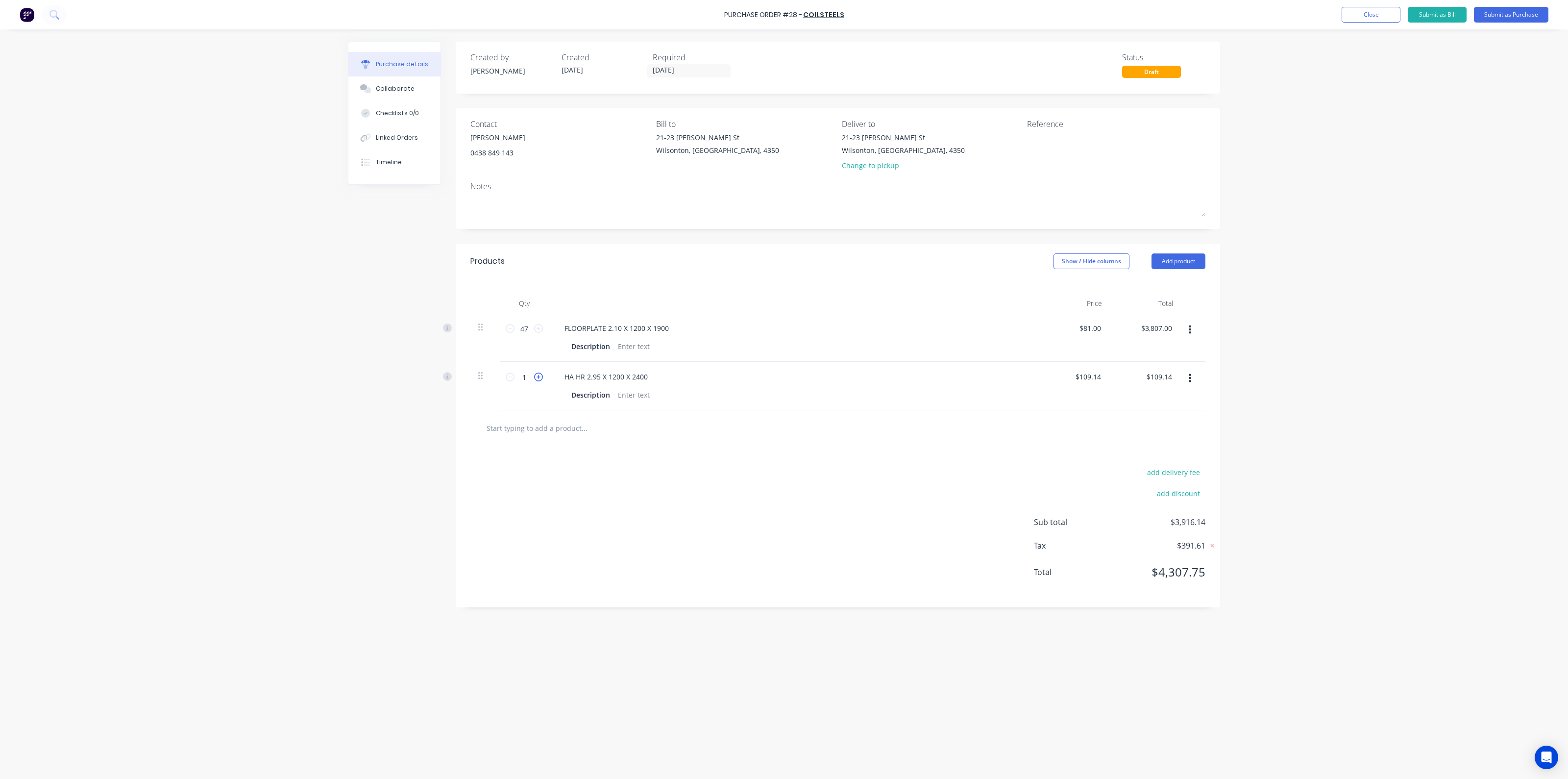
click at [538, 378] on icon at bounding box center [538, 377] width 9 height 9
type input "2"
type input "$218.28"
click at [538, 378] on icon at bounding box center [538, 377] width 9 height 9
type input "3"
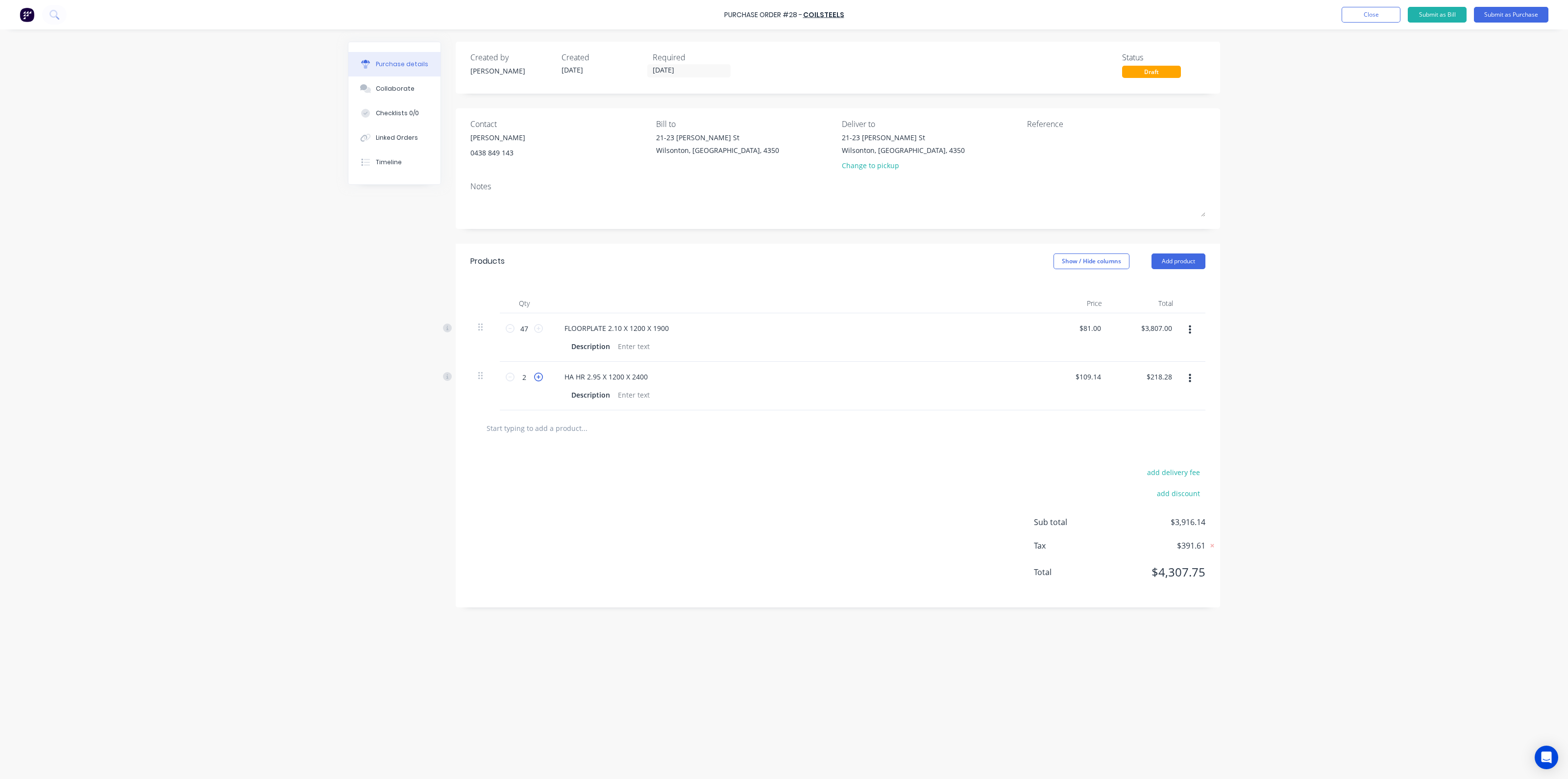
type input "$327.42"
click at [538, 378] on icon at bounding box center [538, 377] width 9 height 9
type input "4"
type input "$436.56"
click at [538, 378] on icon at bounding box center [538, 377] width 9 height 9
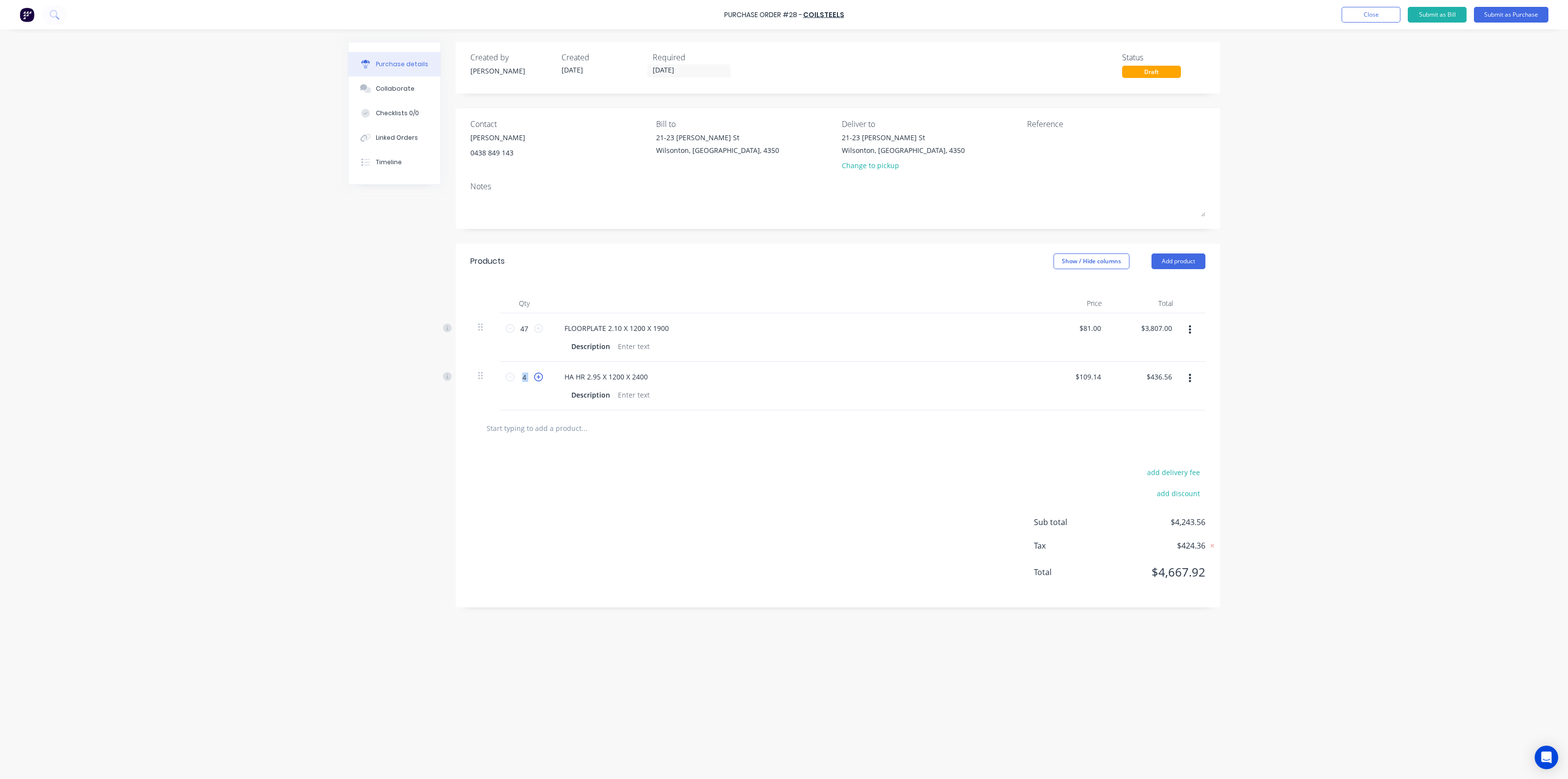
type input "5"
type input "$545.70"
click at [538, 378] on icon at bounding box center [538, 377] width 9 height 9
type input "6"
type input "$654.84"
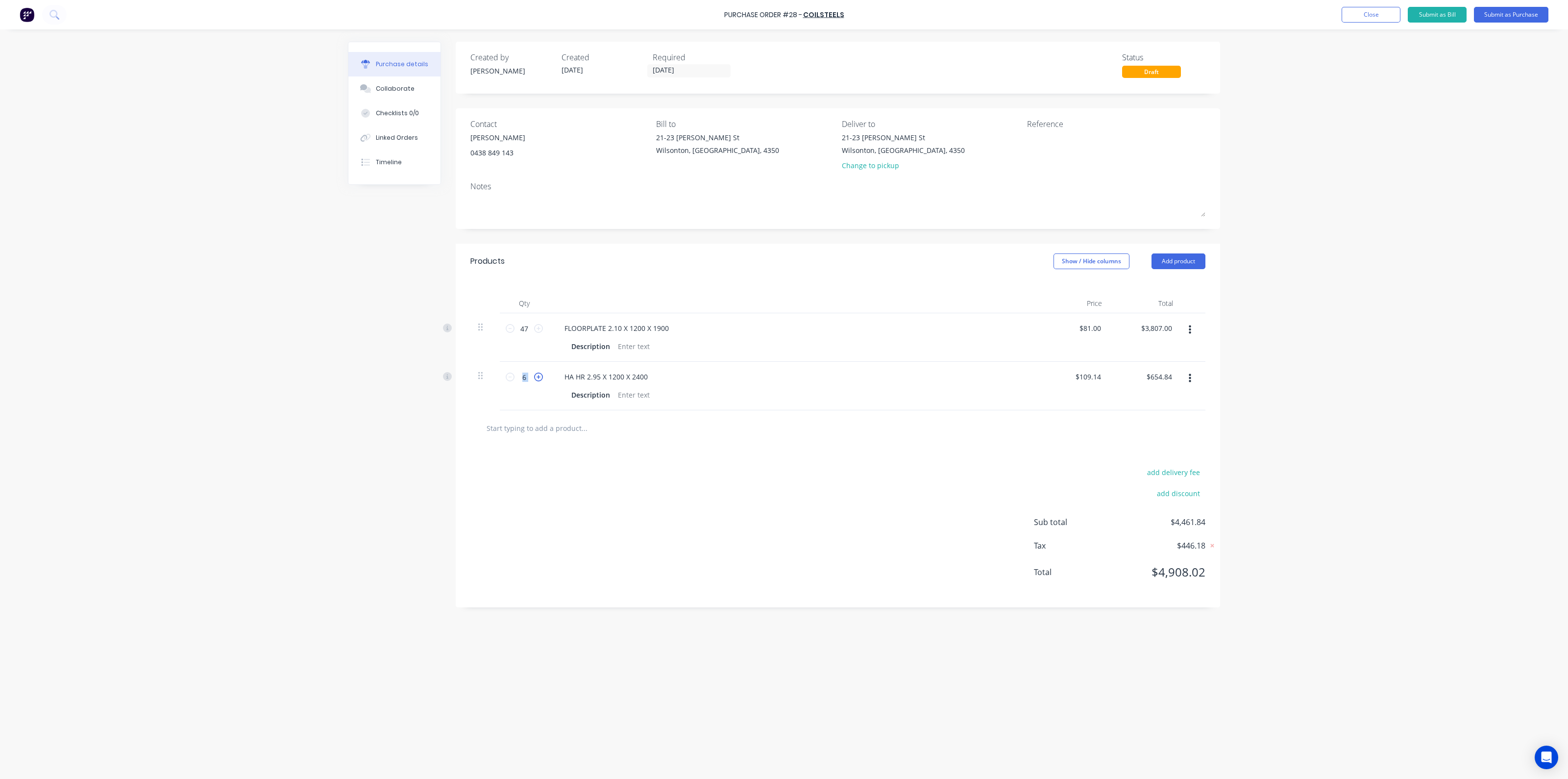
click at [538, 378] on icon at bounding box center [538, 377] width 9 height 9
type input "7"
type input "$763.98"
click at [538, 378] on icon at bounding box center [538, 377] width 9 height 9
type input "8"
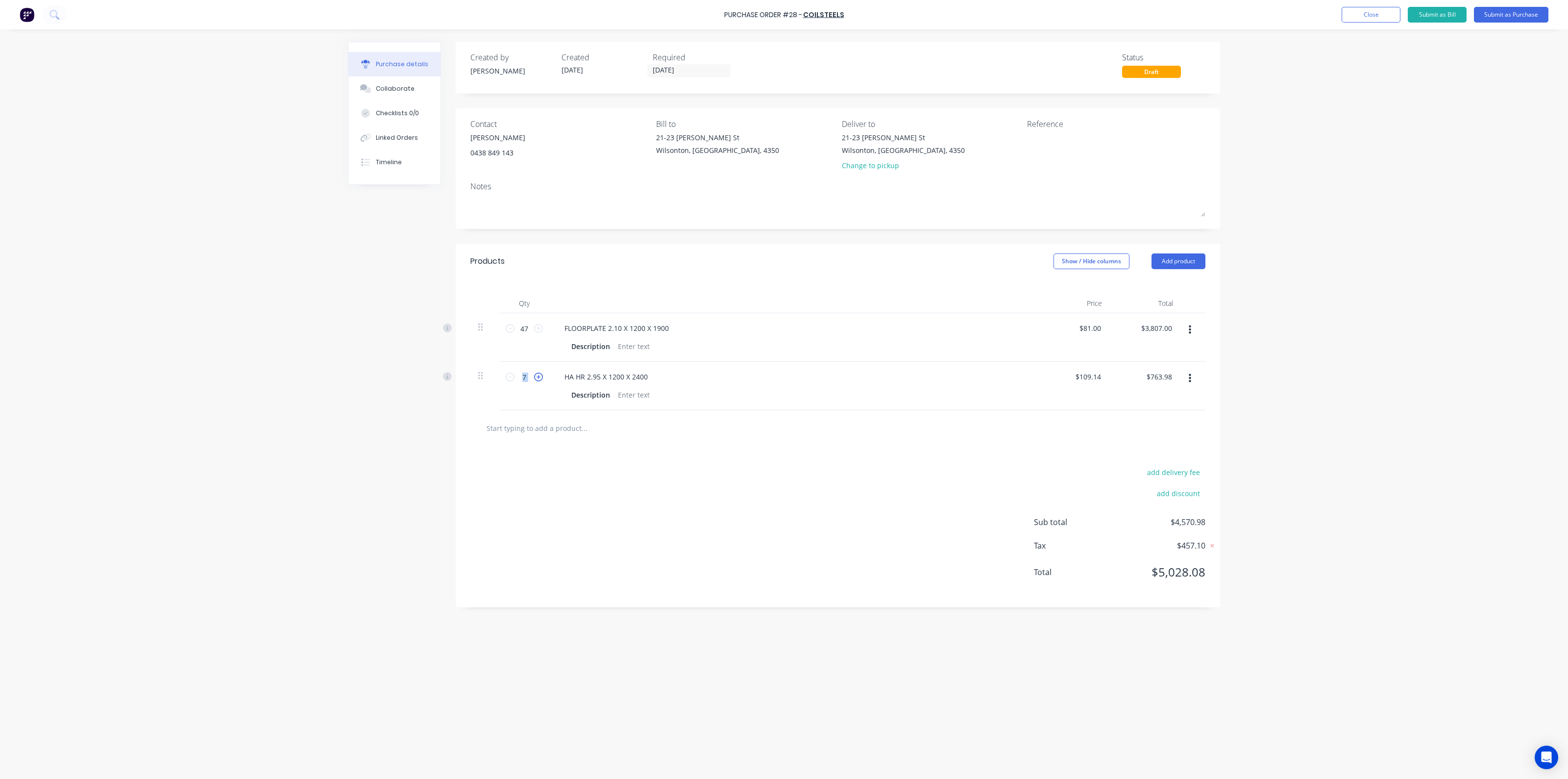
type input "$873.12"
click at [538, 378] on icon at bounding box center [538, 377] width 9 height 9
type input "9"
type input "$982.26"
click at [538, 378] on icon at bounding box center [538, 377] width 9 height 9
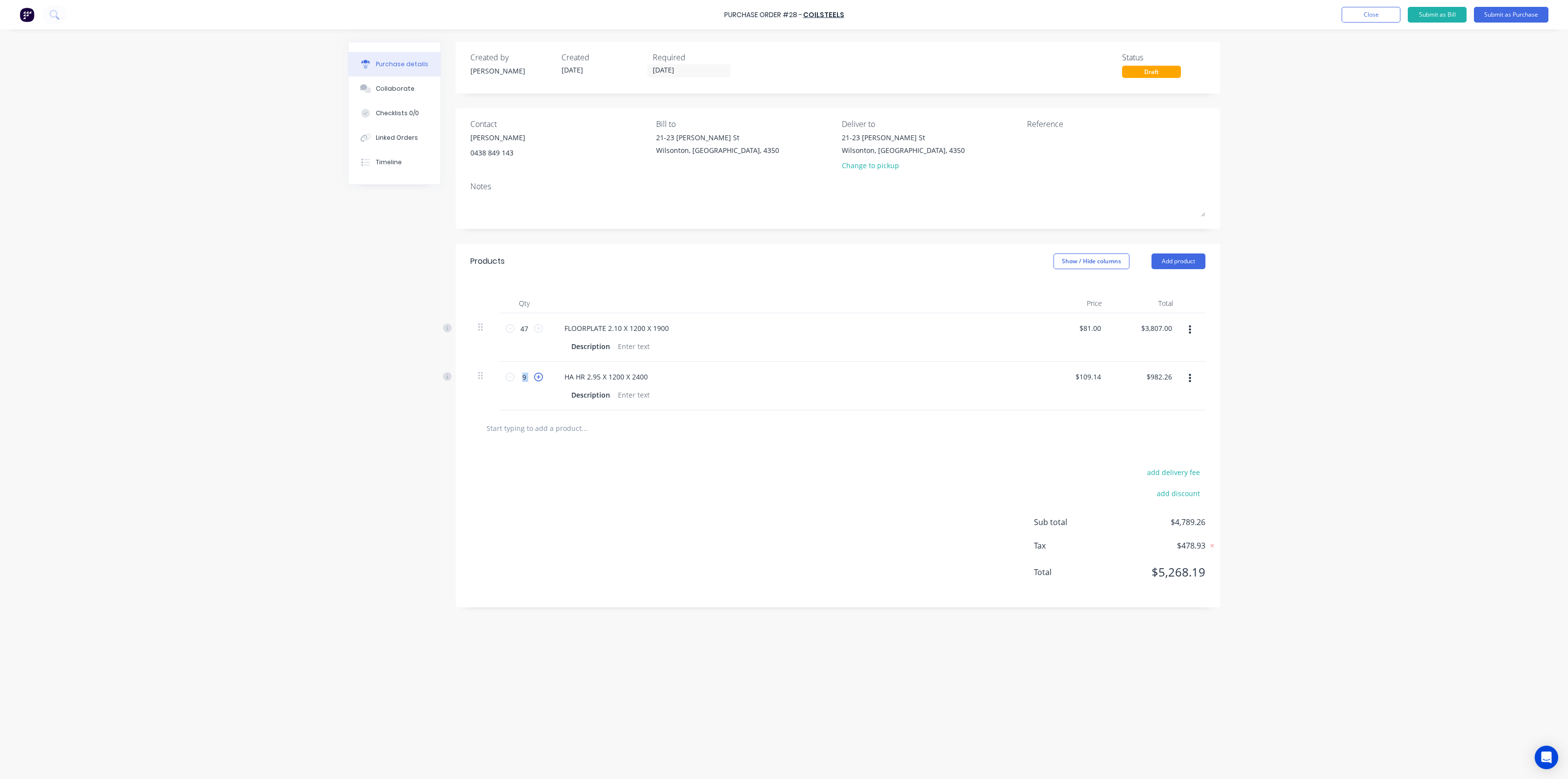
type input "10"
type input "$1,091.40"
click at [538, 378] on icon at bounding box center [538, 377] width 9 height 9
type input "11"
type input "$1,200.54"
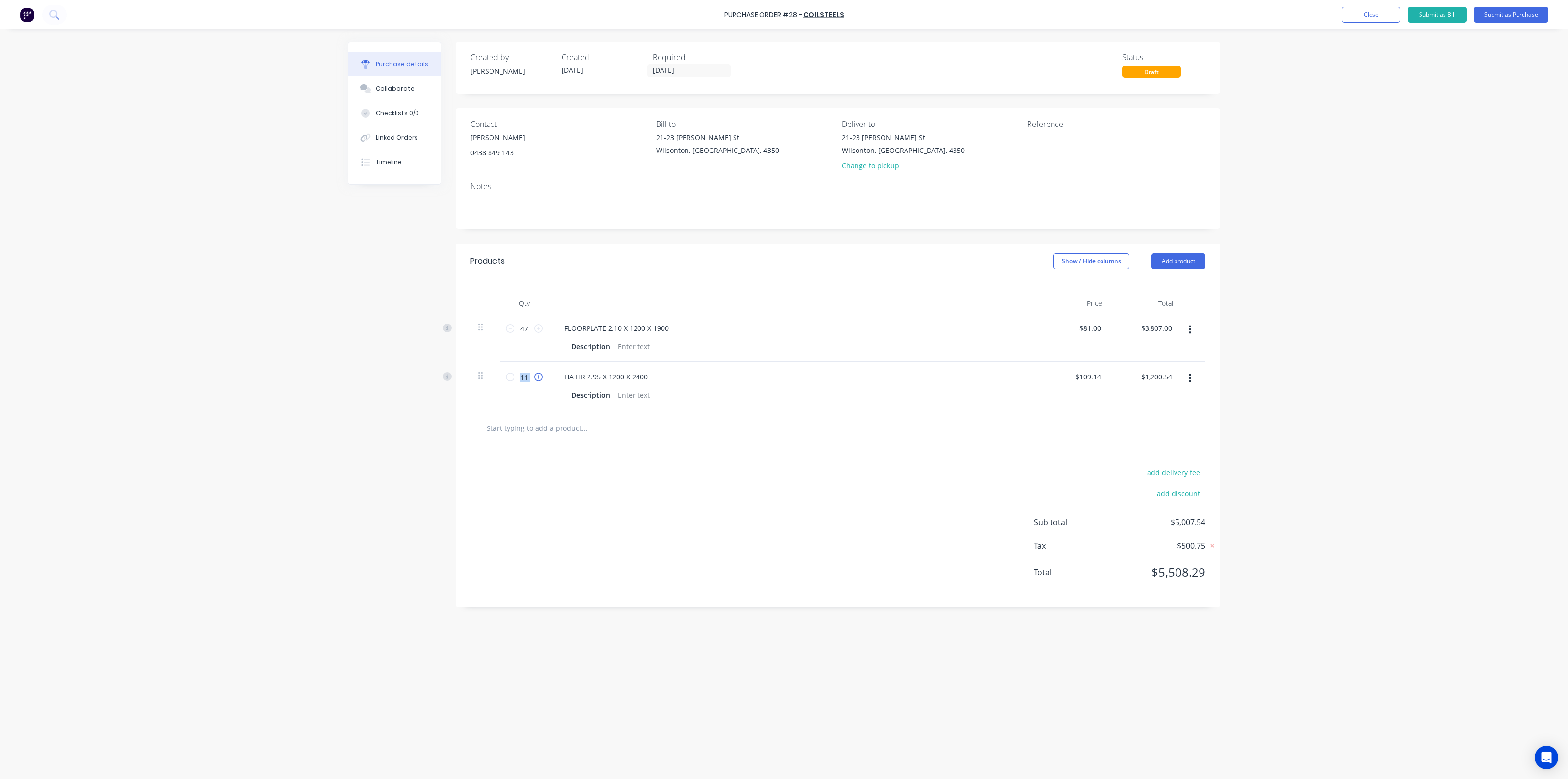
click at [538, 378] on icon at bounding box center [538, 377] width 9 height 9
type input "12"
type input "$1,309.68"
click at [1182, 260] on button "Add product" at bounding box center [1178, 261] width 54 height 16
click at [1183, 288] on div "Product catalogue" at bounding box center [1159, 286] width 75 height 14
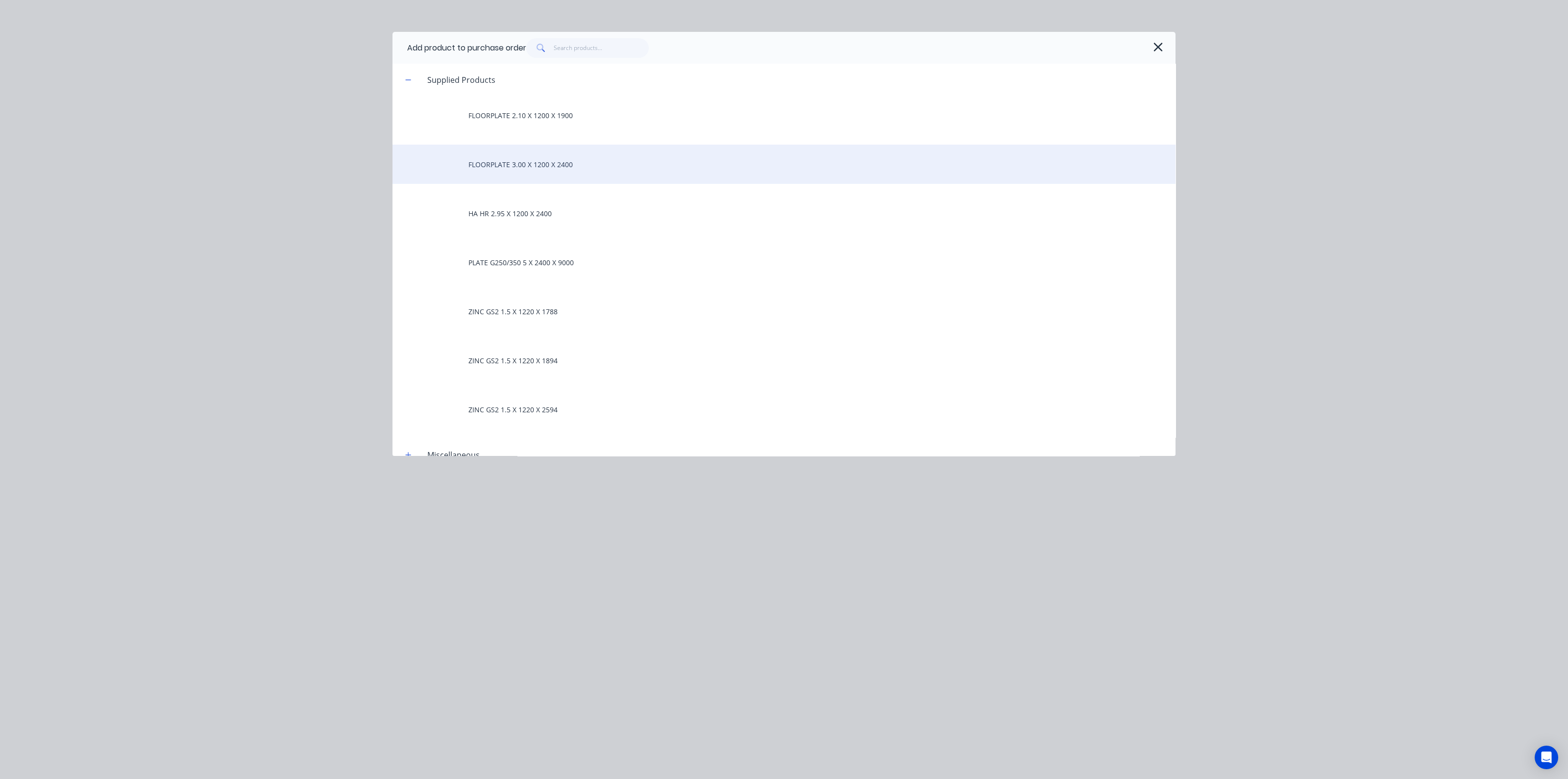
click at [517, 161] on div "FLOORPLATE 3.00 X 1200 X 2400" at bounding box center [784, 164] width 783 height 39
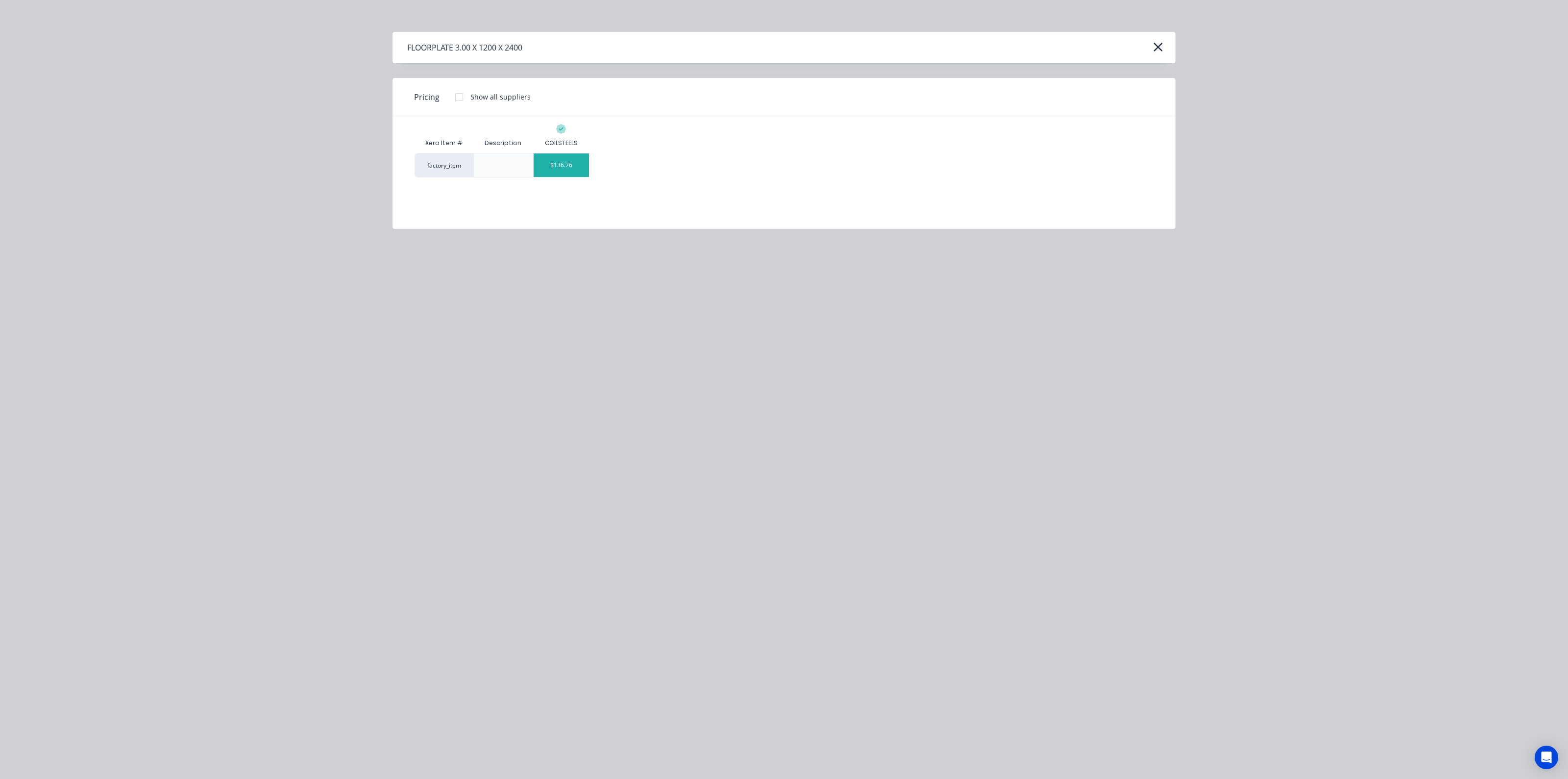
click at [562, 163] on div "$136.76" at bounding box center [561, 165] width 55 height 24
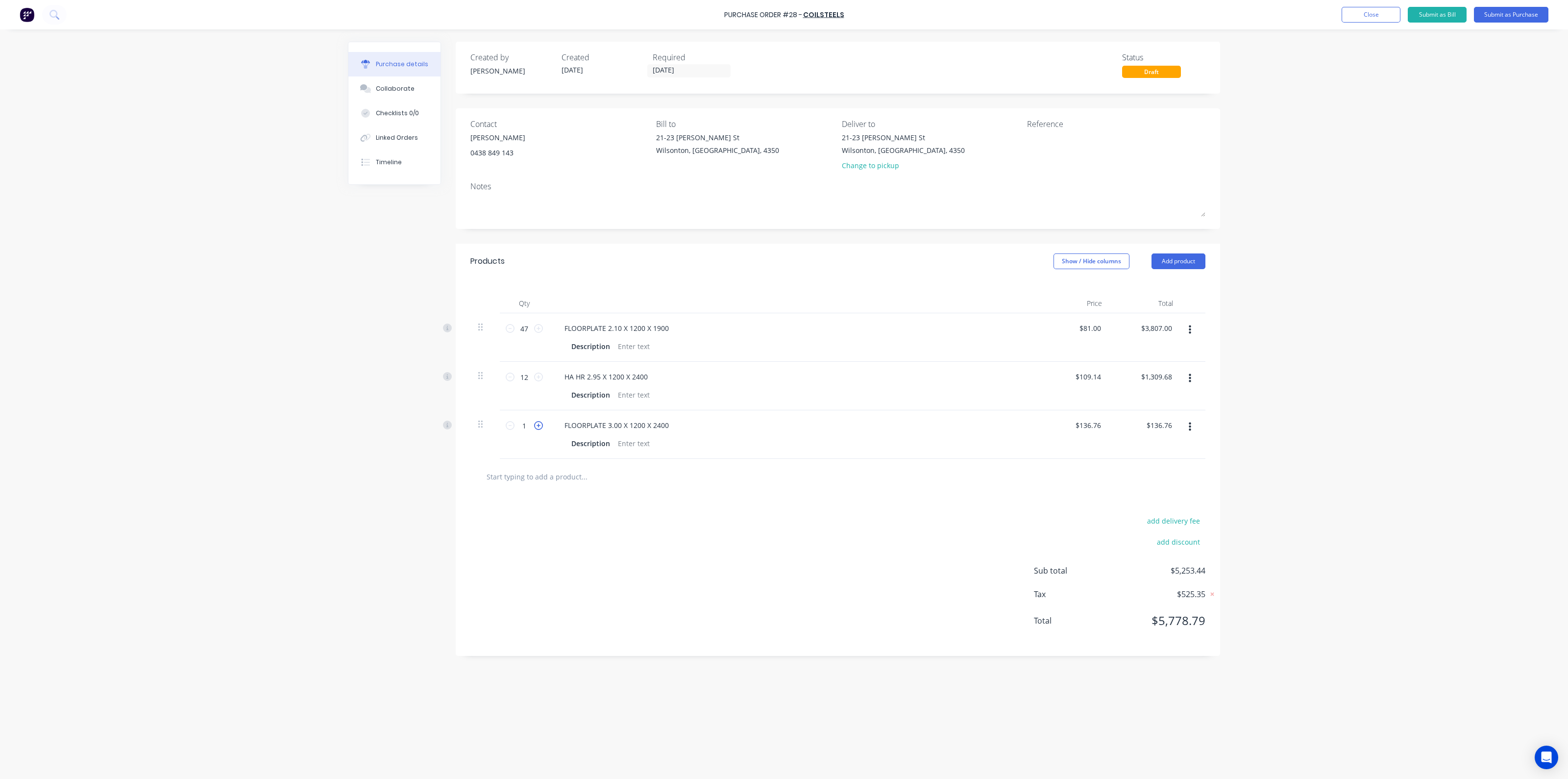
click at [539, 421] on icon at bounding box center [538, 425] width 9 height 9
type input "2"
type input "$273.52"
click at [539, 421] on icon at bounding box center [538, 425] width 9 height 9
type input "3"
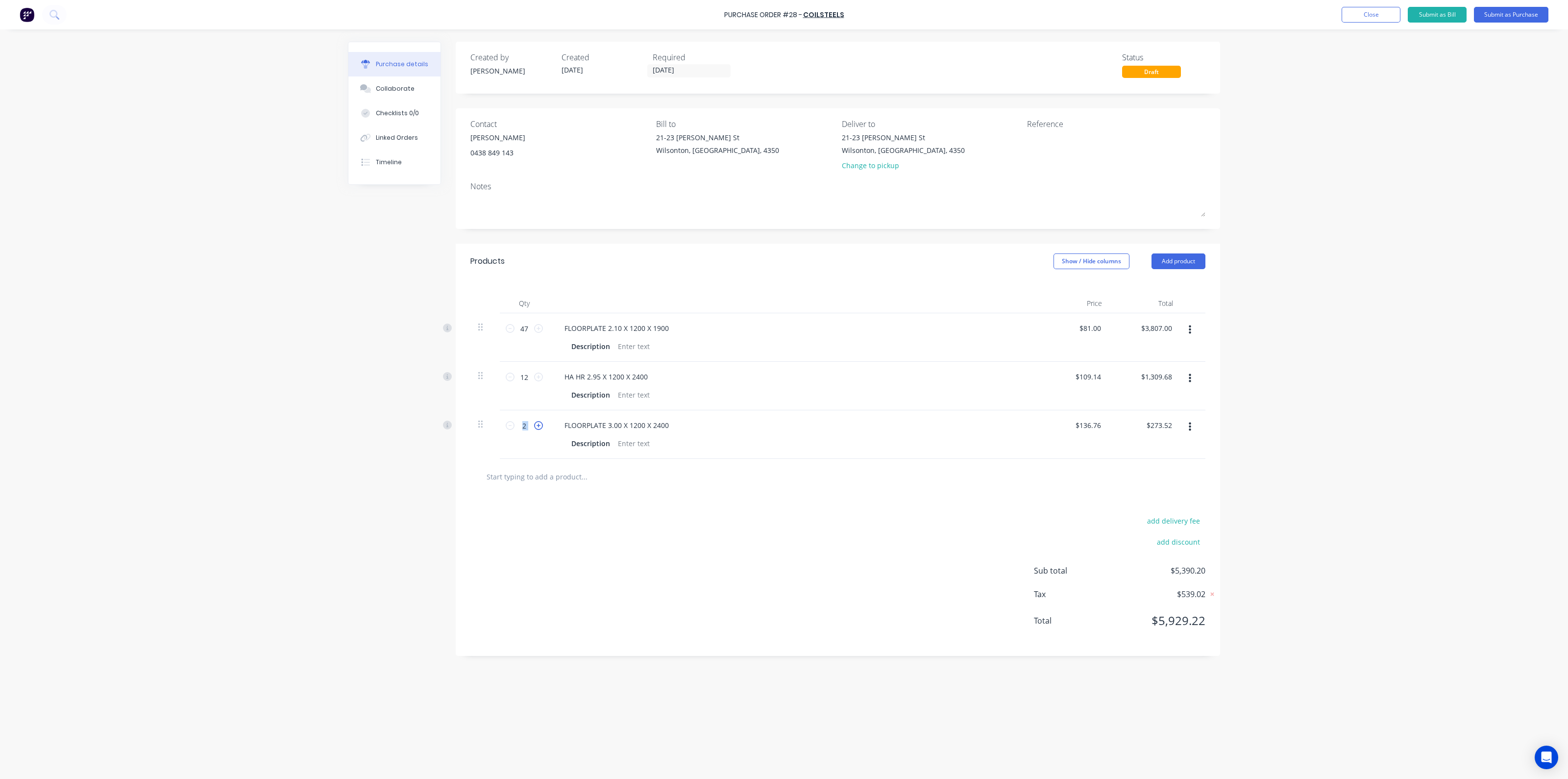
type input "$410.28"
click at [539, 421] on icon at bounding box center [538, 425] width 9 height 9
type input "4"
type input "$547.04"
click at [539, 421] on icon at bounding box center [538, 425] width 9 height 9
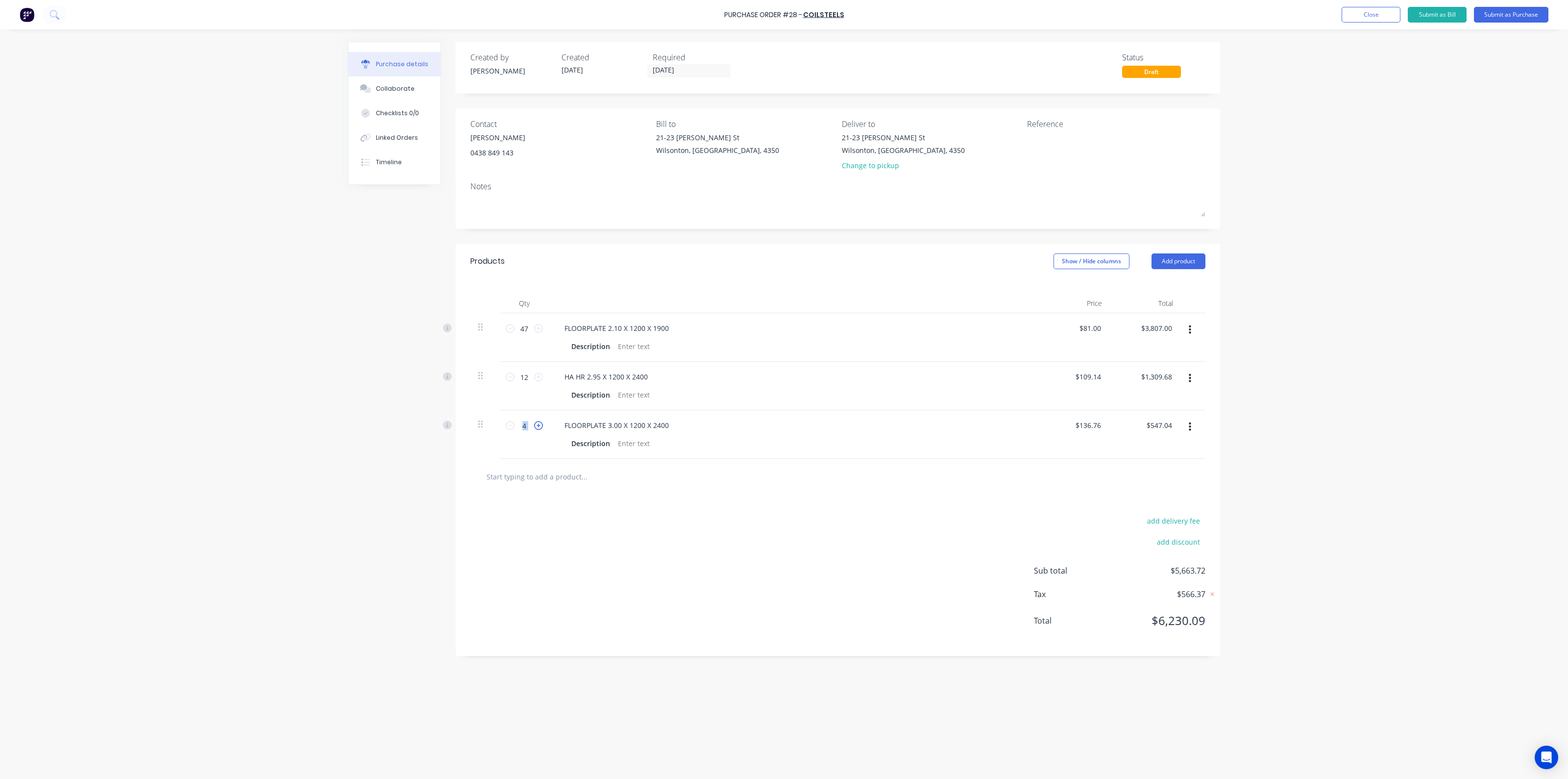
type input "5"
type input "$683.80"
click at [539, 421] on icon at bounding box center [538, 425] width 9 height 9
type input "6"
type input "$820.56"
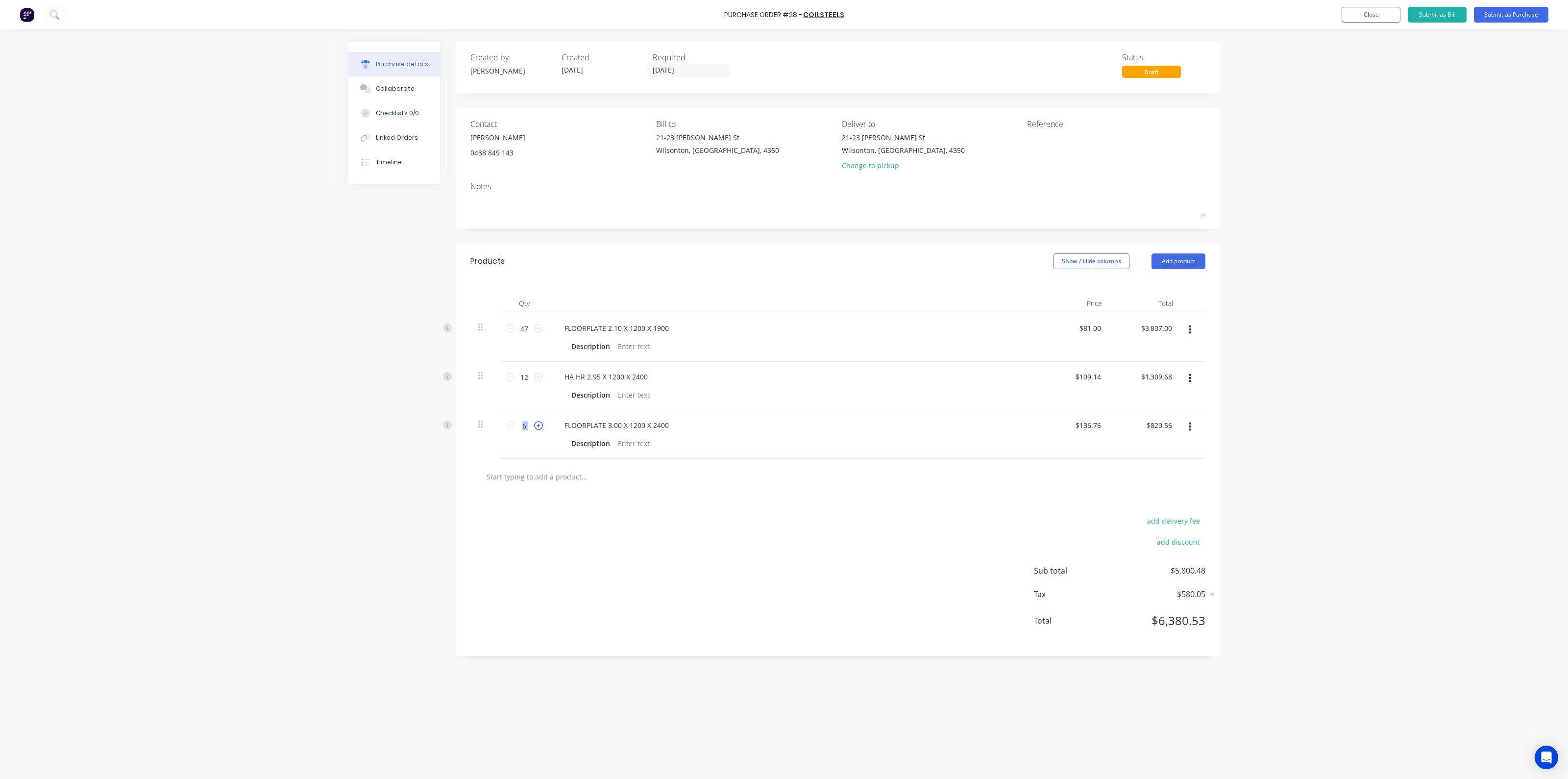
click at [539, 421] on icon at bounding box center [538, 425] width 9 height 9
type input "7"
type input "$957.32"
click at [539, 421] on icon at bounding box center [538, 425] width 9 height 9
type input "8"
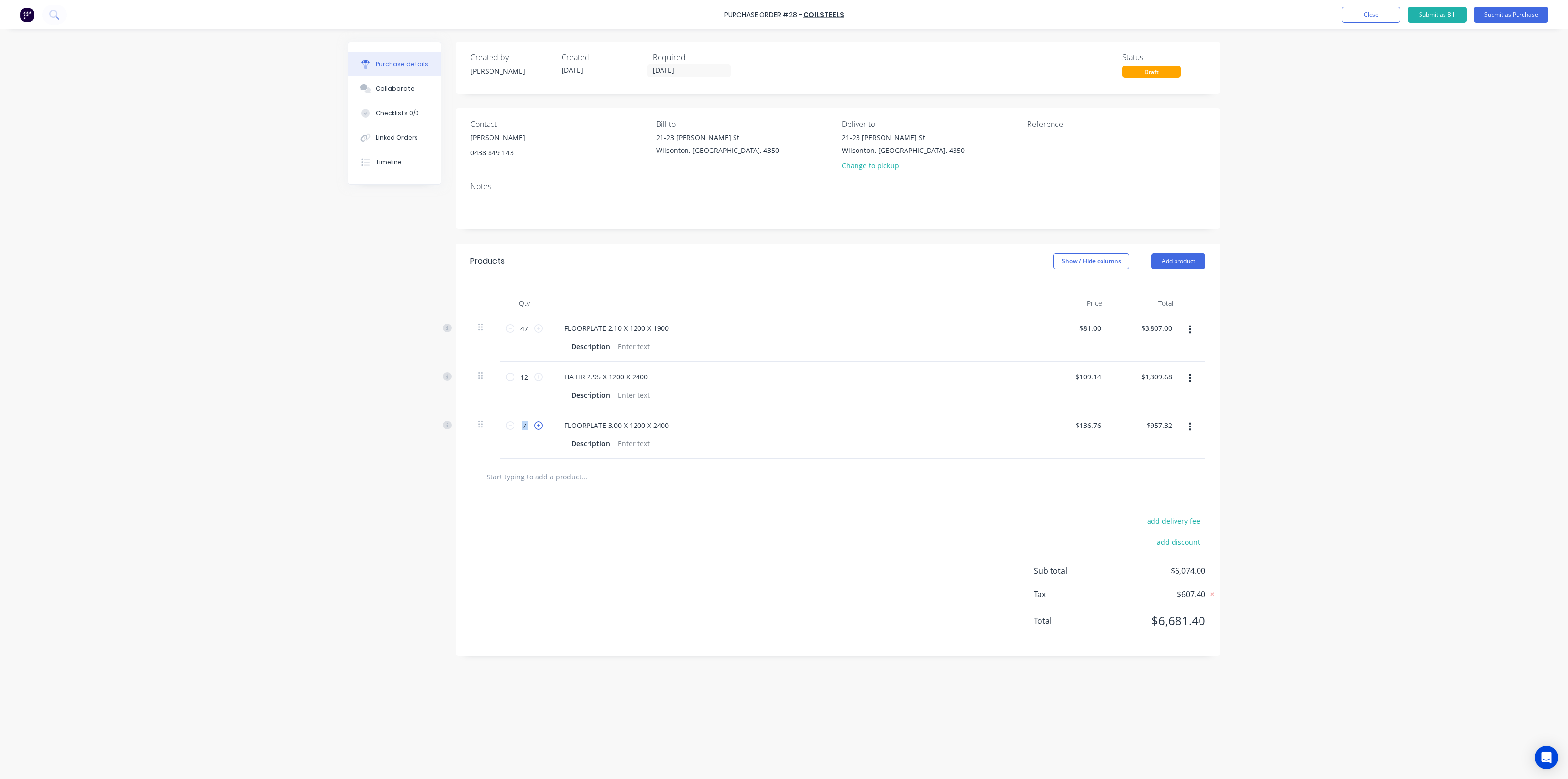
type input "$1,094.08"
click at [539, 421] on icon at bounding box center [538, 425] width 9 height 9
type input "9"
type input "$1,230.84"
click at [539, 421] on icon at bounding box center [538, 425] width 9 height 9
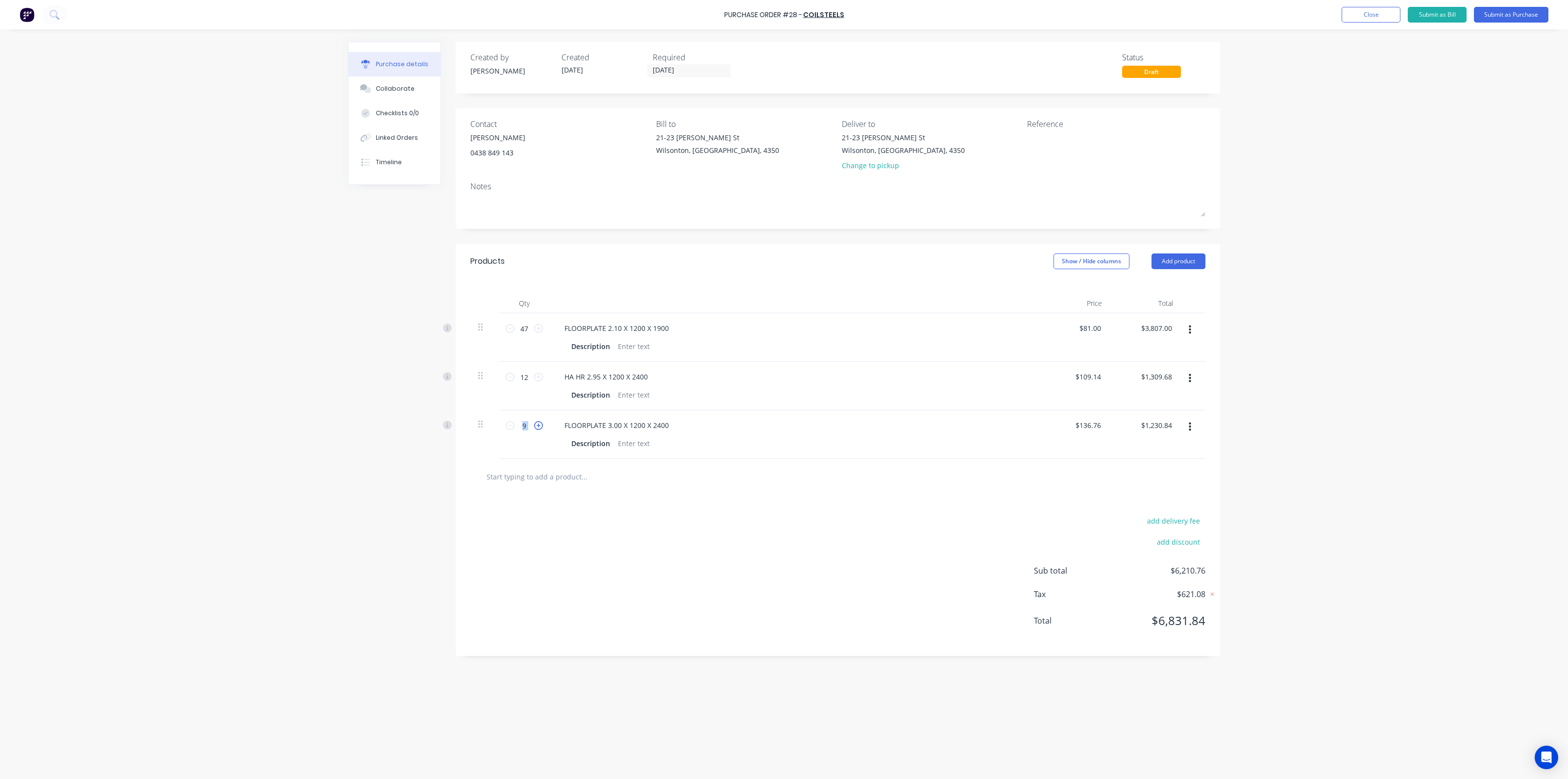
type input "10"
type input "$1,367.60"
click at [539, 421] on icon at bounding box center [538, 425] width 9 height 9
type input "11"
type input "$1,504.36"
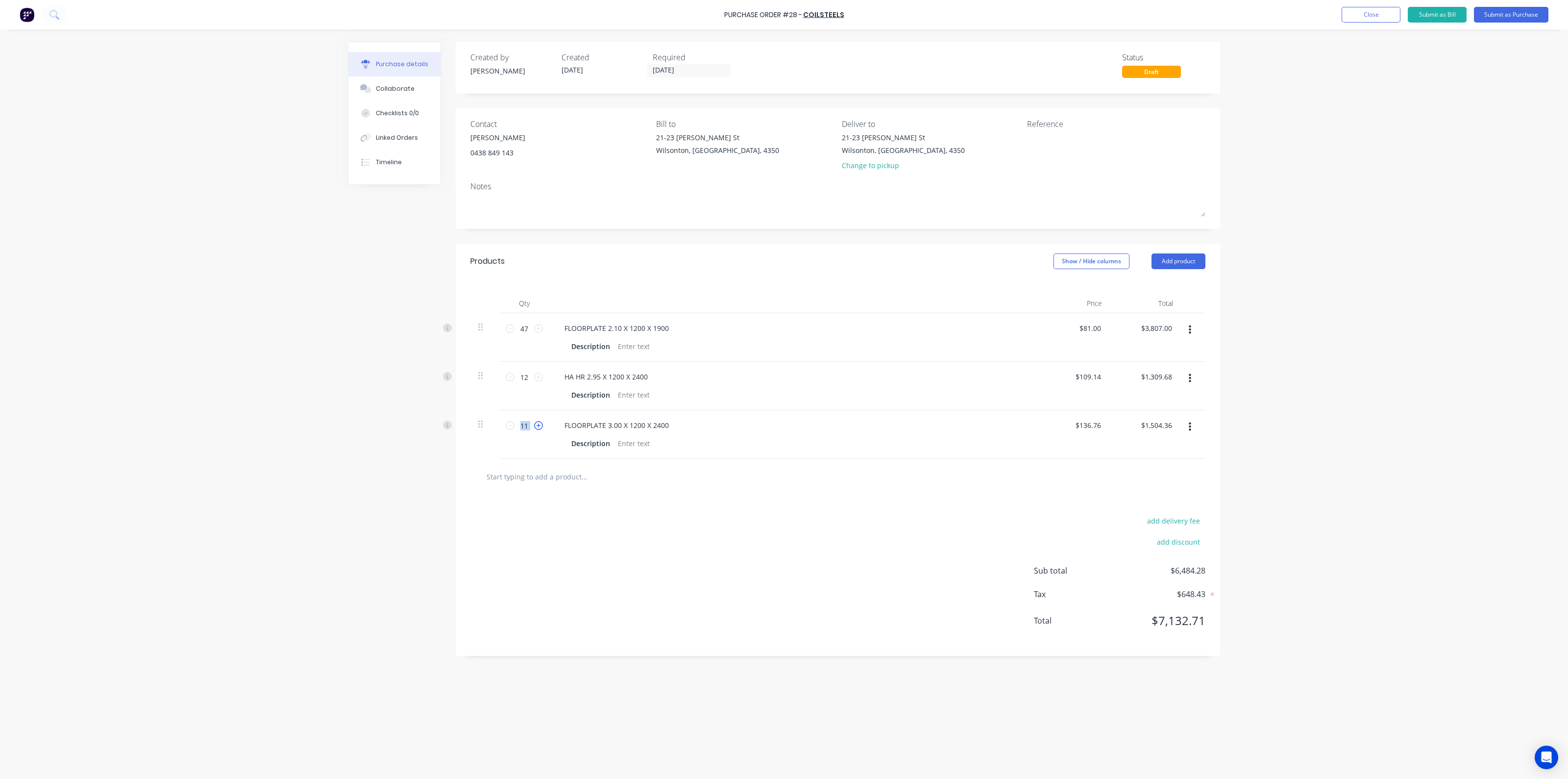
click at [539, 421] on icon at bounding box center [538, 425] width 9 height 9
type input "12"
type input "$1,641.12"
click at [539, 421] on icon at bounding box center [538, 425] width 9 height 9
type input "13"
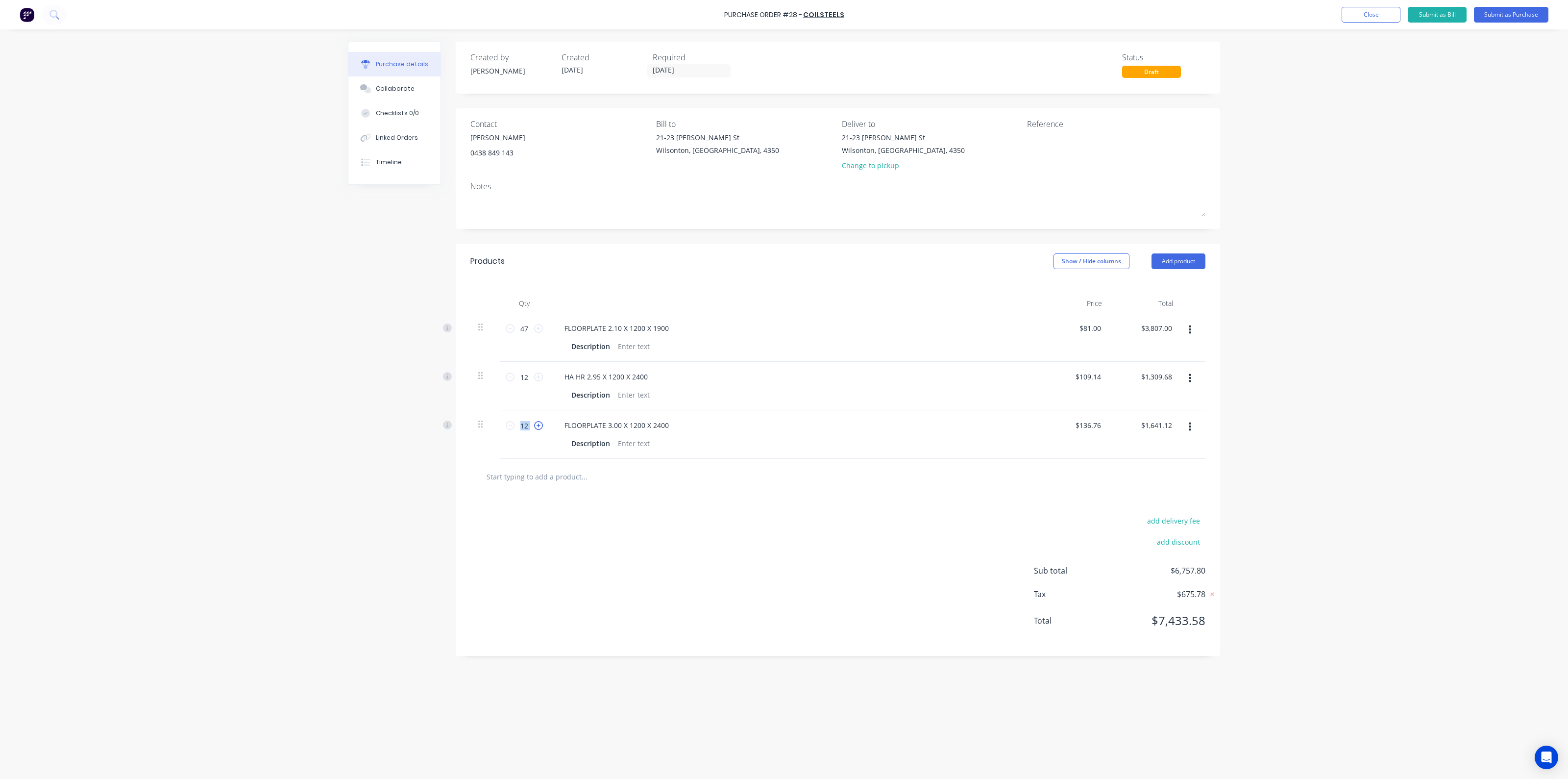
type input "$1,777.88"
click at [511, 426] on icon at bounding box center [510, 425] width 9 height 9
type input "12"
type input "$1,641.12"
click at [536, 378] on icon at bounding box center [538, 377] width 9 height 9
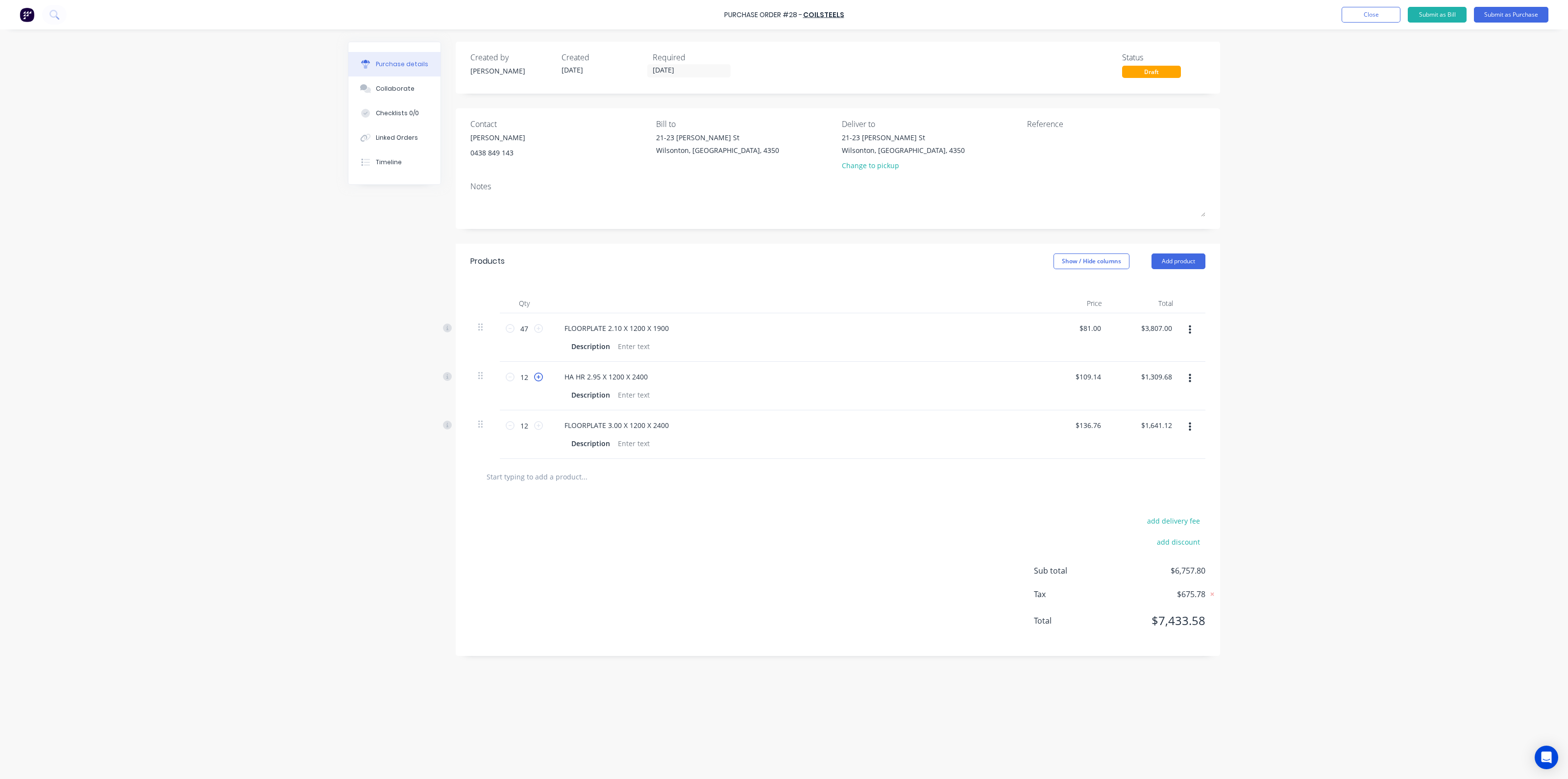
type input "13"
type input "$1,418.82"
click at [536, 378] on icon at bounding box center [538, 377] width 9 height 9
type input "14"
type input "$1,527.96"
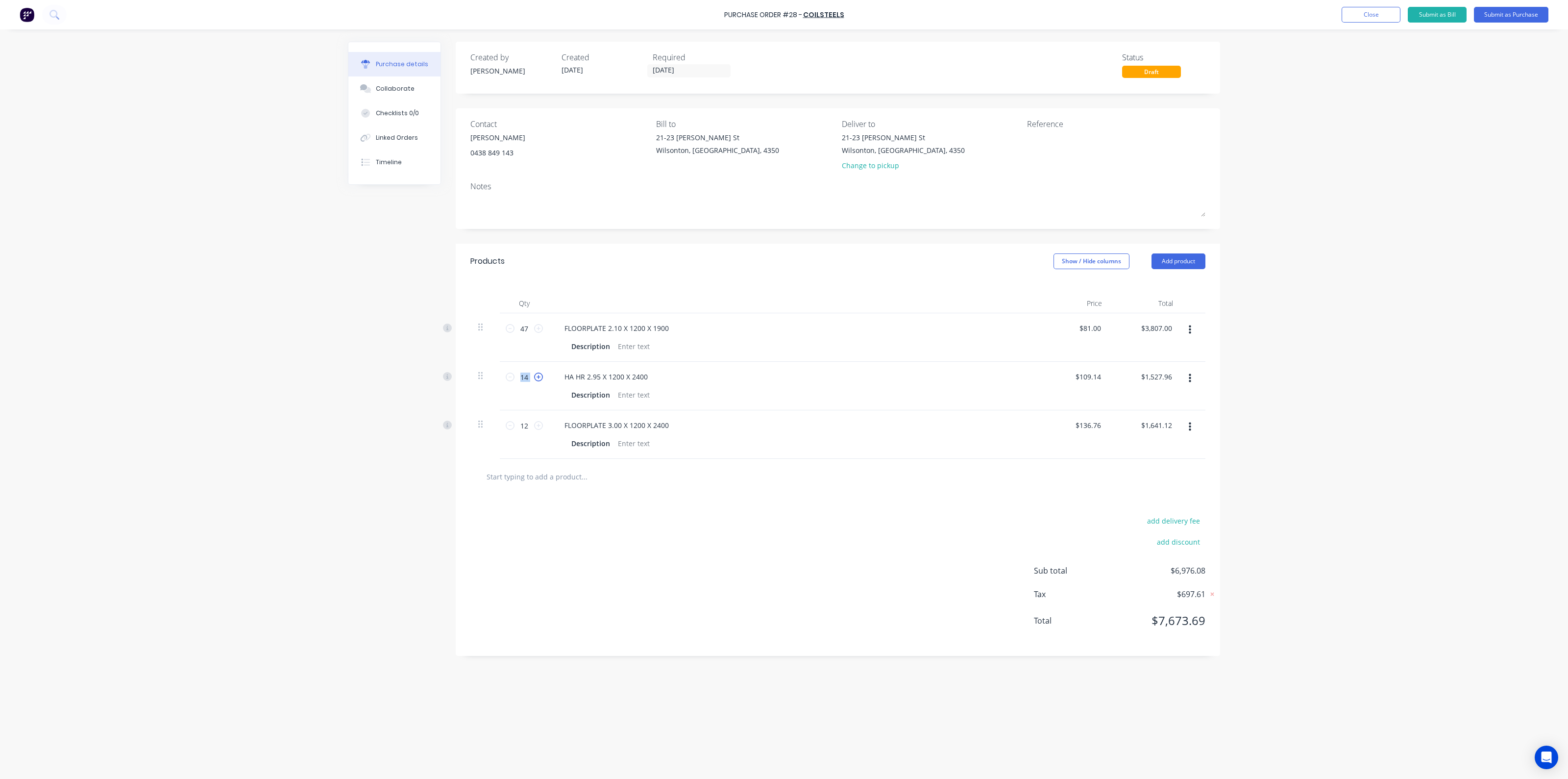
click at [536, 378] on icon at bounding box center [538, 377] width 9 height 9
type input "15"
type input "$1,637.10"
click at [597, 555] on div "add delivery fee add discount Sub total $7,085.22 Tax $708.52 Total $7,793.74" at bounding box center [838, 575] width 765 height 161
click at [522, 331] on input "47" at bounding box center [524, 328] width 19 height 15
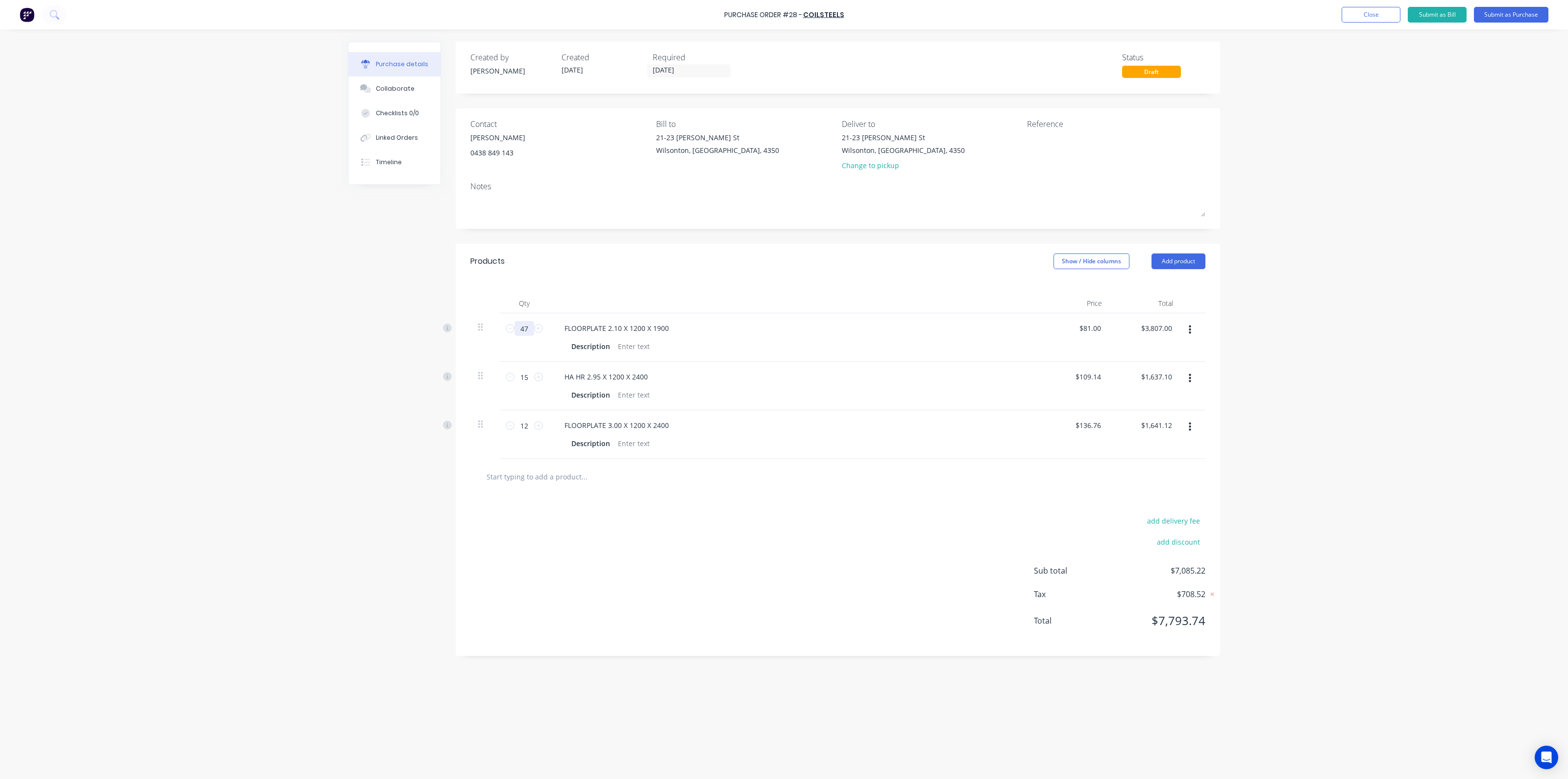
click at [522, 331] on input "47" at bounding box center [524, 328] width 19 height 15
type input "2"
type input "$162.00"
type input "2"
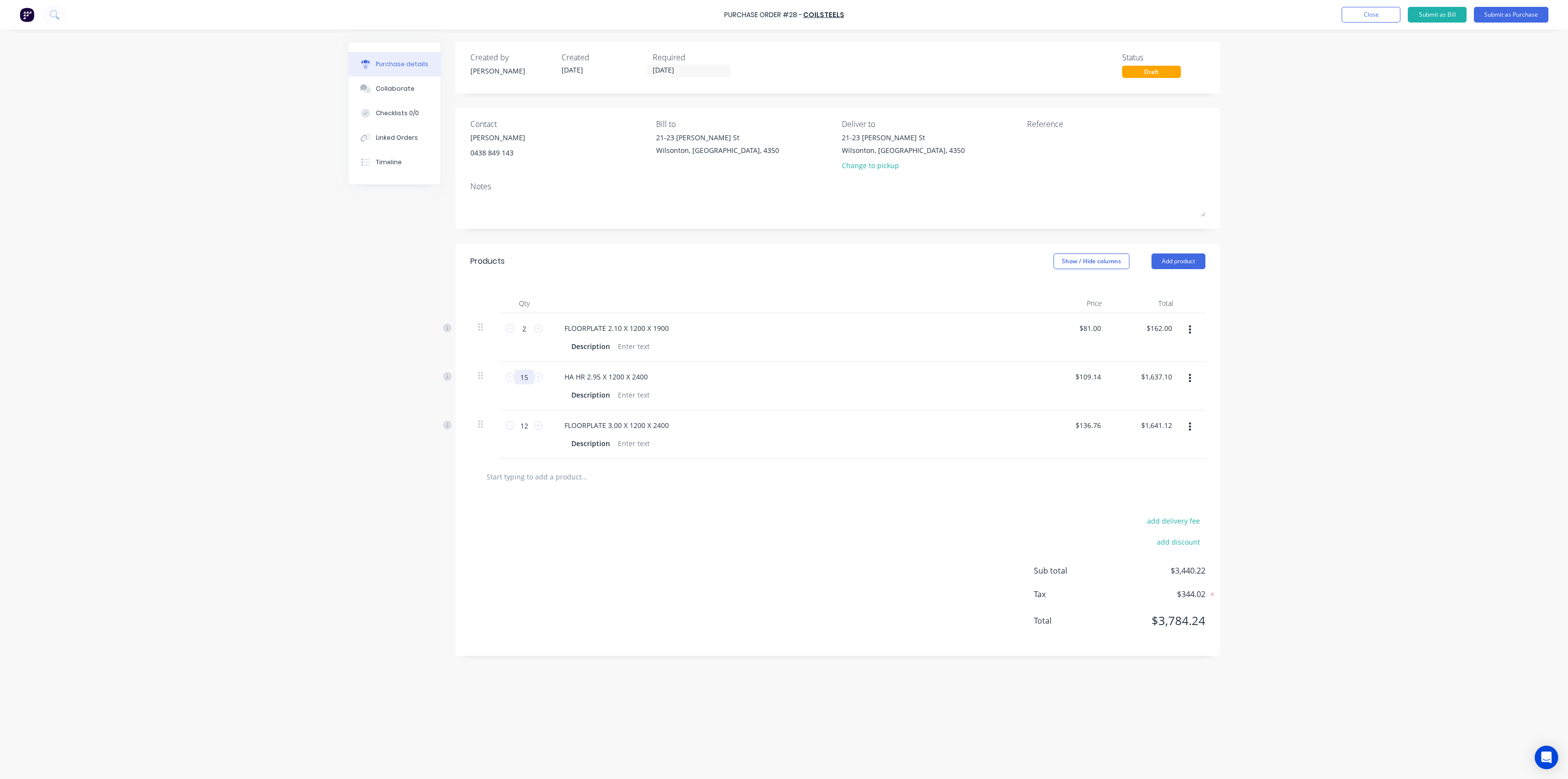
click at [525, 373] on input "15" at bounding box center [524, 377] width 19 height 15
type input "1"
type input "$109.14"
type input "1"
click at [532, 418] on input "12" at bounding box center [524, 426] width 19 height 15
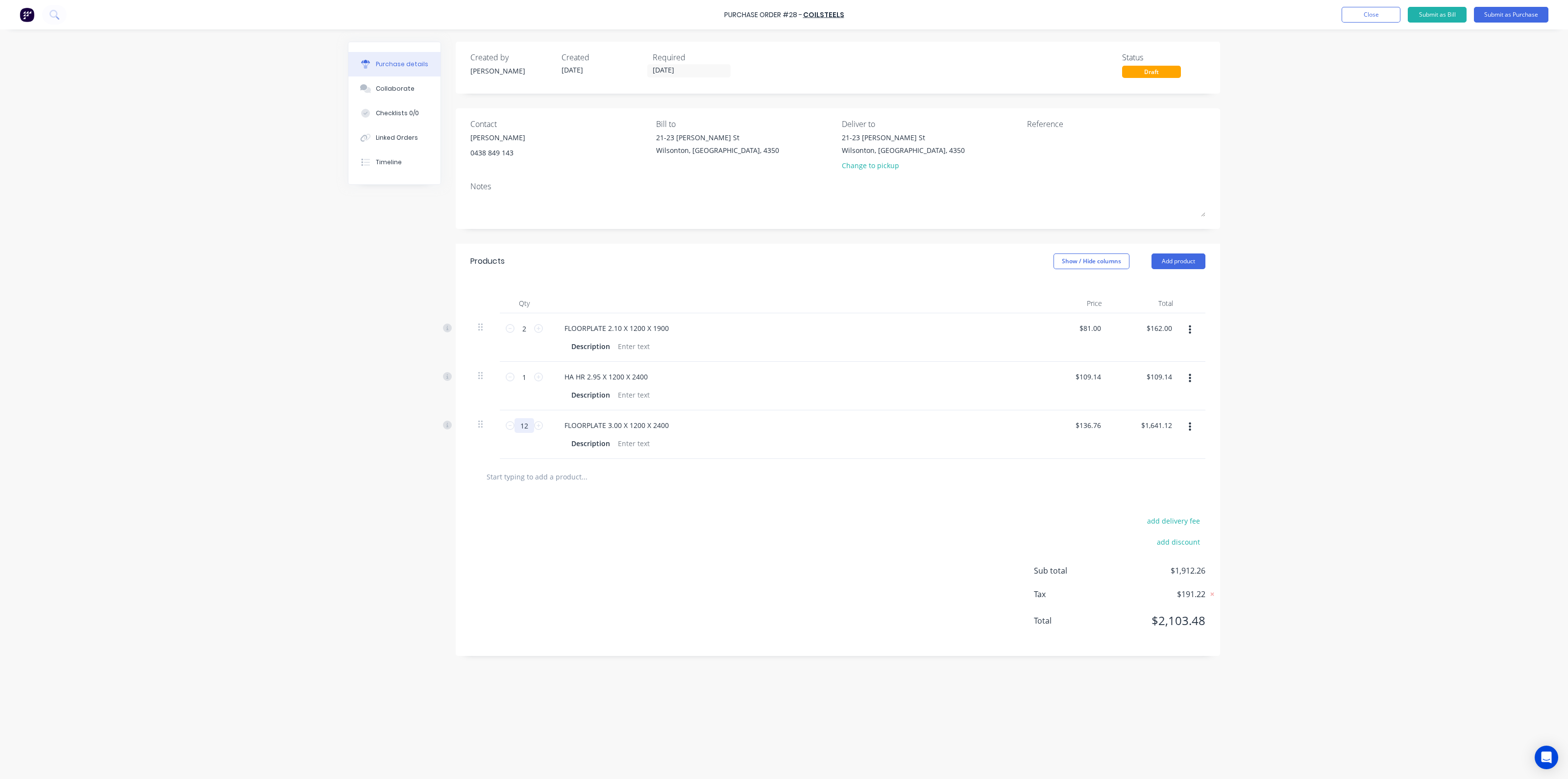
click at [532, 418] on input "12" at bounding box center [524, 426] width 19 height 15
type input "1"
type input "$136.76"
type input "1"
click at [641, 398] on div at bounding box center [634, 395] width 40 height 14
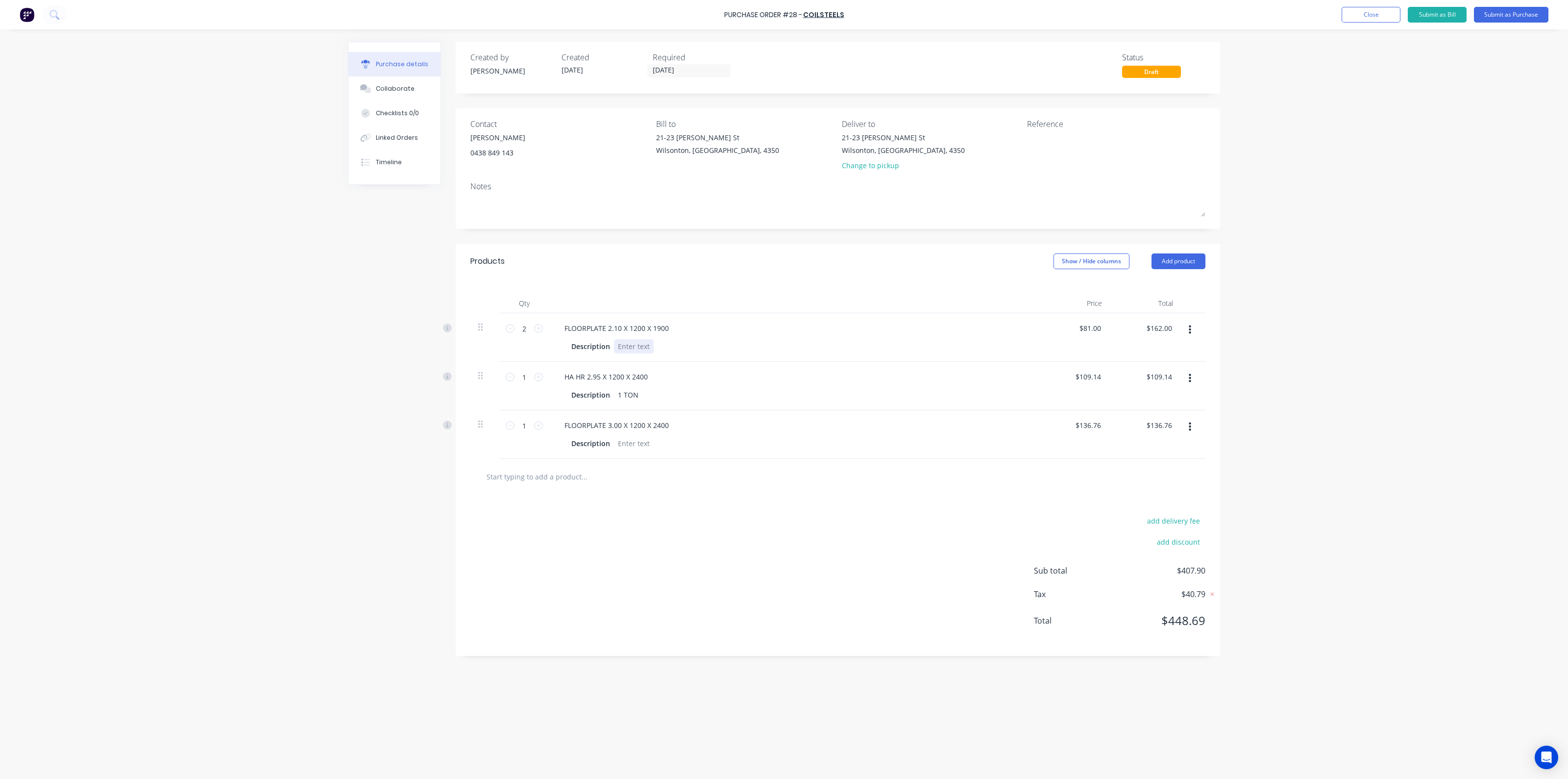
click at [629, 349] on div at bounding box center [634, 346] width 40 height 14
click at [623, 344] on div "2TON" at bounding box center [627, 346] width 26 height 14
click at [639, 440] on div at bounding box center [634, 443] width 40 height 14
drag, startPoint x: 640, startPoint y: 350, endPoint x: 598, endPoint y: 348, distance: 42.0
click at [598, 348] on div "Description 2 TON" at bounding box center [791, 346] width 449 height 14
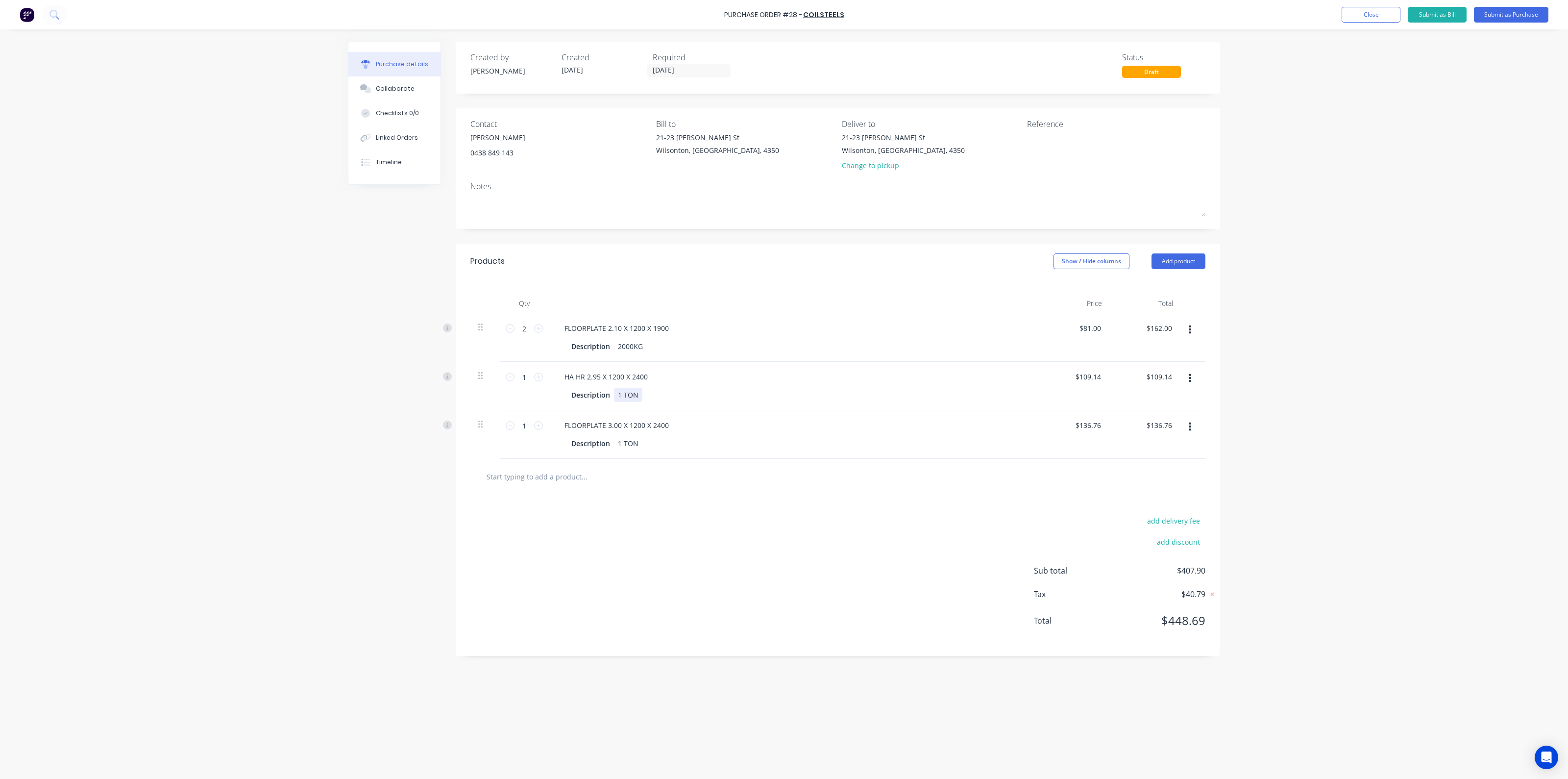
click at [632, 398] on div "1 TON" at bounding box center [628, 395] width 29 height 14
type input "$109.14"
click at [632, 446] on div "1 TON" at bounding box center [628, 443] width 29 height 14
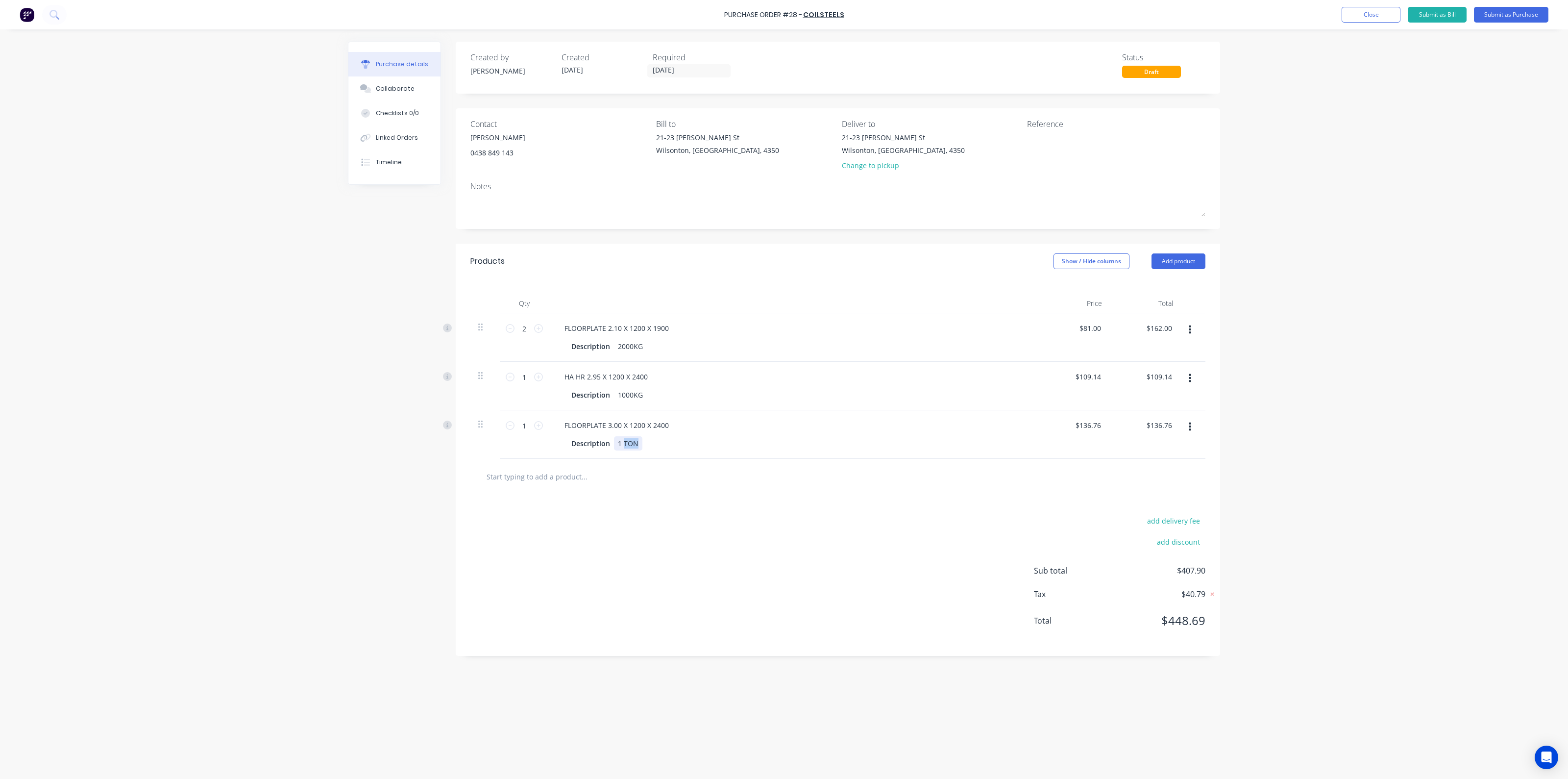
click at [632, 445] on div "1 TON" at bounding box center [628, 443] width 29 height 14
click at [831, 552] on div "add delivery fee add discount Sub total $407.90 Tax $40.79 Total $448.69" at bounding box center [838, 575] width 765 height 161
click at [1531, 13] on button "Submit as Purchase" at bounding box center [1511, 15] width 74 height 16
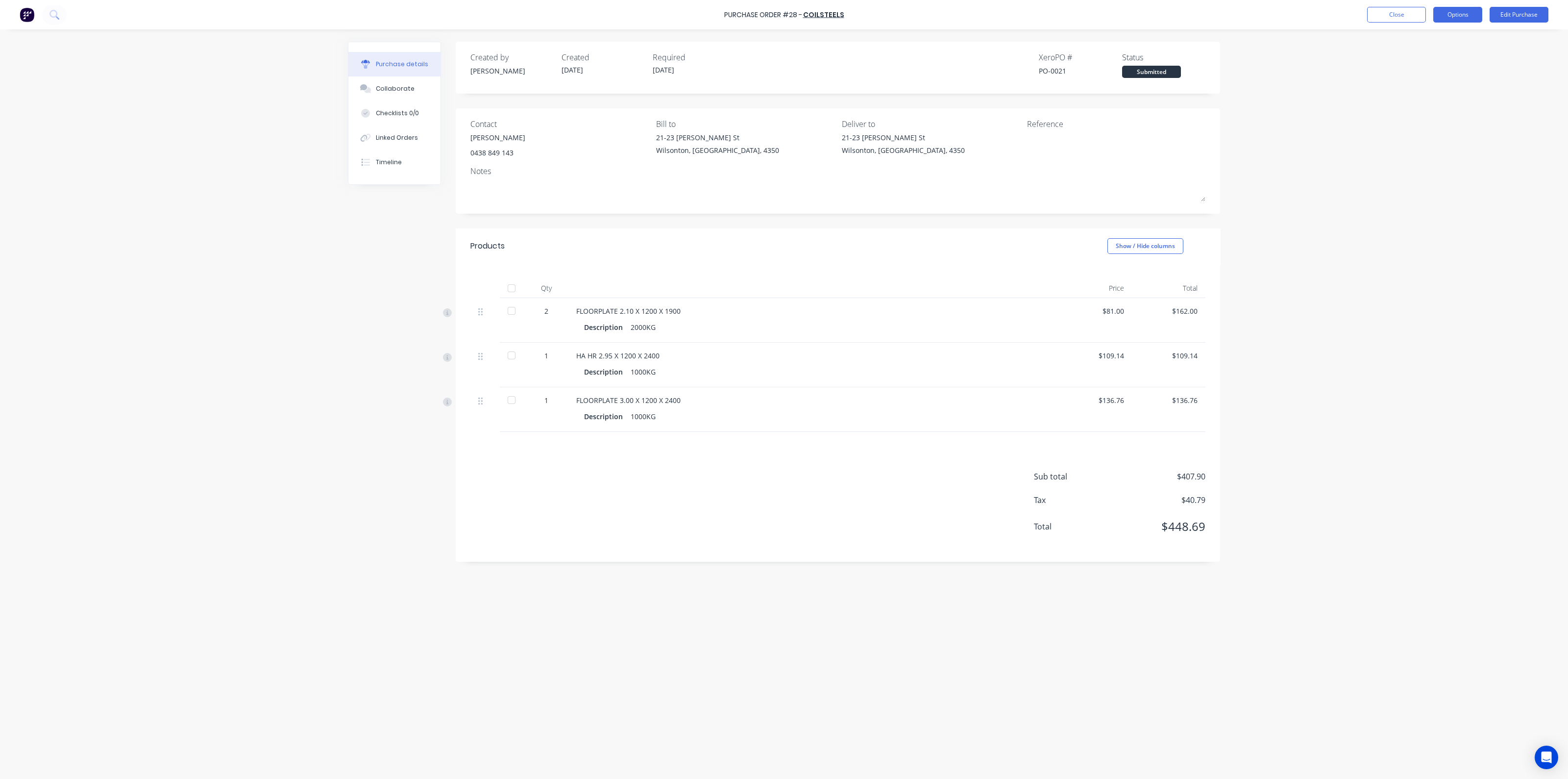
click at [1453, 13] on button "Options" at bounding box center [1458, 15] width 49 height 16
click at [1429, 40] on div "Print / Email" at bounding box center [1436, 40] width 75 height 14
click at [1424, 76] on div "Without pricing" at bounding box center [1436, 79] width 75 height 14
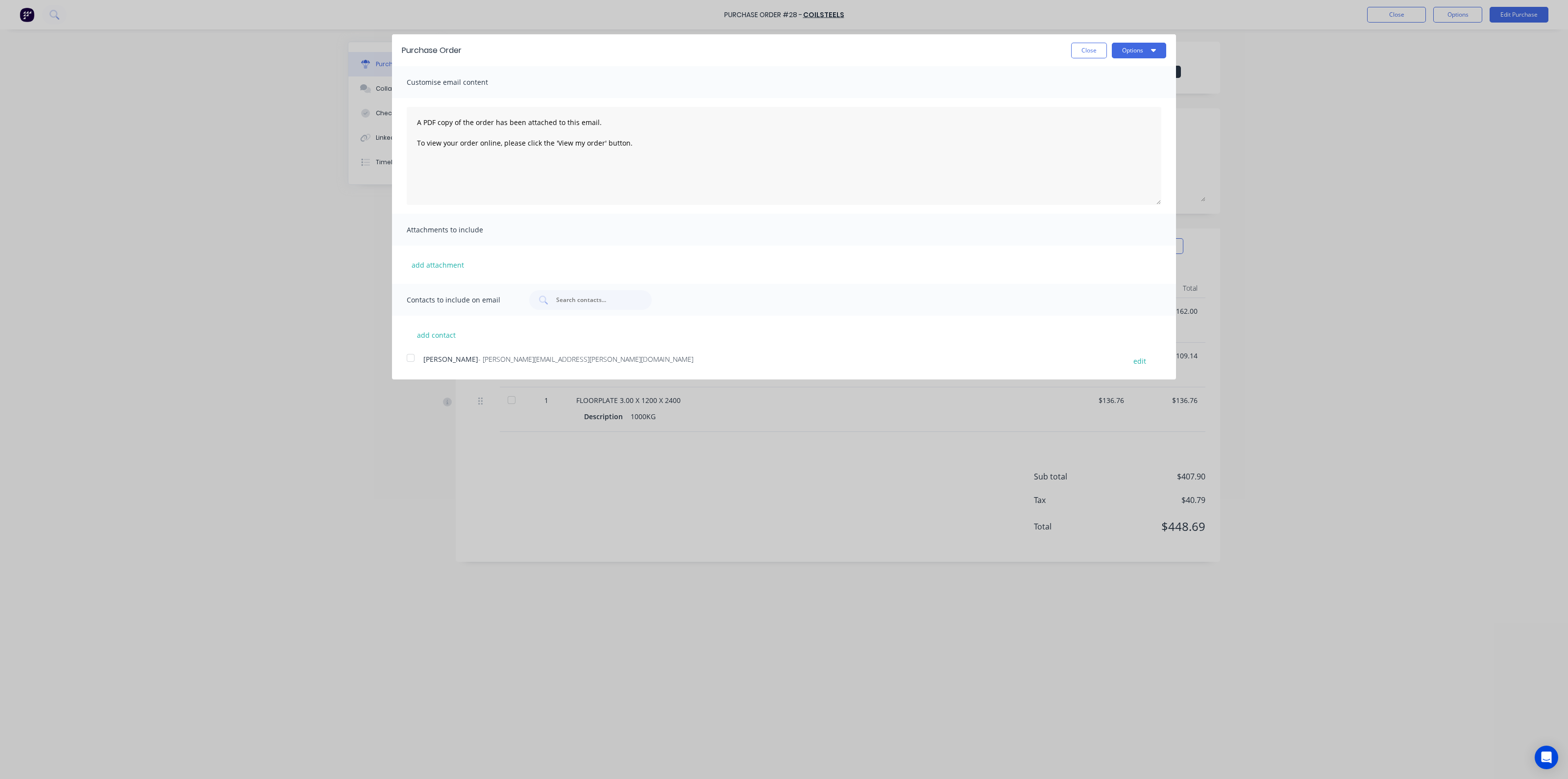
click at [414, 364] on div at bounding box center [410, 358] width 19 height 19
click at [1139, 50] on button "Options" at bounding box center [1139, 51] width 54 height 16
click at [1134, 88] on div "Email" at bounding box center [1119, 94] width 75 height 14
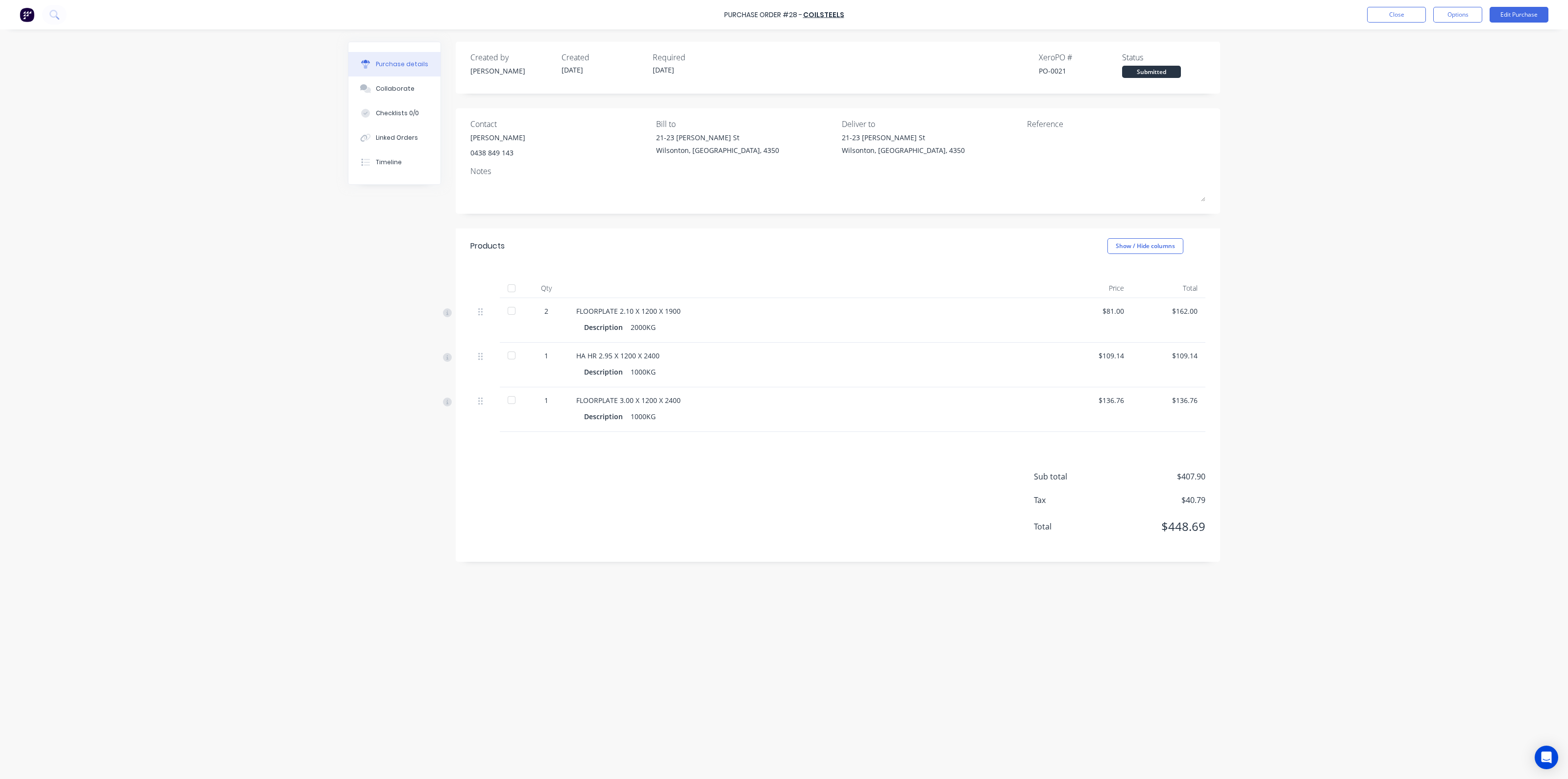
click at [1332, 293] on div "Purchase Order #28 - COILSTEELS Close Options Edit Purchase Purchase details Co…" at bounding box center [784, 389] width 1568 height 779
click at [1411, 19] on button "Close" at bounding box center [1396, 15] width 59 height 16
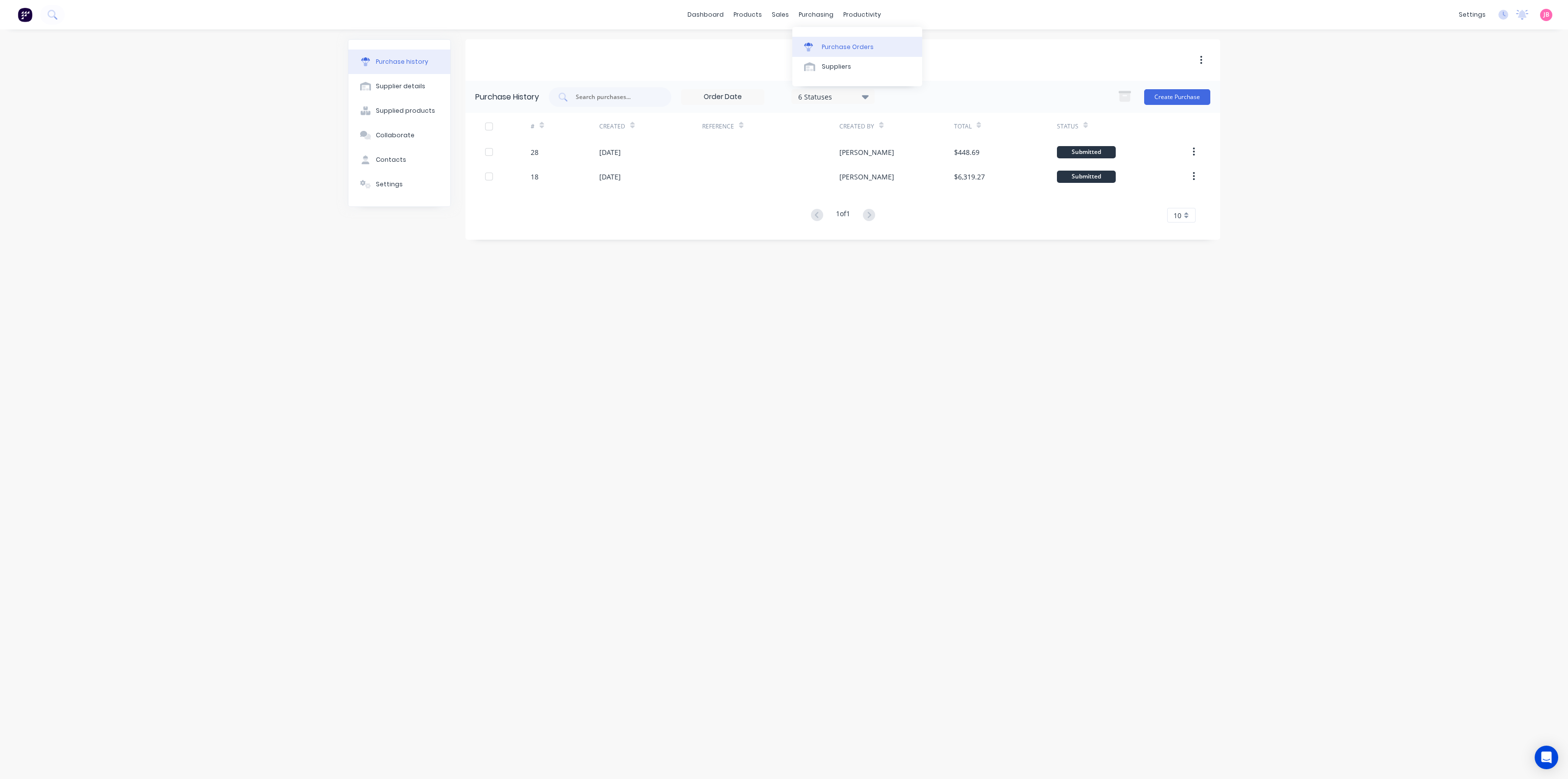
click at [823, 43] on div "Purchase Orders" at bounding box center [847, 47] width 52 height 9
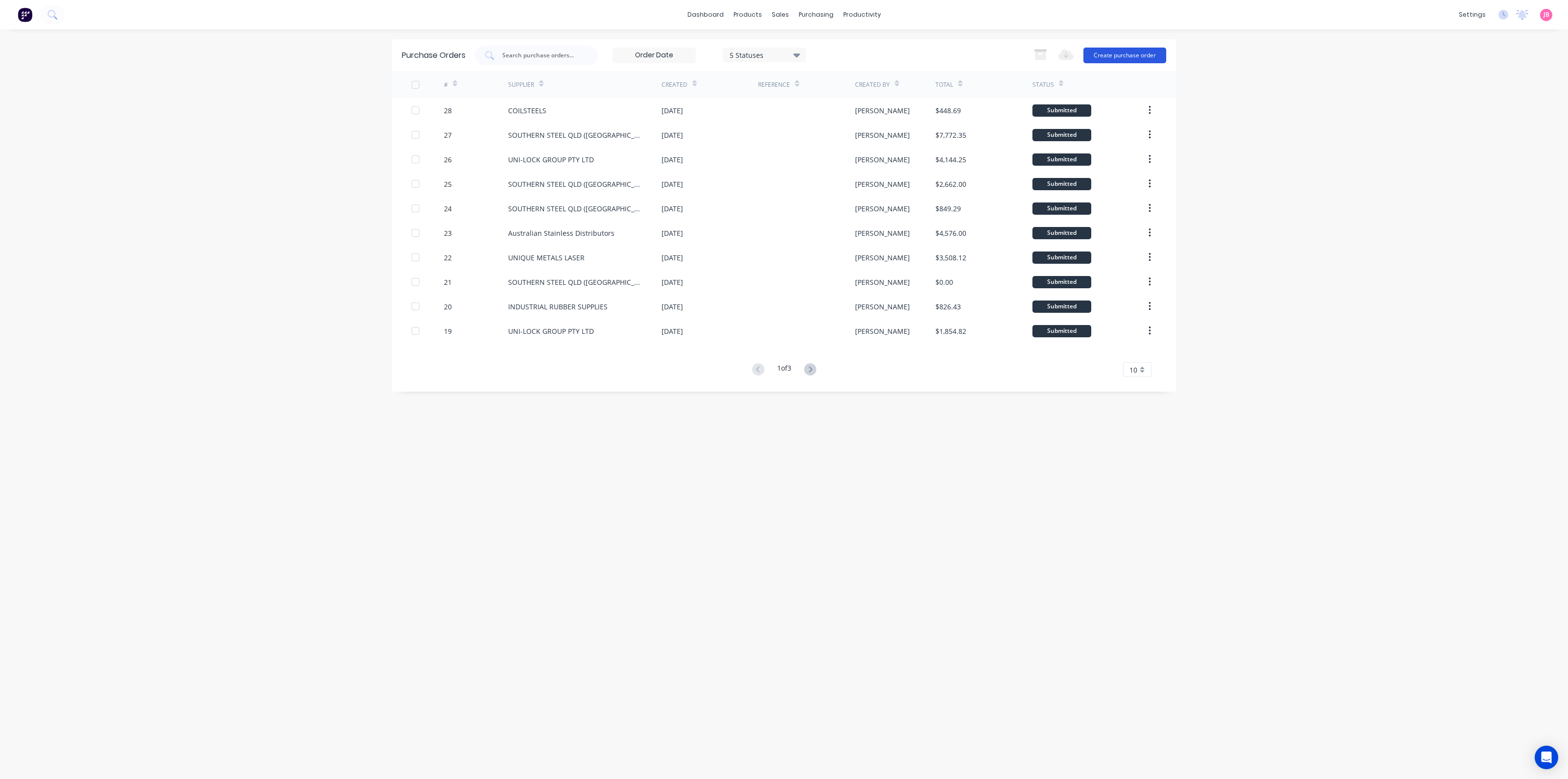
click at [1102, 54] on button "Create purchase order" at bounding box center [1125, 55] width 83 height 16
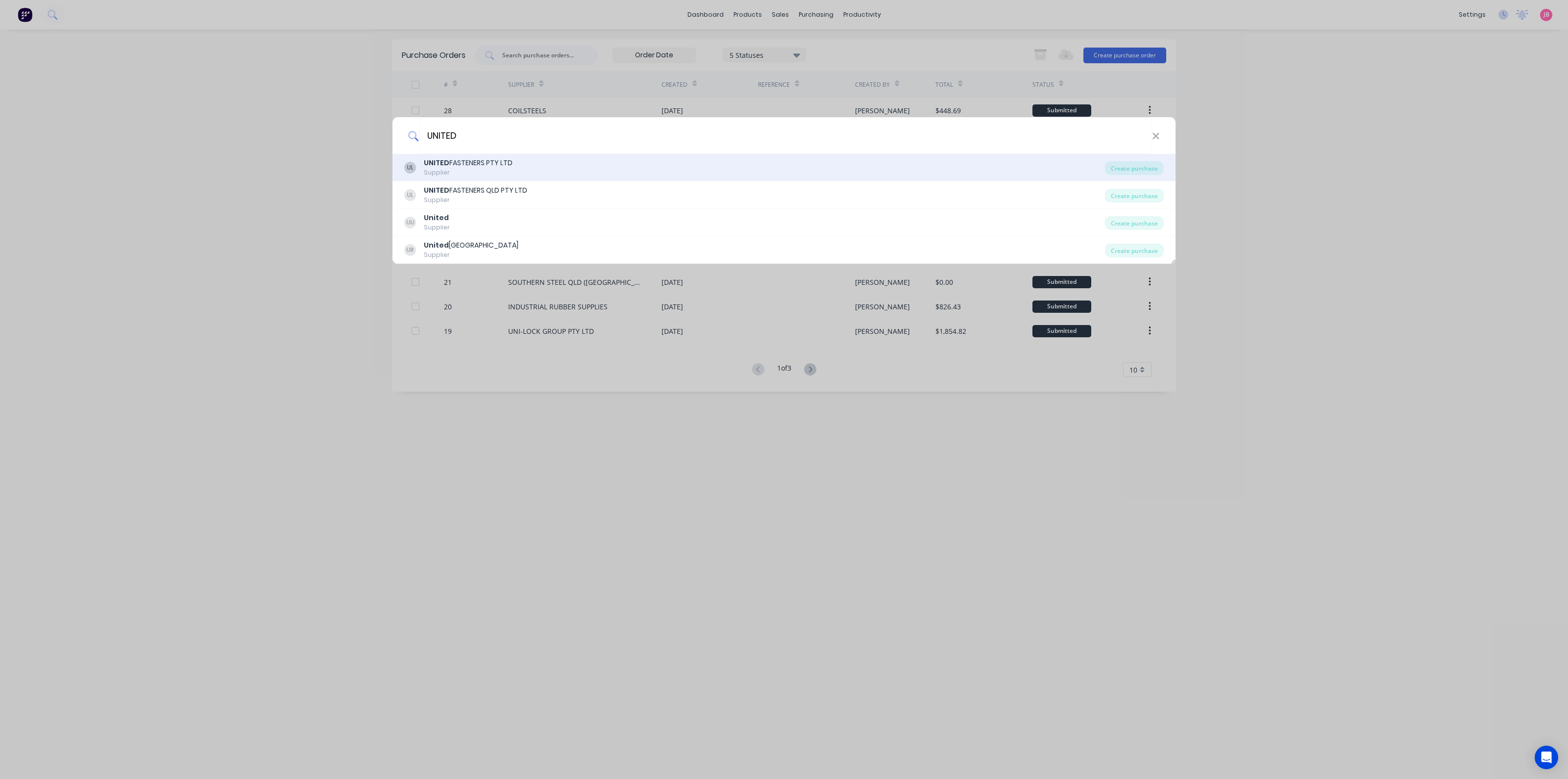
type input "UNITED"
click at [480, 170] on div "Supplier" at bounding box center [468, 172] width 89 height 9
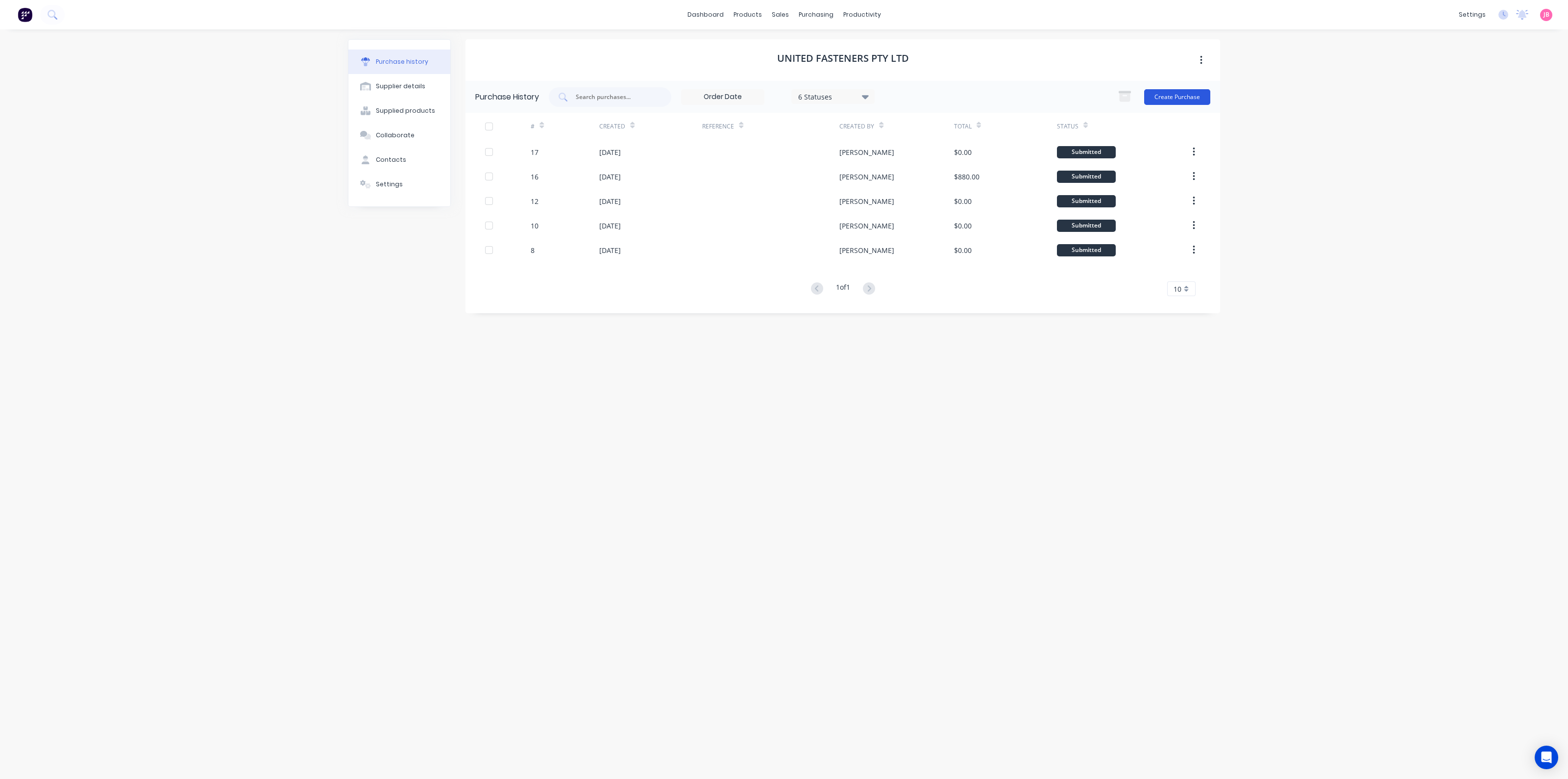
click at [1175, 98] on button "Create Purchase" at bounding box center [1177, 97] width 66 height 16
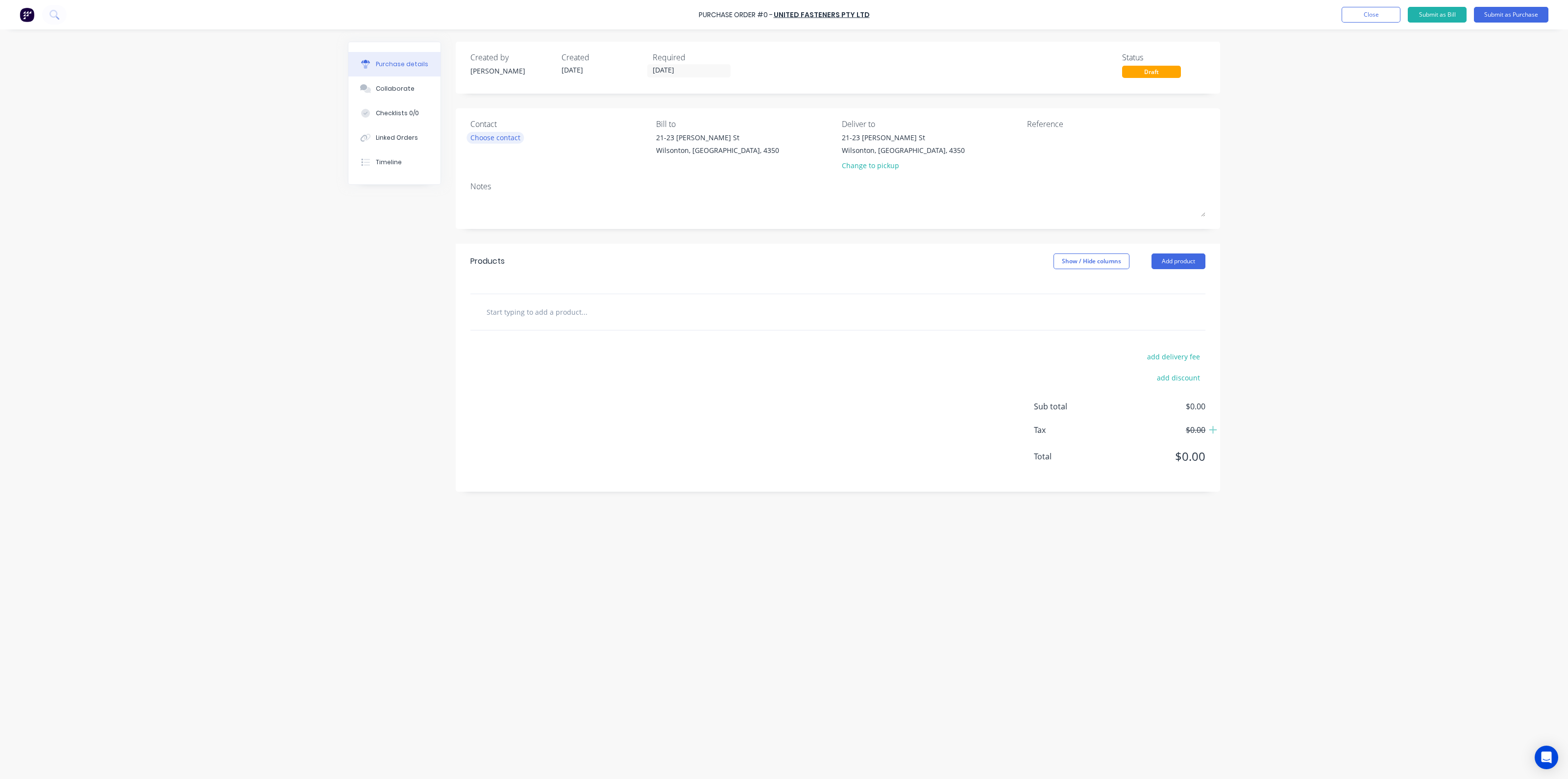
click at [492, 136] on div "Choose contact" at bounding box center [495, 137] width 50 height 10
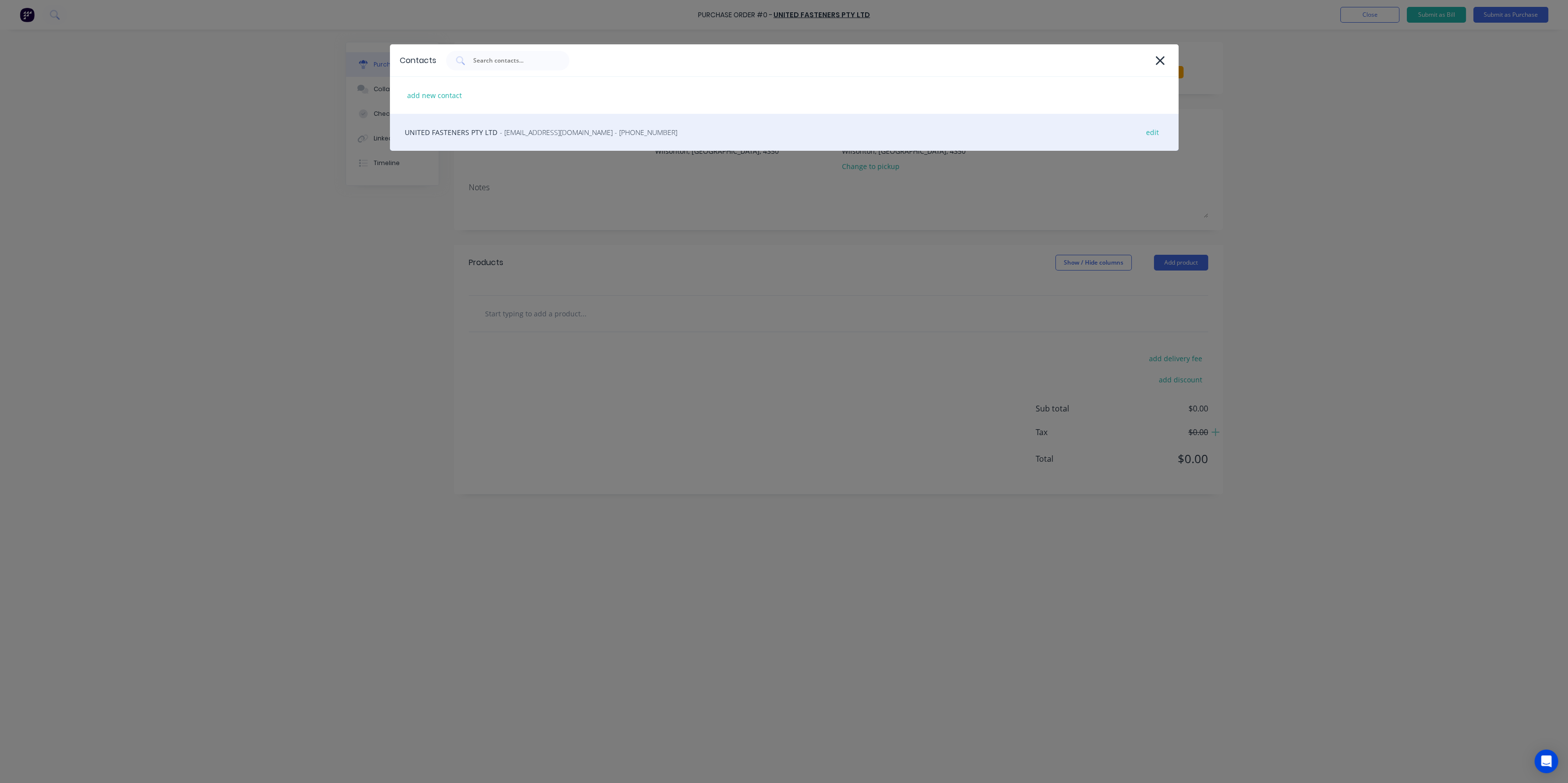
click at [503, 133] on span "- sales.brisbane@unitedfasteners.com.au - (07) 3713 0911" at bounding box center [588, 132] width 178 height 10
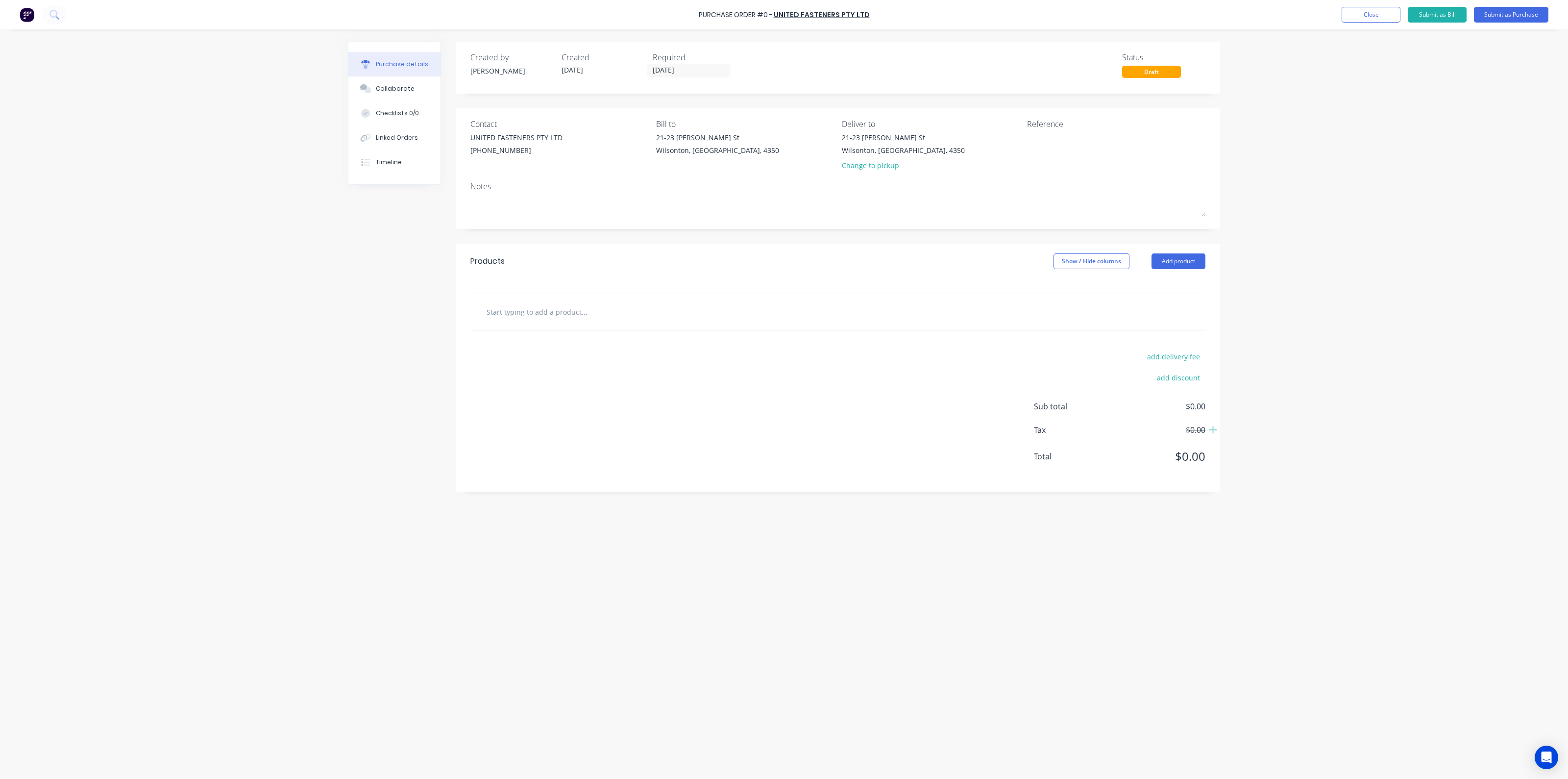
click at [1207, 249] on div "Products Show / Hide columns Add product" at bounding box center [838, 261] width 765 height 35
click at [1192, 260] on button "Add product" at bounding box center [1178, 261] width 54 height 16
click at [1157, 288] on div "Product catalogue" at bounding box center [1159, 286] width 75 height 14
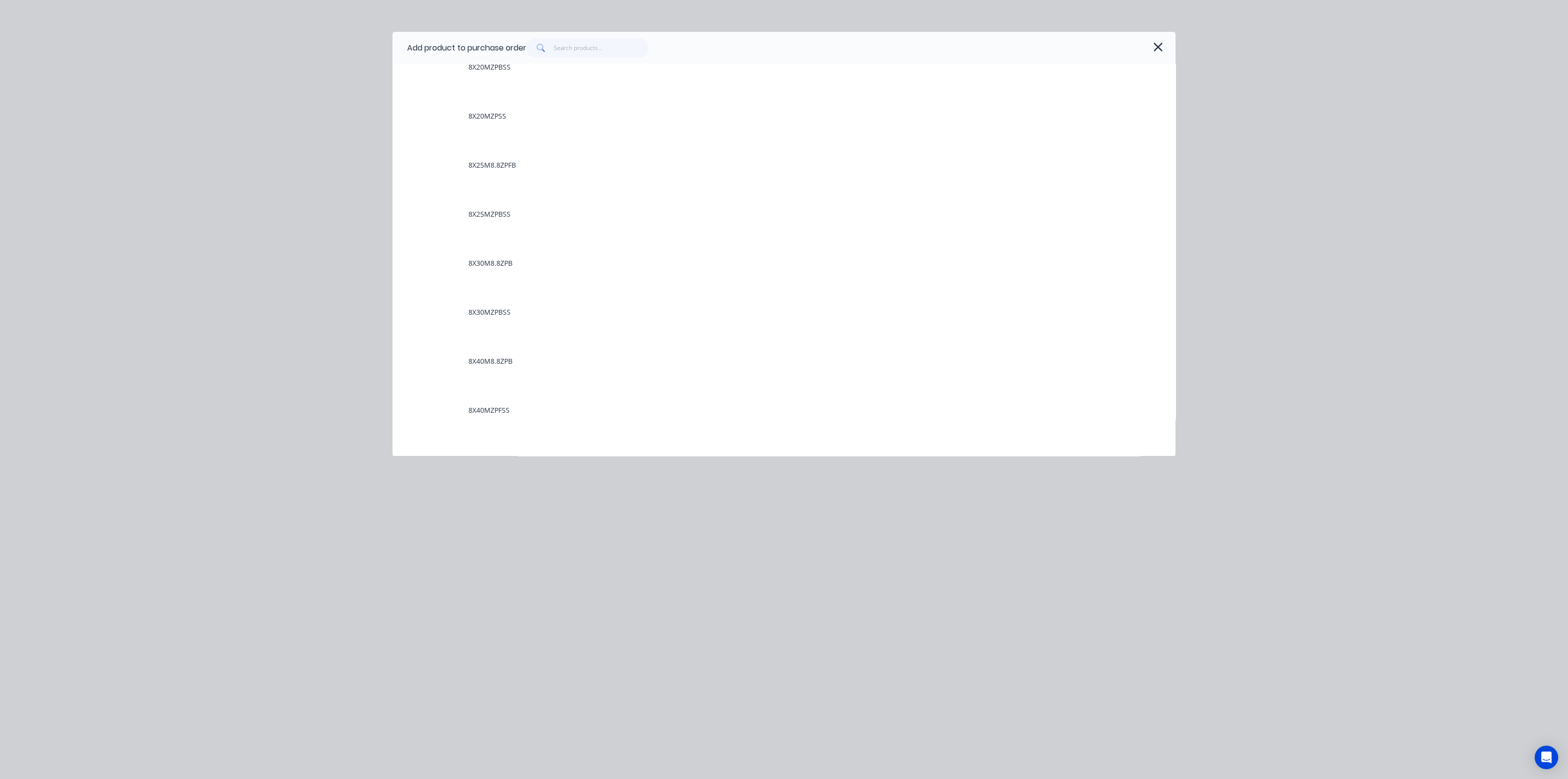
scroll to position [7170, 0]
click at [340, 293] on div "Add product to purchase order Supplied Products 09408-72621 1.5MRC 1.6MRC 10.1.…" at bounding box center [784, 389] width 1568 height 779
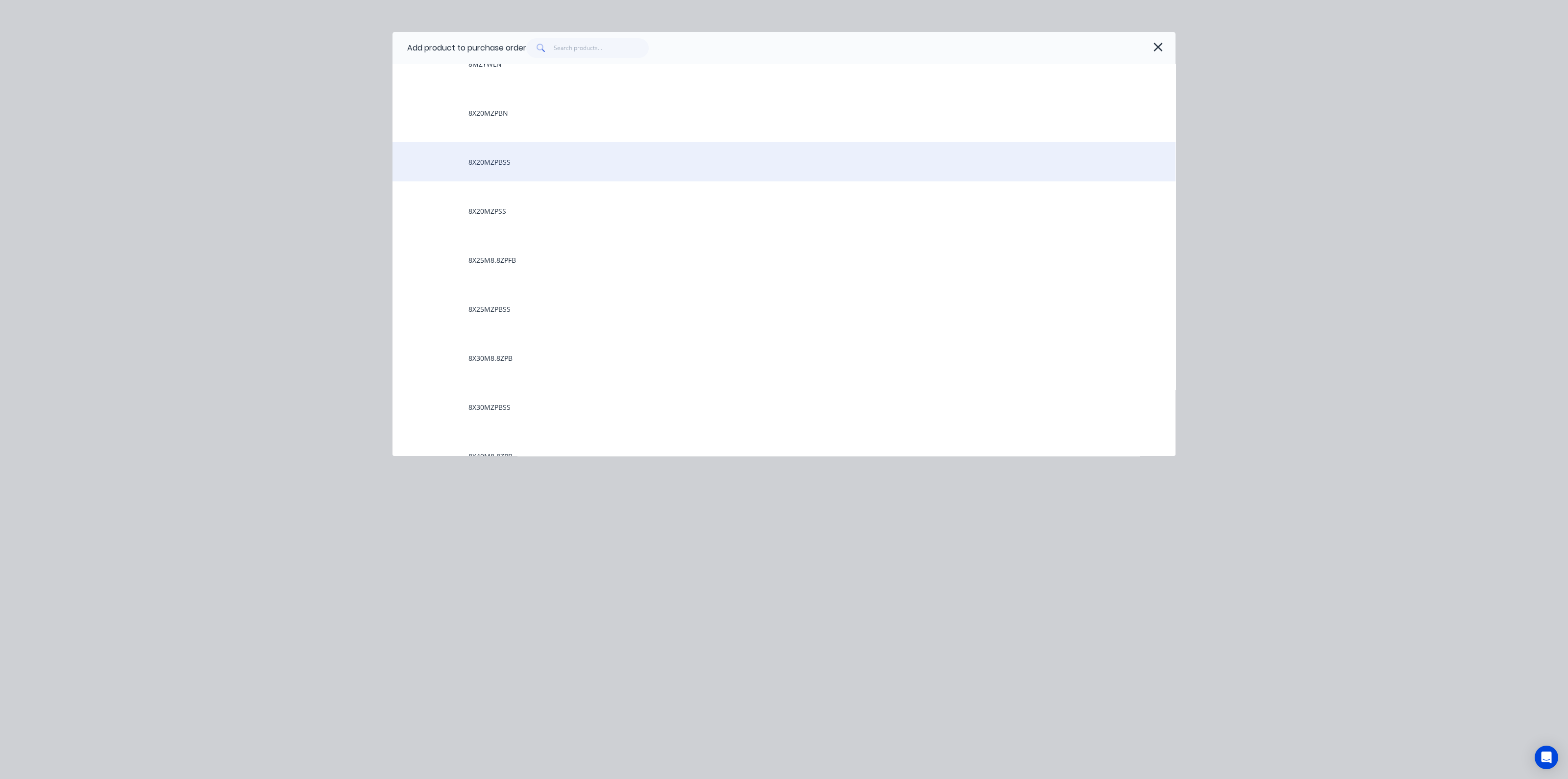
scroll to position [6496, 0]
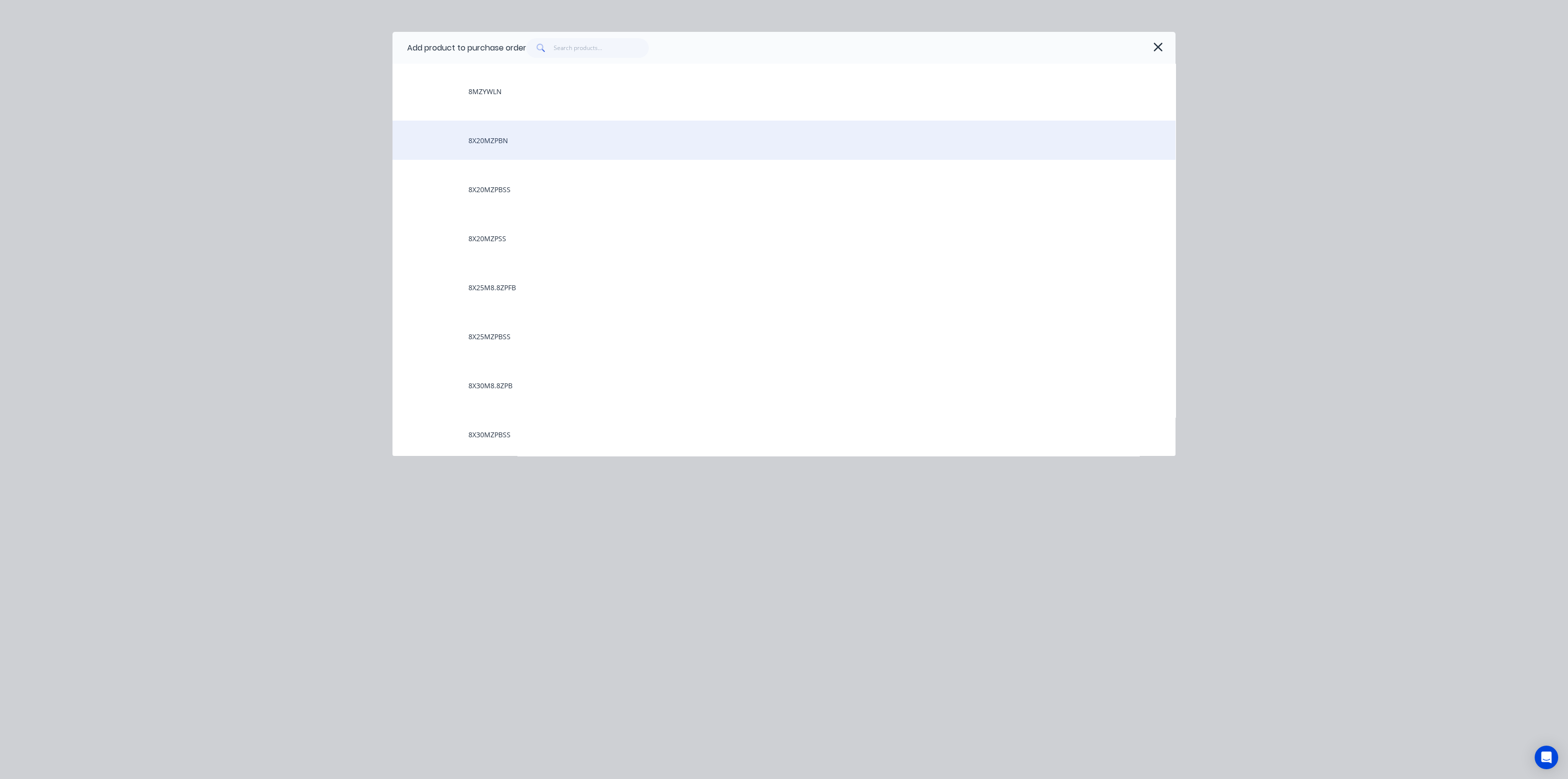
click at [486, 142] on div "8X20MZPBN" at bounding box center [784, 140] width 783 height 39
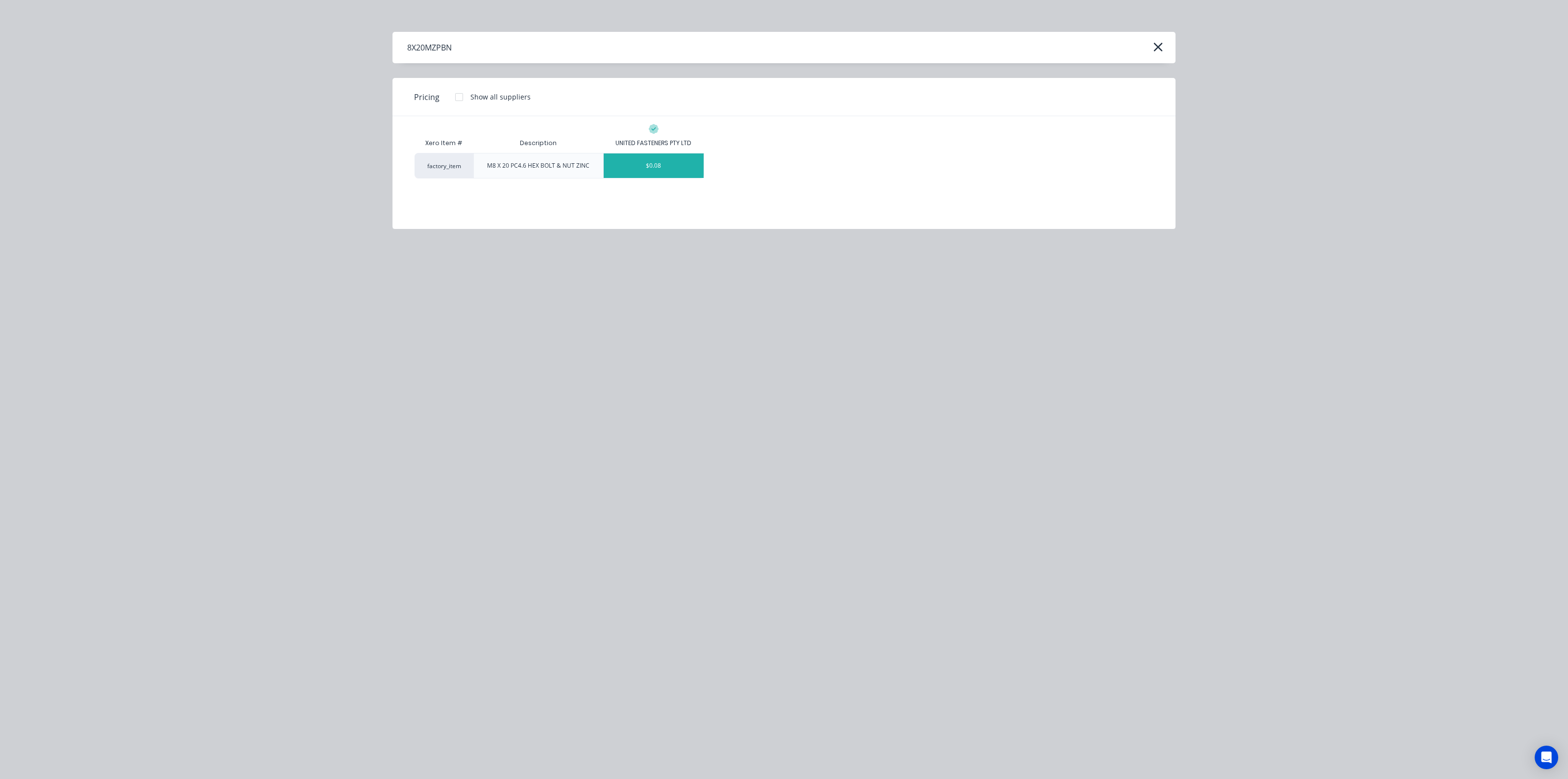
click at [667, 164] on div "$0.08" at bounding box center [654, 166] width 100 height 24
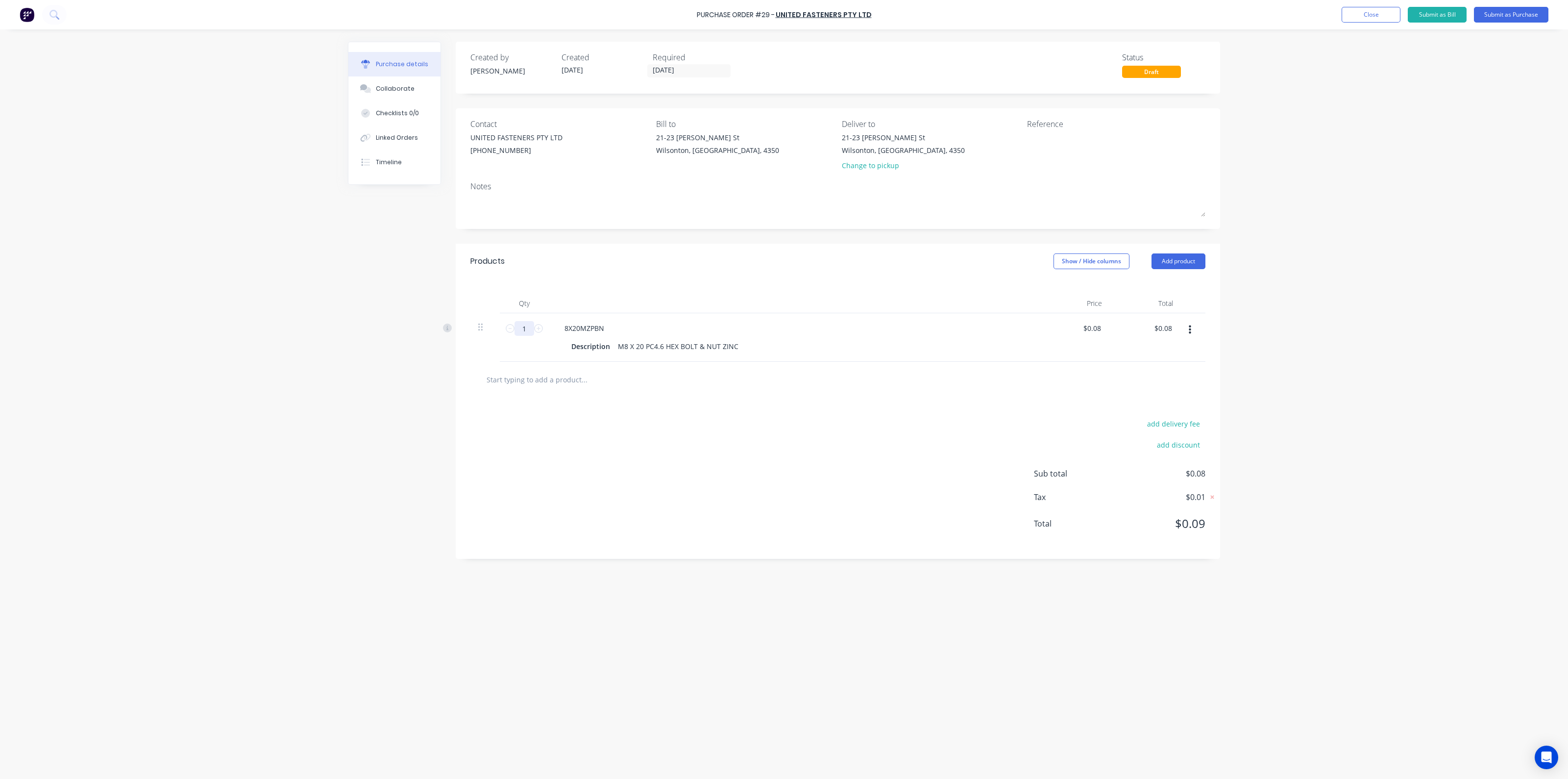
click at [531, 329] on input "1" at bounding box center [524, 328] width 19 height 15
type input "4"
type input "$0.32"
type input "40"
type input "$3.20"
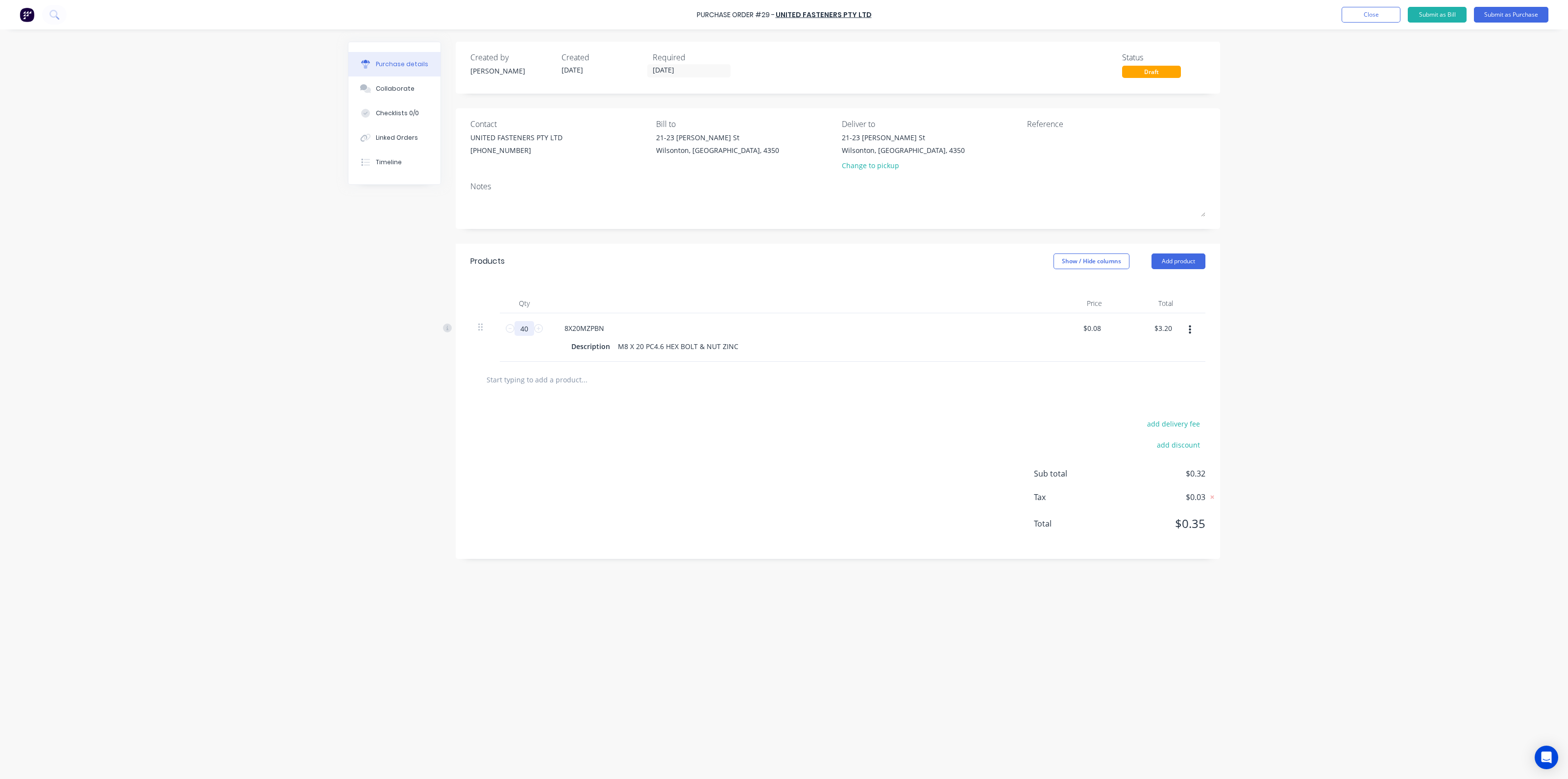
type input "400"
type input "$32.00"
type input "400"
click at [1188, 256] on button "Add product" at bounding box center [1178, 261] width 54 height 16
click at [1162, 290] on div "Product catalogue" at bounding box center [1159, 286] width 75 height 14
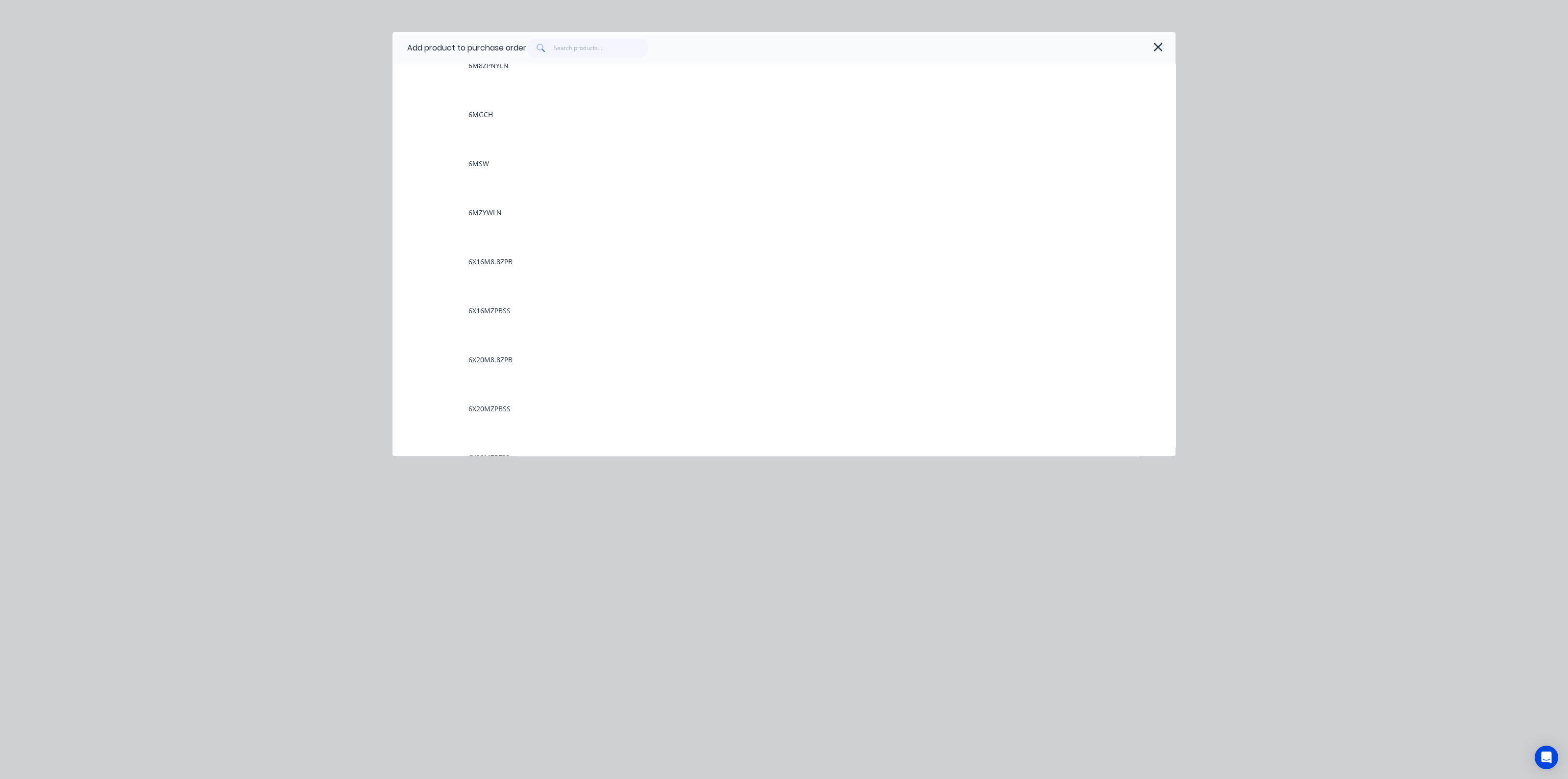
scroll to position [5332, 0]
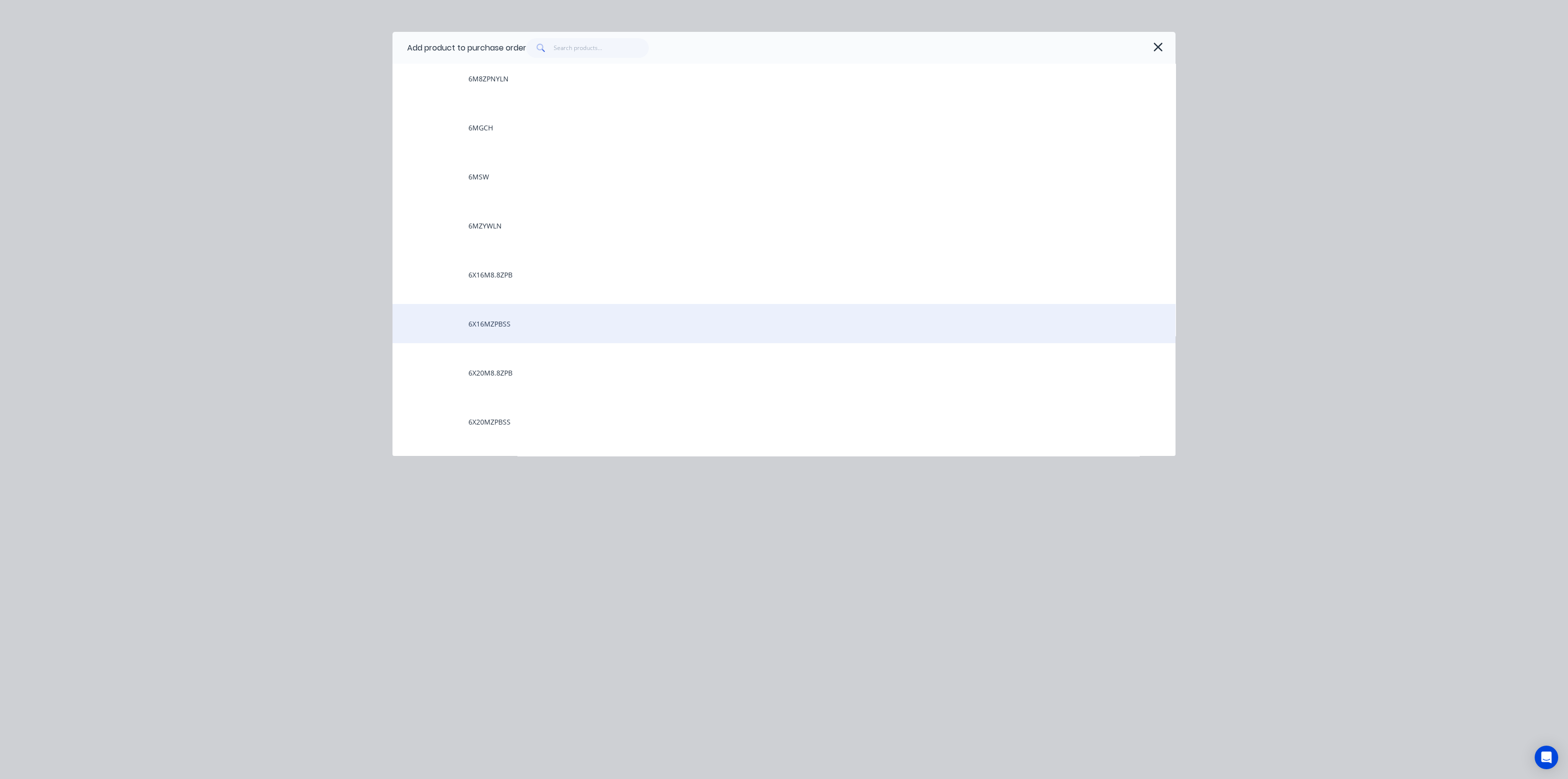
click at [504, 327] on div "6X16MZPBSS" at bounding box center [784, 323] width 783 height 39
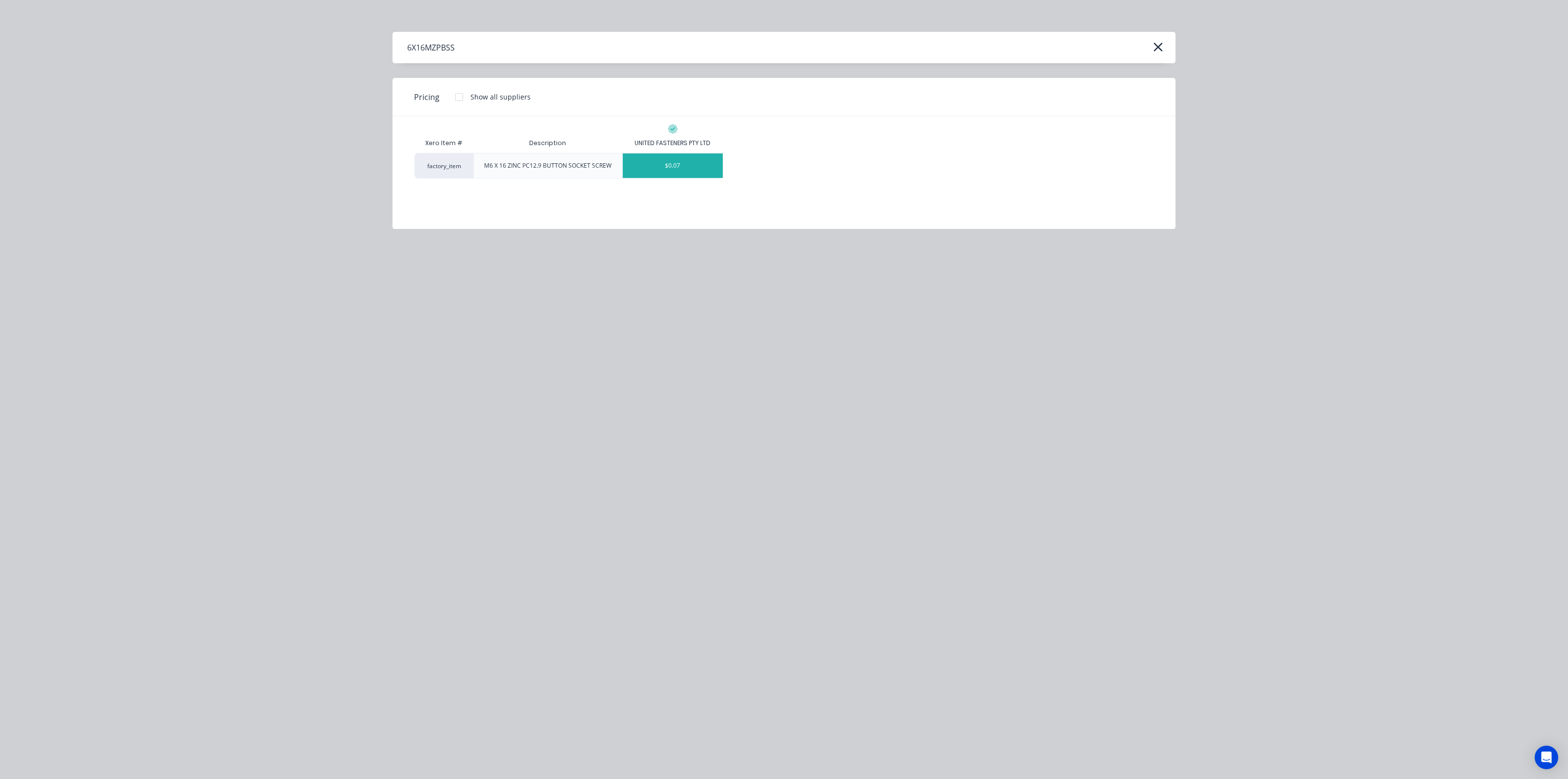
click at [671, 171] on div "$0.07" at bounding box center [673, 166] width 100 height 24
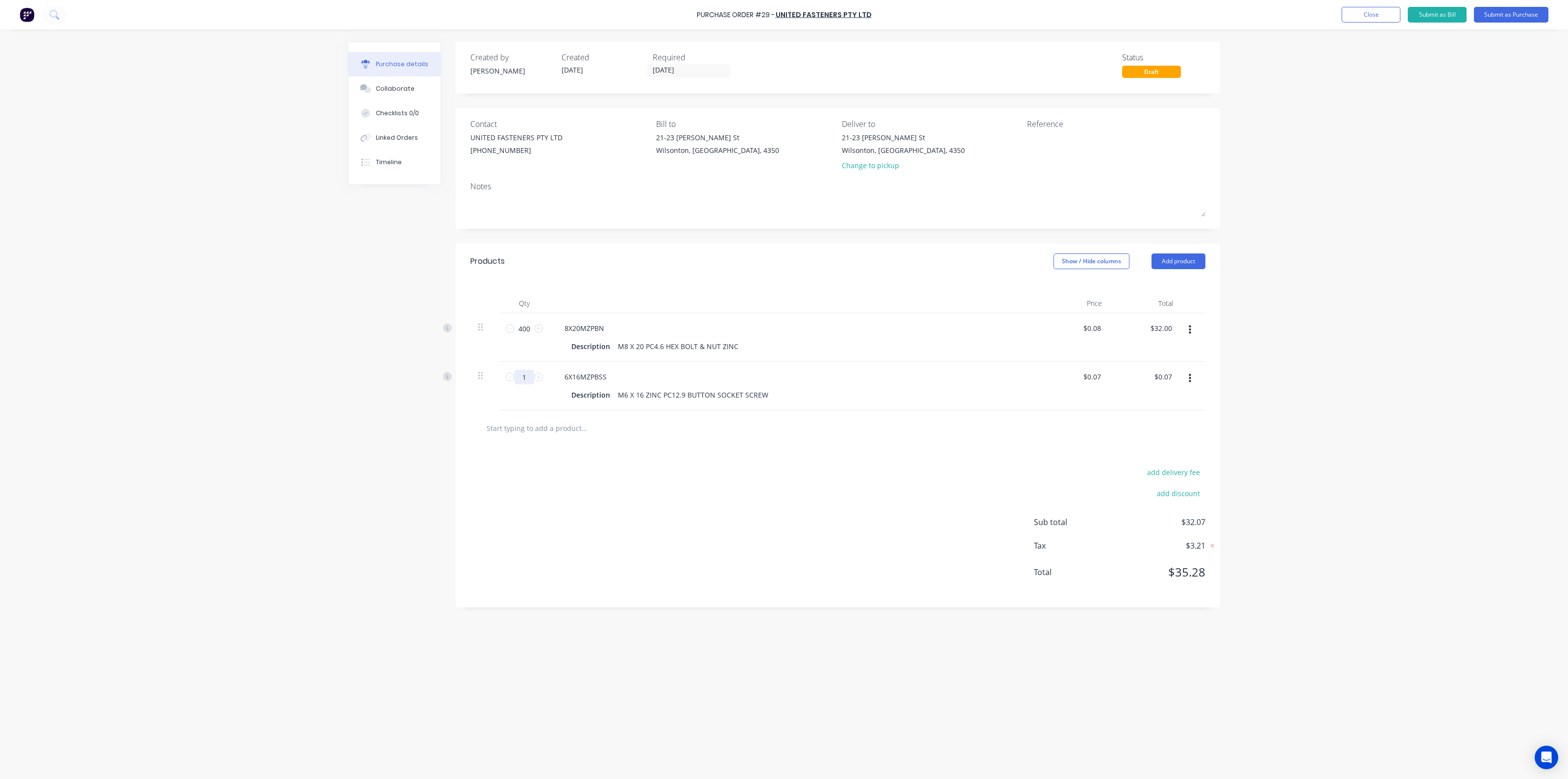
click at [529, 378] on input "1" at bounding box center [524, 377] width 19 height 15
type input "10"
type input "$0.70"
type input "100"
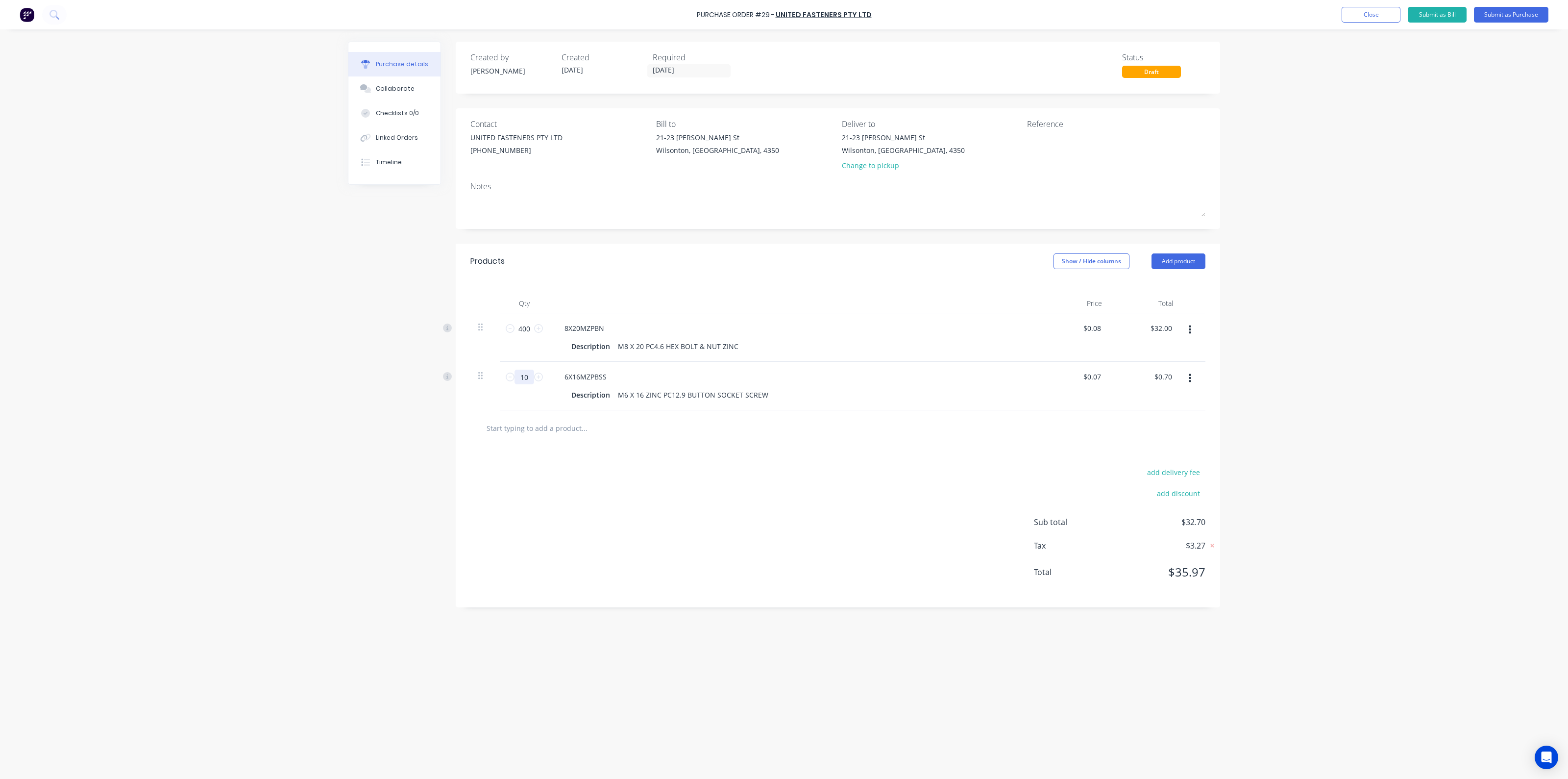
type input "$7.00"
type input "100"
click at [1171, 260] on button "Add product" at bounding box center [1178, 261] width 54 height 16
click at [1157, 291] on div "Product catalogue" at bounding box center [1159, 286] width 75 height 14
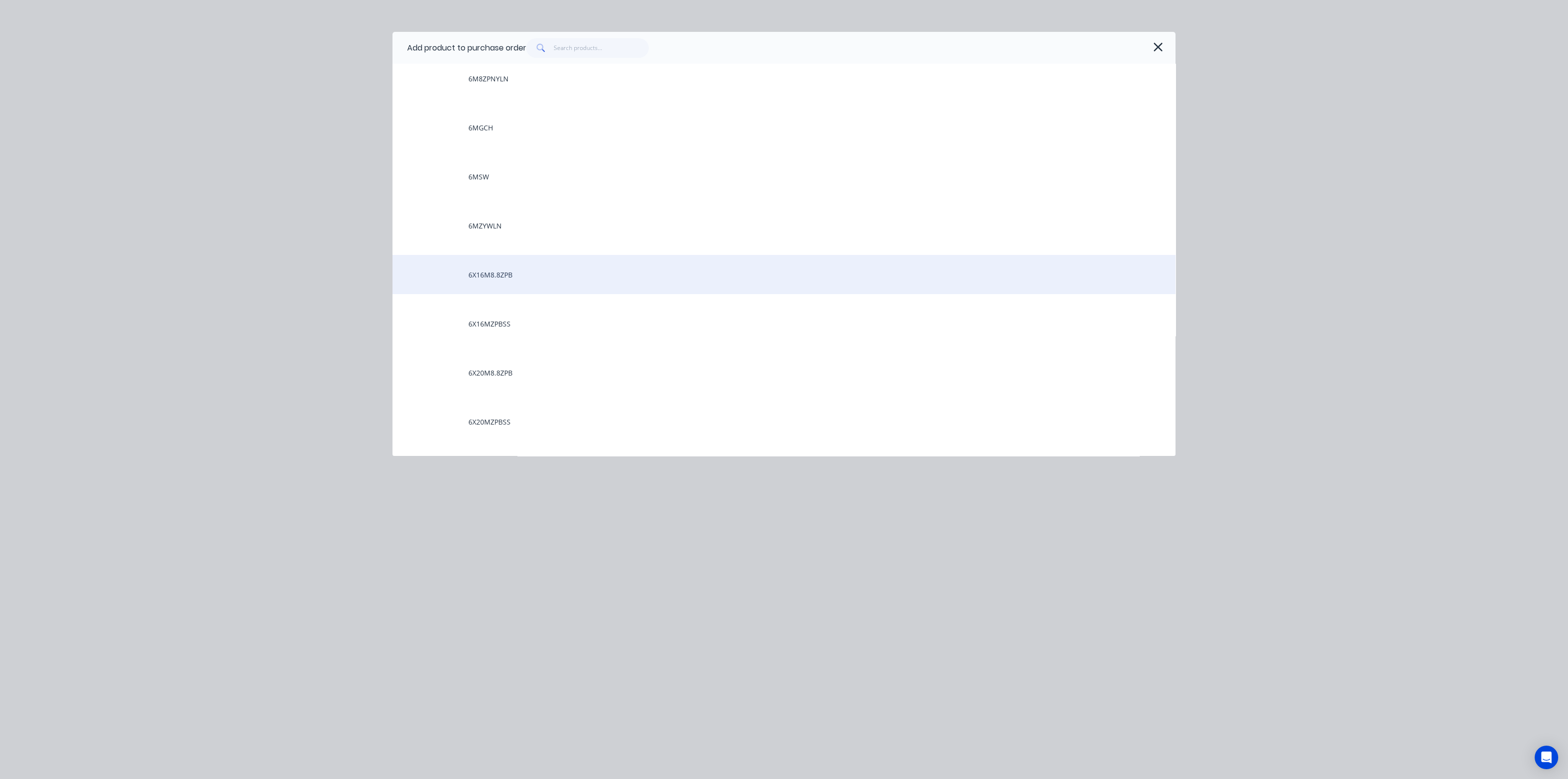
click at [505, 275] on div "6X16M8.8ZPB" at bounding box center [784, 275] width 783 height 39
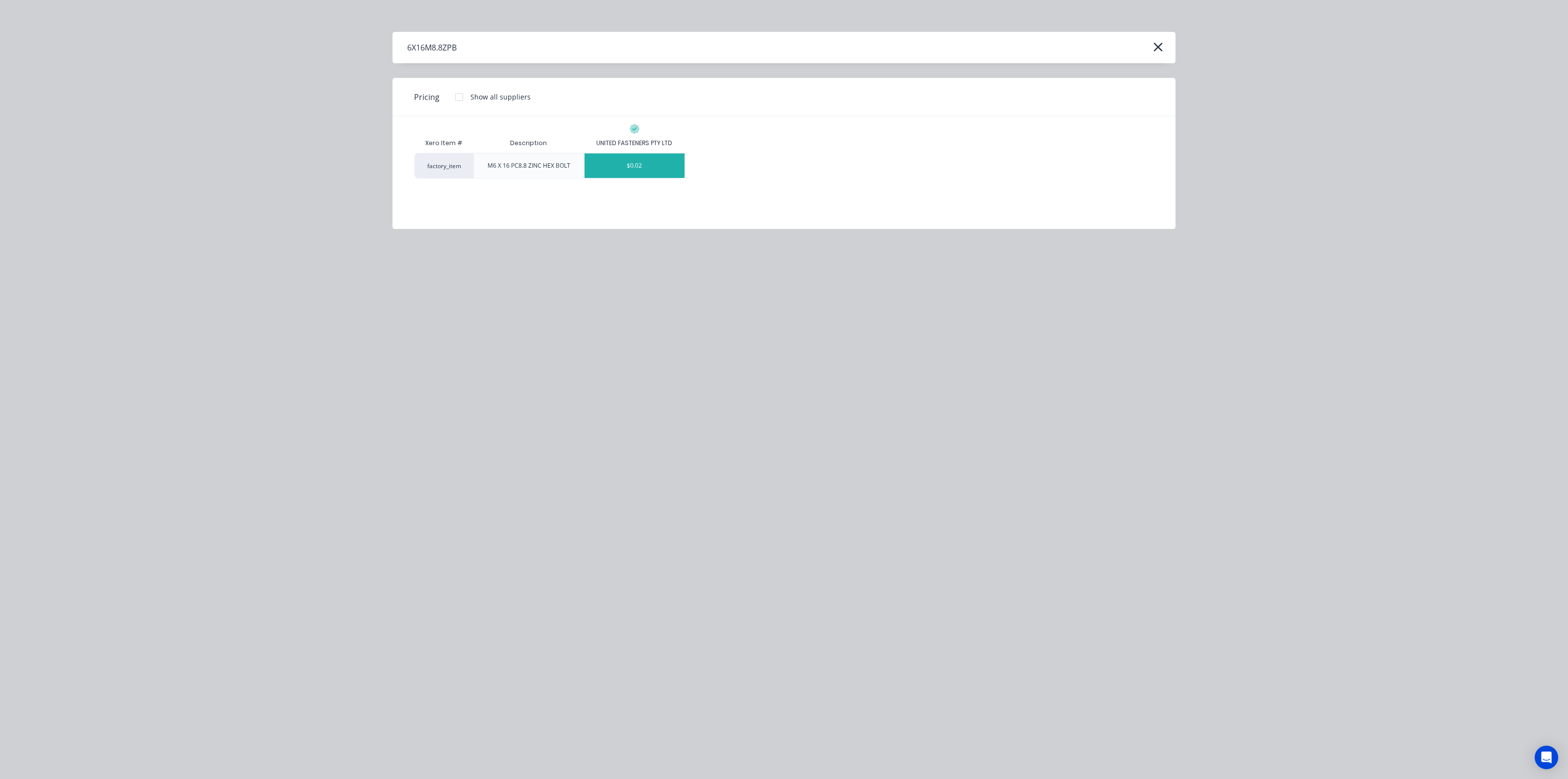
click at [623, 172] on div "$0.02" at bounding box center [634, 166] width 100 height 24
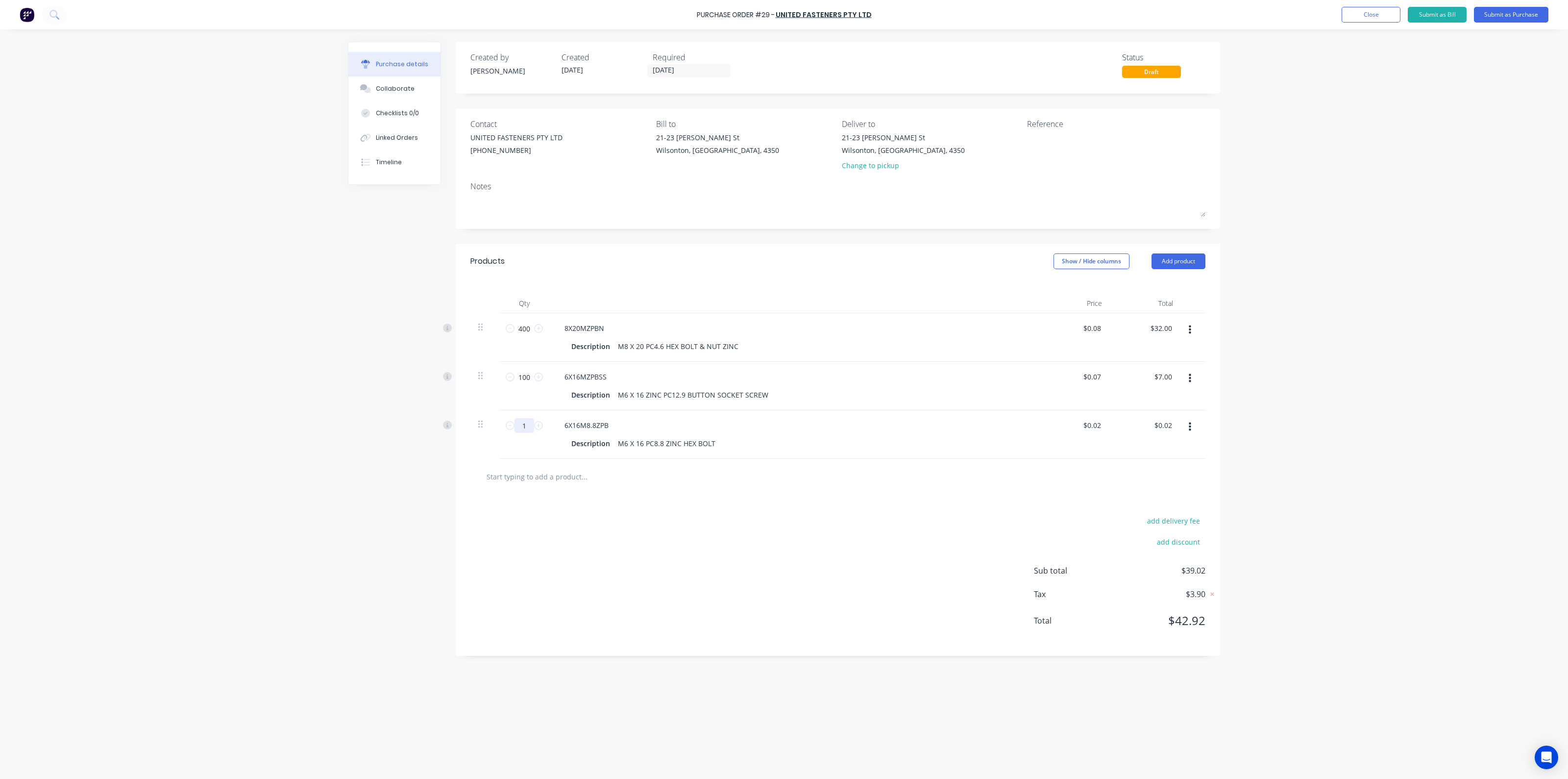
click at [530, 423] on input "1" at bounding box center [524, 426] width 19 height 15
type input "10"
type input "$0.20"
type input "100"
type input "$2.00"
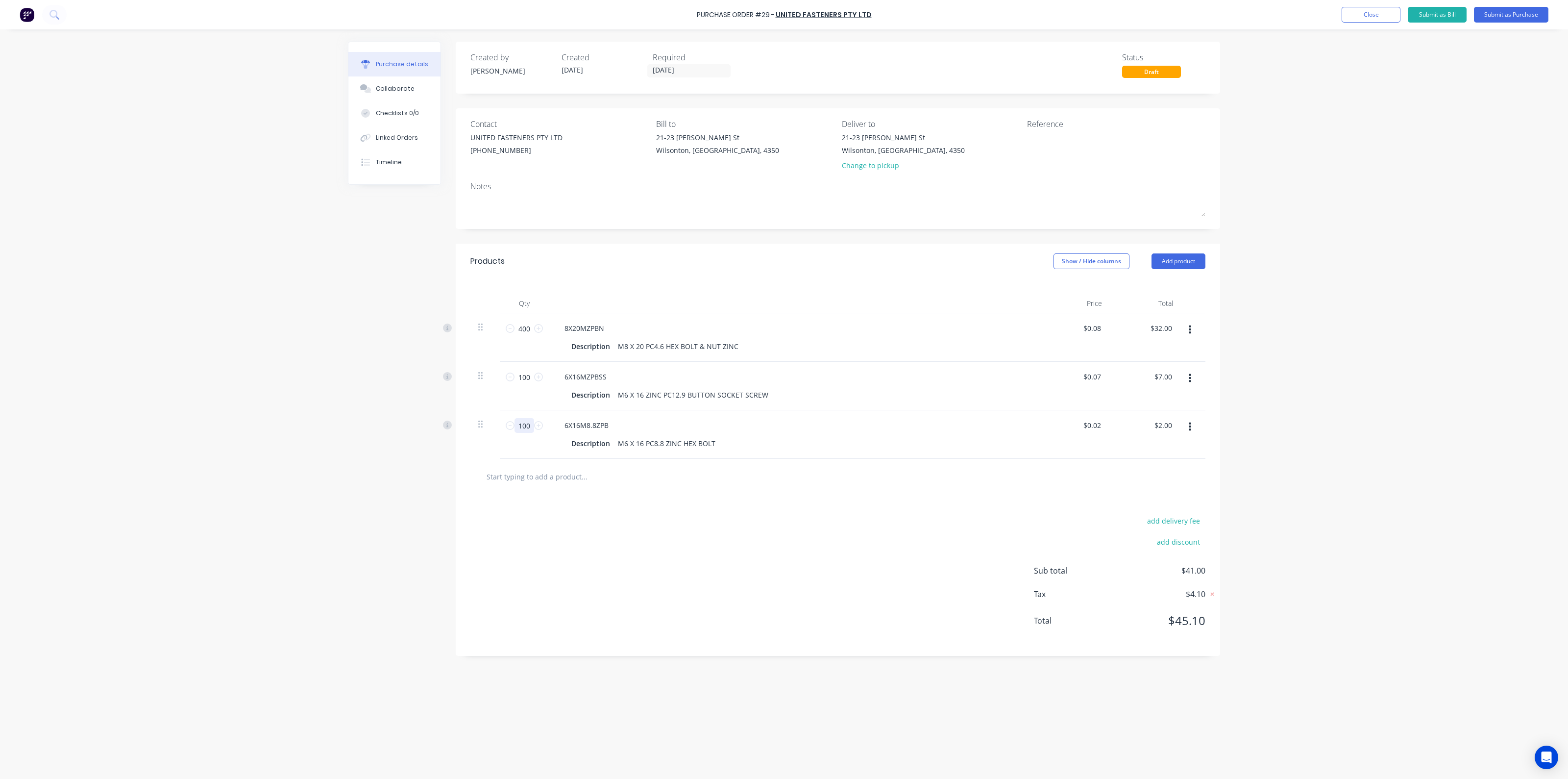
type input "100"
click at [565, 473] on input "text" at bounding box center [584, 476] width 196 height 19
click at [1167, 268] on button "Add product" at bounding box center [1178, 261] width 54 height 16
click at [1163, 285] on div "Product catalogue" at bounding box center [1159, 286] width 75 height 14
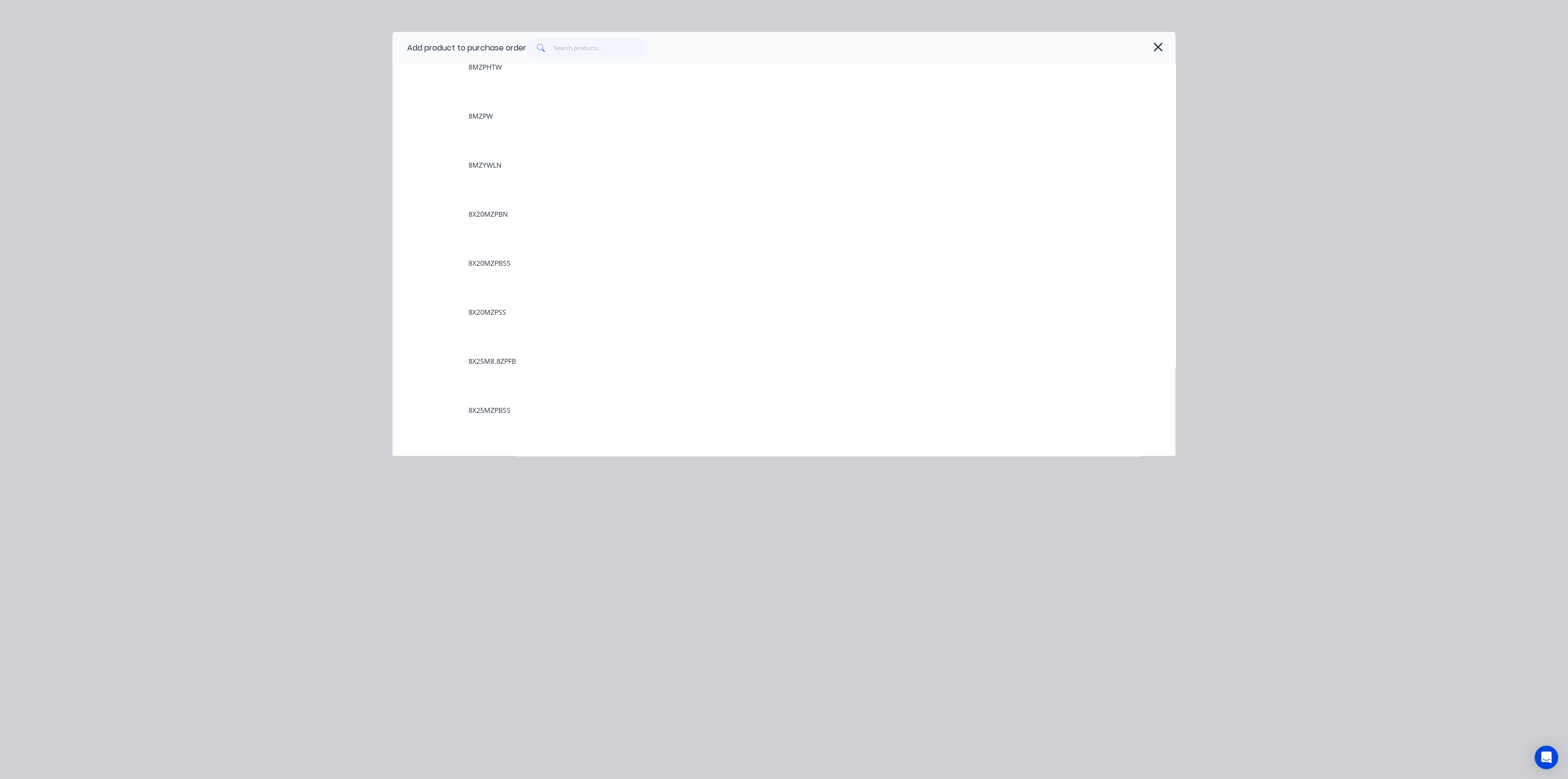
scroll to position [6496, 0]
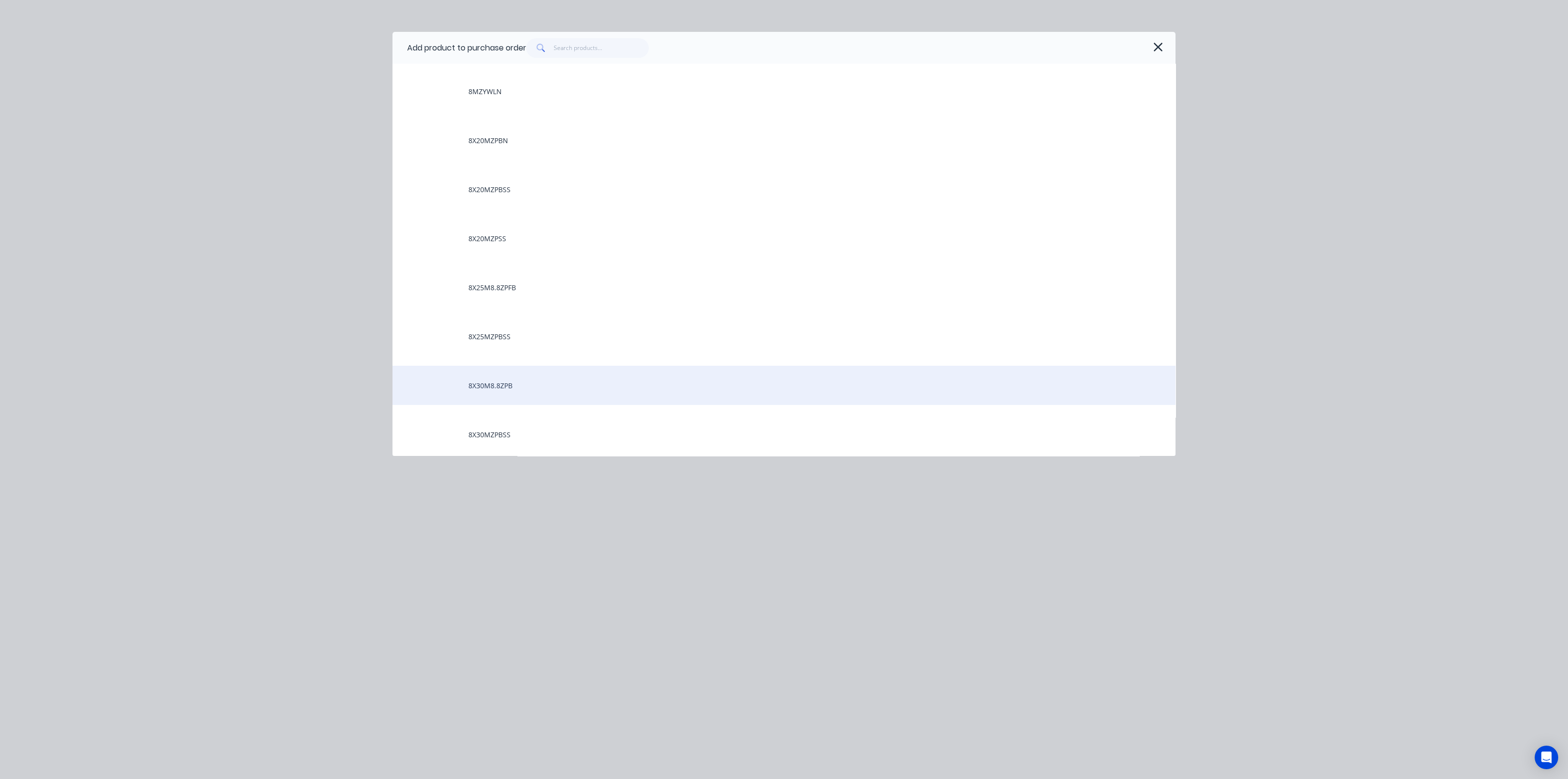
click at [494, 381] on div "8X30M8.8ZPB" at bounding box center [784, 386] width 783 height 39
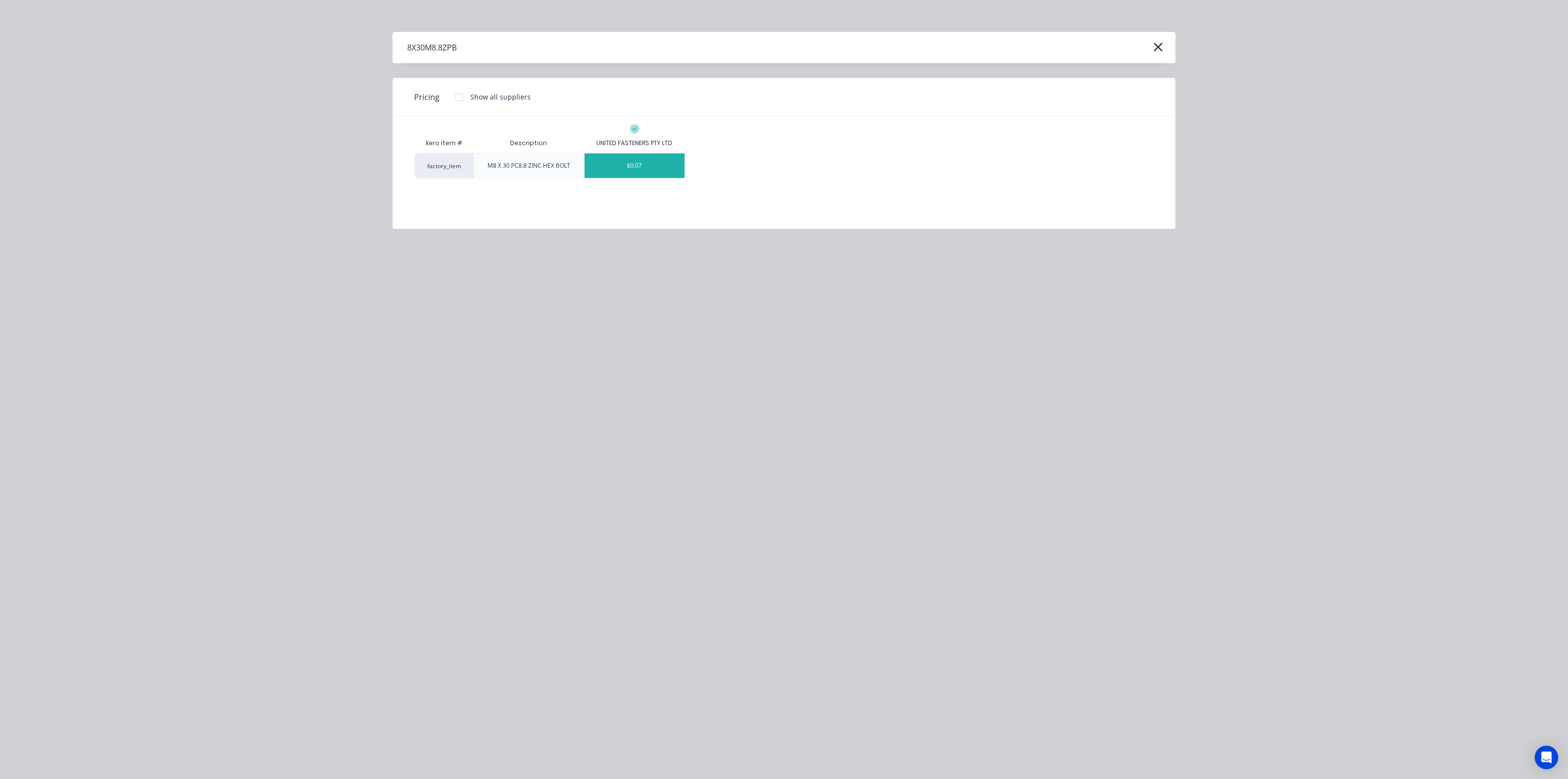
click at [644, 169] on div "$0.07" at bounding box center [634, 166] width 100 height 24
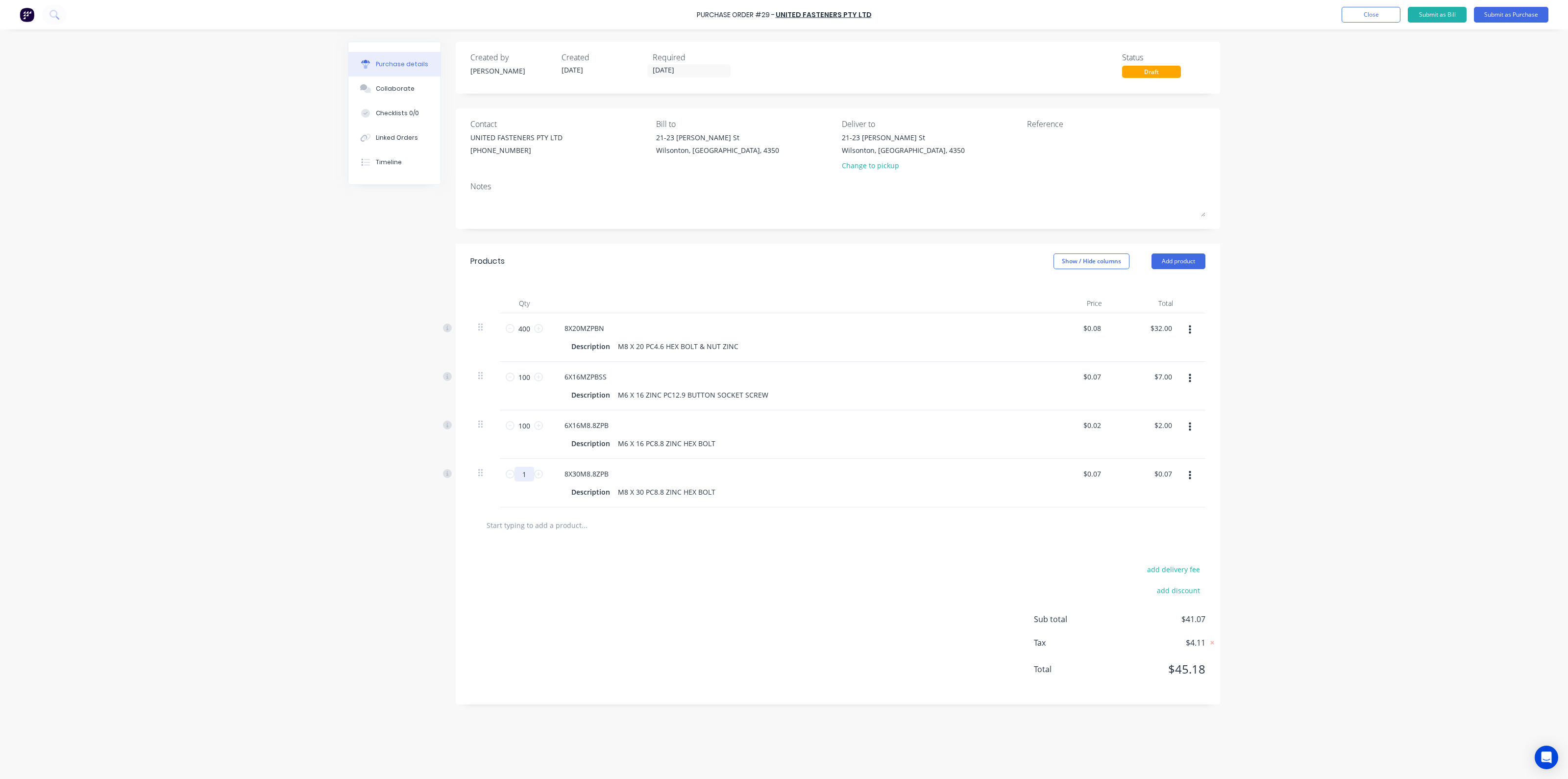
click at [524, 474] on input "1" at bounding box center [524, 474] width 19 height 15
type input "10"
type input "$0.70"
type input "100"
type input "$7.00"
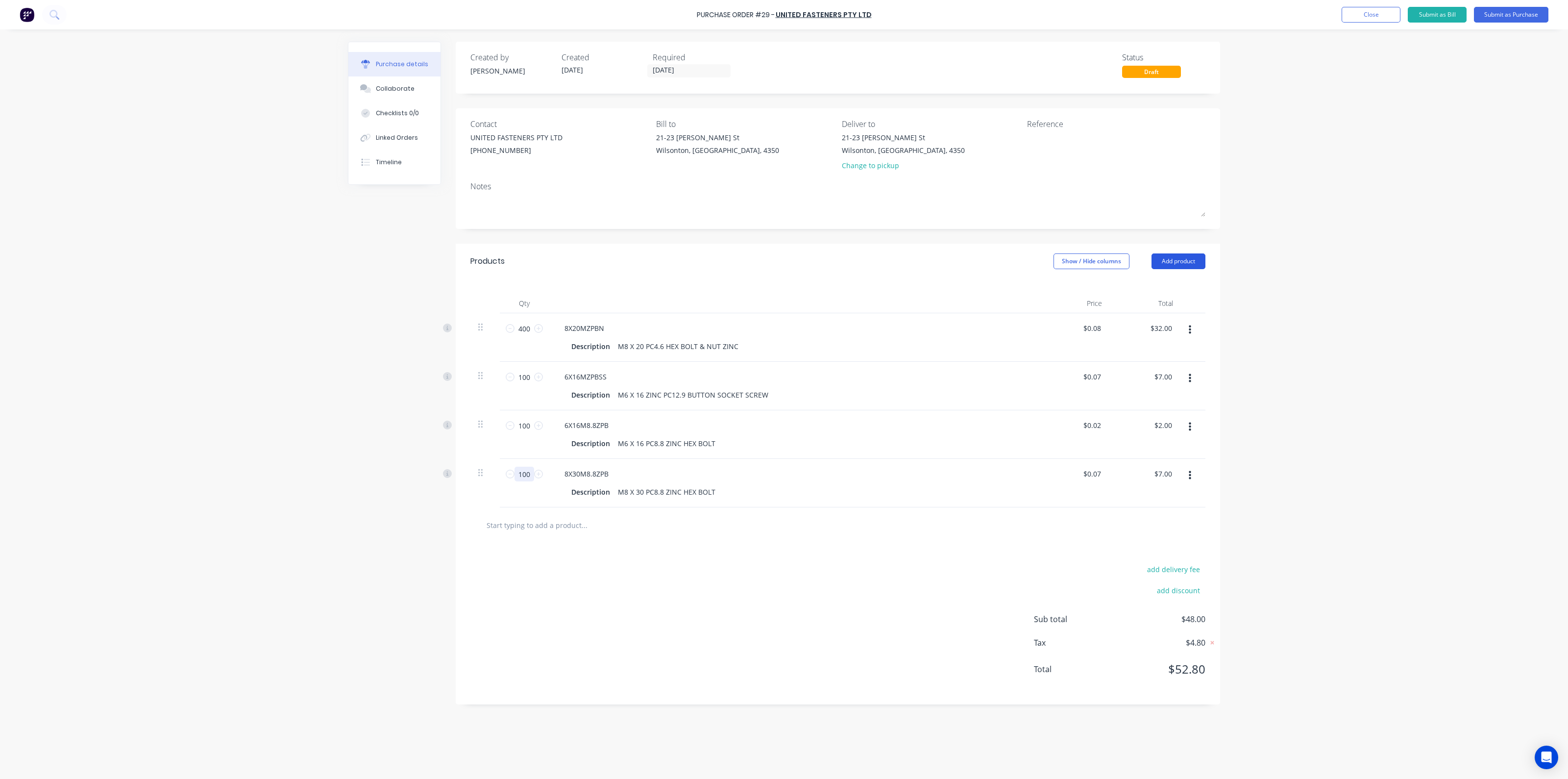
type input "100"
click at [1169, 266] on button "Add product" at bounding box center [1178, 261] width 54 height 16
click at [1155, 287] on div "Product catalogue" at bounding box center [1159, 286] width 75 height 14
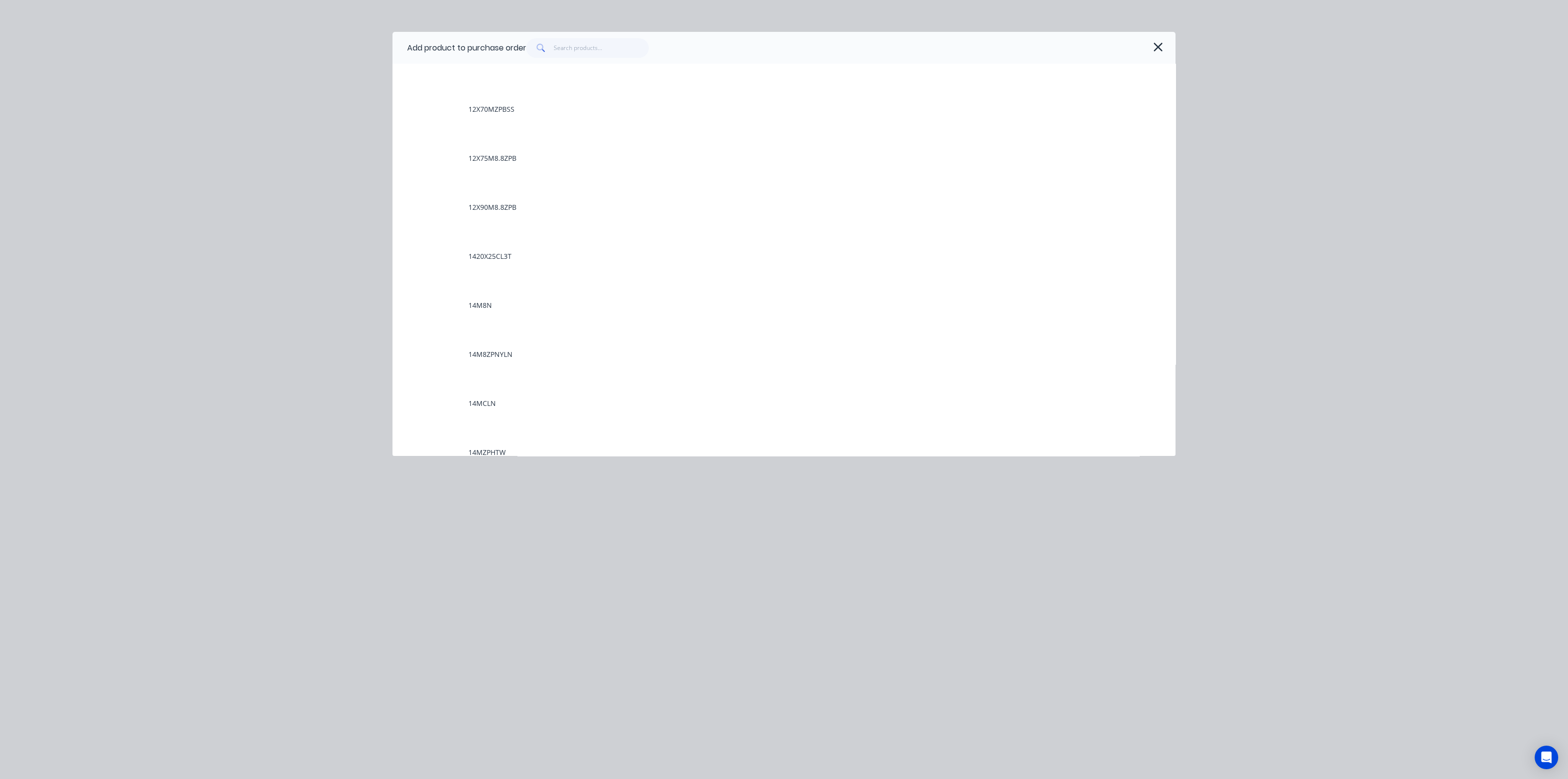
scroll to position [2084, 0]
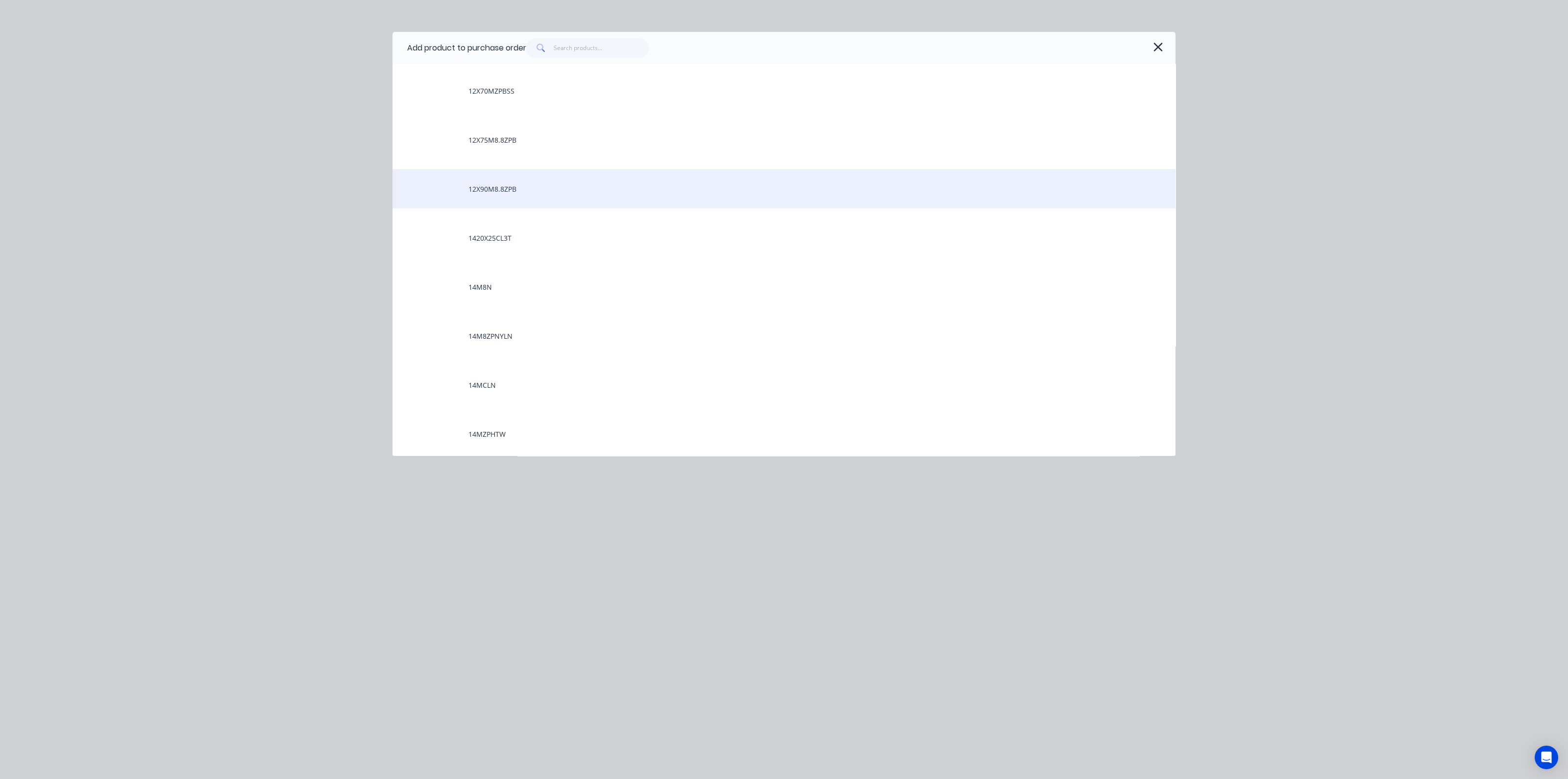
click at [514, 197] on div "12X90M8.8ZPB" at bounding box center [784, 189] width 783 height 39
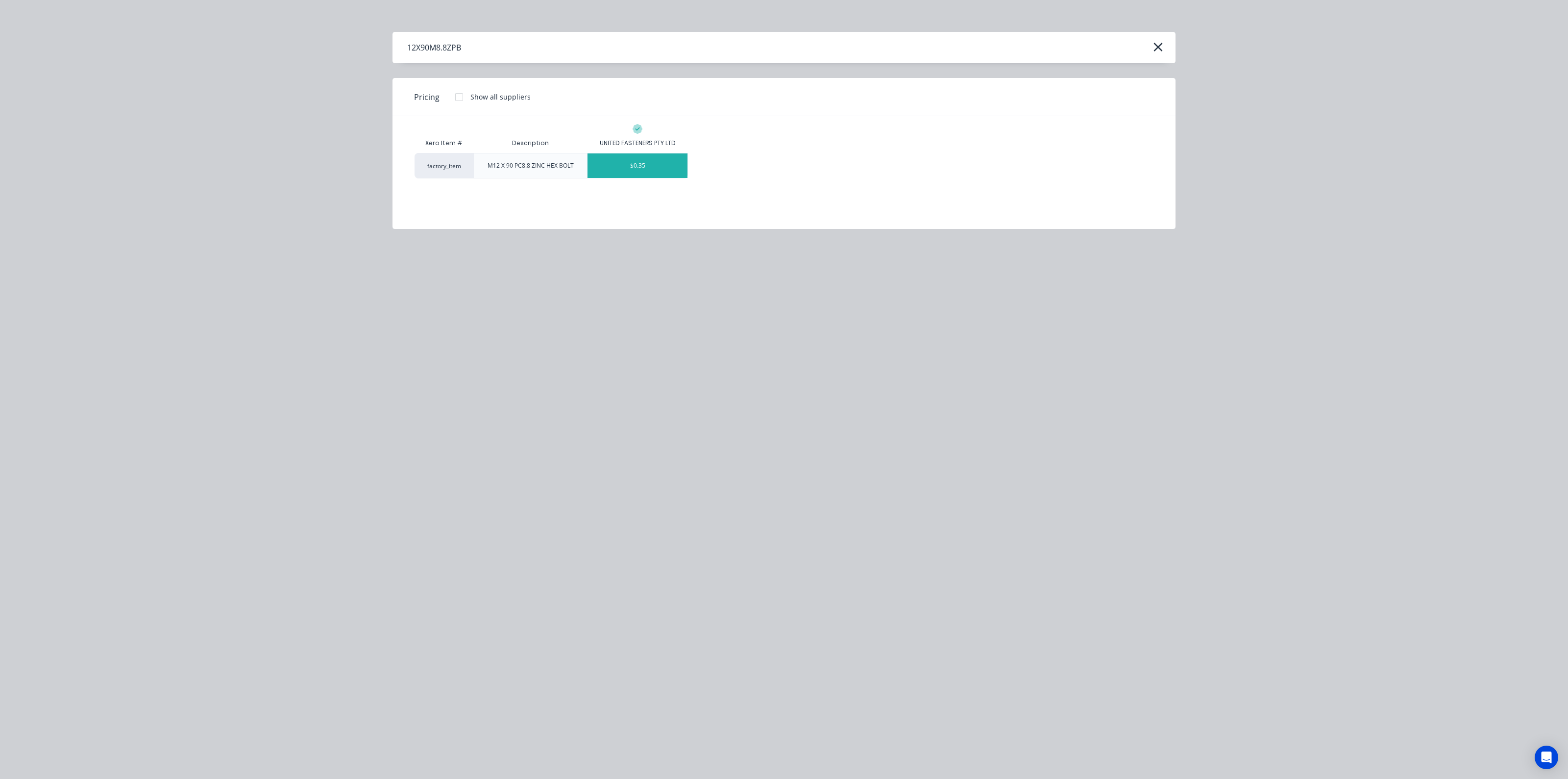
click at [632, 164] on div "$0.35" at bounding box center [637, 166] width 100 height 24
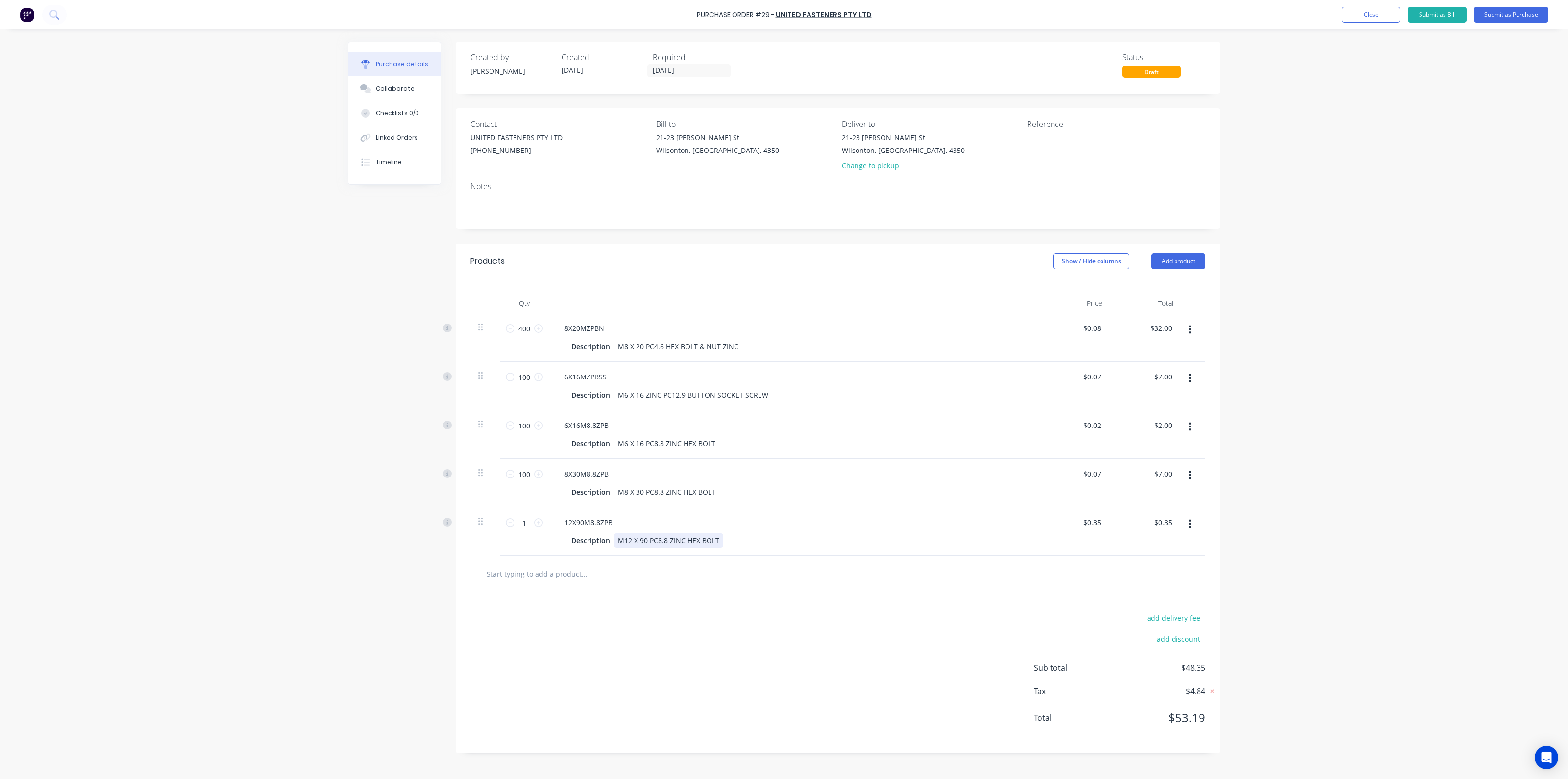
click at [646, 540] on div "M12 X 90 PC8.8 ZINC HEX BOLT" at bounding box center [669, 540] width 110 height 14
drag, startPoint x: 645, startPoint y: 540, endPoint x: 640, endPoint y: 538, distance: 5.4
click at [640, 538] on div "M12 X 90 PC8.8 ZINC HEX BOLT" at bounding box center [669, 540] width 110 height 14
click at [739, 604] on div "add delivery fee add discount Sub total $48.35 Tax $4.84 Total $53.19" at bounding box center [838, 672] width 765 height 161
click at [526, 521] on input "1" at bounding box center [524, 523] width 19 height 15
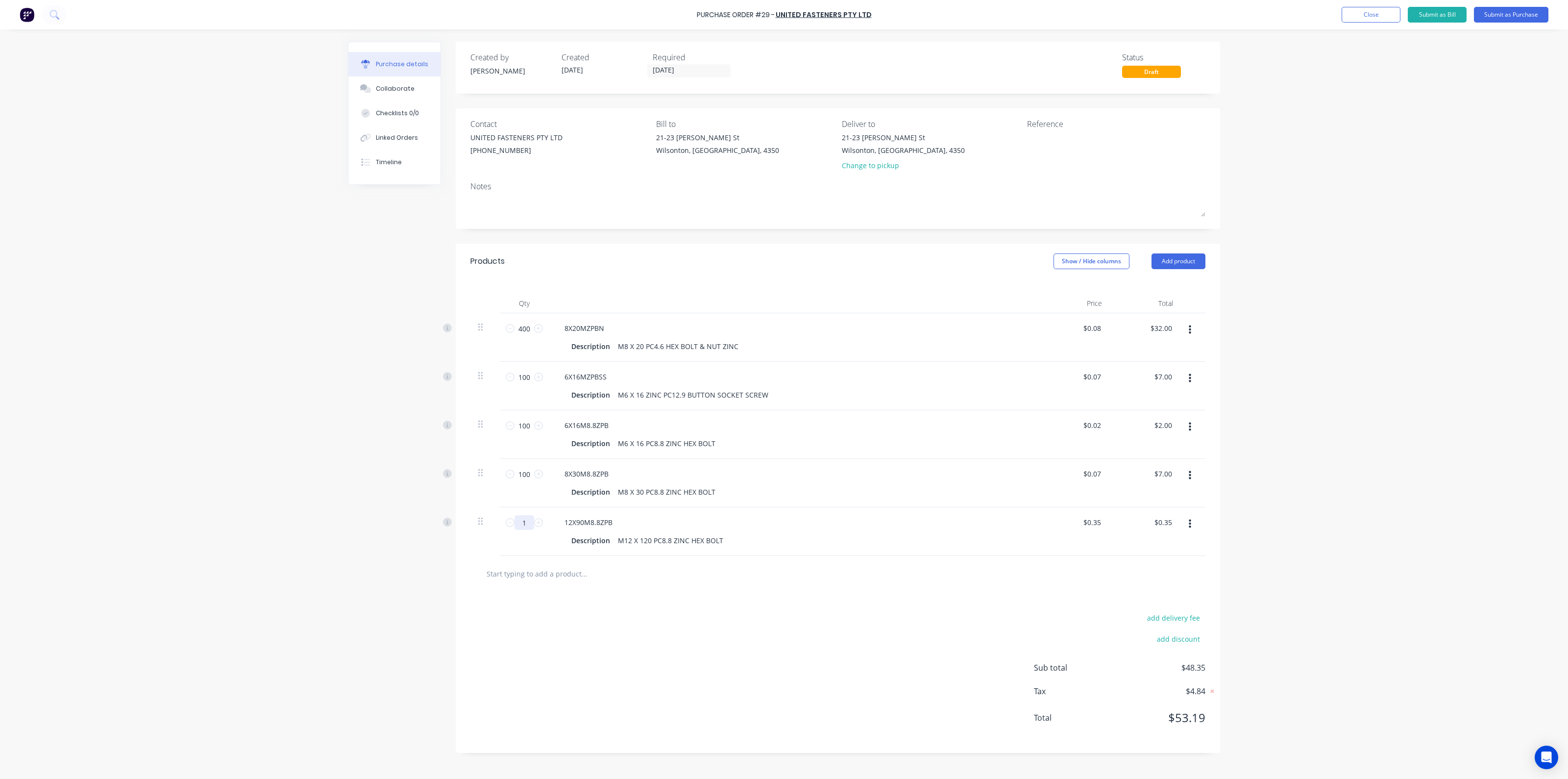
type input "5"
type input "$1.75"
type input "50"
type input "$17.50"
type input "50"
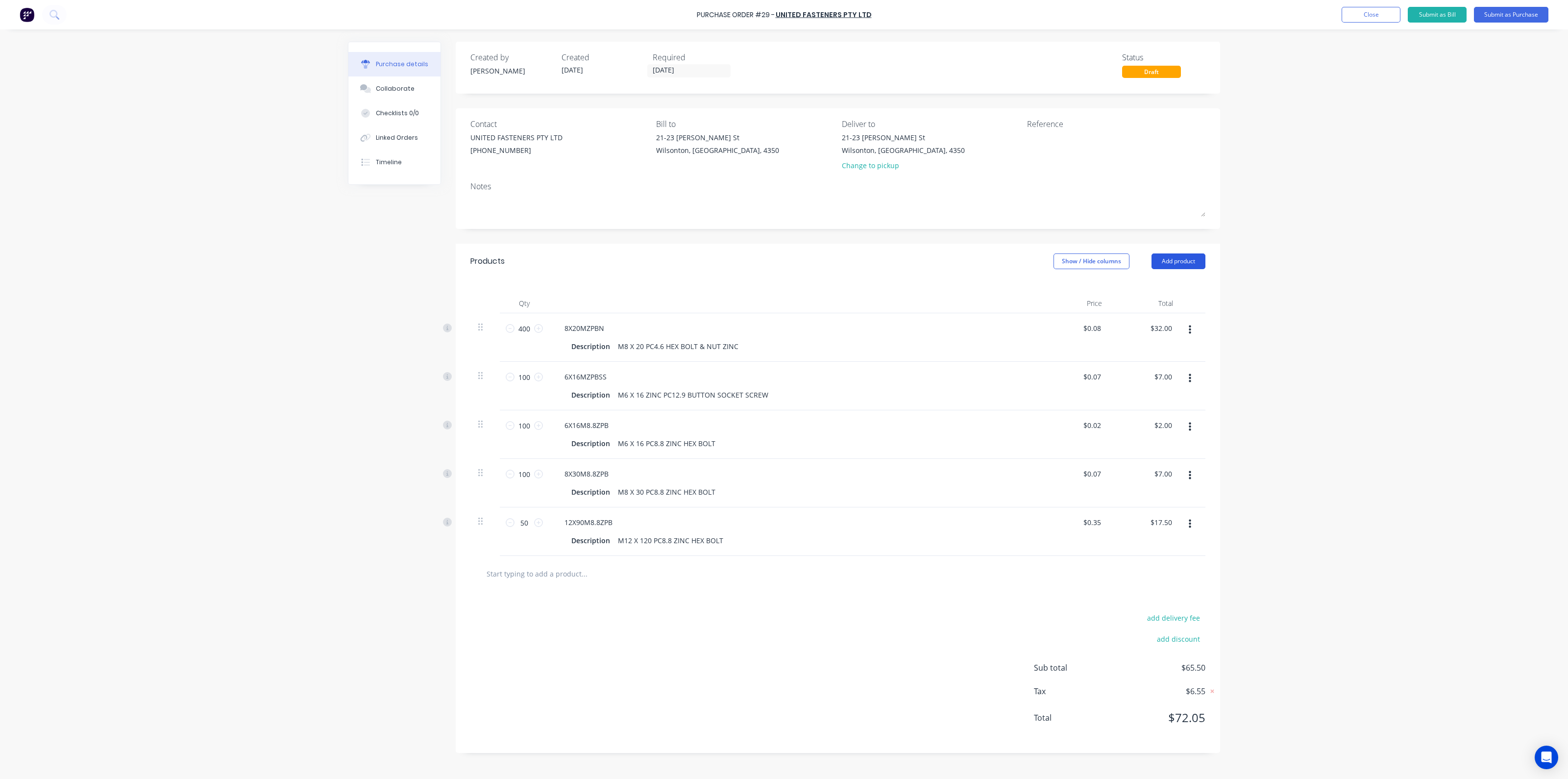
click at [1176, 266] on button "Add product" at bounding box center [1178, 261] width 54 height 16
click at [1165, 291] on div "Product catalogue" at bounding box center [1159, 286] width 75 height 14
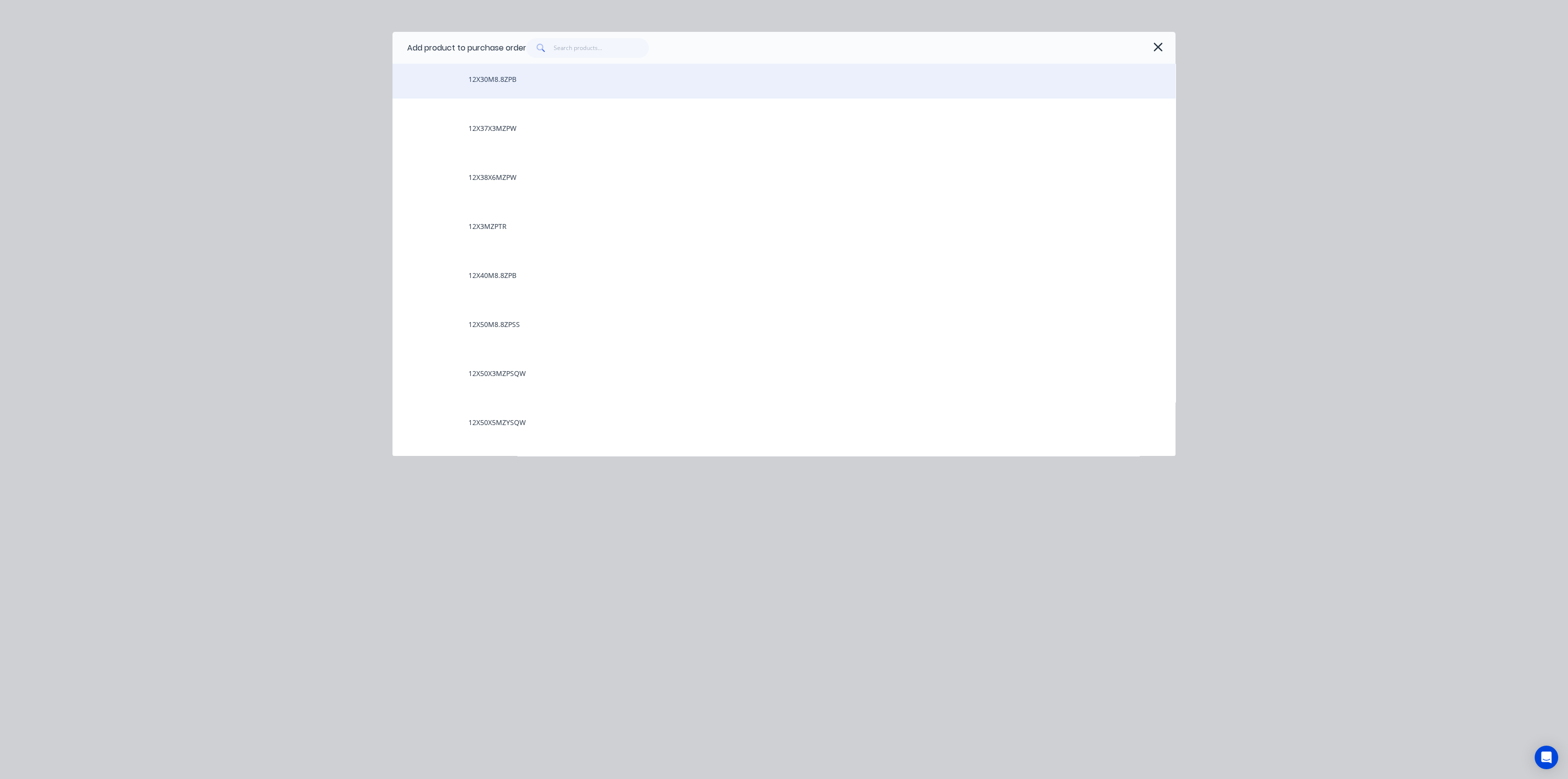
scroll to position [1287, 0]
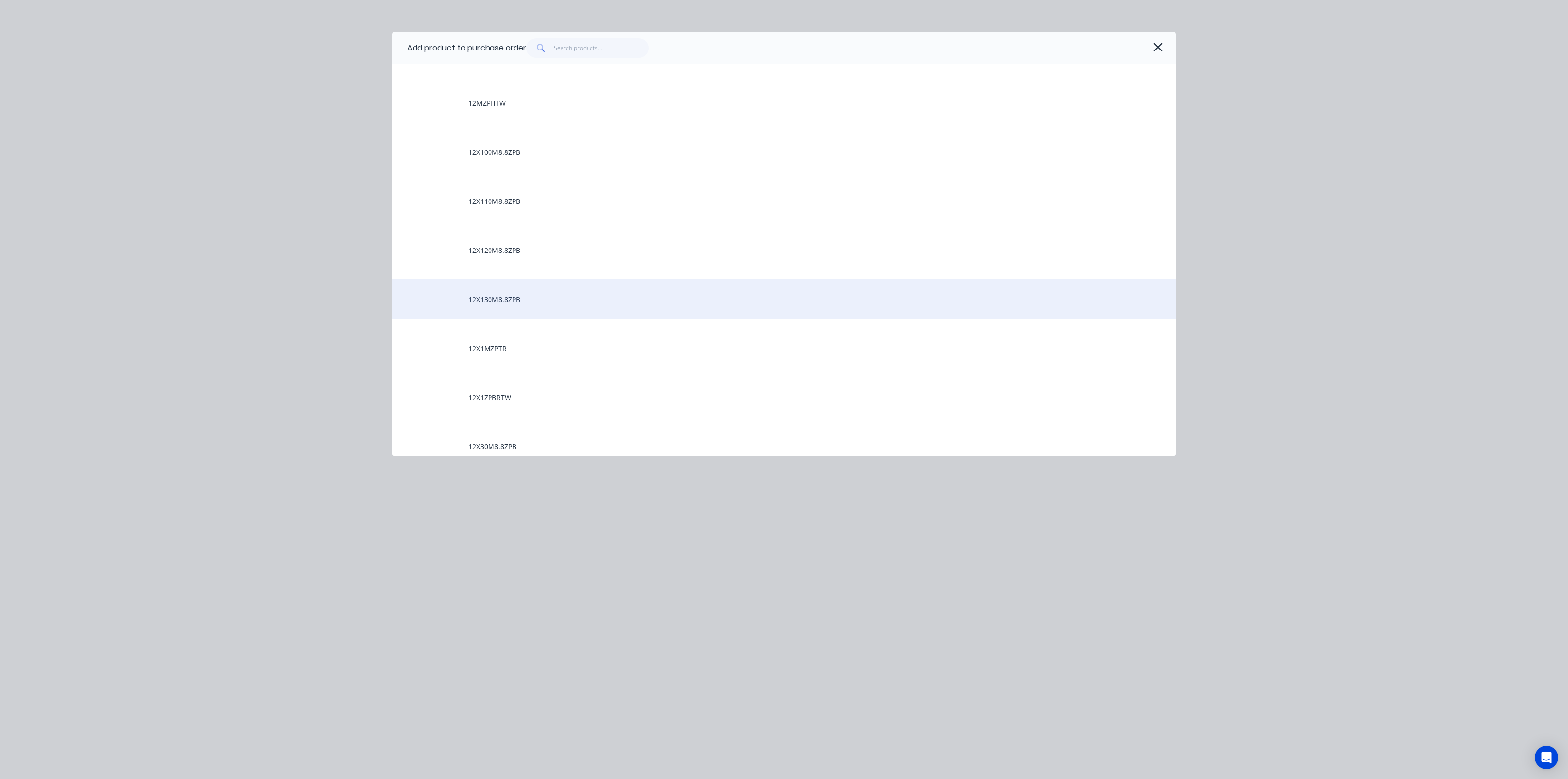
click at [494, 297] on div "12X130M8.8ZPB" at bounding box center [784, 299] width 783 height 39
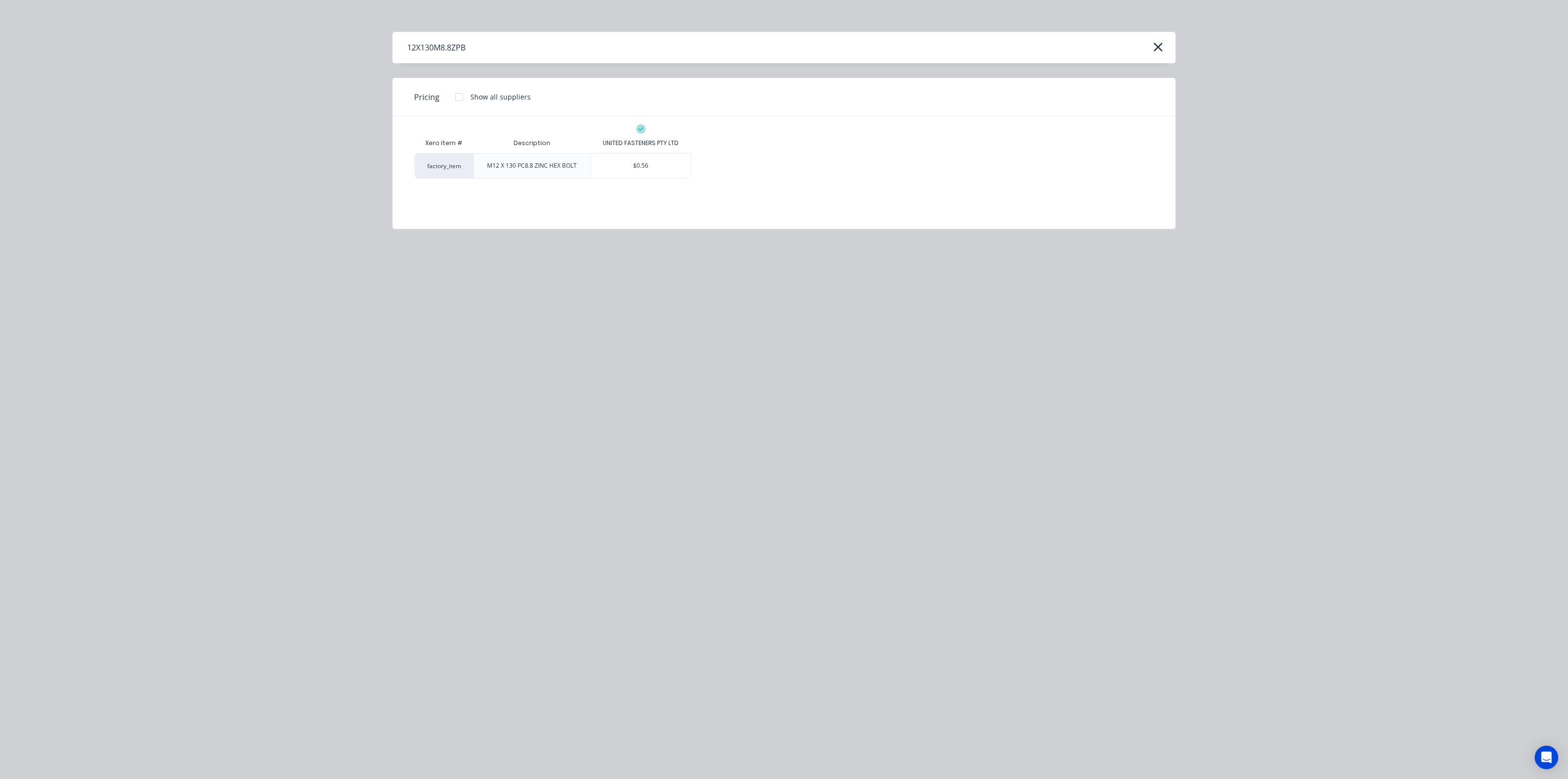
click at [550, 167] on div "M12 X 130 PC8.8 ZINC HEX BOLT" at bounding box center [531, 166] width 89 height 9
click at [615, 158] on div "$0.56" at bounding box center [641, 166] width 100 height 24
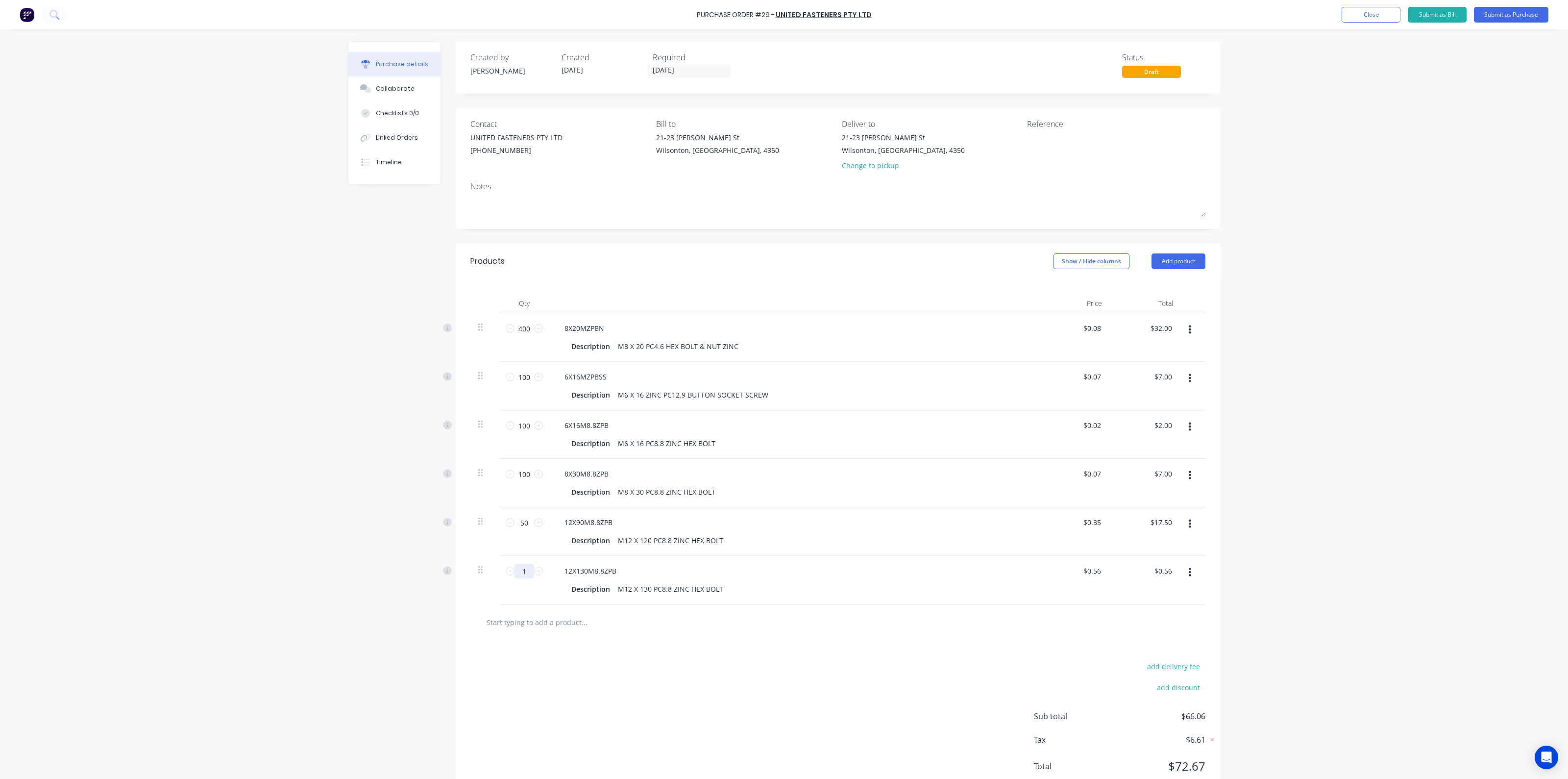
click at [528, 569] on input "1" at bounding box center [524, 571] width 19 height 15
type input "5"
type input "$2.80"
type input "50"
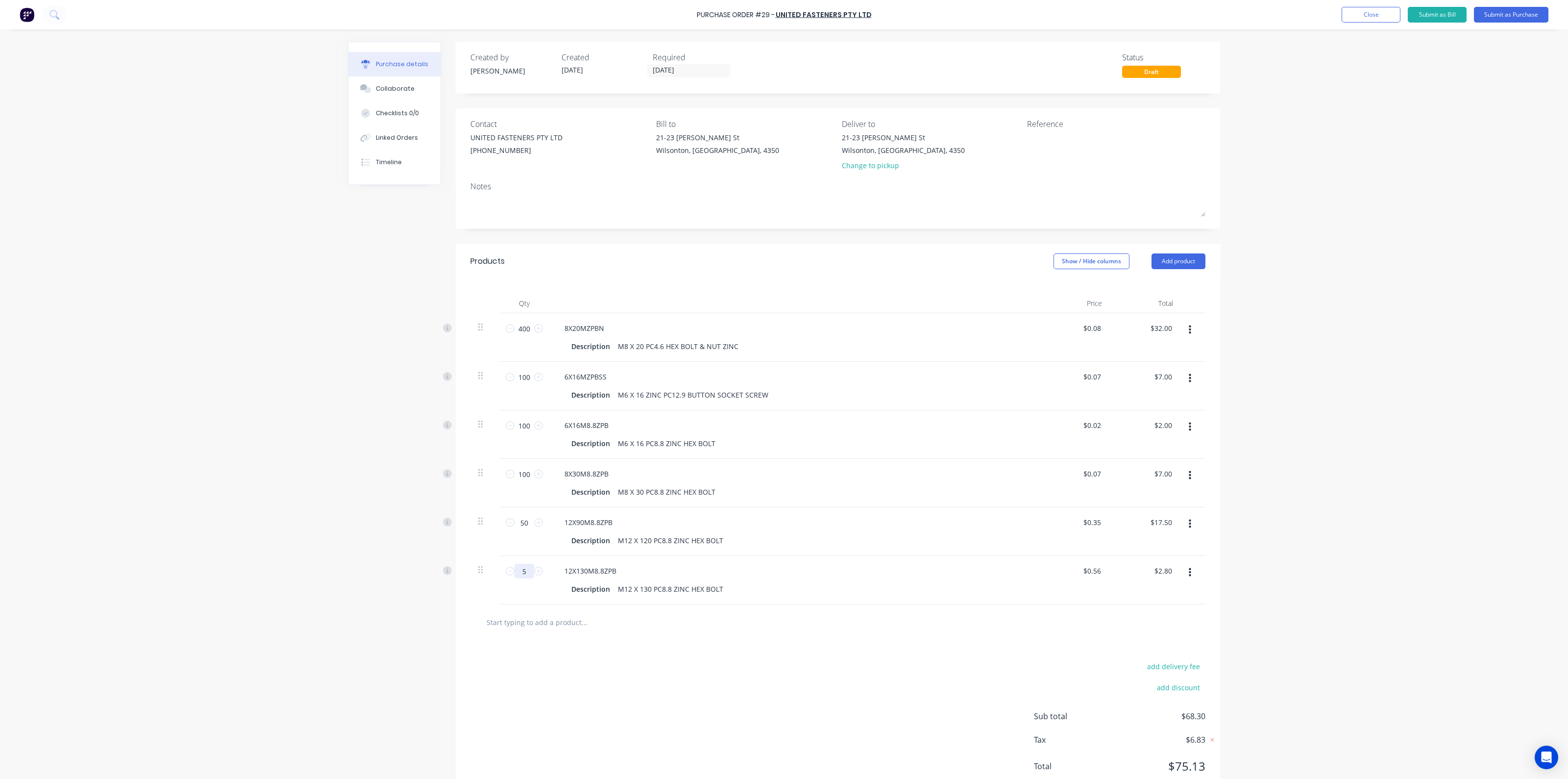
type input "$28.00"
type input "50"
click at [757, 664] on div "add delivery fee add discount Sub total $93.50 Tax $9.35 Total $102.85" at bounding box center [838, 721] width 765 height 161
click at [1181, 261] on button "Add product" at bounding box center [1178, 261] width 54 height 16
click at [1149, 289] on div "Product catalogue" at bounding box center [1159, 286] width 75 height 14
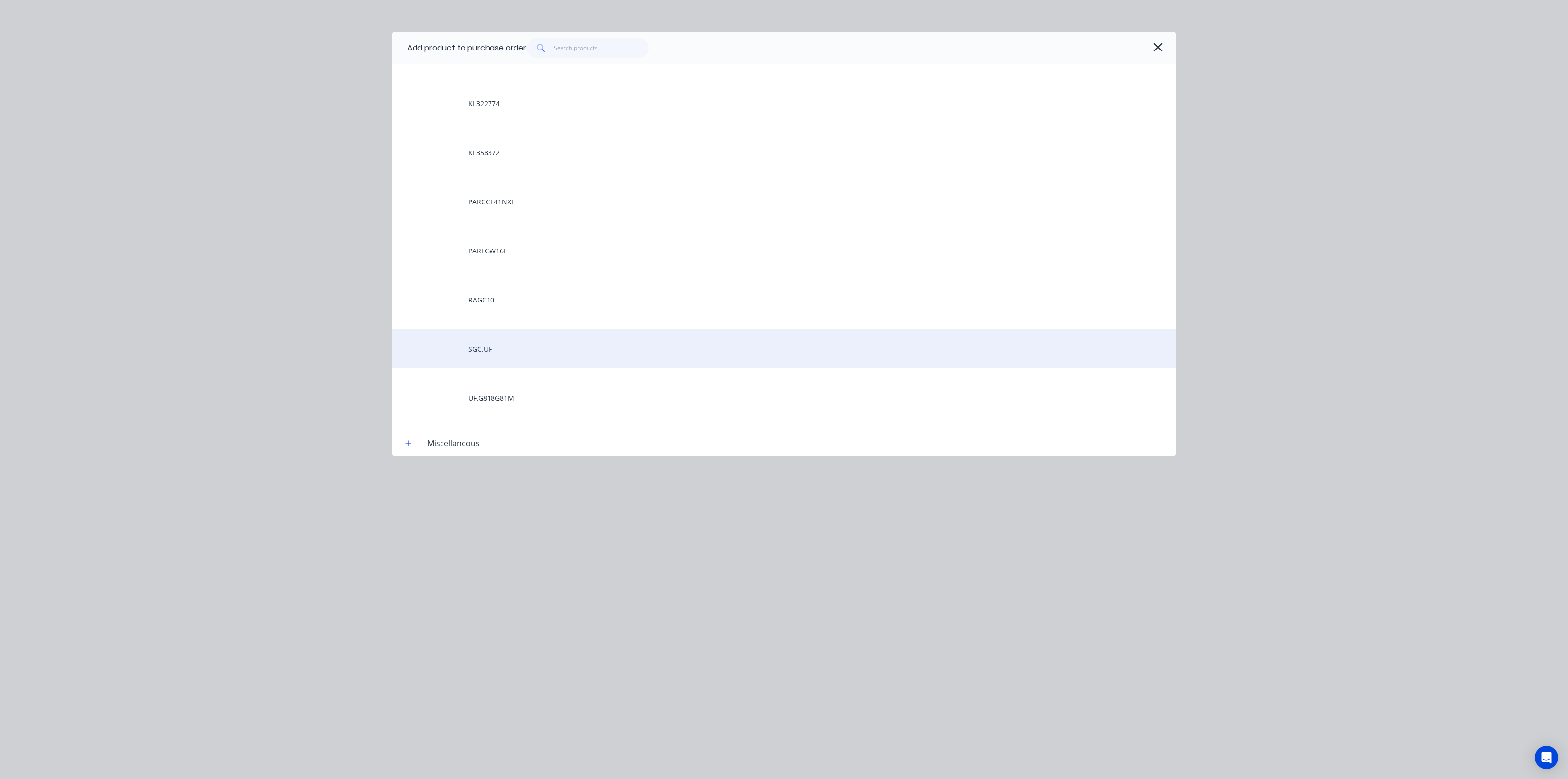
scroll to position [8274, 0]
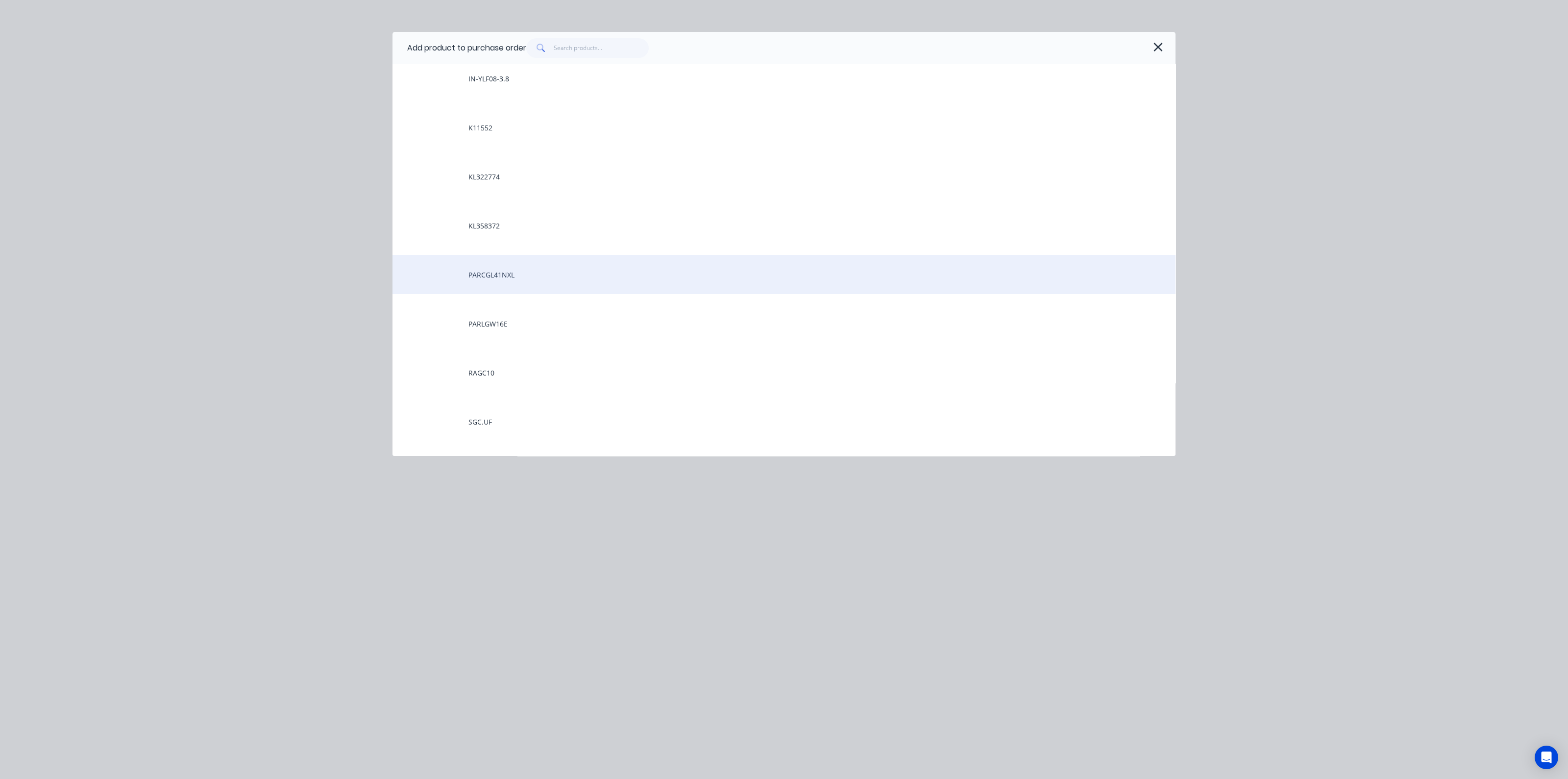
click at [512, 278] on div "PARCGL41NXL" at bounding box center [784, 275] width 783 height 39
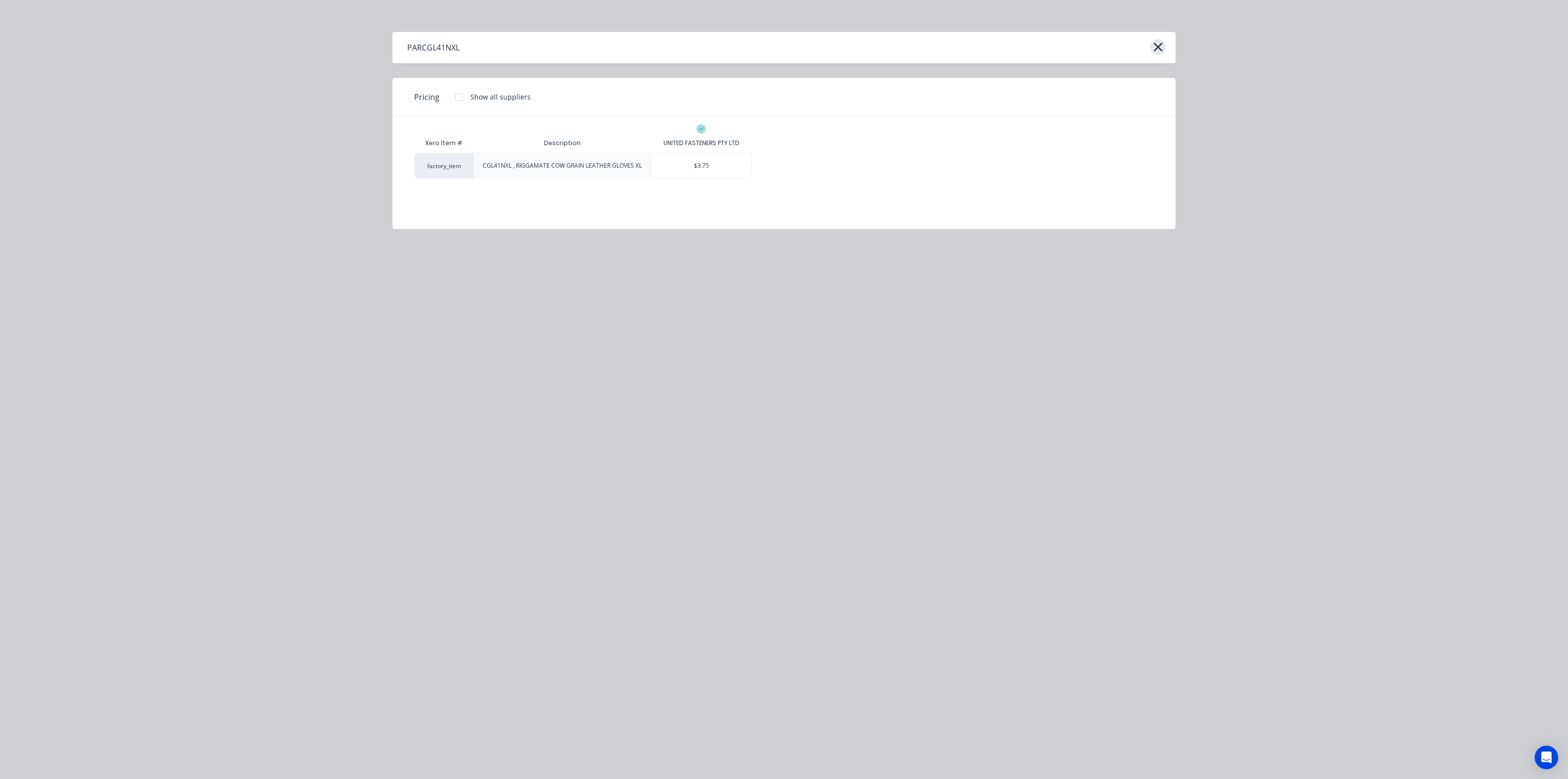
click at [1160, 42] on icon "button" at bounding box center [1158, 47] width 10 height 14
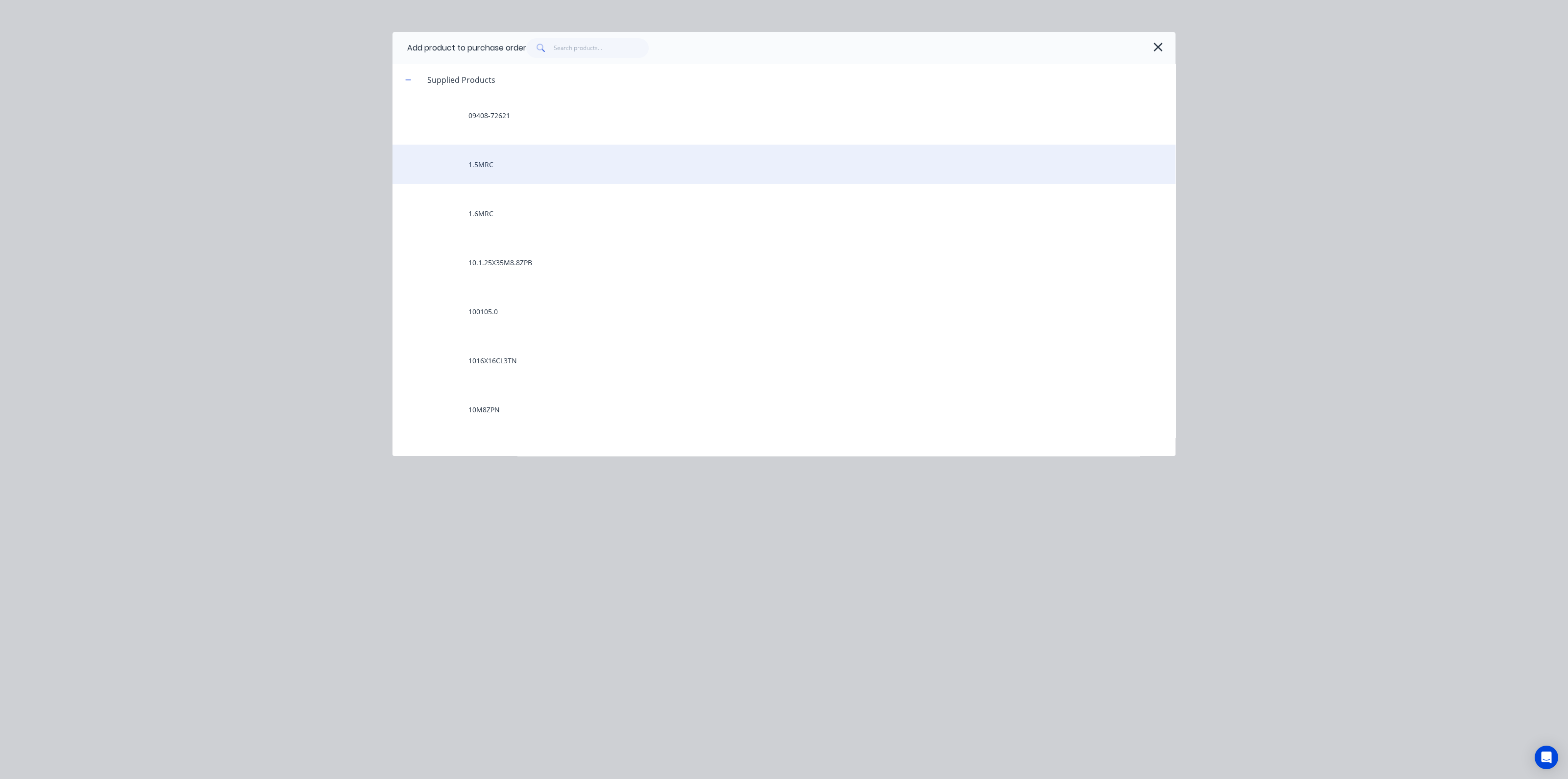
click at [545, 171] on div "1.5MRC" at bounding box center [784, 164] width 783 height 39
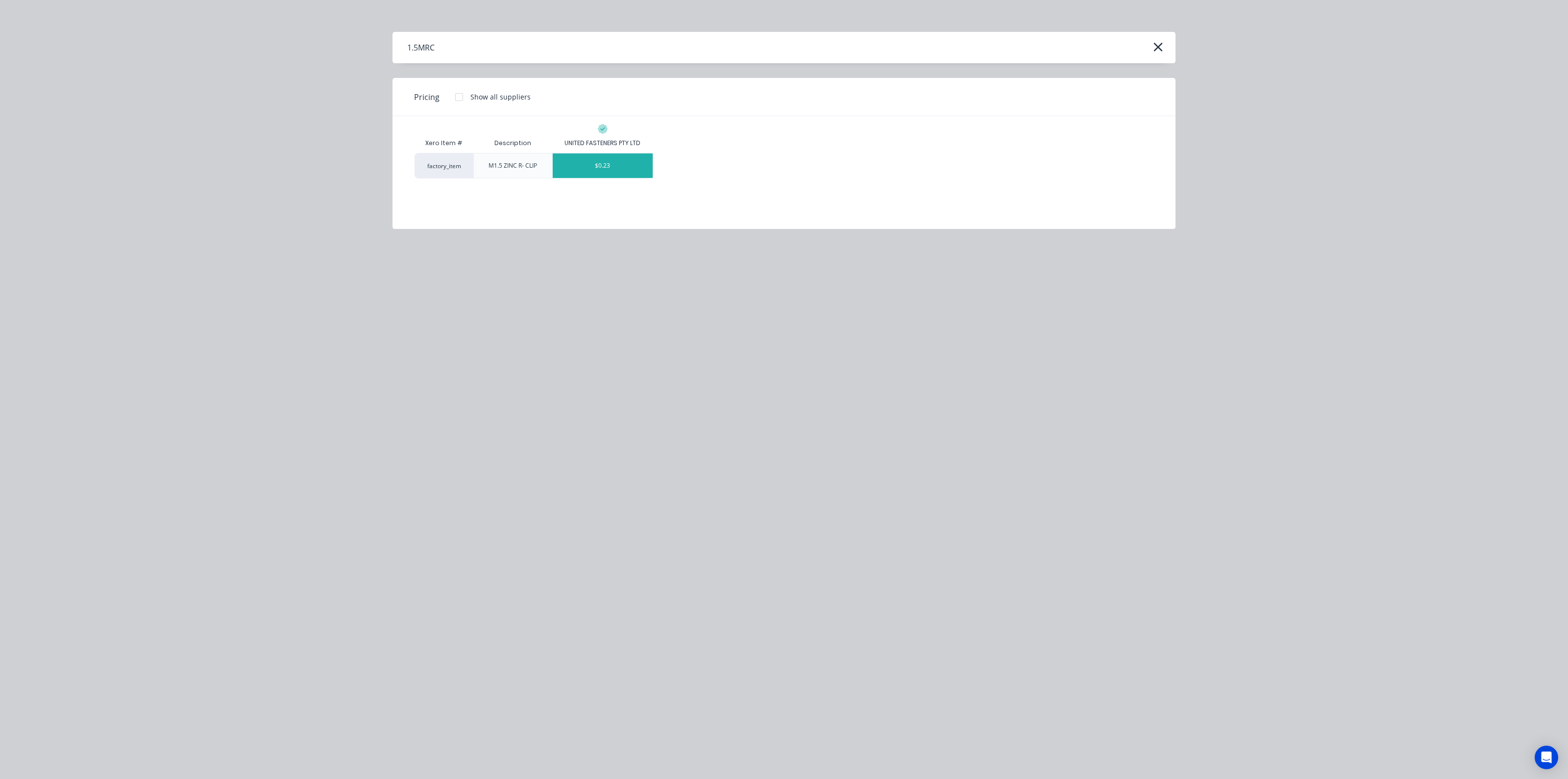
click at [617, 166] on div "$0.23" at bounding box center [603, 166] width 100 height 24
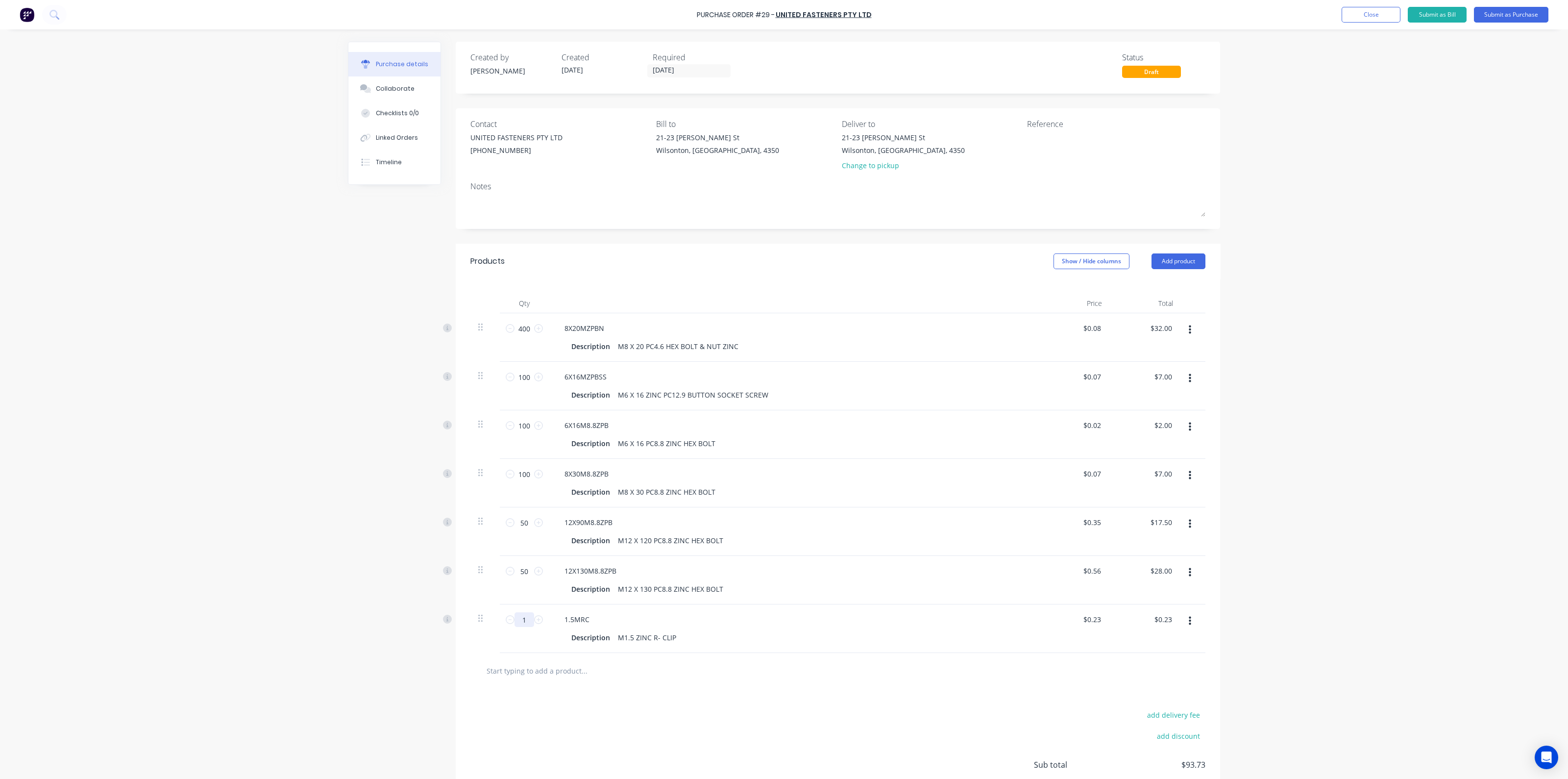
click at [526, 620] on input "1" at bounding box center [524, 619] width 19 height 15
type input "2"
type input "$0.46"
type input "20"
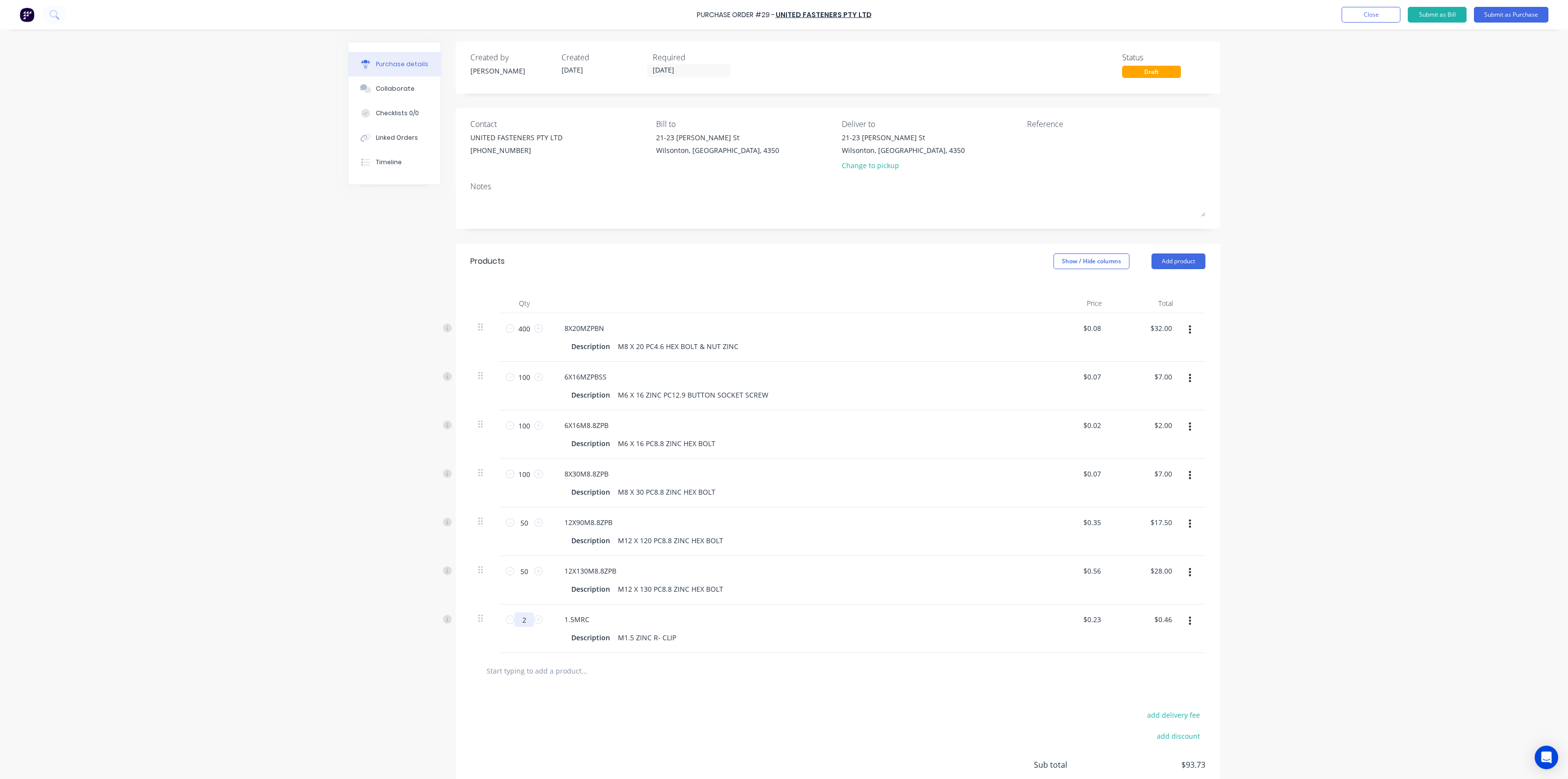
type input "$4.60"
type input "200"
type input "$46.00"
type input "200"
click at [956, 555] on div "12X90M8.8ZPB Description M12 X 120 PC8.8 ZINC HEX BOLT" at bounding box center [794, 532] width 490 height 49
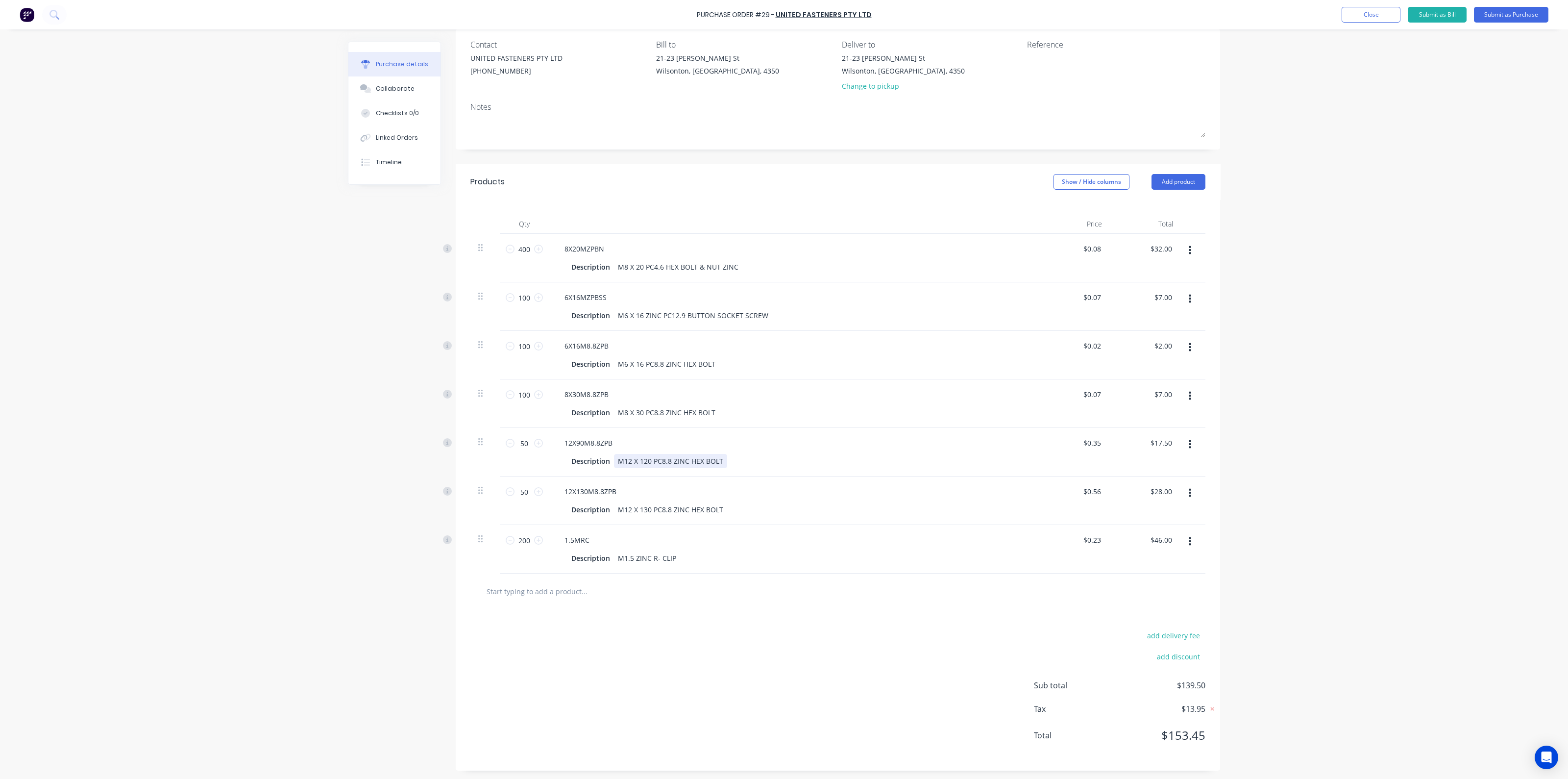
scroll to position [0, 0]
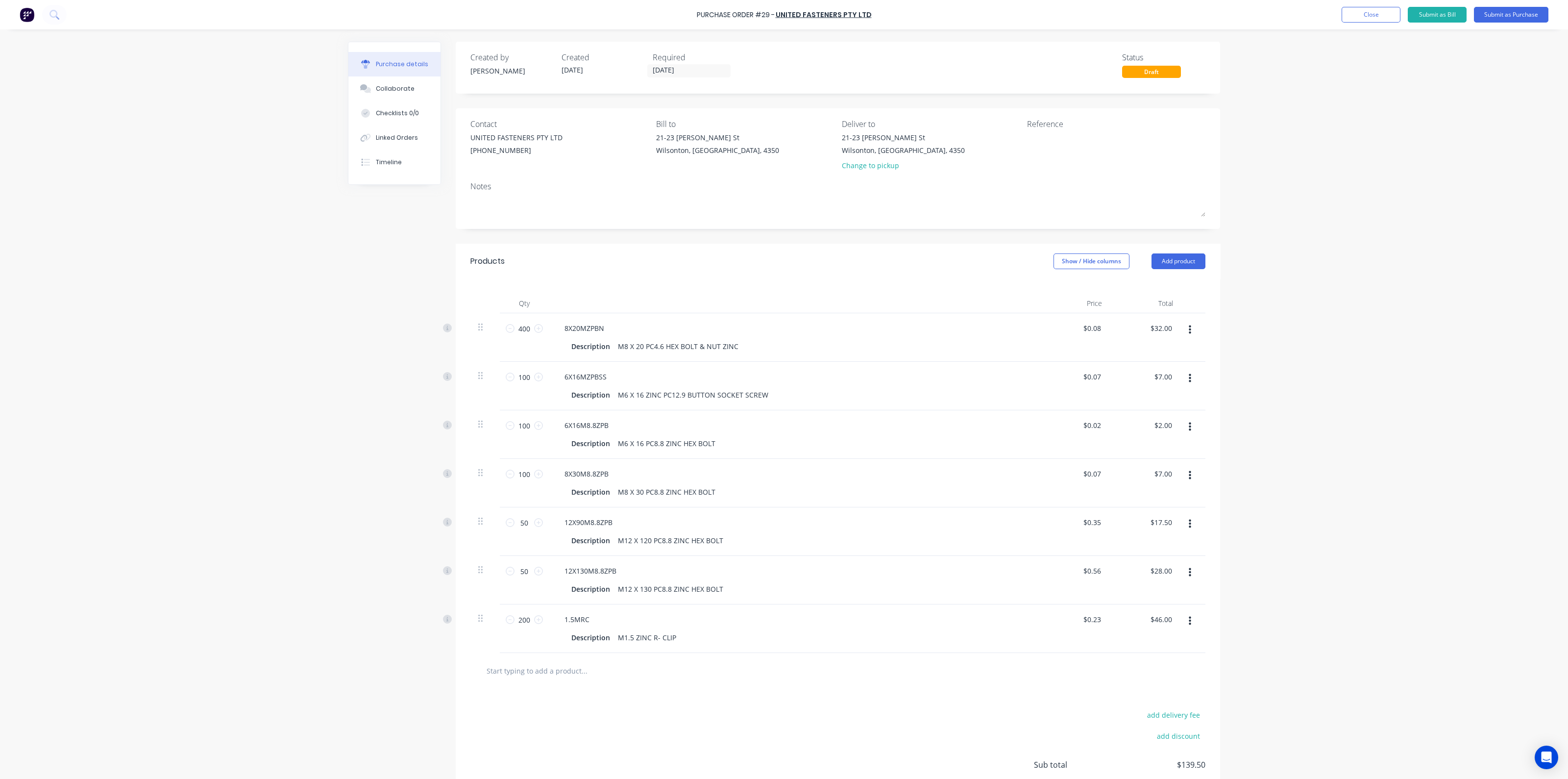
click at [775, 479] on div "8X30M8.8ZPB" at bounding box center [793, 473] width 474 height 14
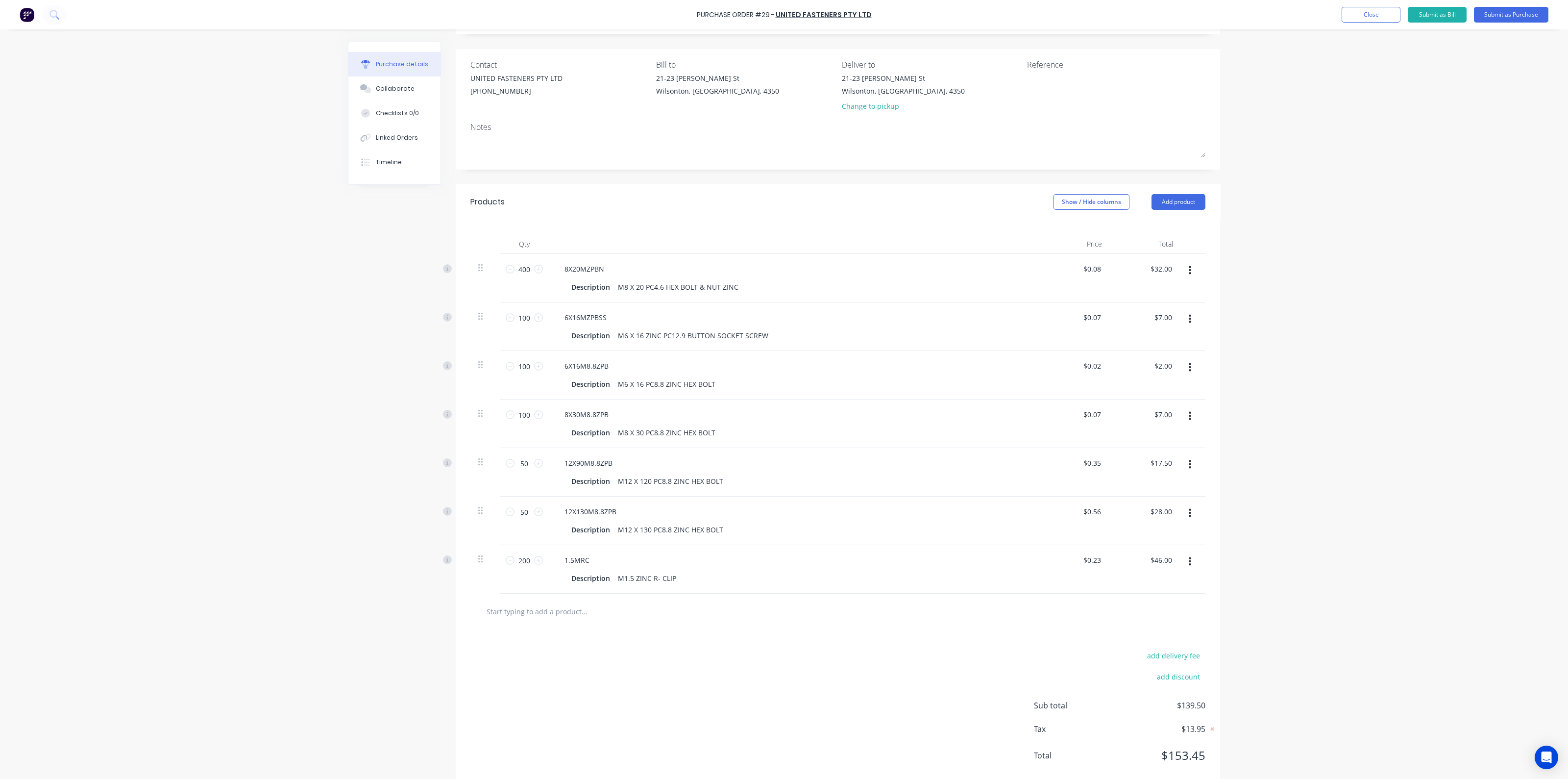
scroll to position [79, 0]
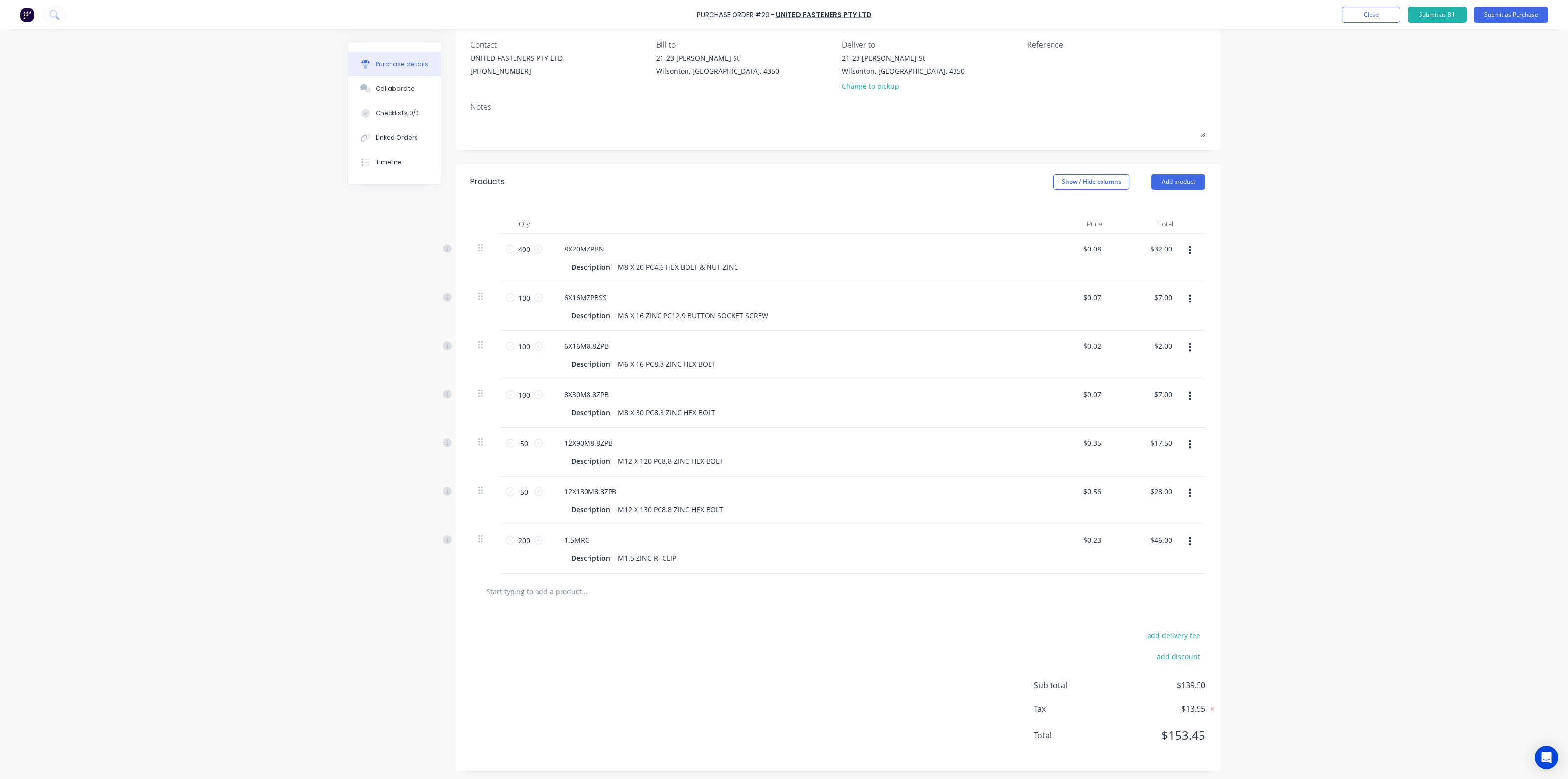
click at [745, 546] on div "1.5MRC" at bounding box center [793, 540] width 474 height 14
click at [702, 561] on div "Description M1.5 ZINC R- CLIP" at bounding box center [791, 558] width 449 height 14
click at [735, 545] on div "1.5MRC" at bounding box center [793, 540] width 474 height 14
click at [1191, 185] on button "Add product" at bounding box center [1178, 182] width 54 height 16
click at [1166, 208] on div "Product catalogue" at bounding box center [1159, 206] width 75 height 14
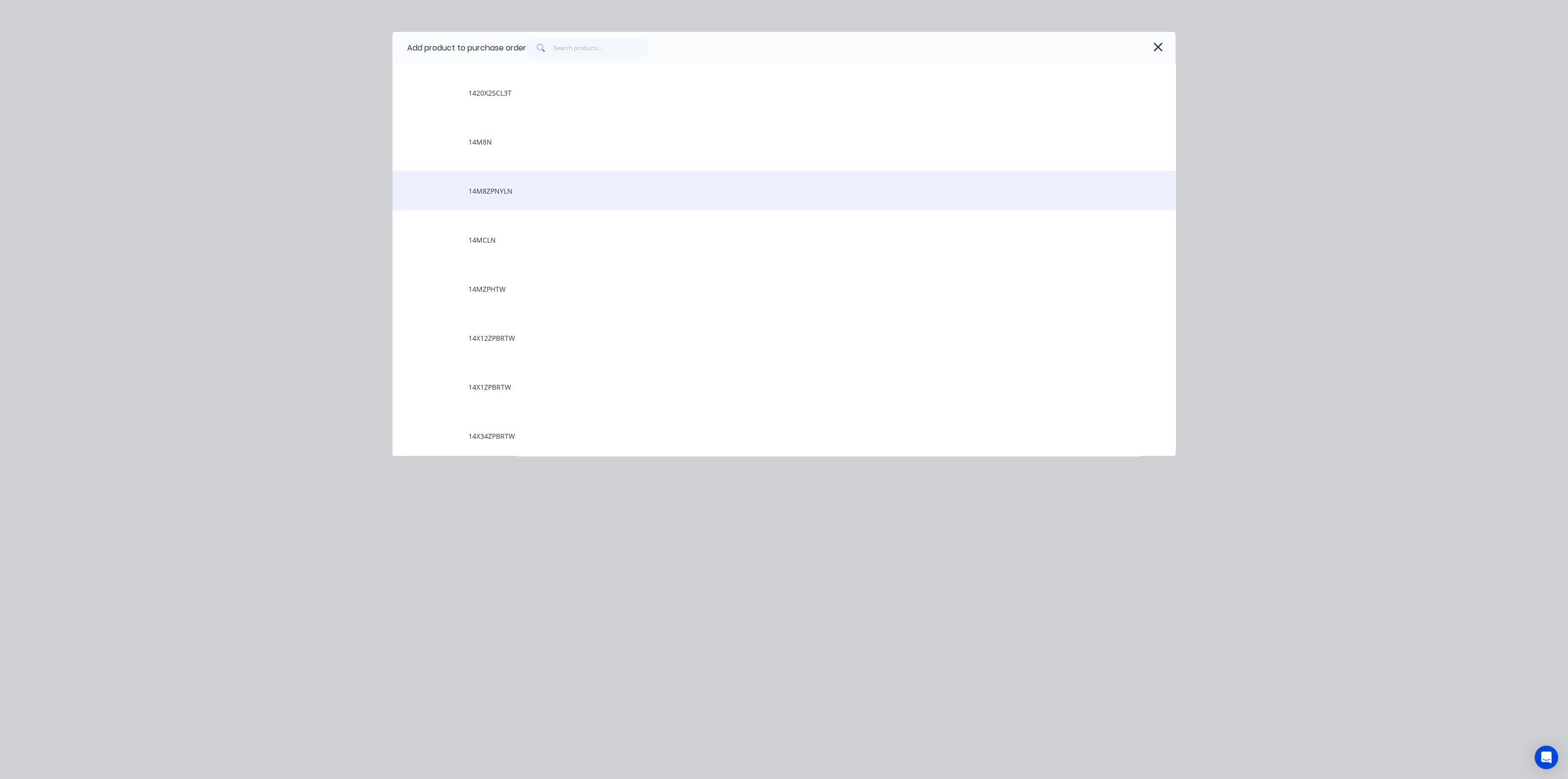
scroll to position [2268, 0]
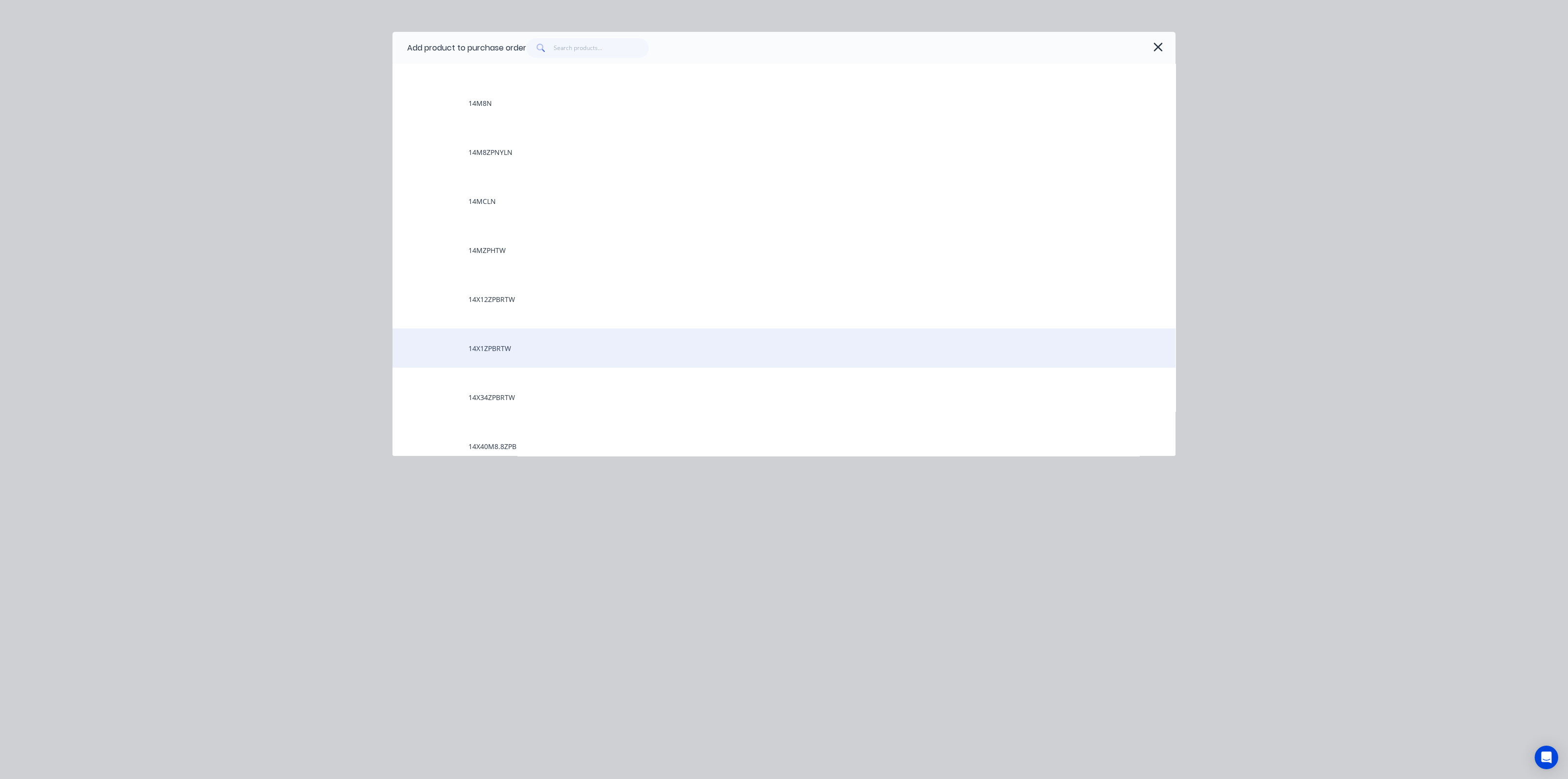
click at [534, 348] on div "14X1ZPBRTW" at bounding box center [784, 348] width 783 height 39
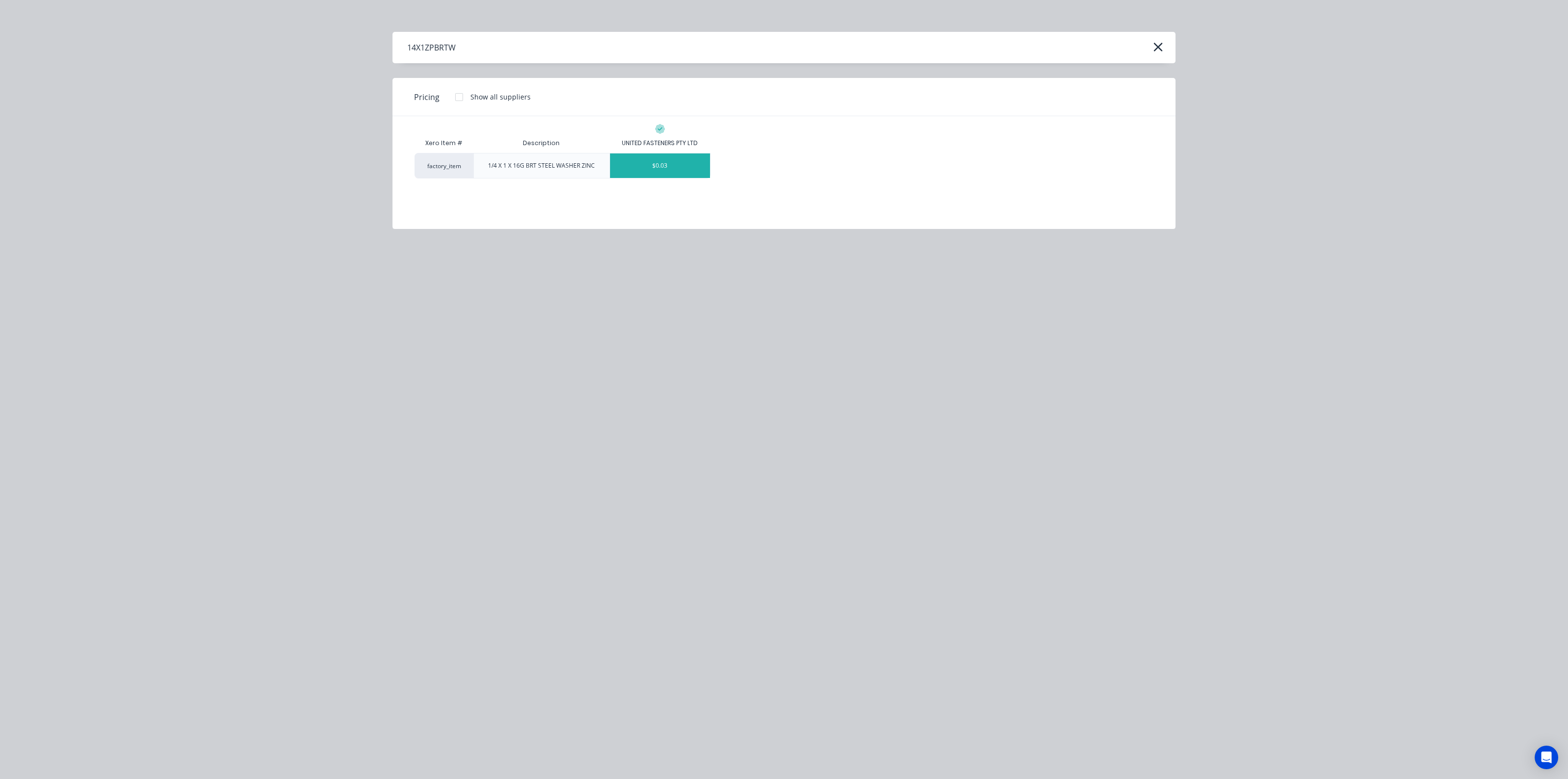
click at [651, 165] on div "$0.03" at bounding box center [660, 166] width 100 height 24
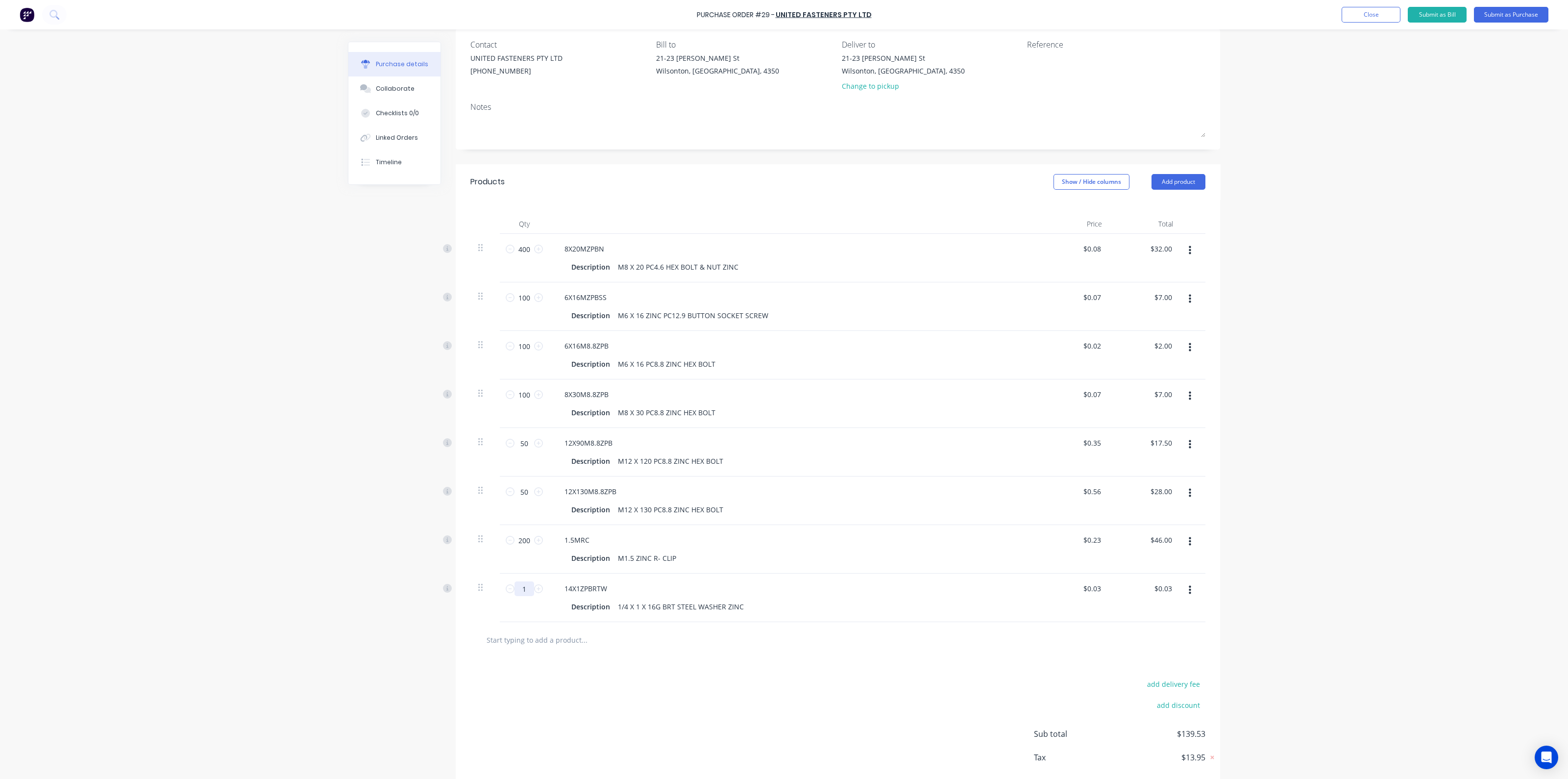
click at [528, 585] on input "1" at bounding box center [524, 589] width 19 height 15
type input "2"
type input "$0.06"
type input "20"
type input "$0.60"
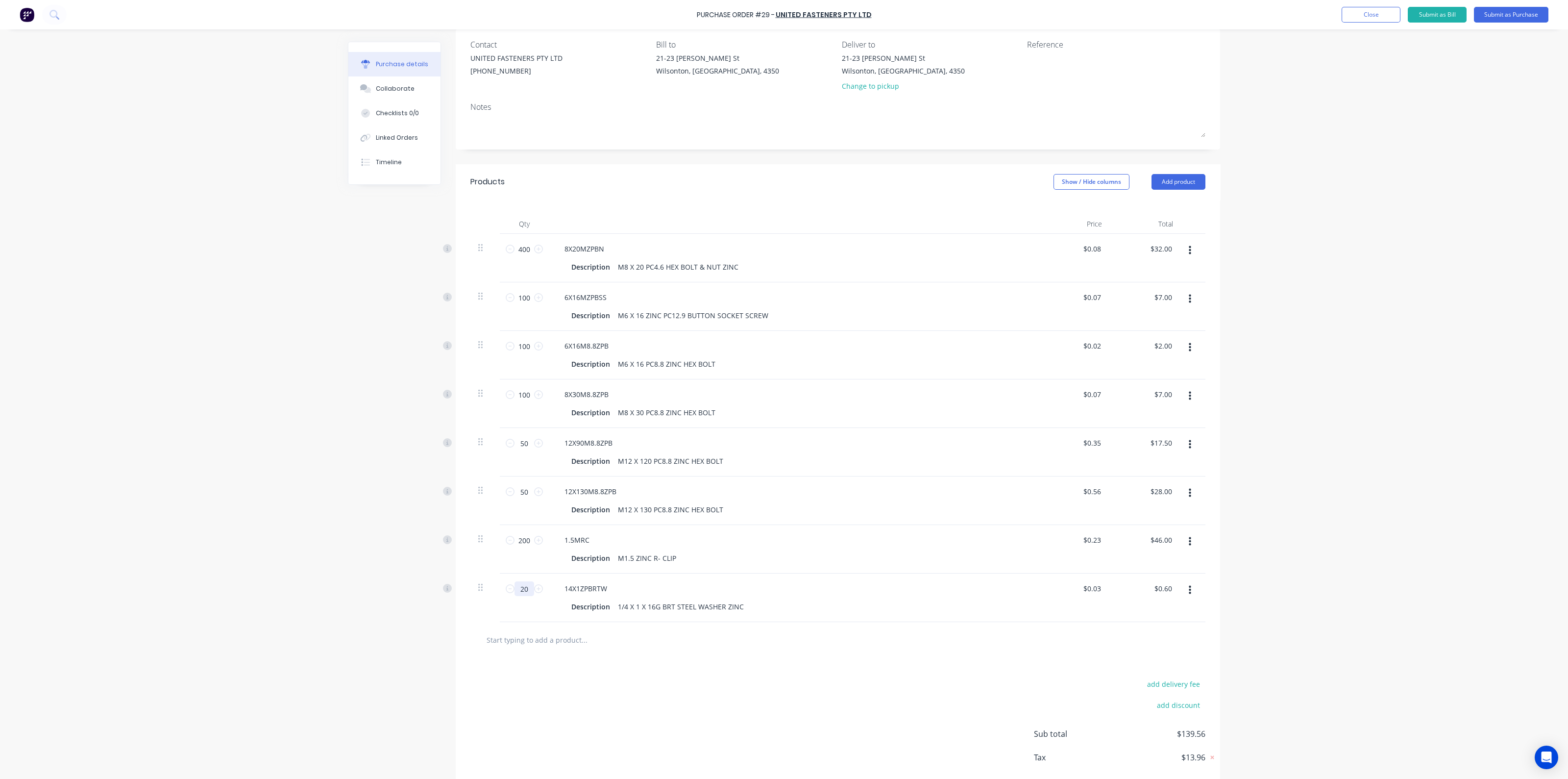
type input "200"
type input "$6.00"
type input "200"
click at [860, 568] on div "1.5MRC Description M1.5 ZINC R- CLIP" at bounding box center [794, 549] width 490 height 49
click at [1182, 183] on button "Add product" at bounding box center [1178, 182] width 54 height 16
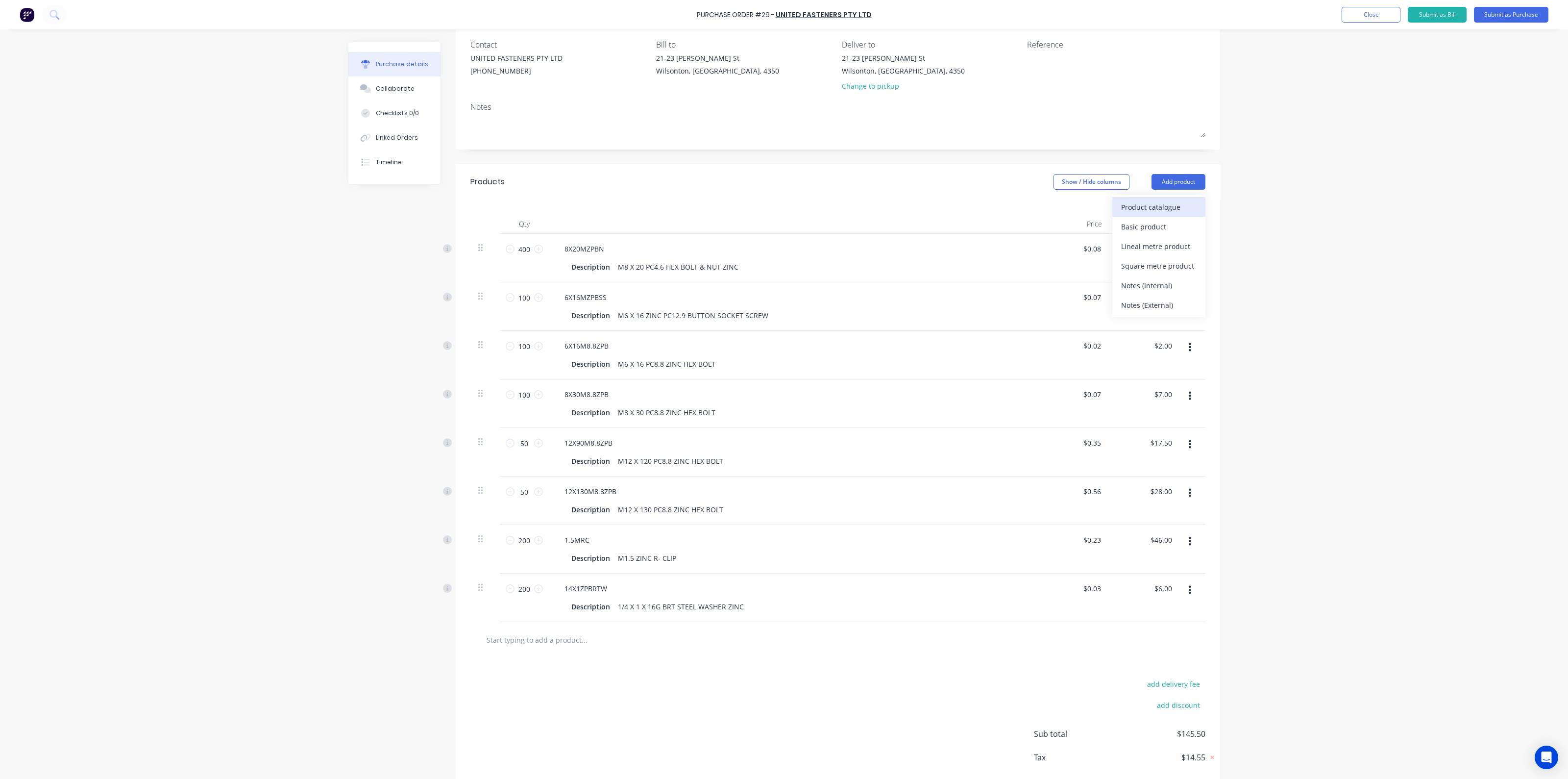
click at [1152, 206] on div "Product catalogue" at bounding box center [1159, 206] width 75 height 14
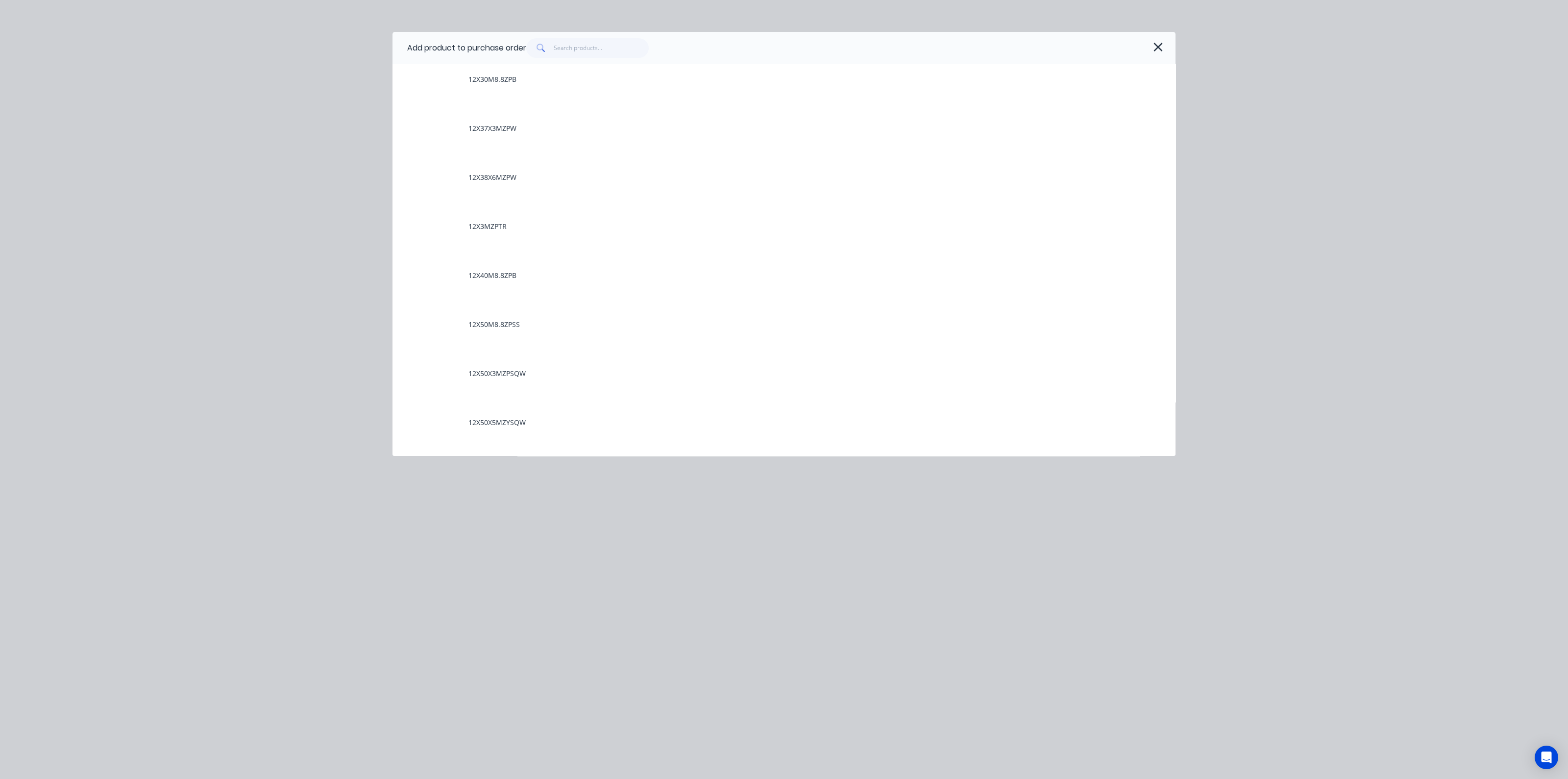
scroll to position [2206, 0]
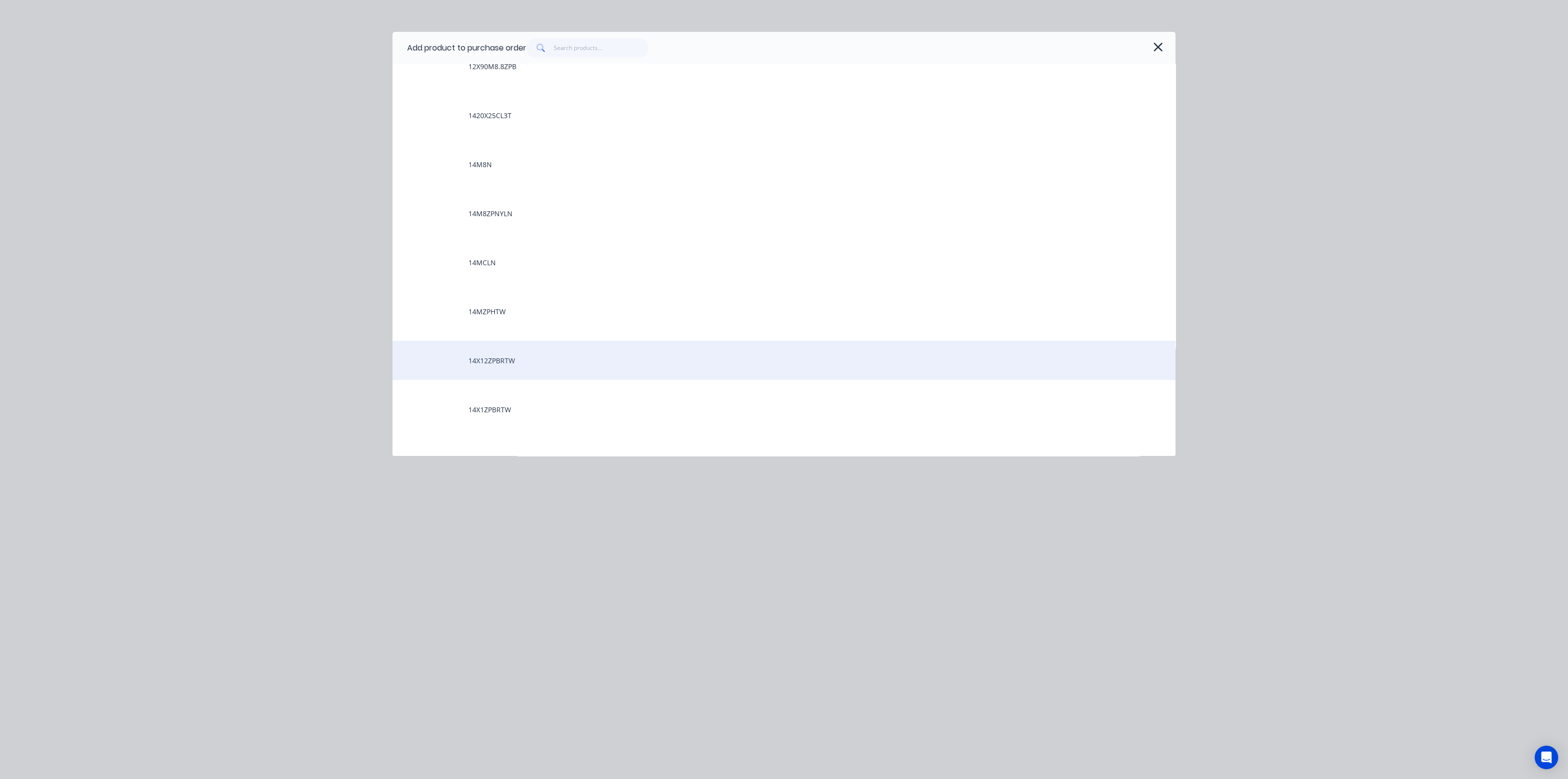
click at [522, 361] on div "14X12ZPBRTW" at bounding box center [784, 360] width 783 height 39
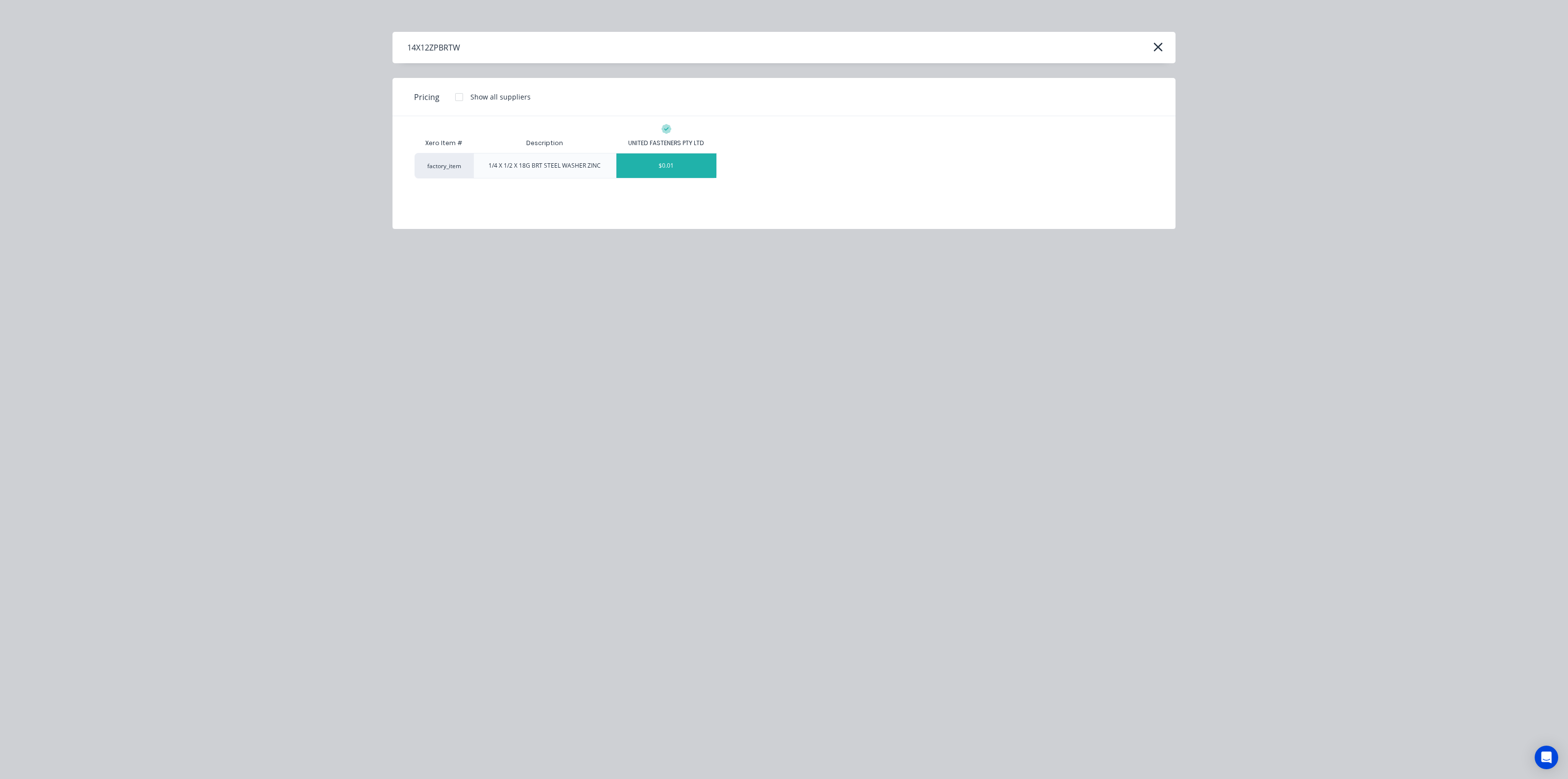
click at [671, 160] on div "$0.01" at bounding box center [667, 166] width 100 height 24
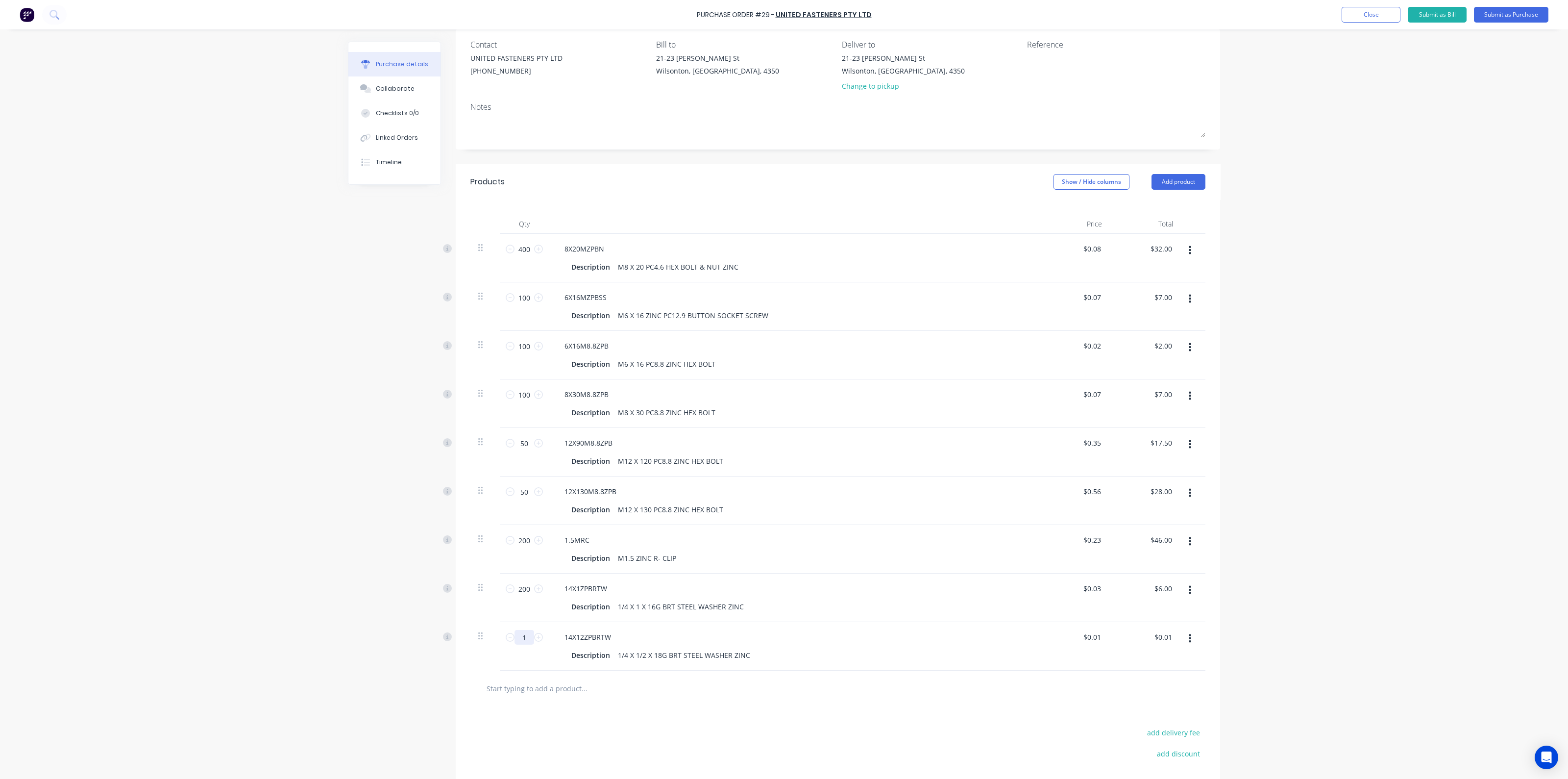
click at [525, 639] on input "1" at bounding box center [524, 637] width 19 height 15
type input "2"
type input "$0.02"
type input "20"
type input "$0.20"
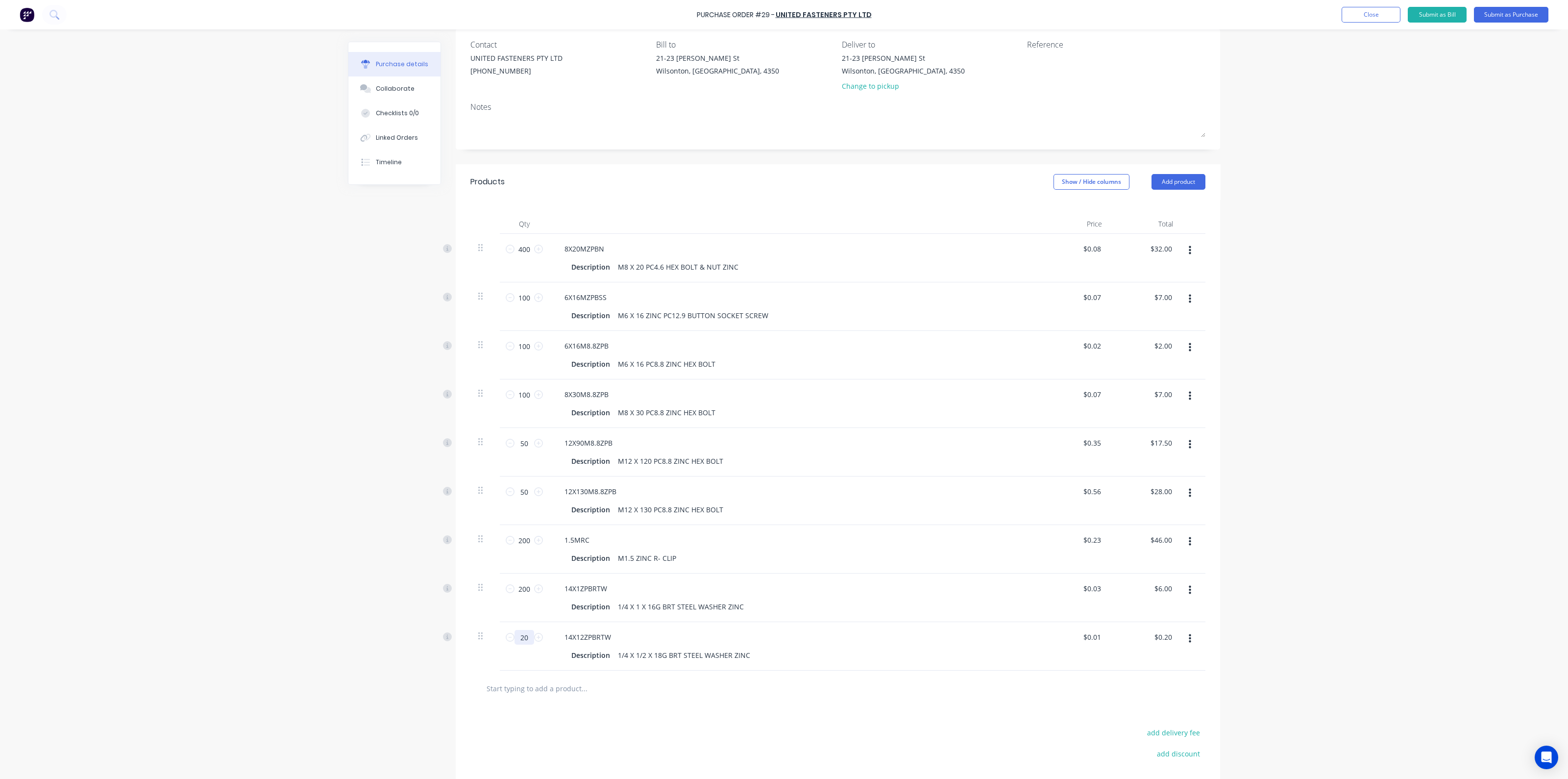
type input "200"
type input "$2.00"
type input "200"
click at [842, 497] on div "12X130M8.8ZPB" at bounding box center [793, 491] width 474 height 14
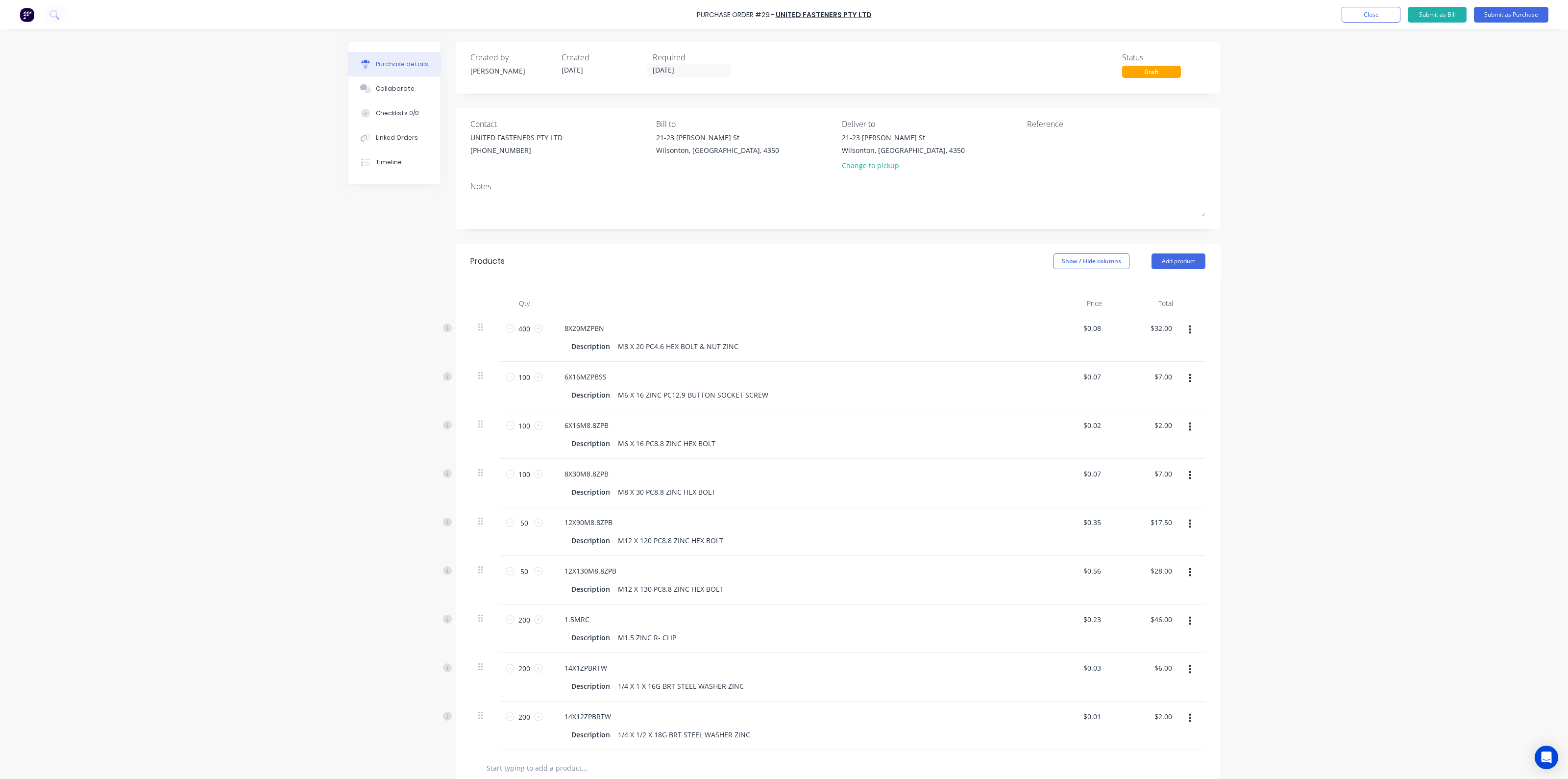
scroll to position [61, 0]
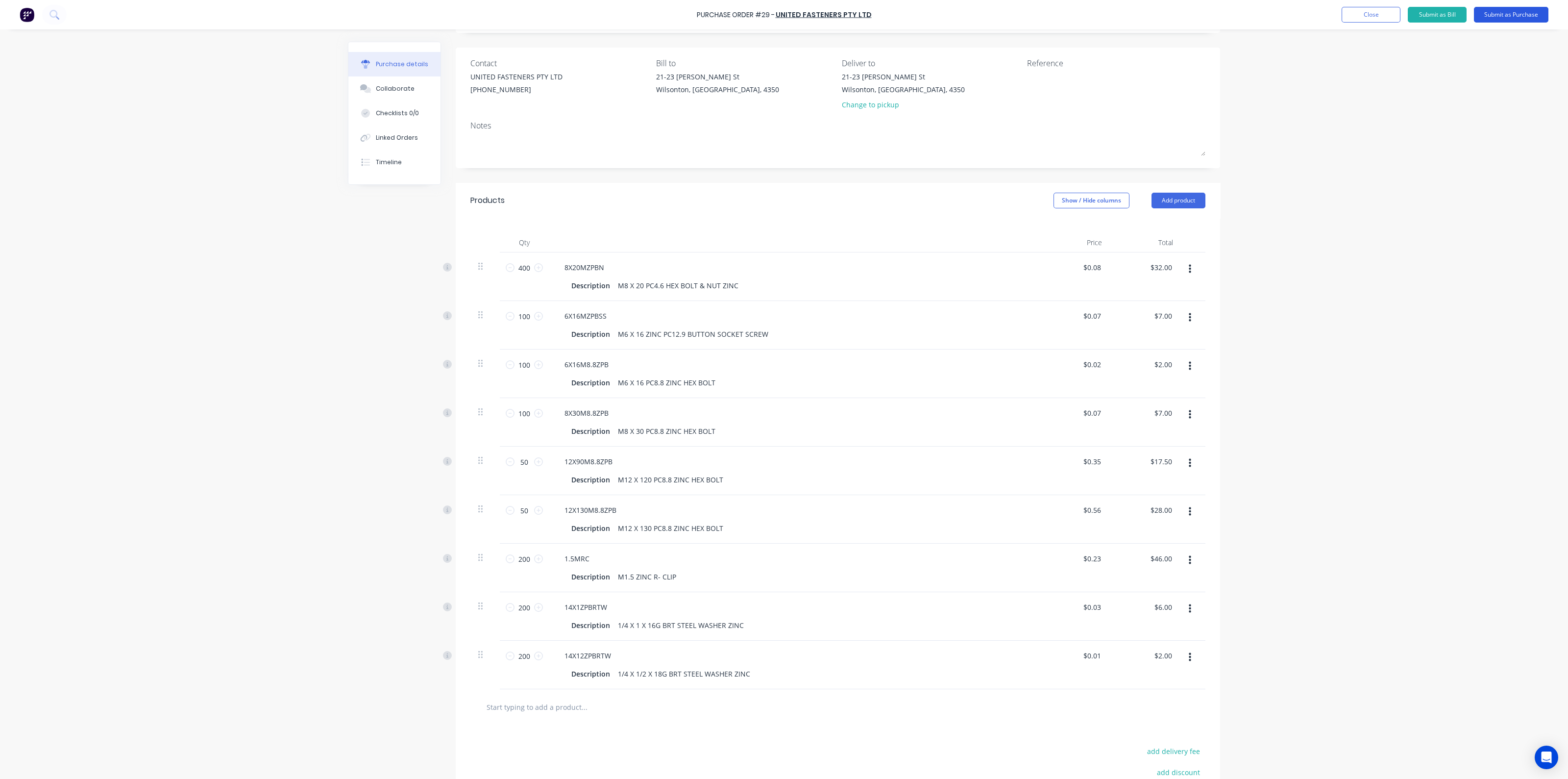
click at [1500, 13] on button "Submit as Purchase" at bounding box center [1511, 15] width 74 height 16
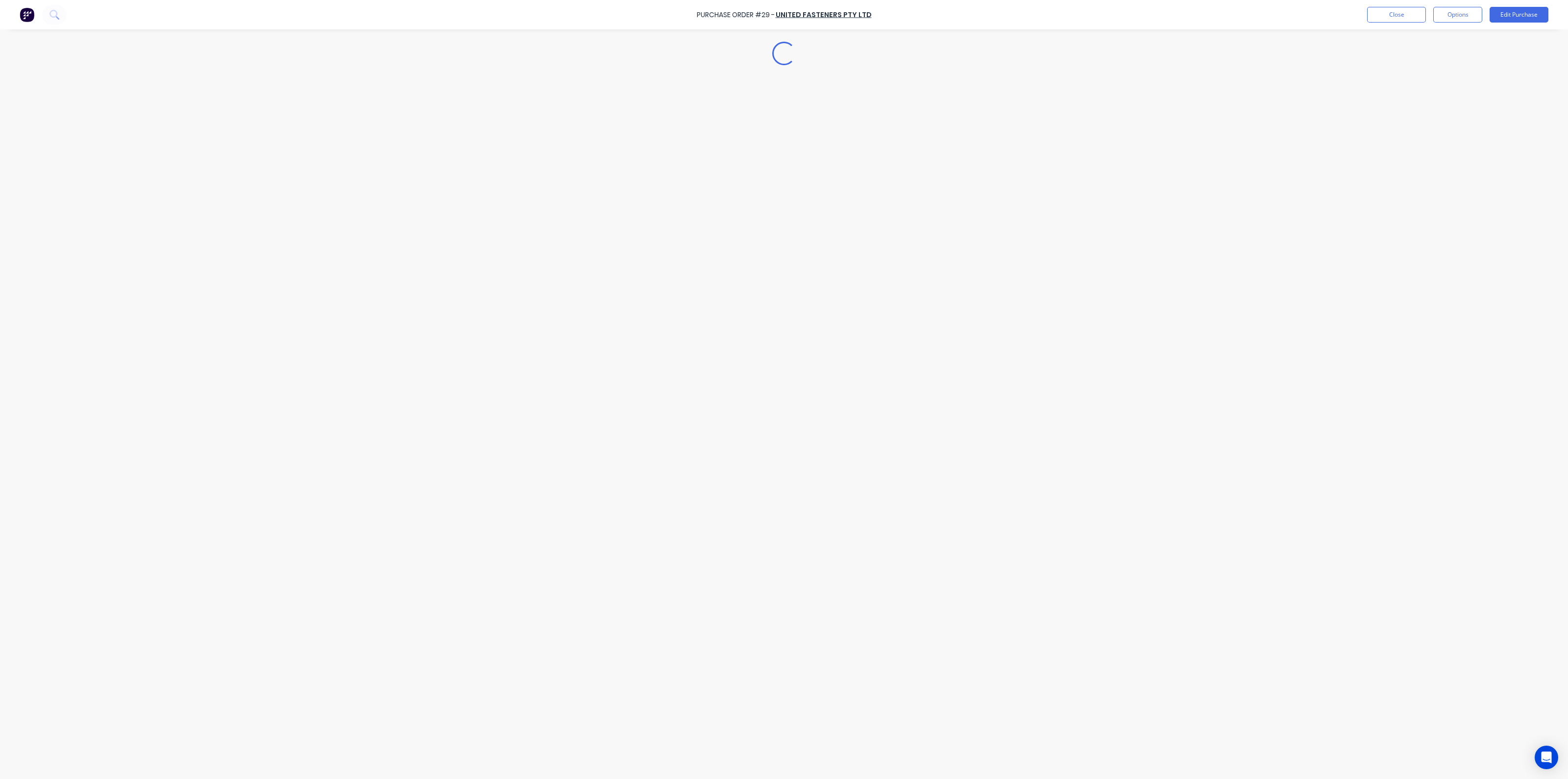
scroll to position [0, 0]
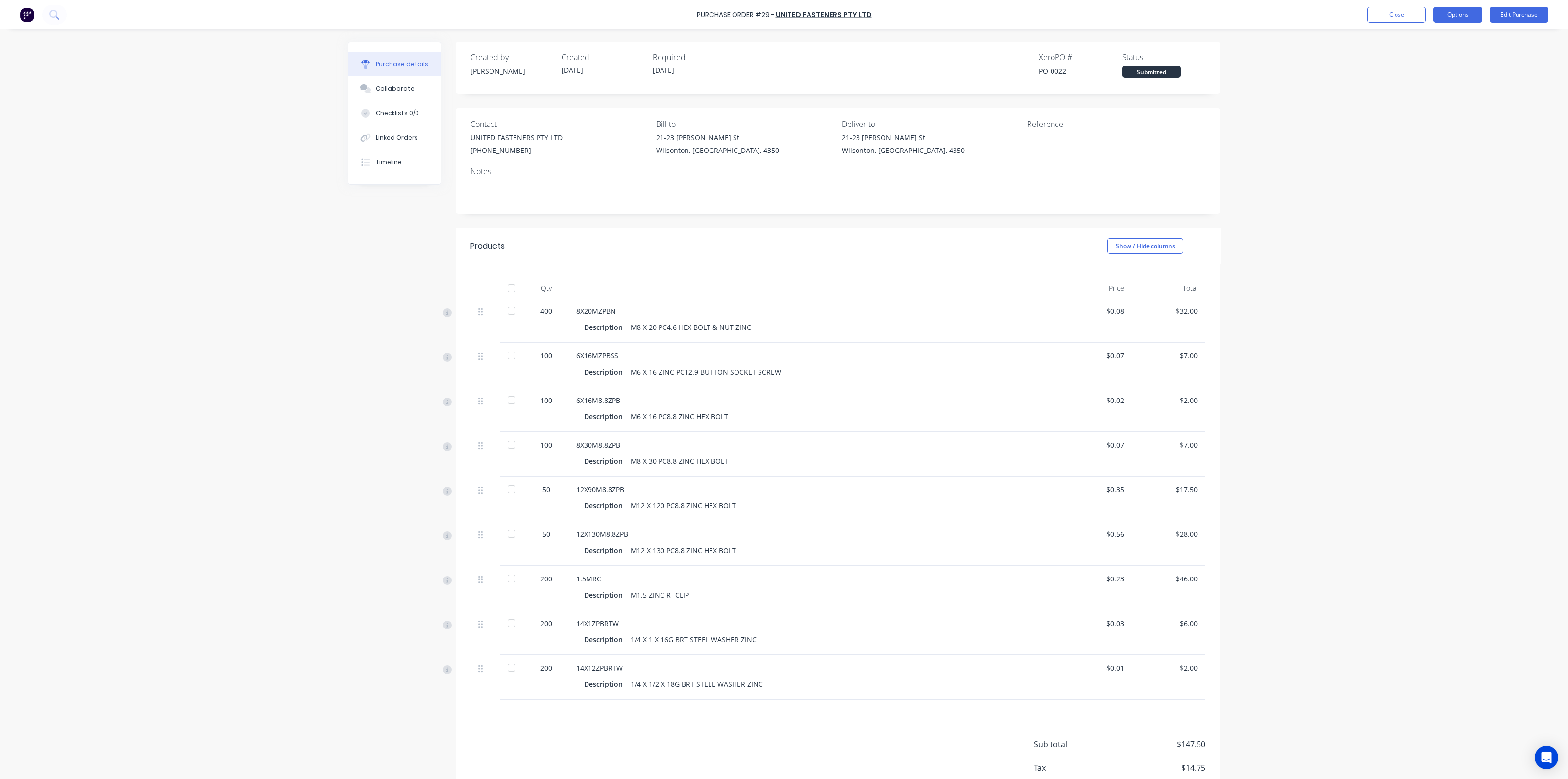
click at [1470, 14] on button "Options" at bounding box center [1458, 15] width 49 height 16
click at [1441, 44] on div "Print / Email" at bounding box center [1436, 40] width 75 height 14
click at [1409, 78] on div "Without pricing" at bounding box center [1436, 79] width 75 height 14
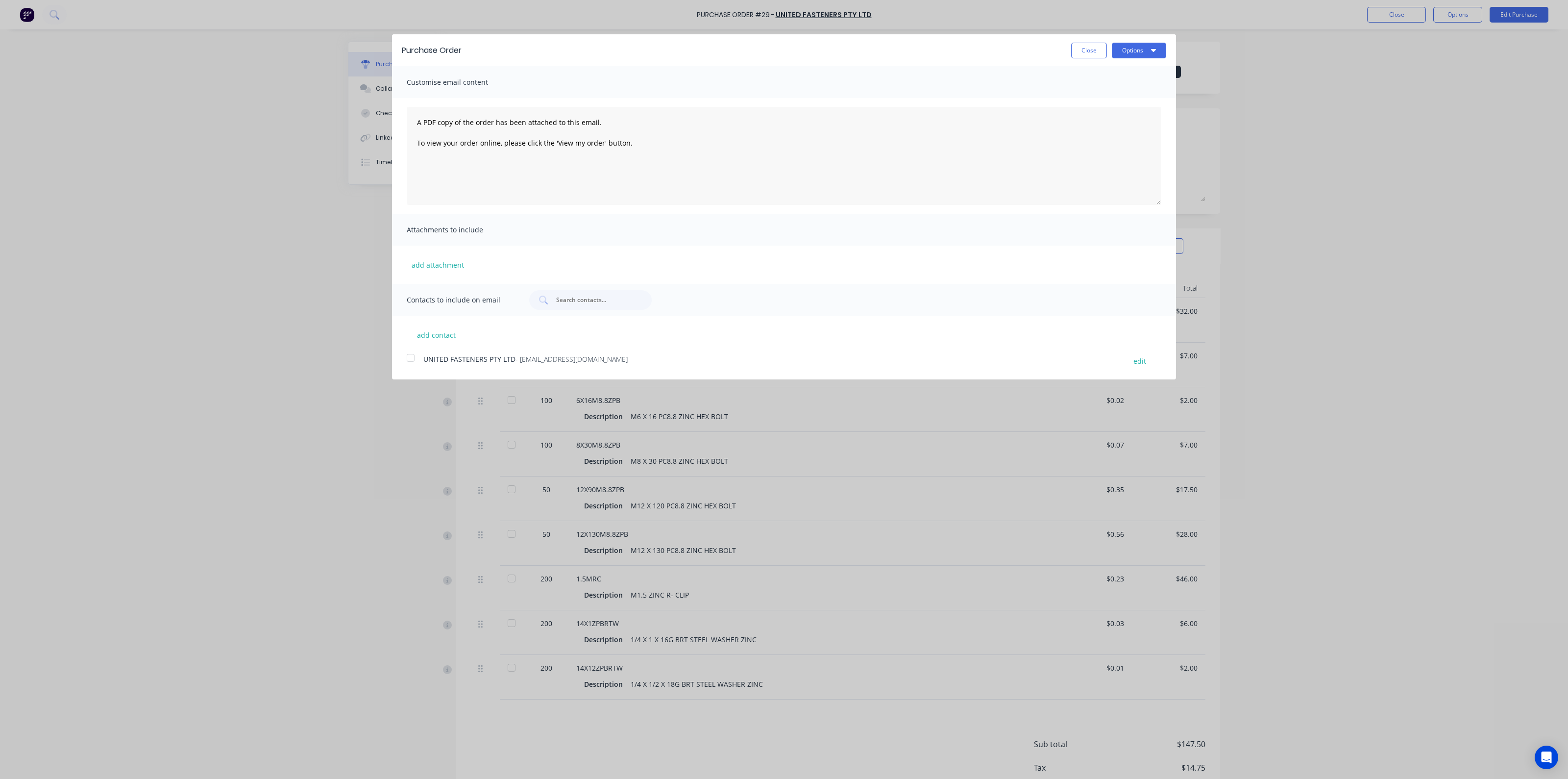
click at [409, 361] on div at bounding box center [410, 358] width 19 height 19
click at [1140, 51] on button "Options" at bounding box center [1139, 51] width 54 height 16
click at [1120, 96] on div "Email" at bounding box center [1119, 94] width 75 height 14
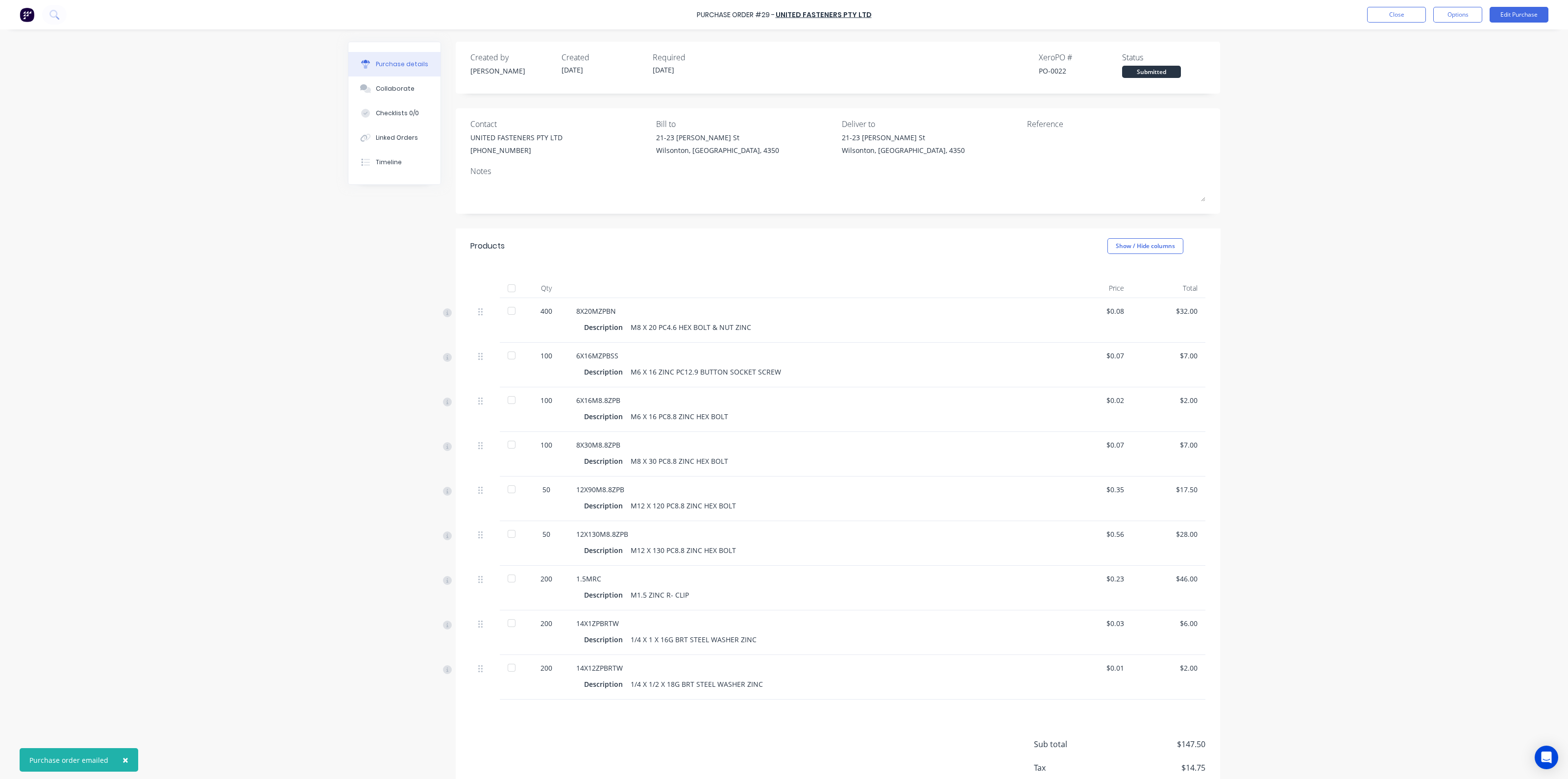
click at [1432, 202] on div "× Purchase order emailed Purchase Order #29 - UNITED FASTENERS PTY LTD Close Op…" at bounding box center [784, 389] width 1568 height 779
click at [1215, 214] on div "Purchase details Collaborate Checklists 0/0 Linked Orders Timeline Created by J…" at bounding box center [783, 375] width 892 height 730
click at [211, 246] on div "Purchase Order #29 - UNITED FASTENERS PTY LTD Close Options Edit Purchase Purch…" at bounding box center [784, 389] width 1568 height 779
click at [16, 15] on div "Purchase Order #29 - UNITED FASTENERS PTY LTD Close Options Edit Purchase" at bounding box center [784, 15] width 1568 height 29
click at [26, 16] on img at bounding box center [27, 15] width 15 height 15
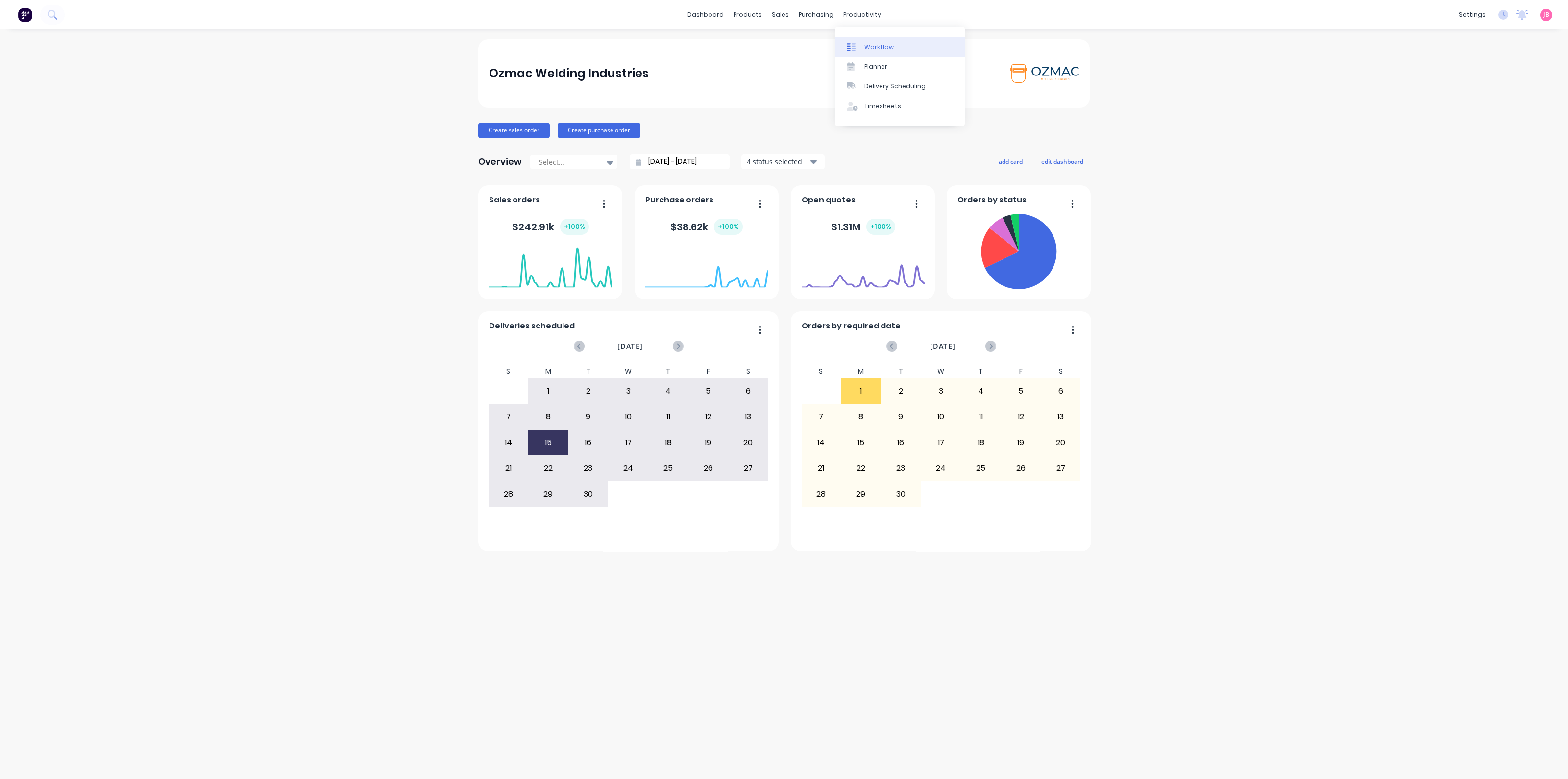
click at [855, 44] on icon at bounding box center [851, 47] width 9 height 9
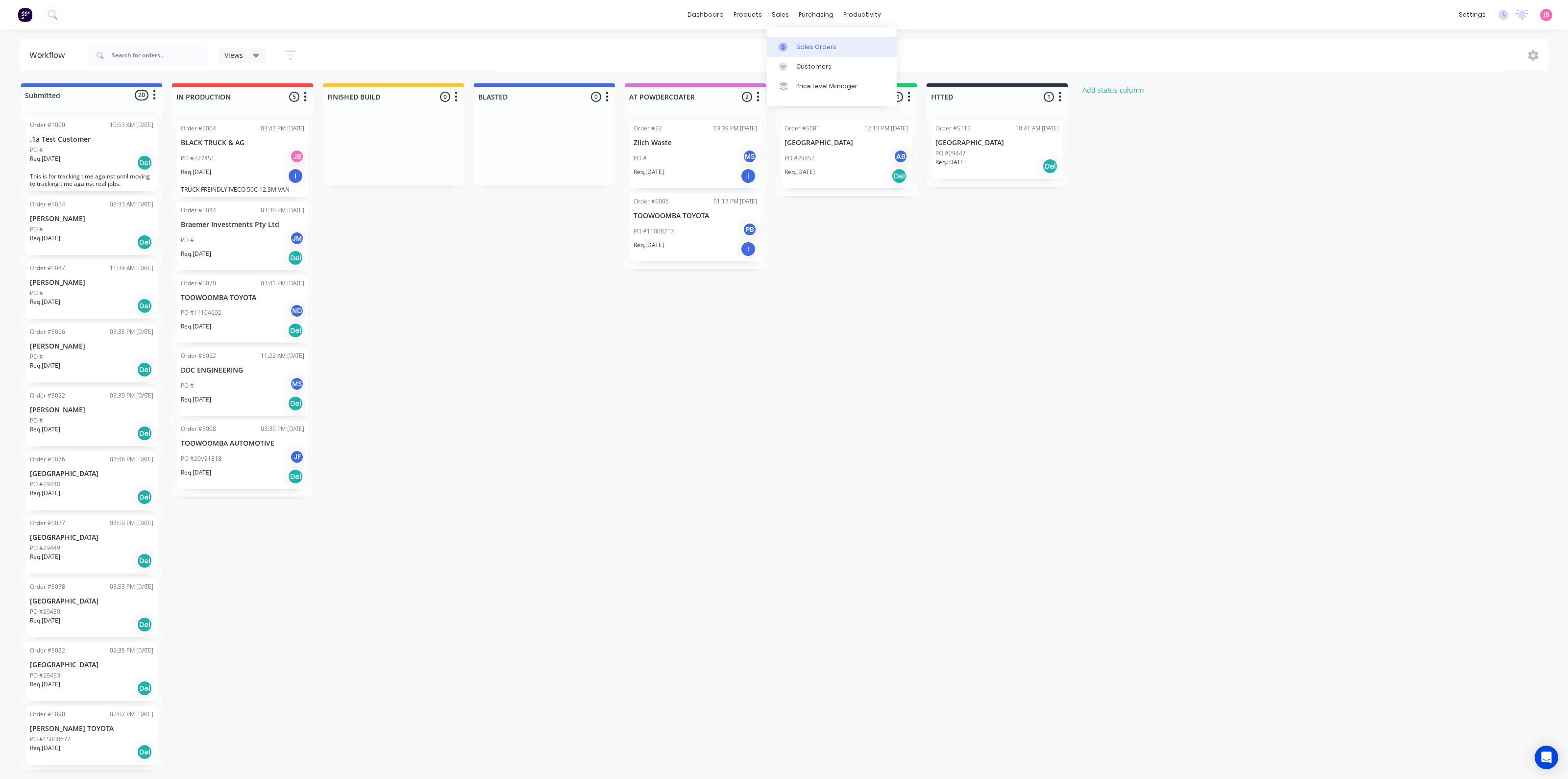
click at [796, 43] on link "Sales Orders" at bounding box center [831, 46] width 130 height 19
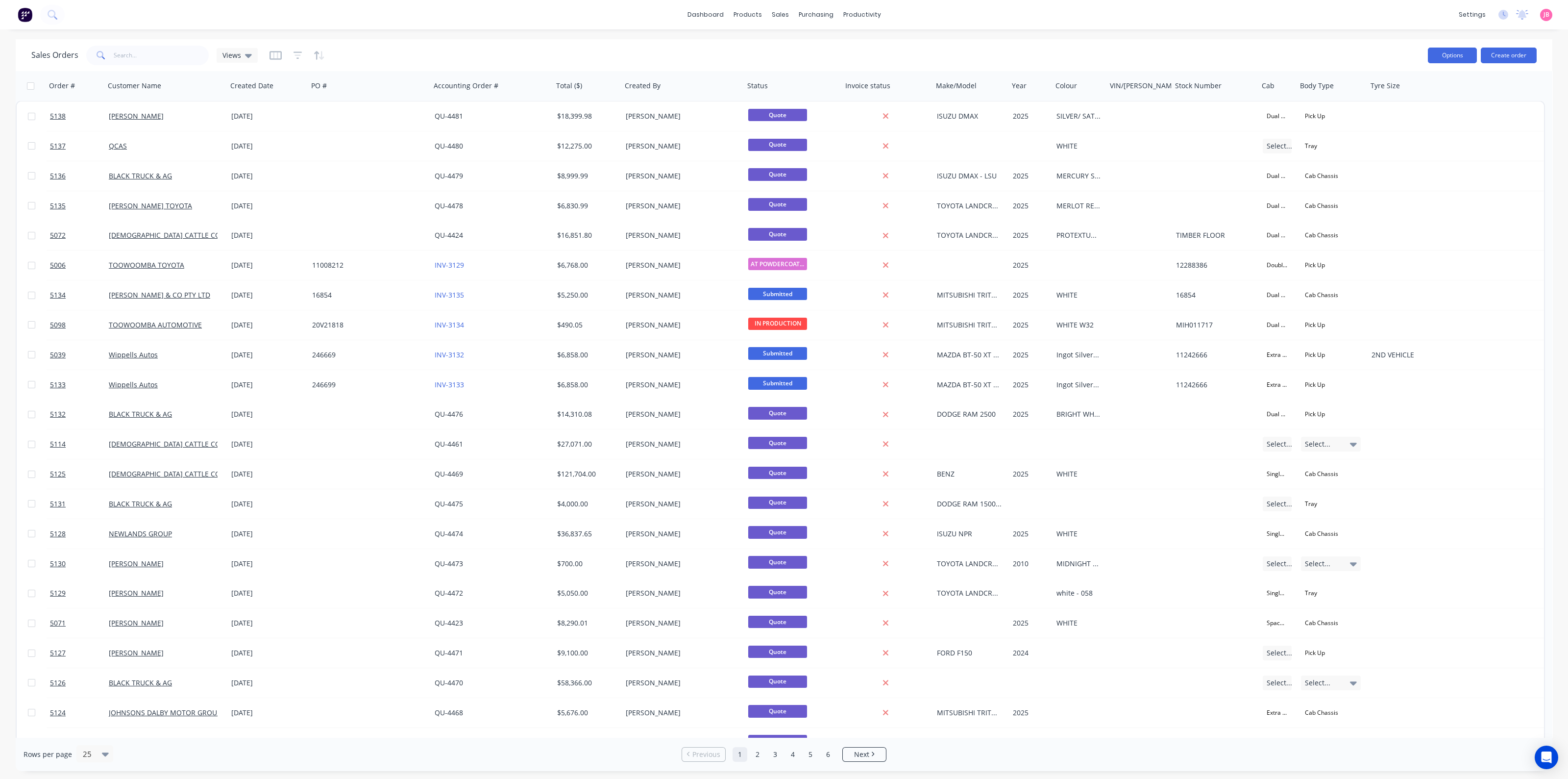
click at [1469, 57] on button "Options" at bounding box center [1452, 55] width 49 height 16
click at [1468, 57] on button "Options" at bounding box center [1452, 55] width 49 height 16
click at [1122, 63] on div "Sales Orders Views" at bounding box center [726, 55] width 1388 height 24
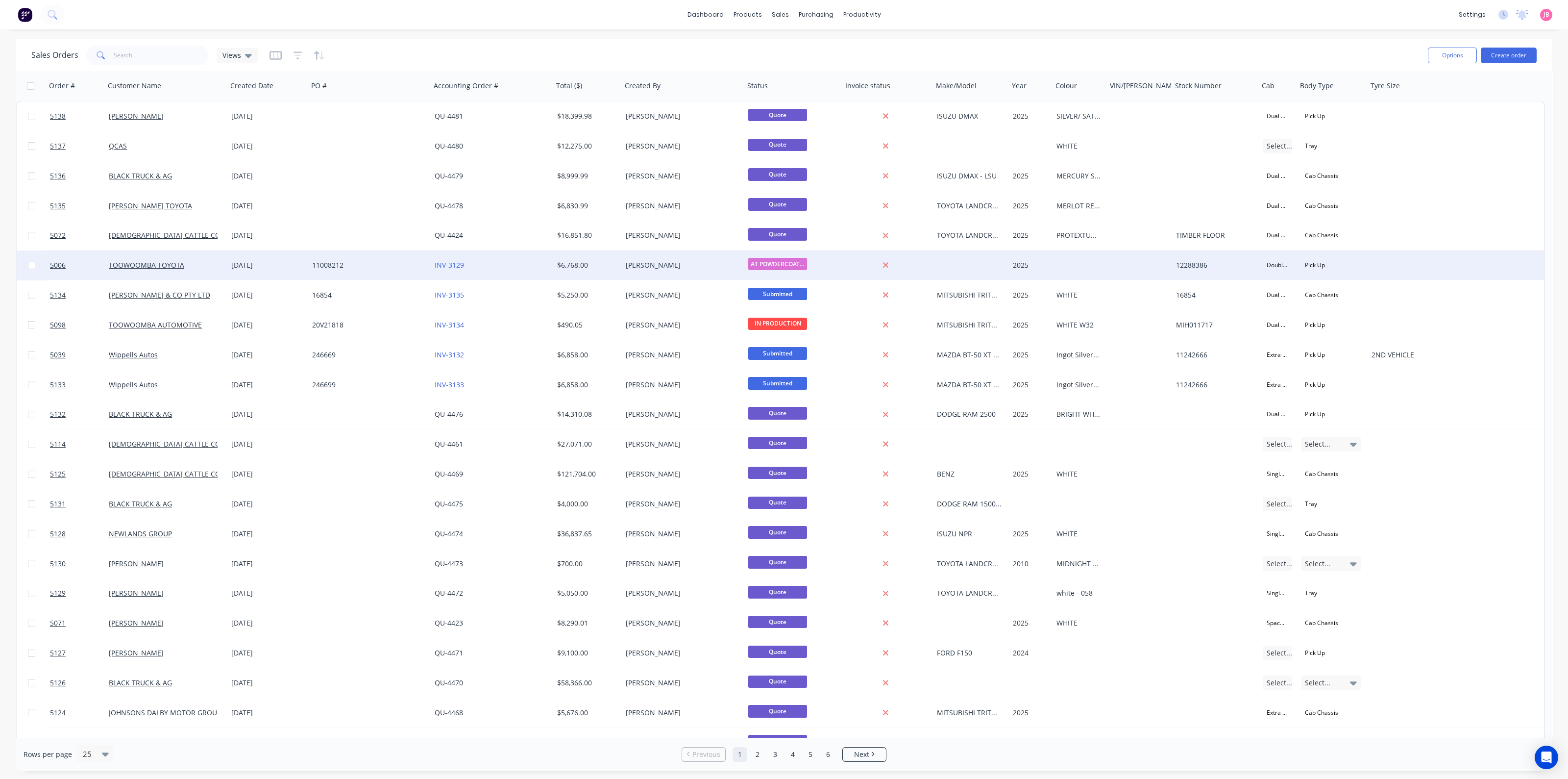
click at [953, 270] on div at bounding box center [971, 265] width 76 height 29
click at [132, 261] on link "TOOWOOMBA TOYOTA" at bounding box center [147, 264] width 75 height 9
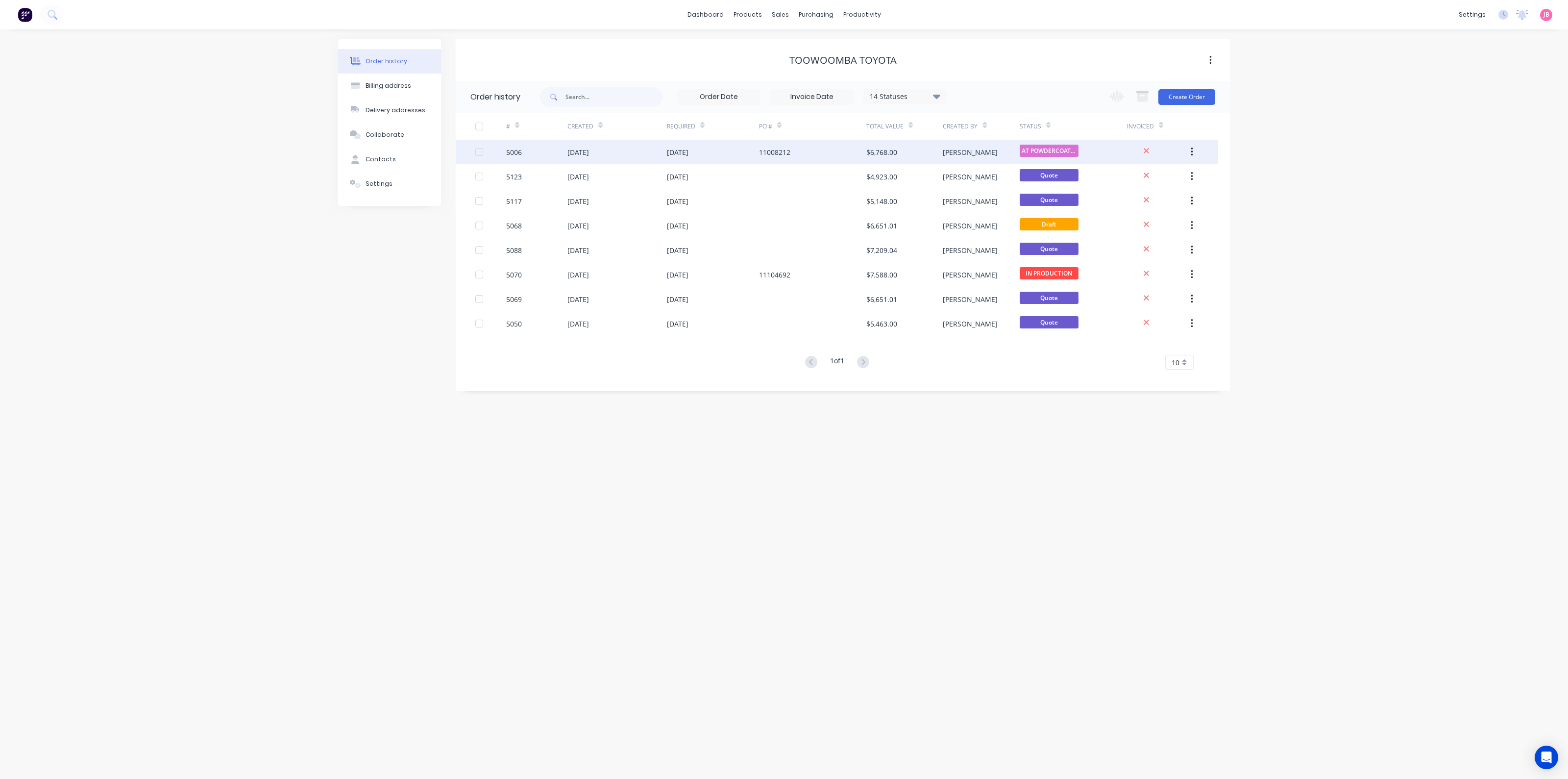
click at [835, 150] on div "11008212" at bounding box center [813, 152] width 107 height 24
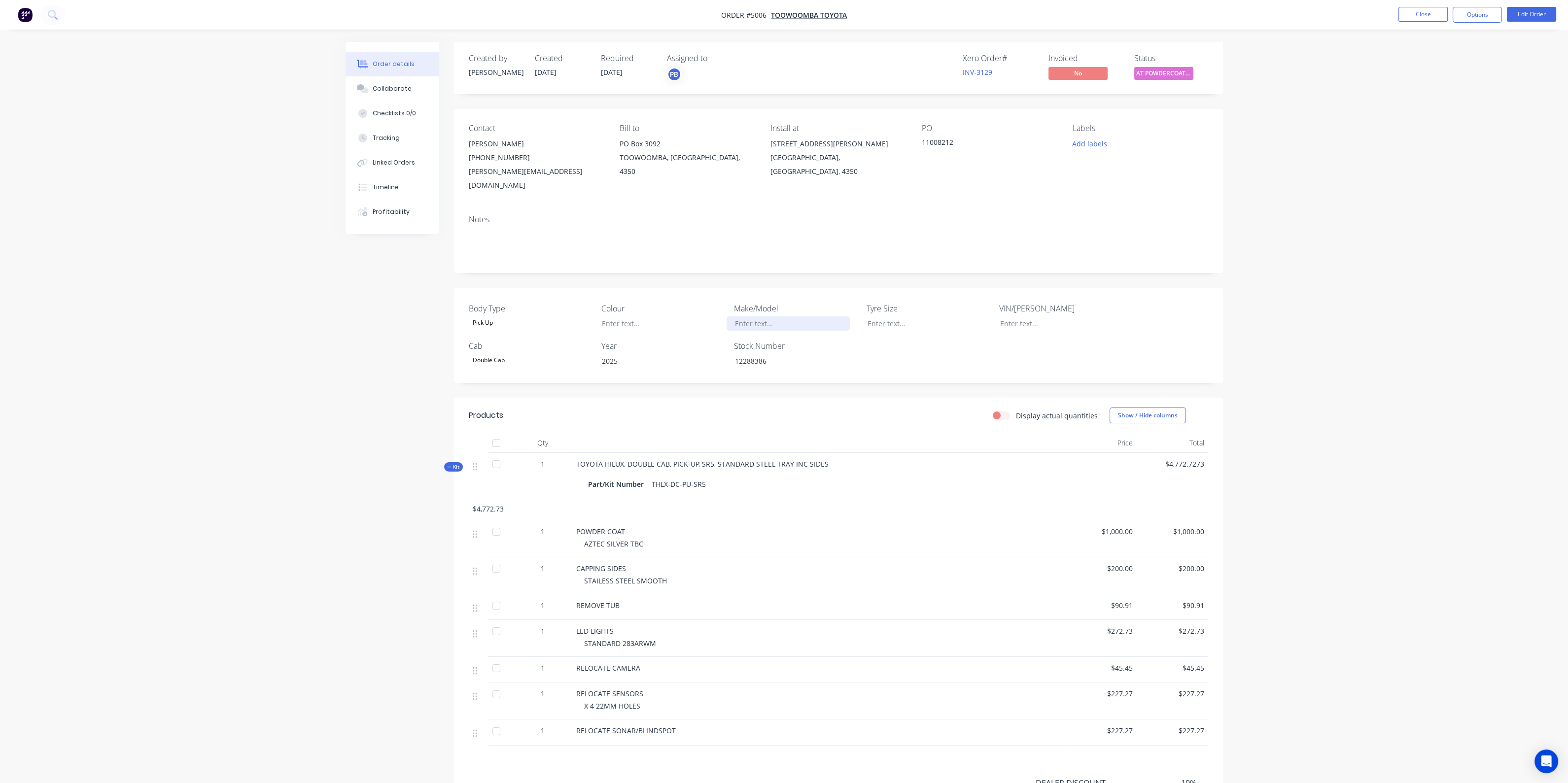
click at [738, 317] on div at bounding box center [788, 323] width 123 height 14
click at [1400, 231] on div "Order details Collaborate Checklists 0/0 Tracking Linked Orders Timeline Profit…" at bounding box center [784, 460] width 1568 height 921
click at [1434, 12] on button "Close" at bounding box center [1423, 14] width 49 height 15
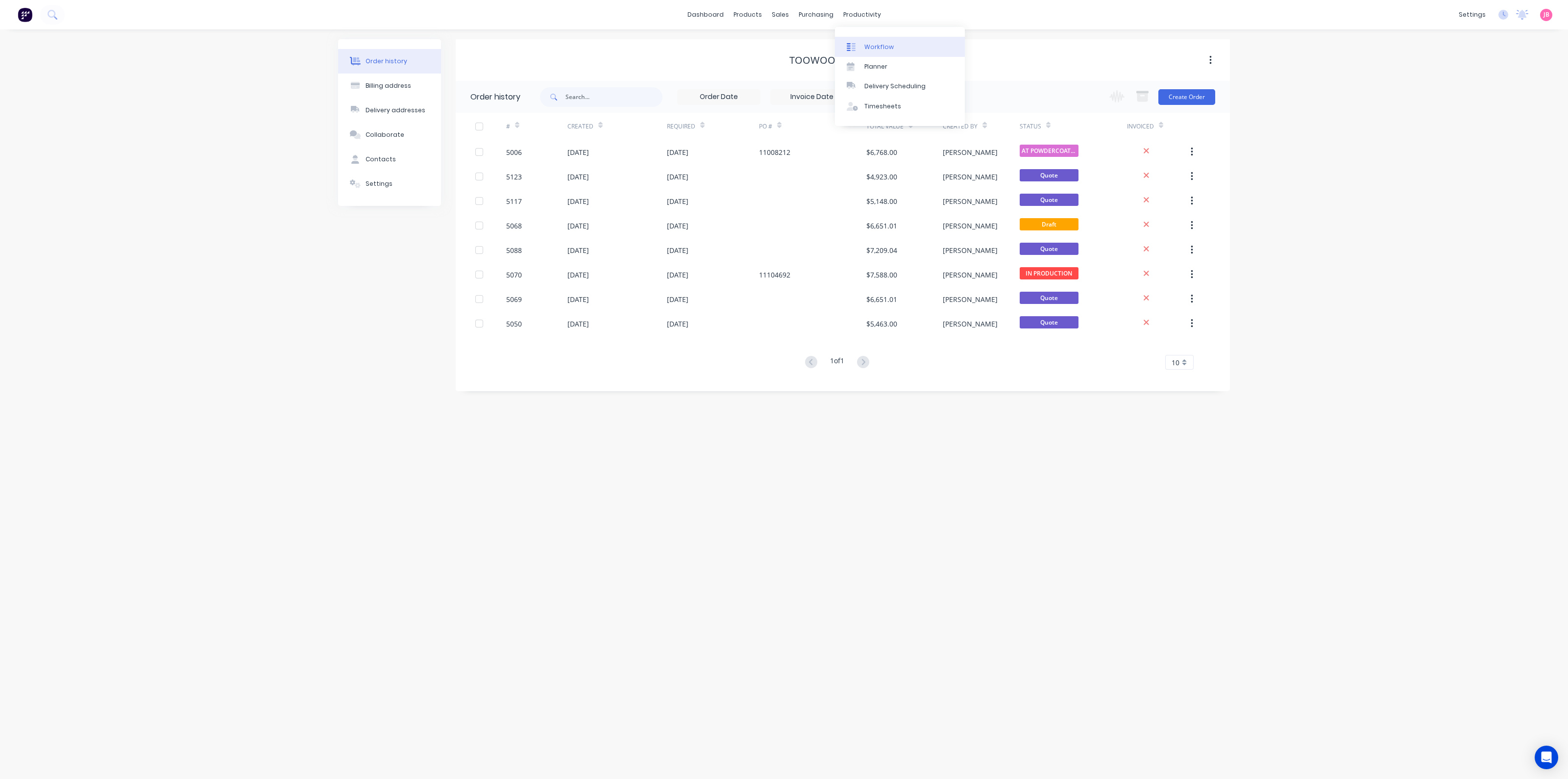
click at [878, 44] on div "Workflow" at bounding box center [879, 47] width 29 height 9
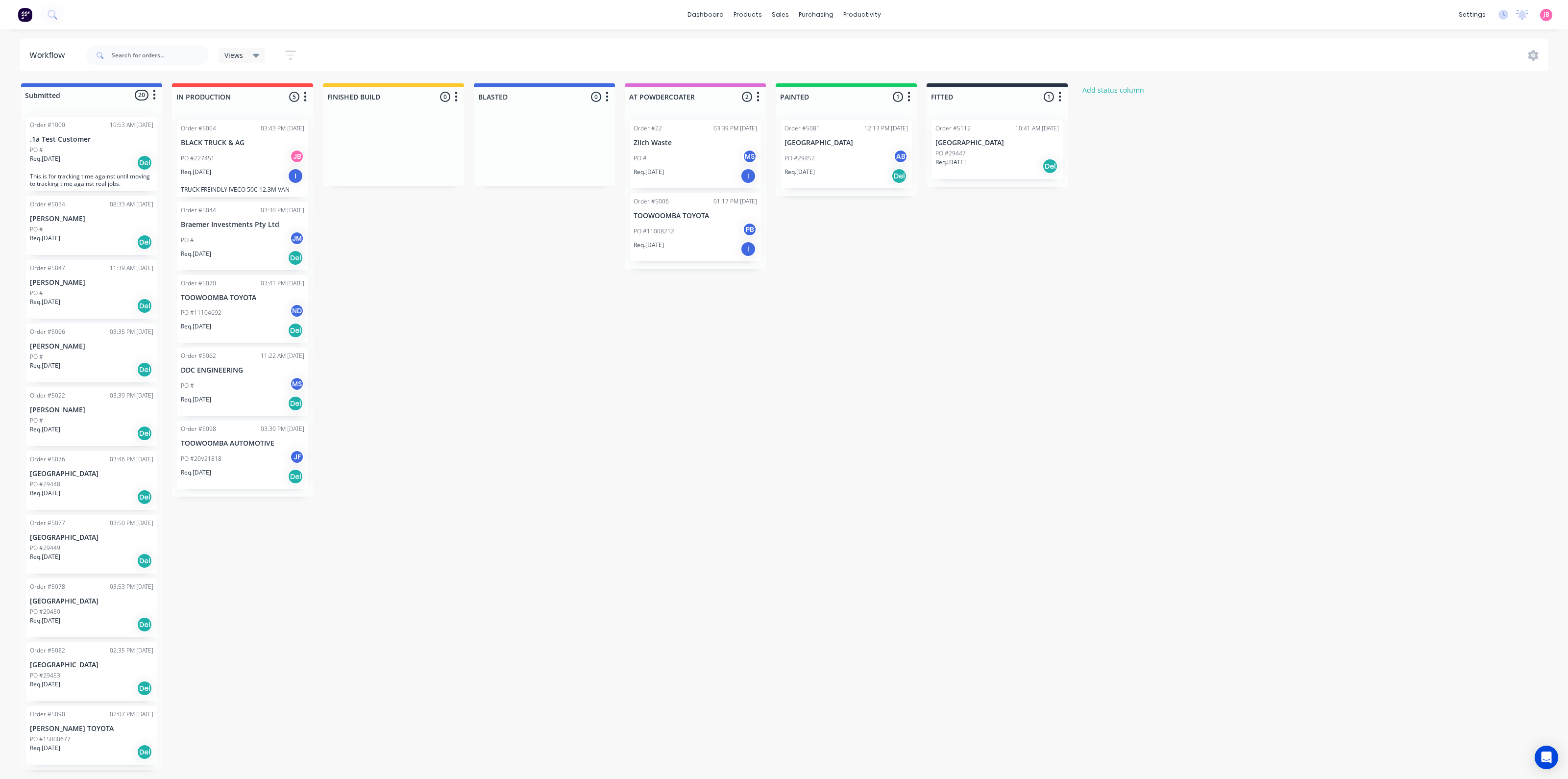
click at [690, 228] on div "PO #11008212 PB" at bounding box center [695, 231] width 124 height 19
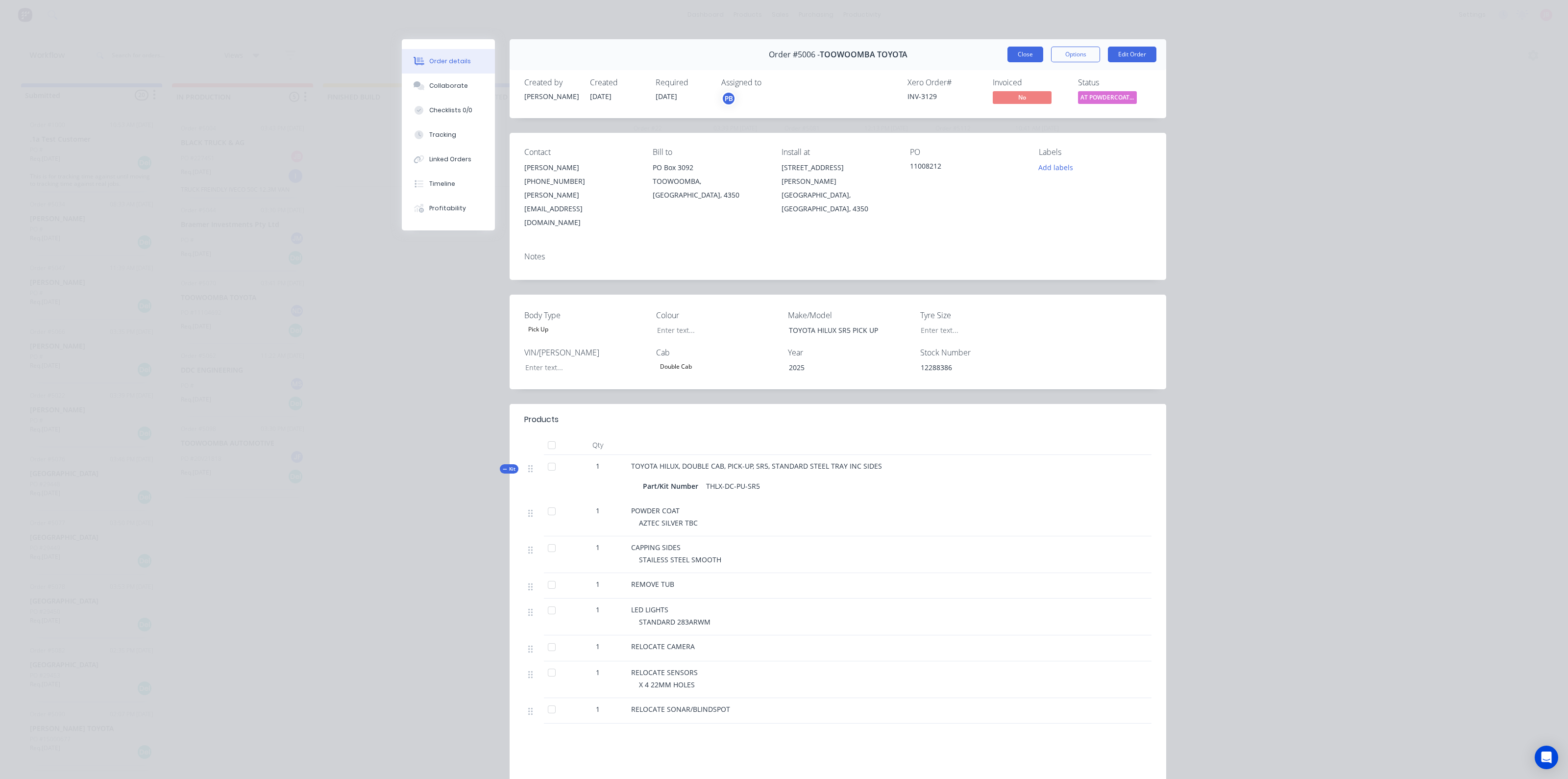
click at [1012, 55] on button "Close" at bounding box center [1025, 54] width 36 height 16
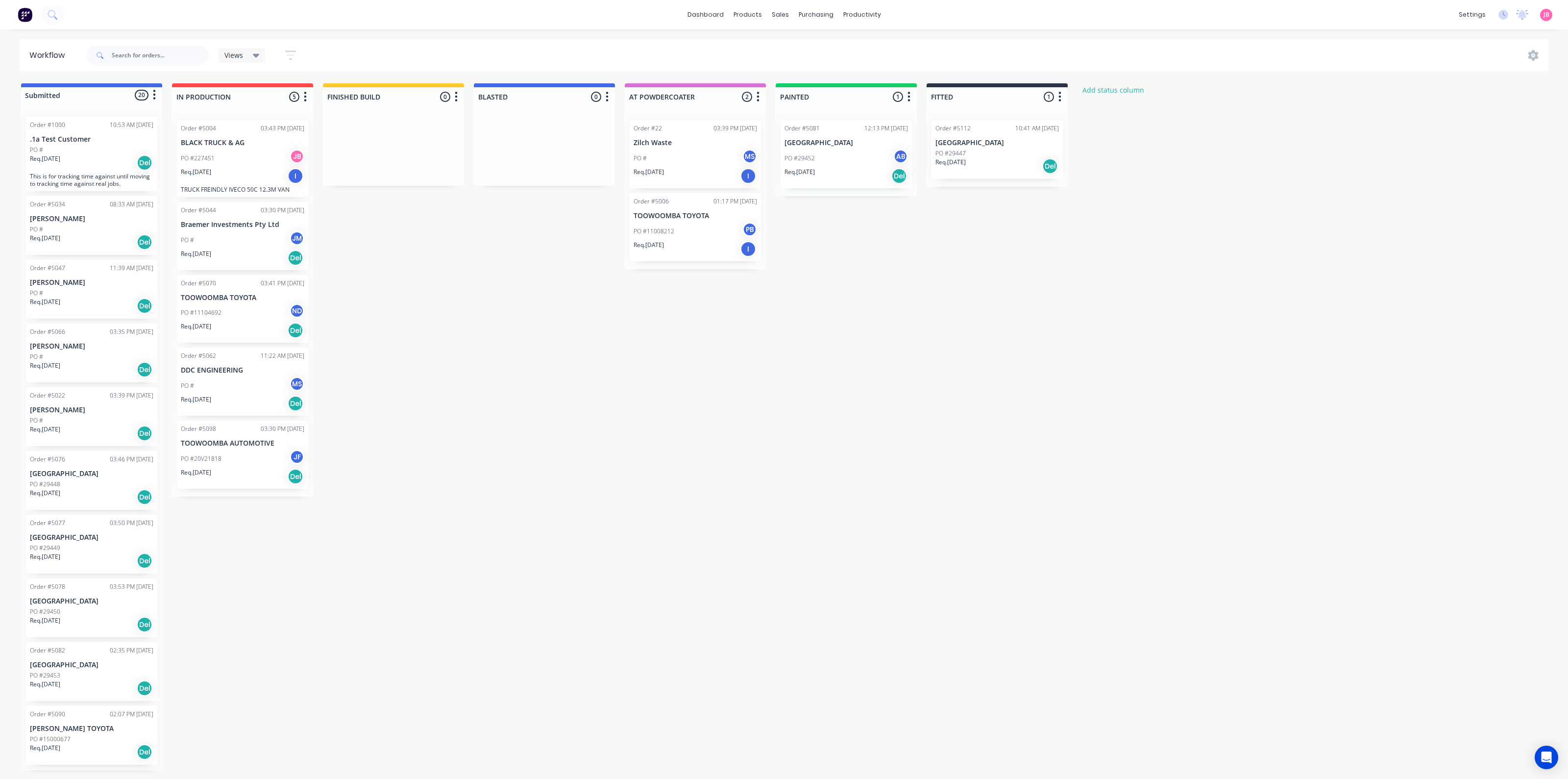
click at [561, 487] on div "Submitted 20 Status colour #4169E1 hex #4169E1 Save Cancel Summaries Total orde…" at bounding box center [668, 427] width 1350 height 687
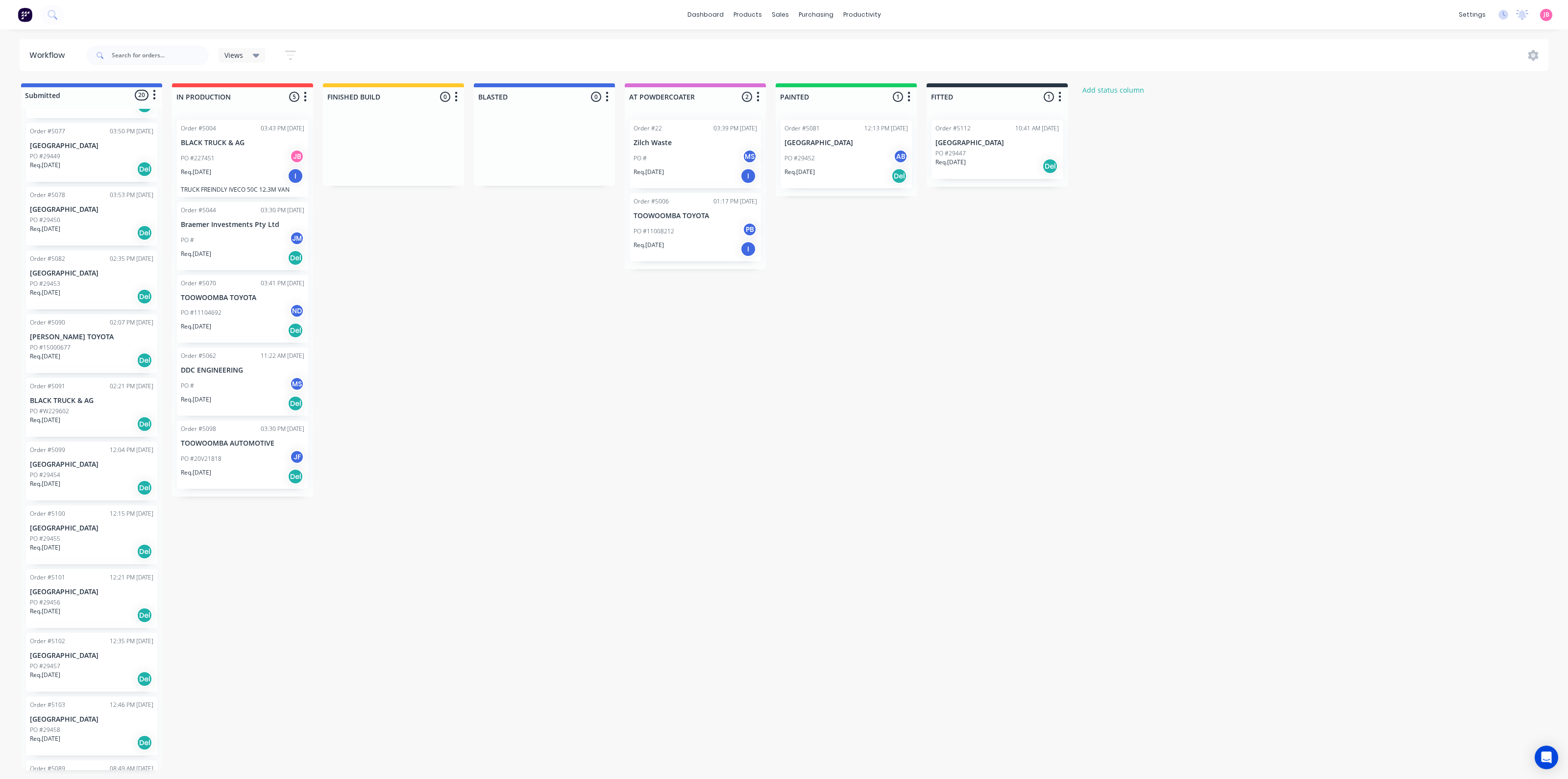
scroll to position [640, 0]
click at [374, 650] on div "Submitted 20 Status colour #4169E1 hex #4169E1 Save Cancel Summaries Total orde…" at bounding box center [668, 427] width 1350 height 687
click at [445, 253] on div "Submitted 20 Status colour #4169E1 hex #4169E1 Save Cancel Summaries Total orde…" at bounding box center [668, 427] width 1350 height 687
